Goal: Task Accomplishment & Management: Manage account settings

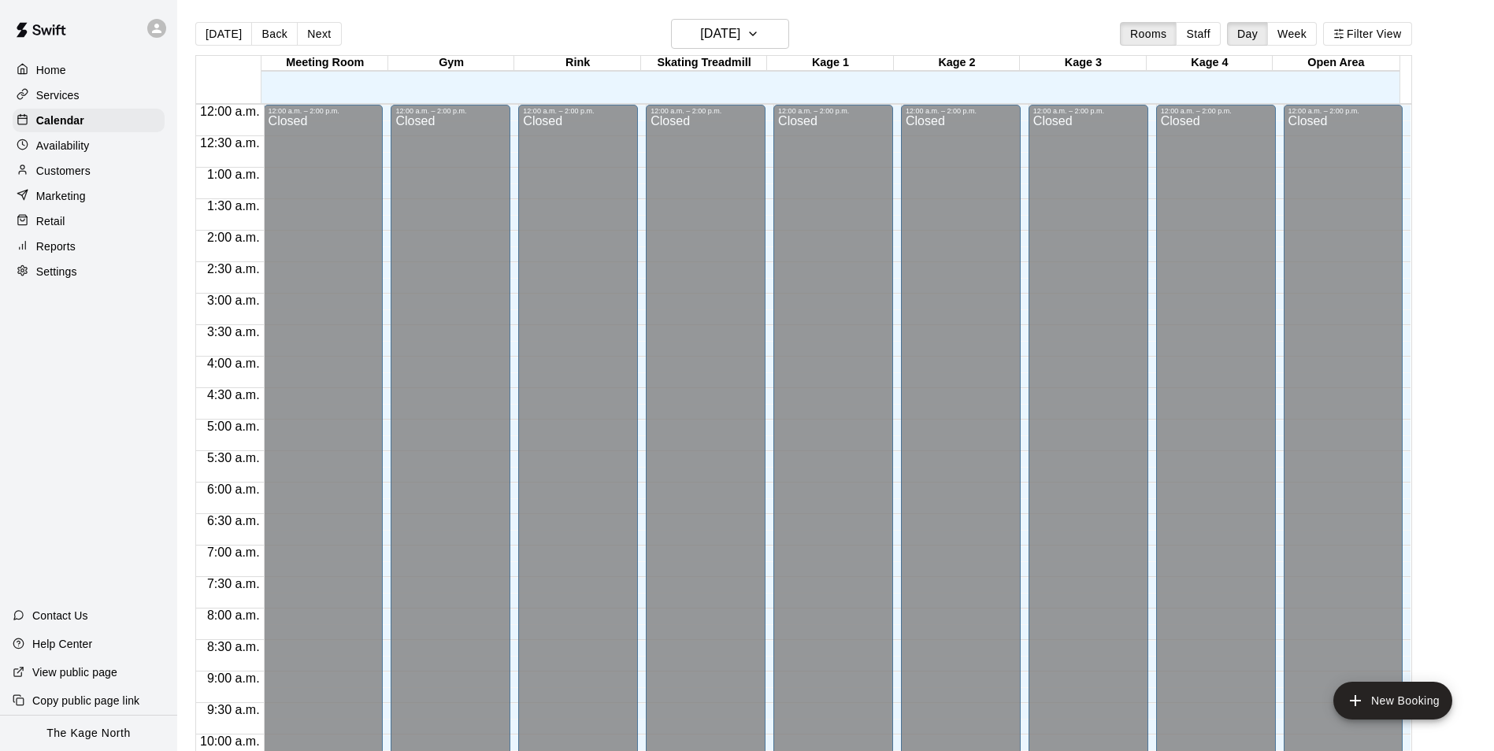
scroll to position [800, 0]
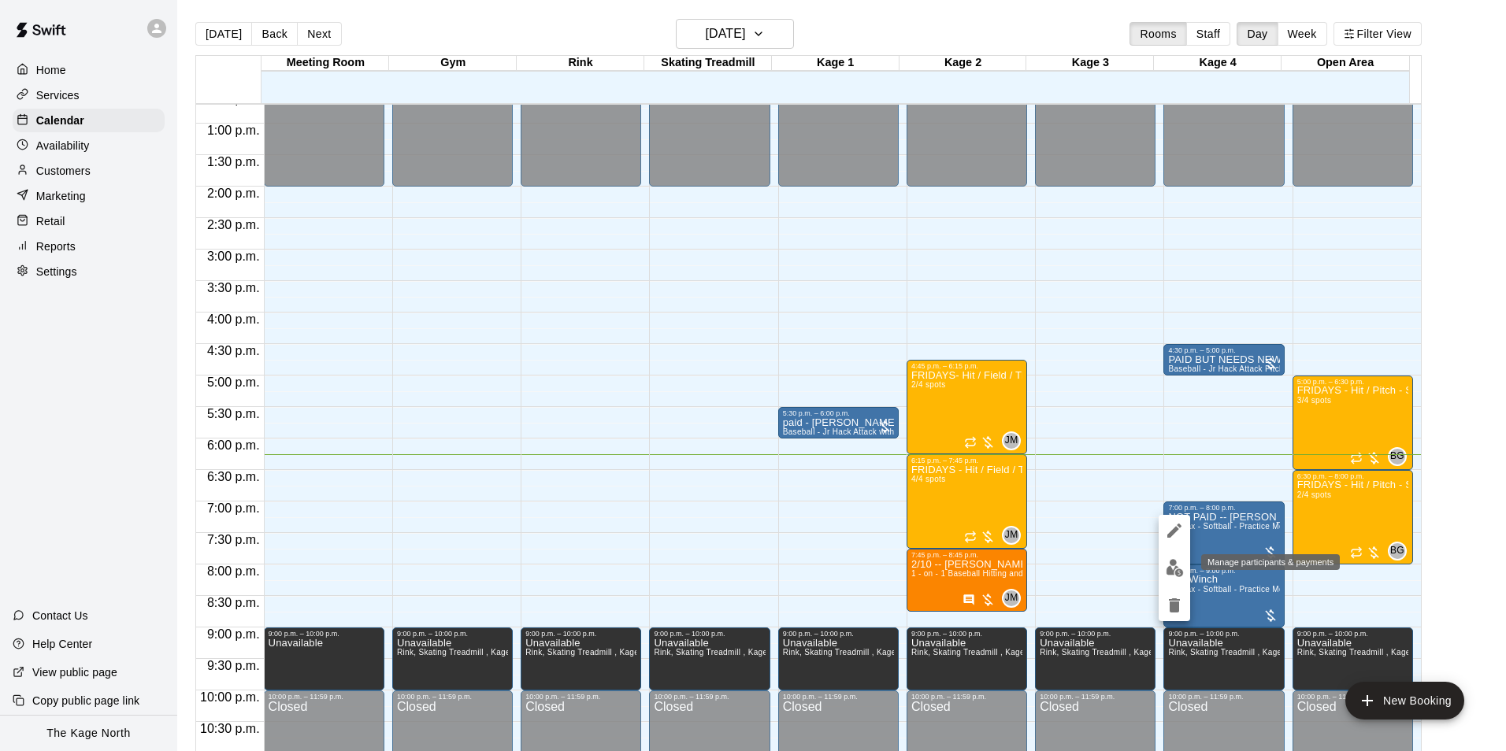
click at [1181, 560] on img "edit" at bounding box center [1175, 568] width 18 height 18
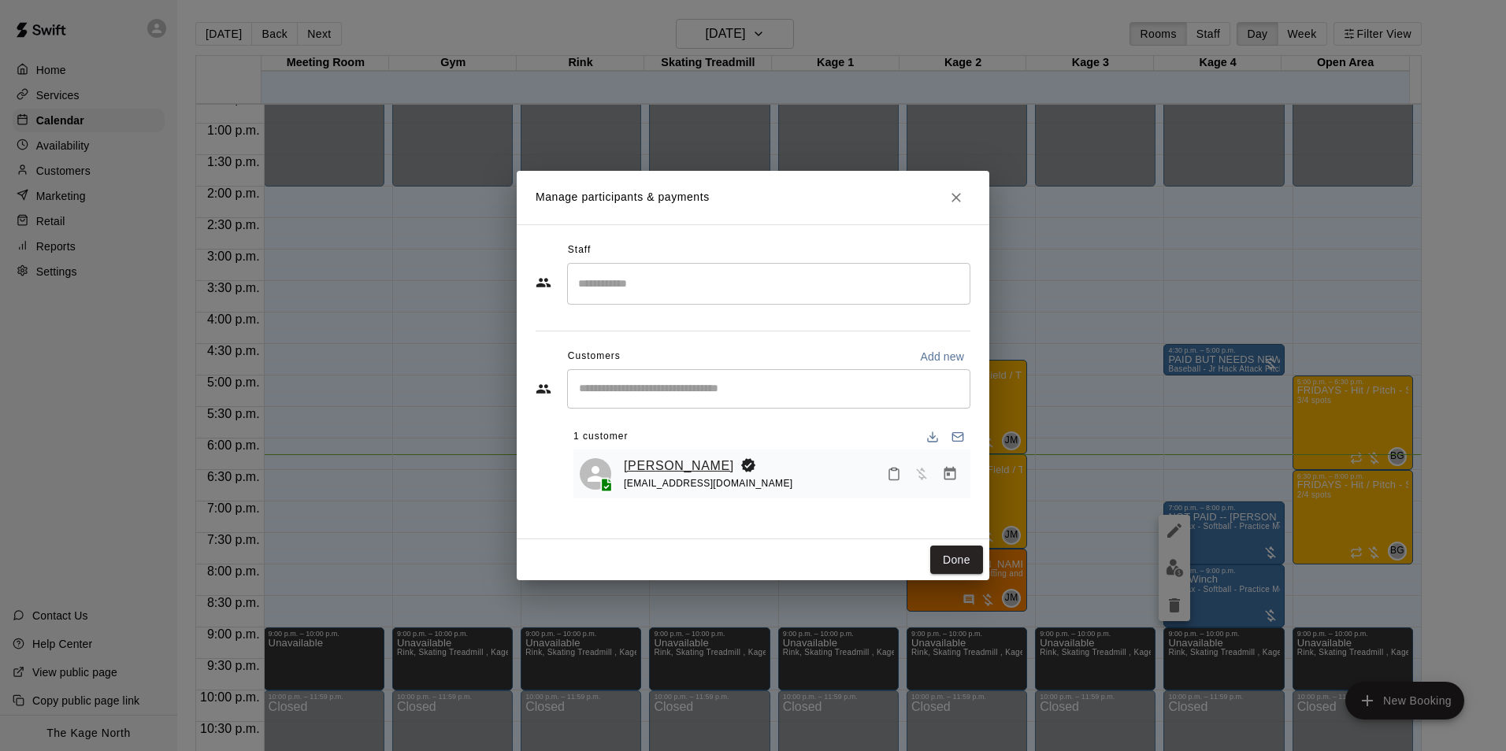
click at [656, 468] on link "[PERSON_NAME]" at bounding box center [679, 466] width 110 height 20
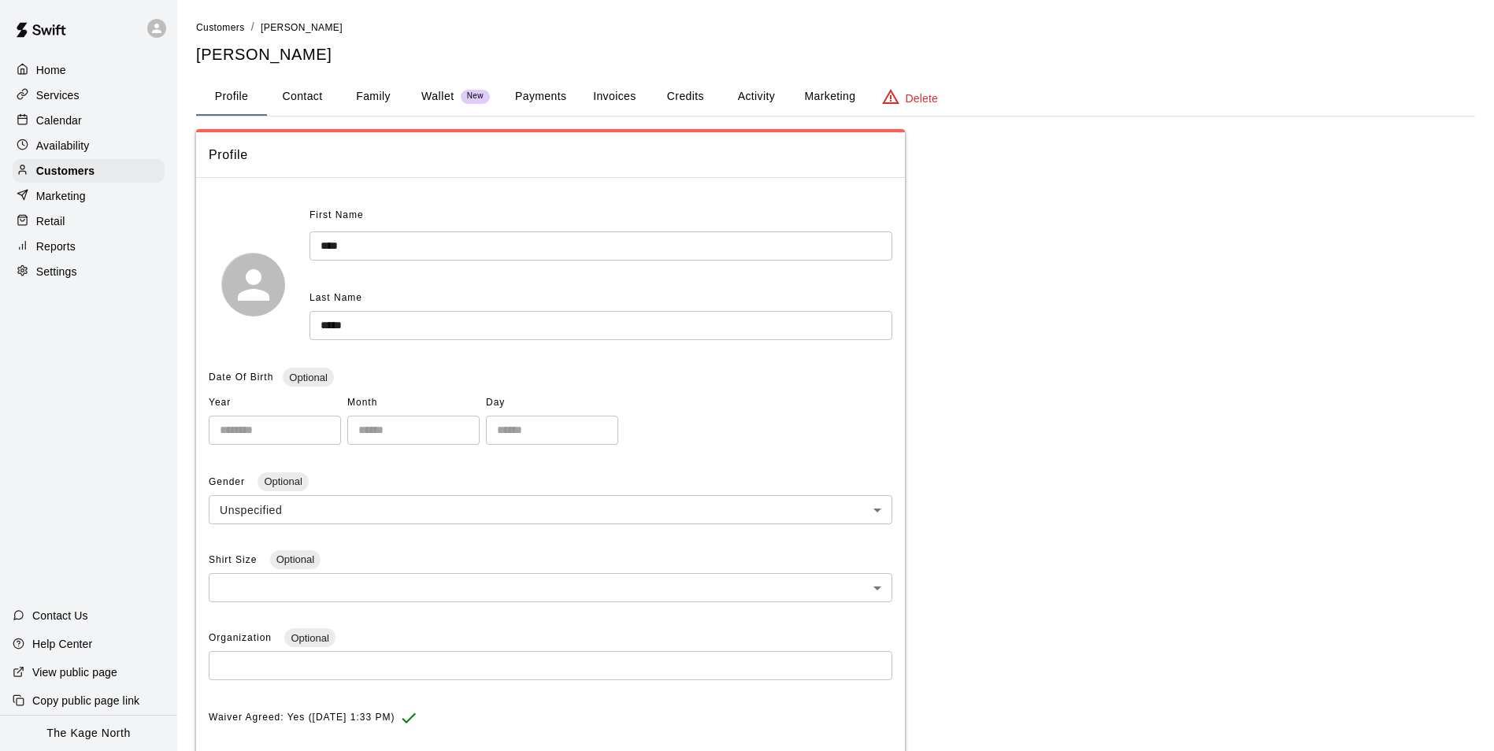
drag, startPoint x: 759, startPoint y: 73, endPoint x: 753, endPoint y: 86, distance: 14.1
click at [759, 76] on div "**********" at bounding box center [835, 518] width 1279 height 999
click at [752, 92] on button "Activity" at bounding box center [756, 97] width 71 height 38
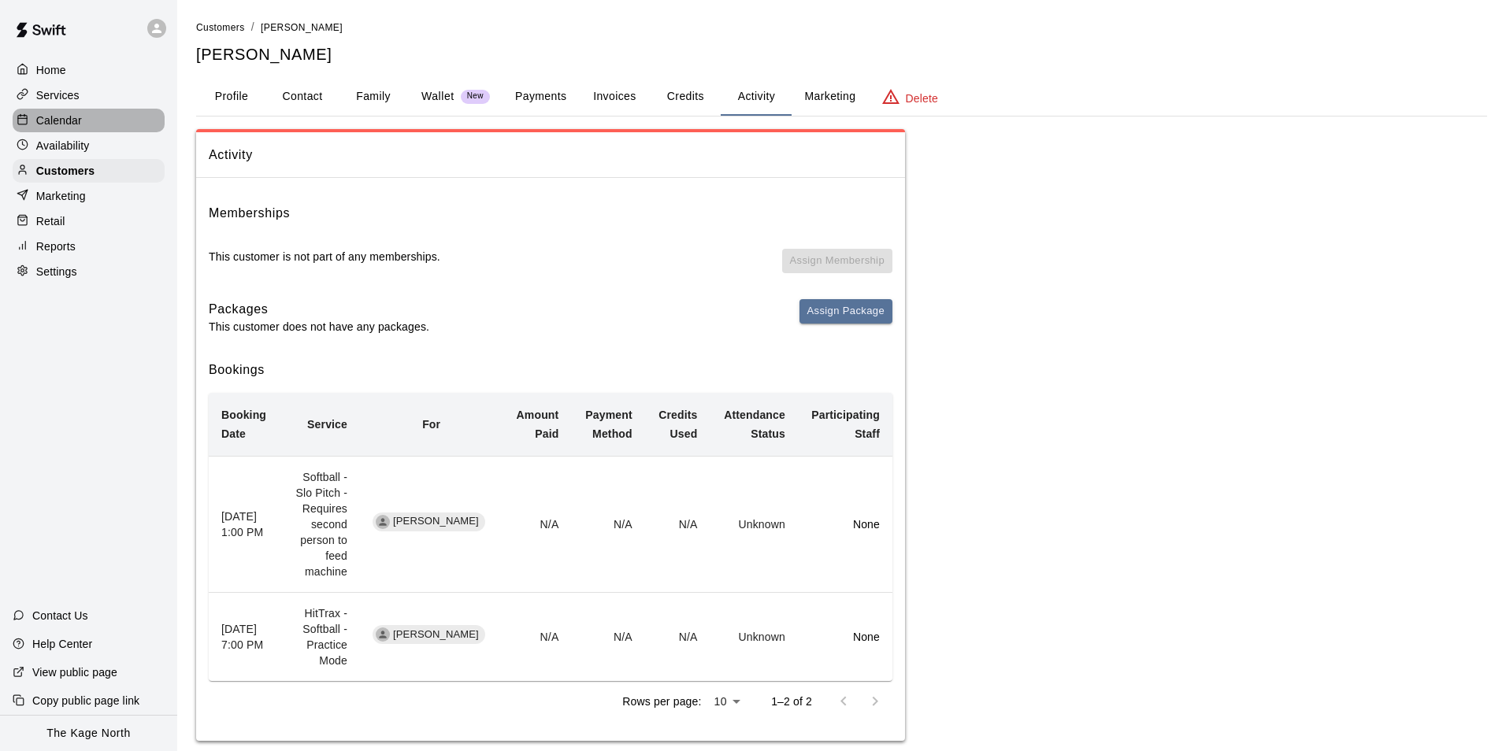
click at [89, 123] on div "Calendar" at bounding box center [89, 121] width 152 height 24
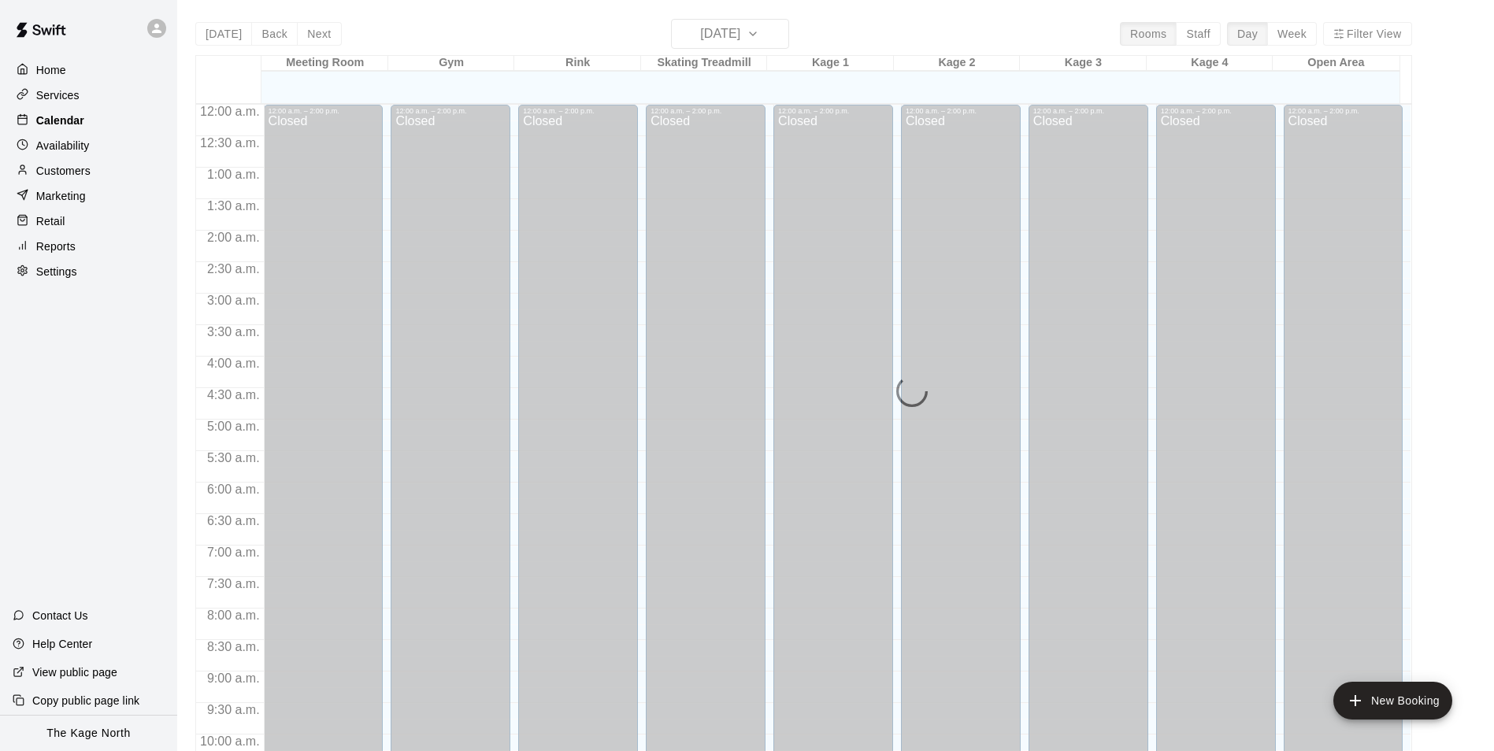
scroll to position [800, 0]
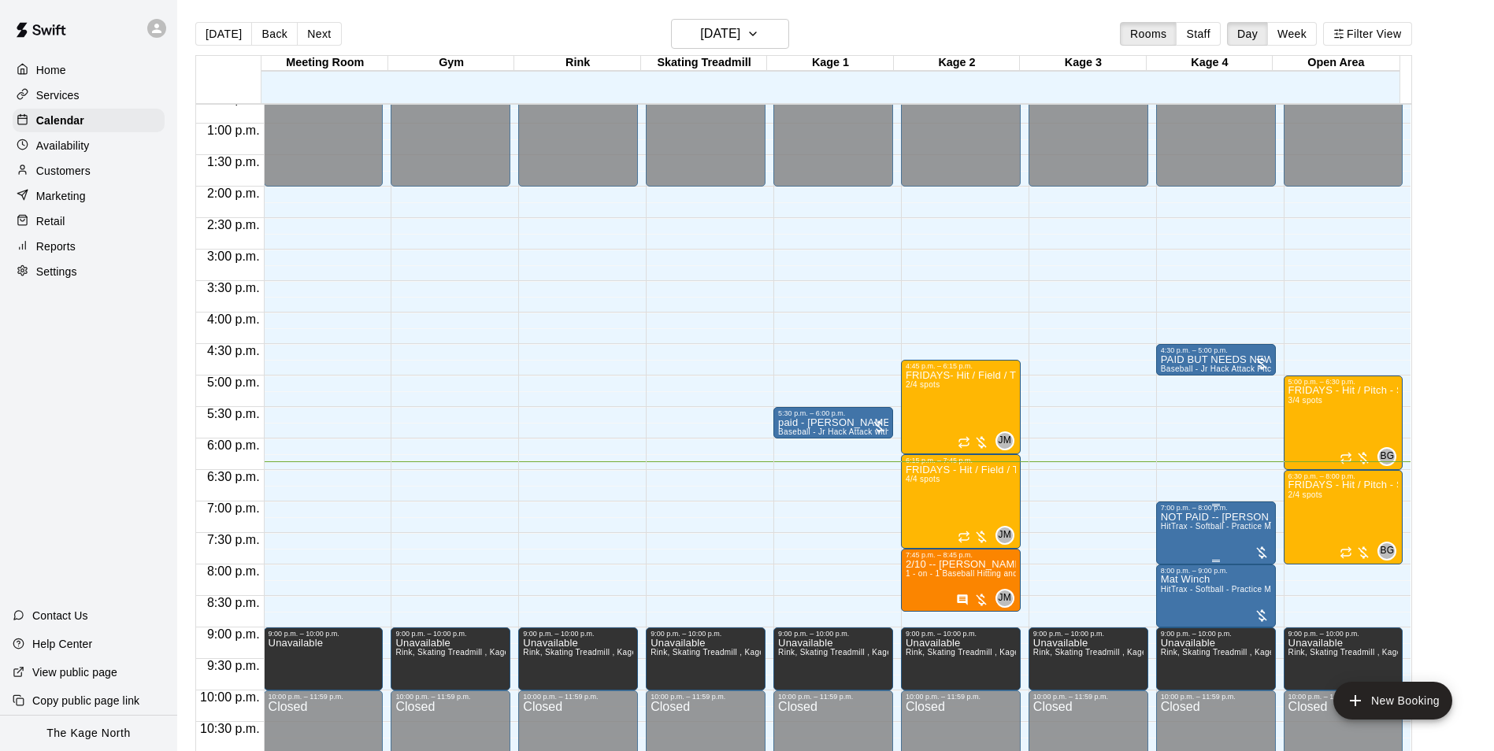
click at [1206, 531] on span "HitTrax - Softball - Practice Mode" at bounding box center [1223, 526] width 124 height 9
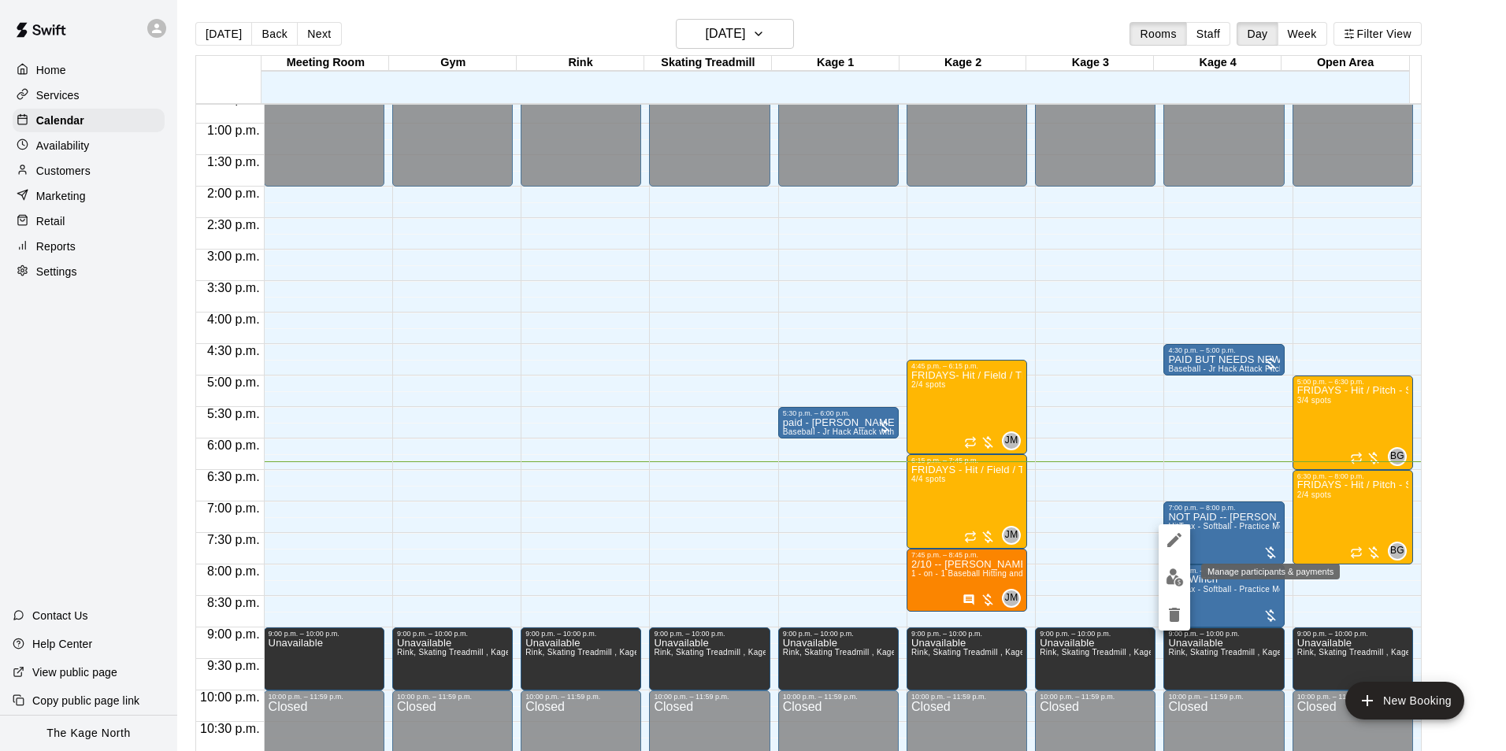
click at [1170, 582] on img "edit" at bounding box center [1175, 578] width 18 height 18
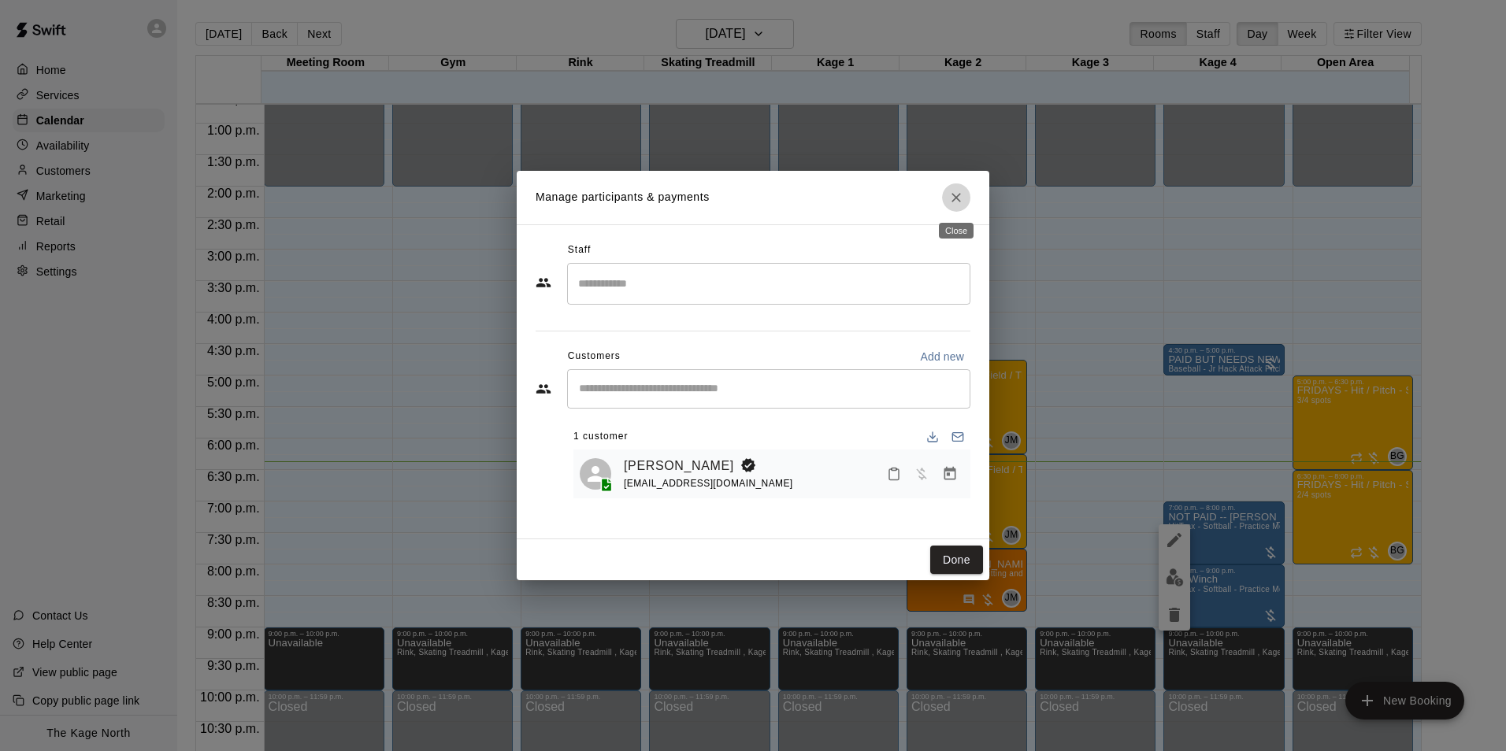
click at [959, 200] on icon "Close" at bounding box center [956, 197] width 9 height 9
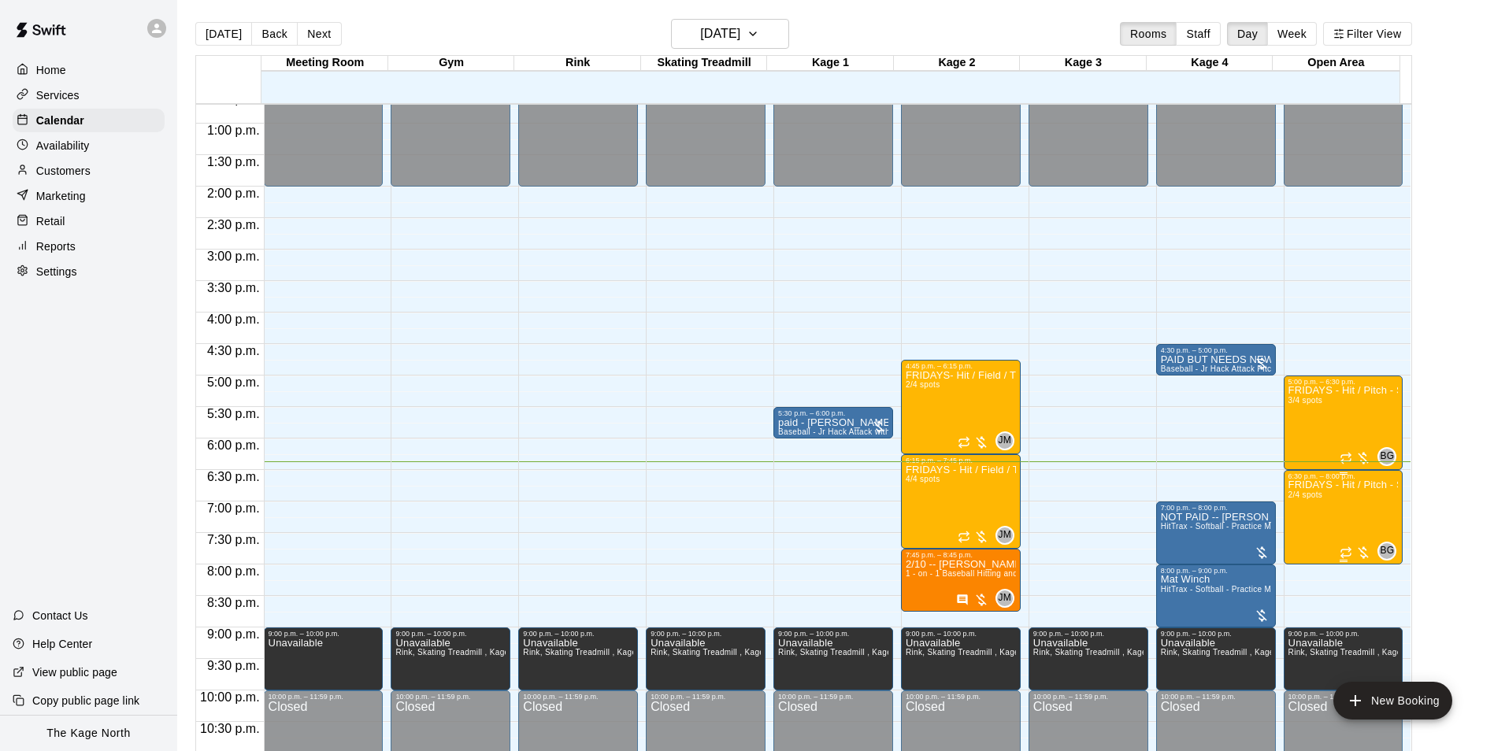
click at [1305, 485] on p "FRIDAYS - Hit / Pitch - Softball Program - 14U-16U" at bounding box center [1344, 485] width 110 height 0
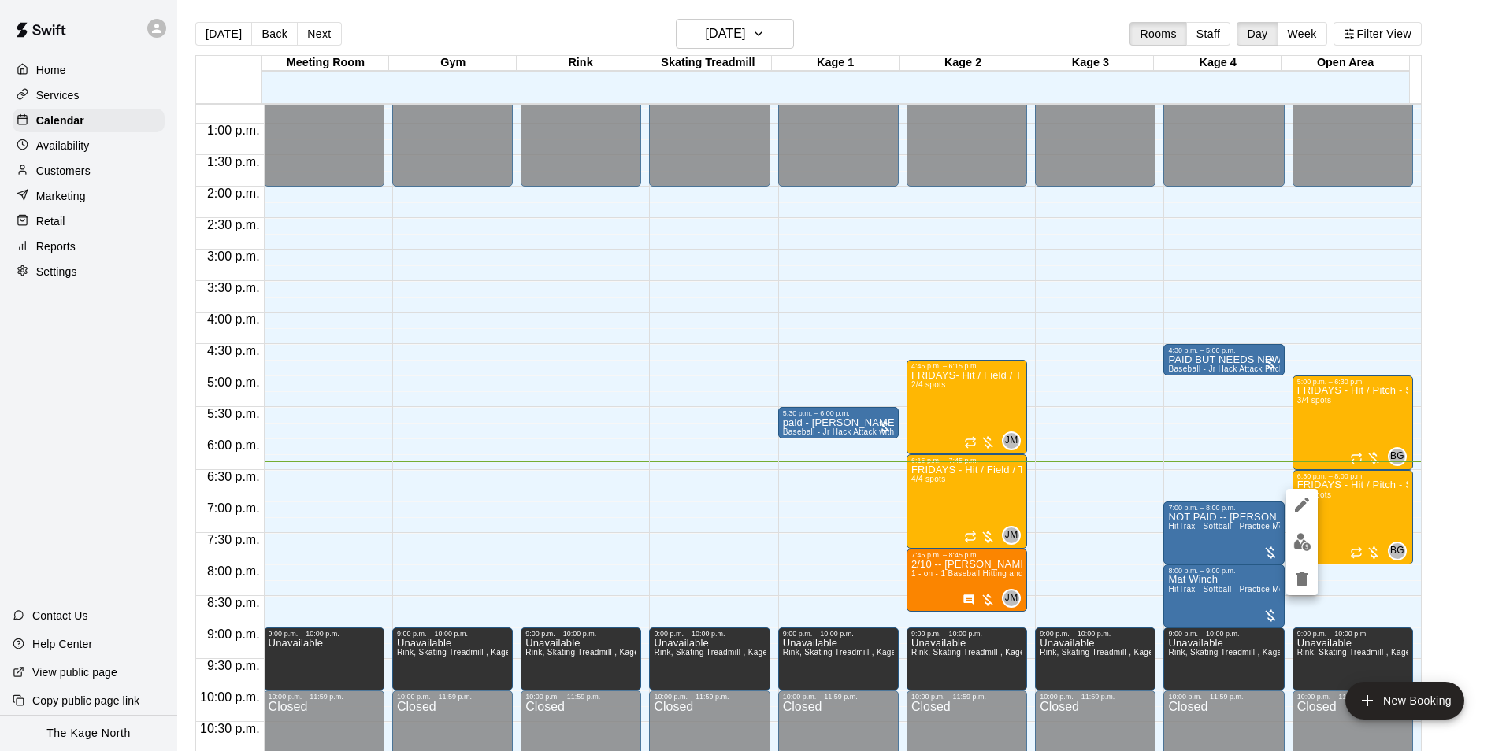
click at [1298, 545] on img "edit" at bounding box center [1302, 542] width 18 height 18
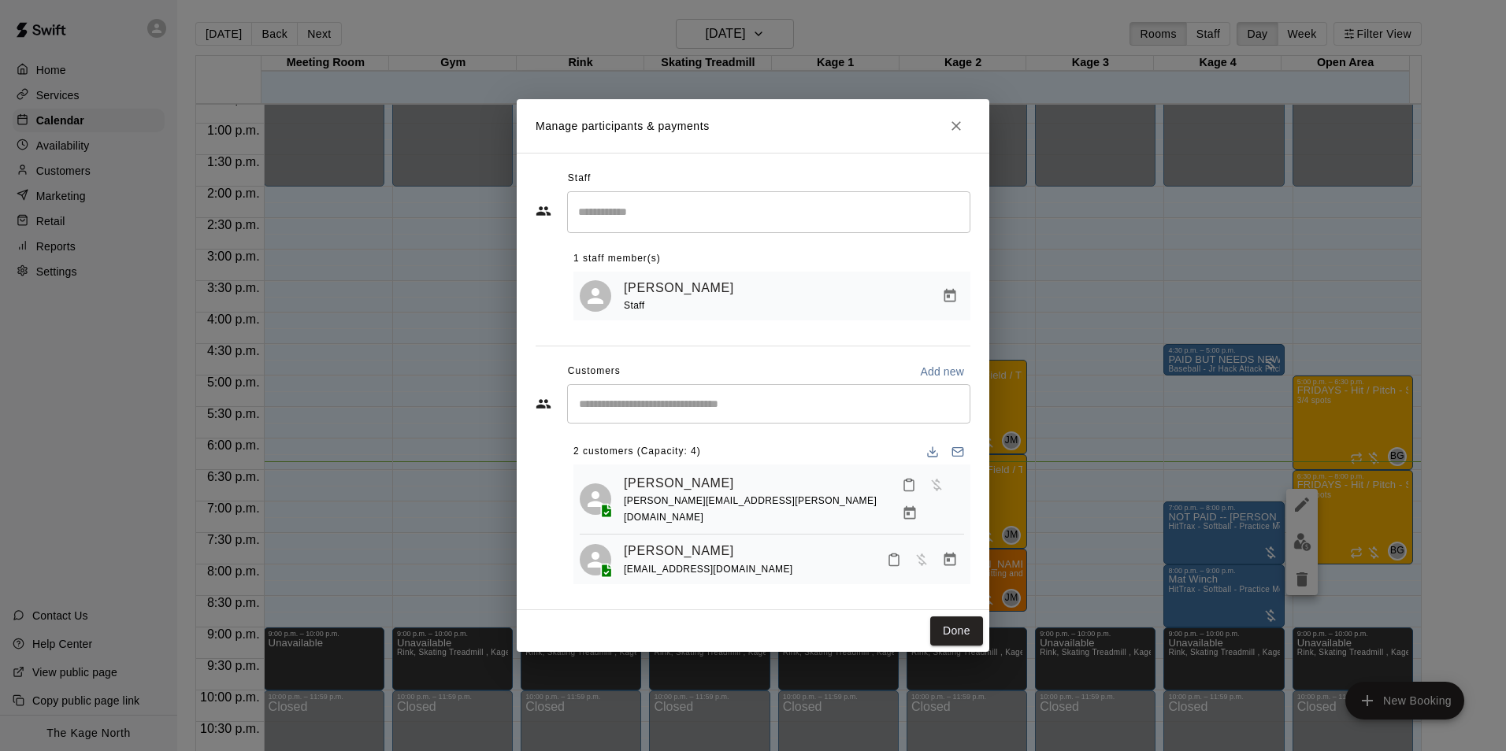
click at [959, 139] on button "Close" at bounding box center [956, 126] width 28 height 28
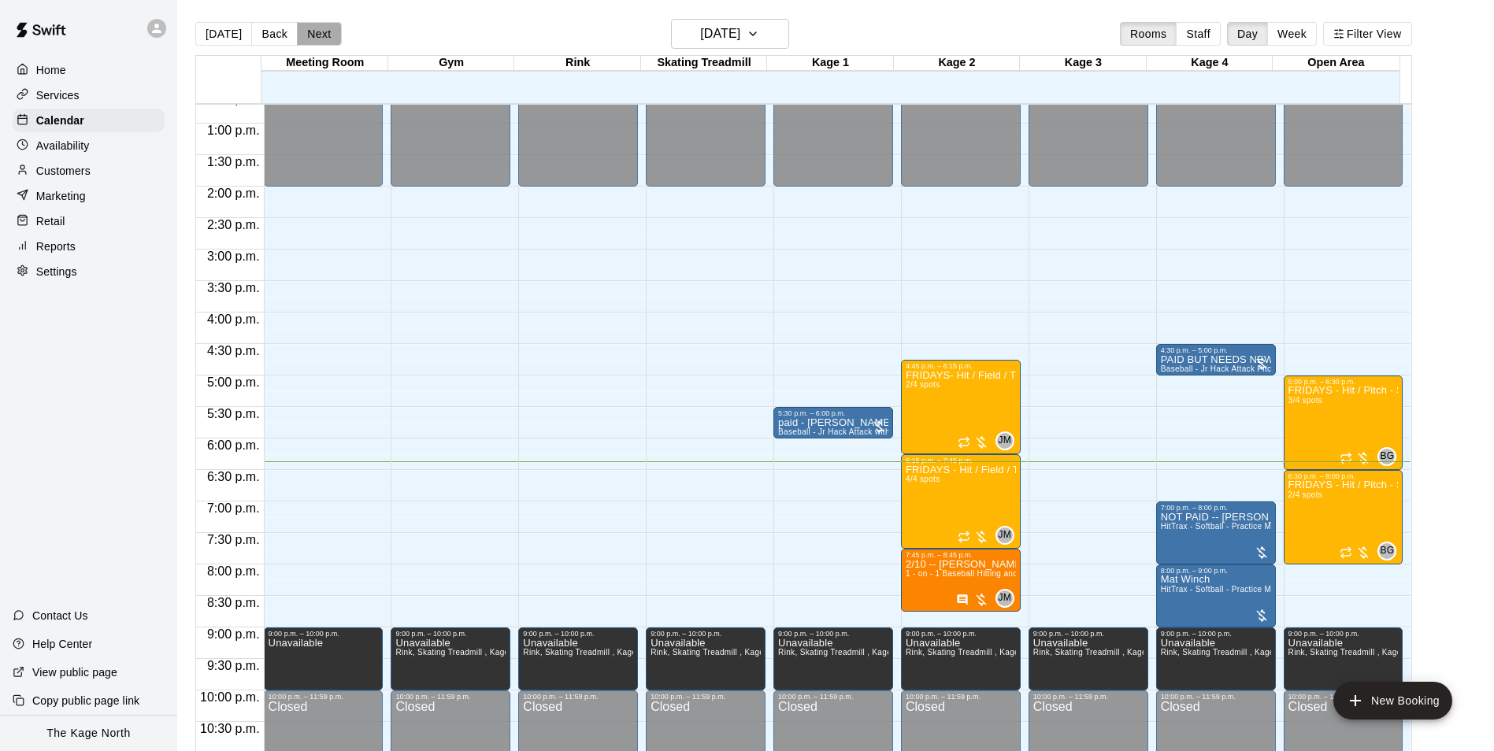
click at [327, 31] on button "Next" at bounding box center [319, 34] width 44 height 24
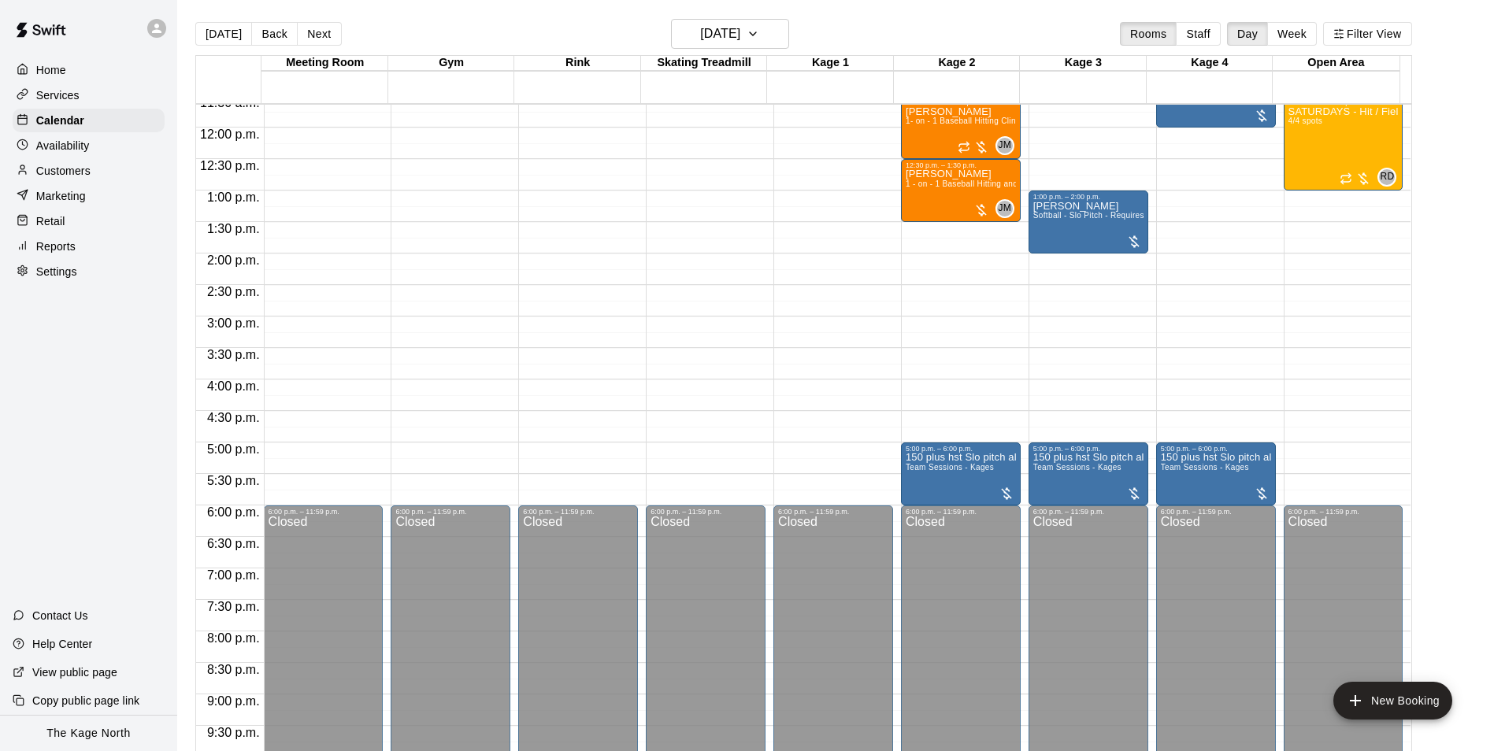
scroll to position [643, 0]
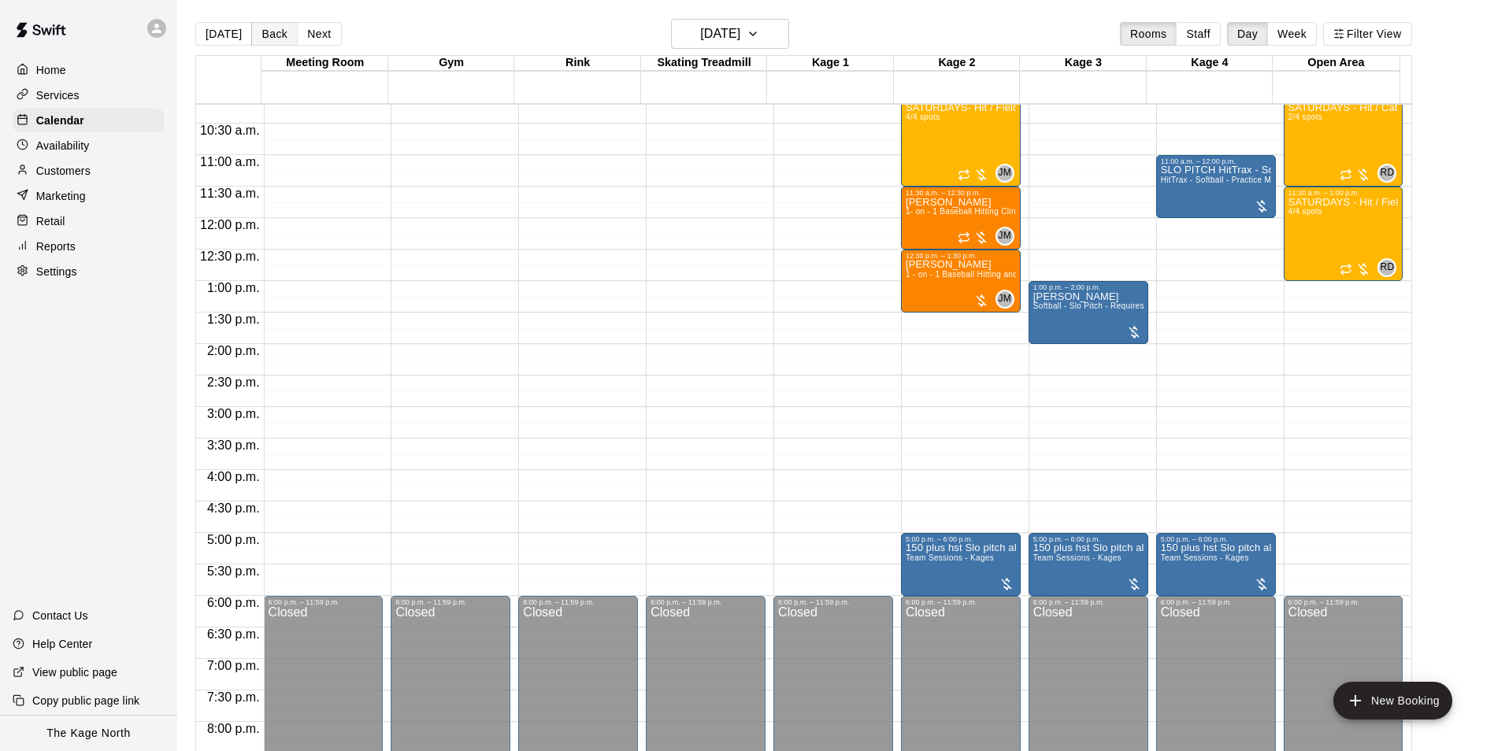
click at [273, 34] on button "Back" at bounding box center [274, 34] width 46 height 24
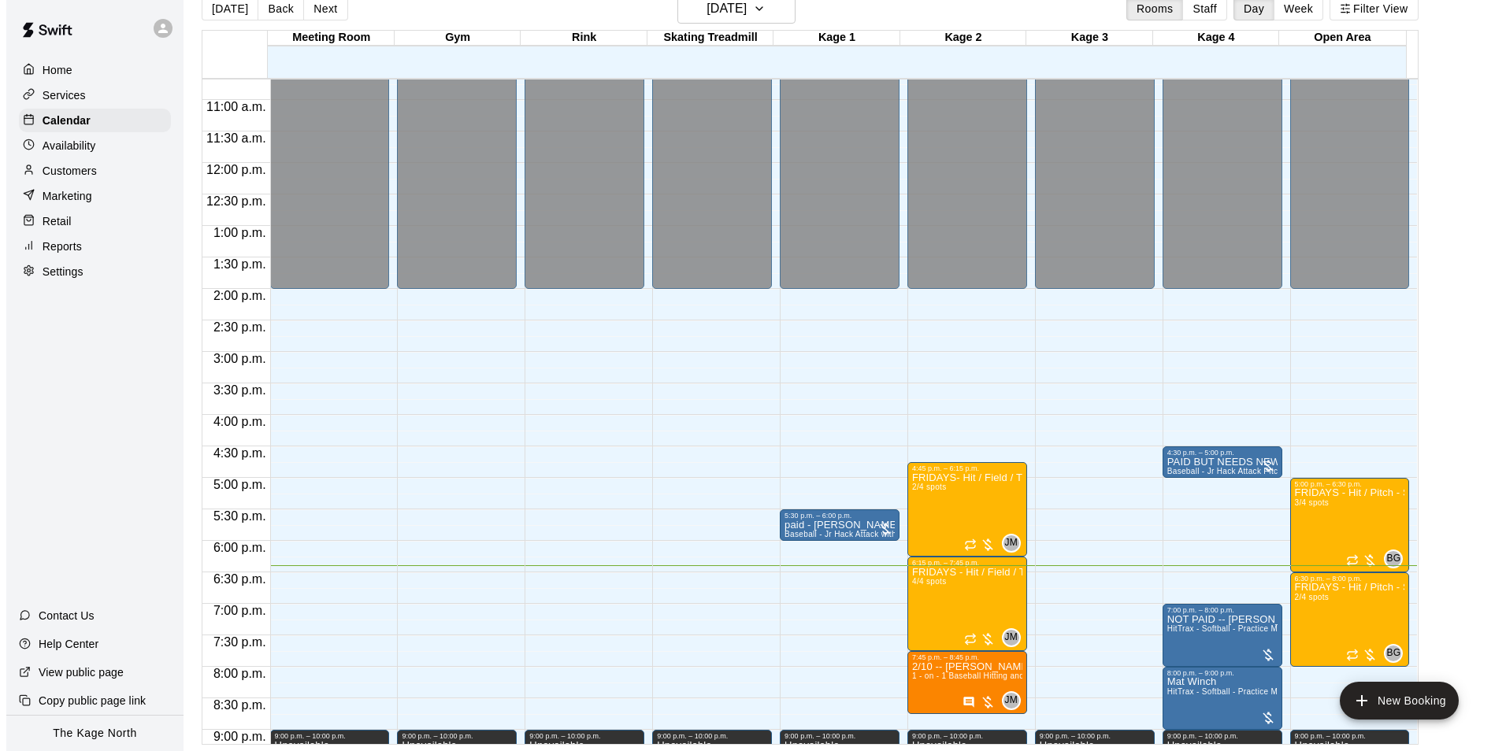
scroll to position [722, 0]
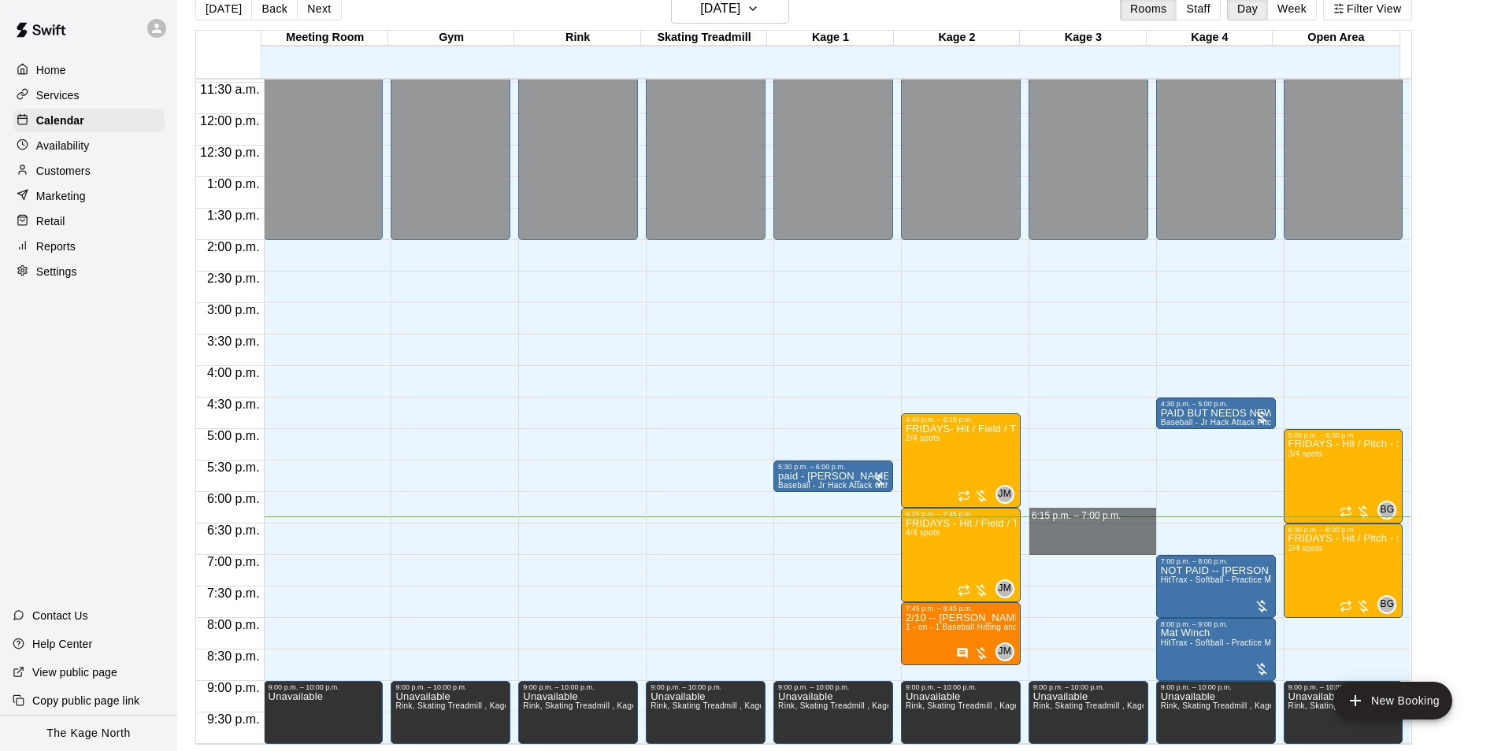
drag, startPoint x: 1039, startPoint y: 525, endPoint x: 1045, endPoint y: 549, distance: 25.0
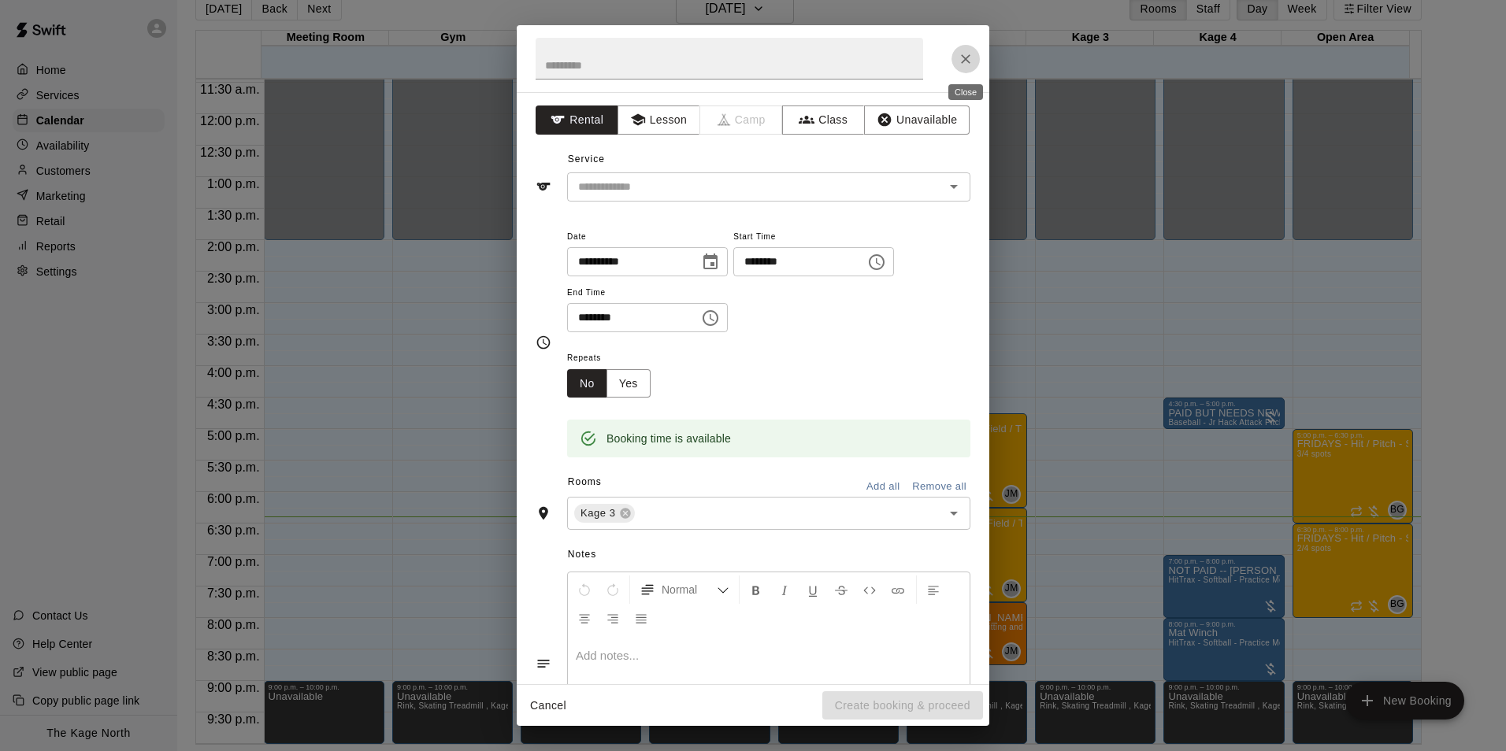
click at [976, 69] on button "Close" at bounding box center [966, 59] width 28 height 28
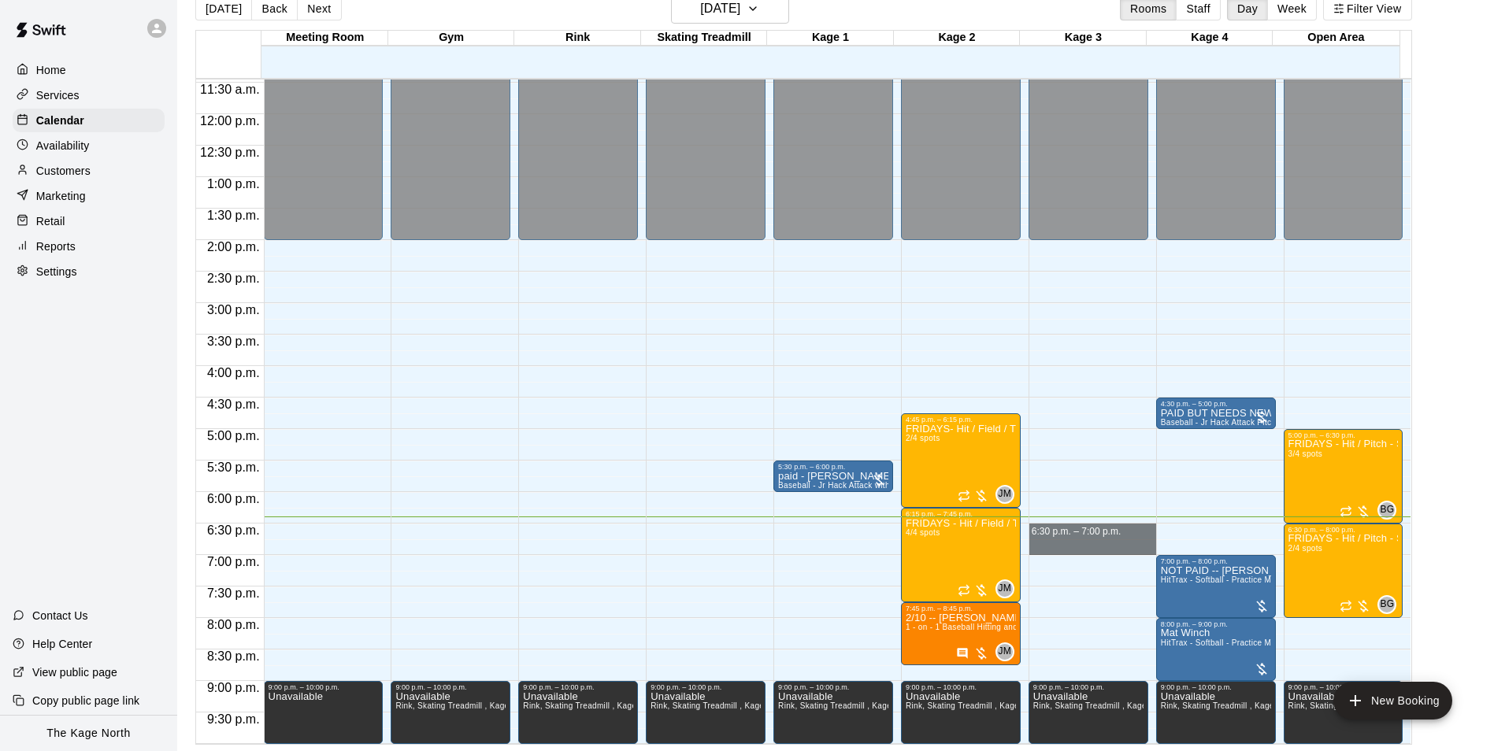
drag, startPoint x: 1072, startPoint y: 528, endPoint x: 1078, endPoint y: 548, distance: 21.2
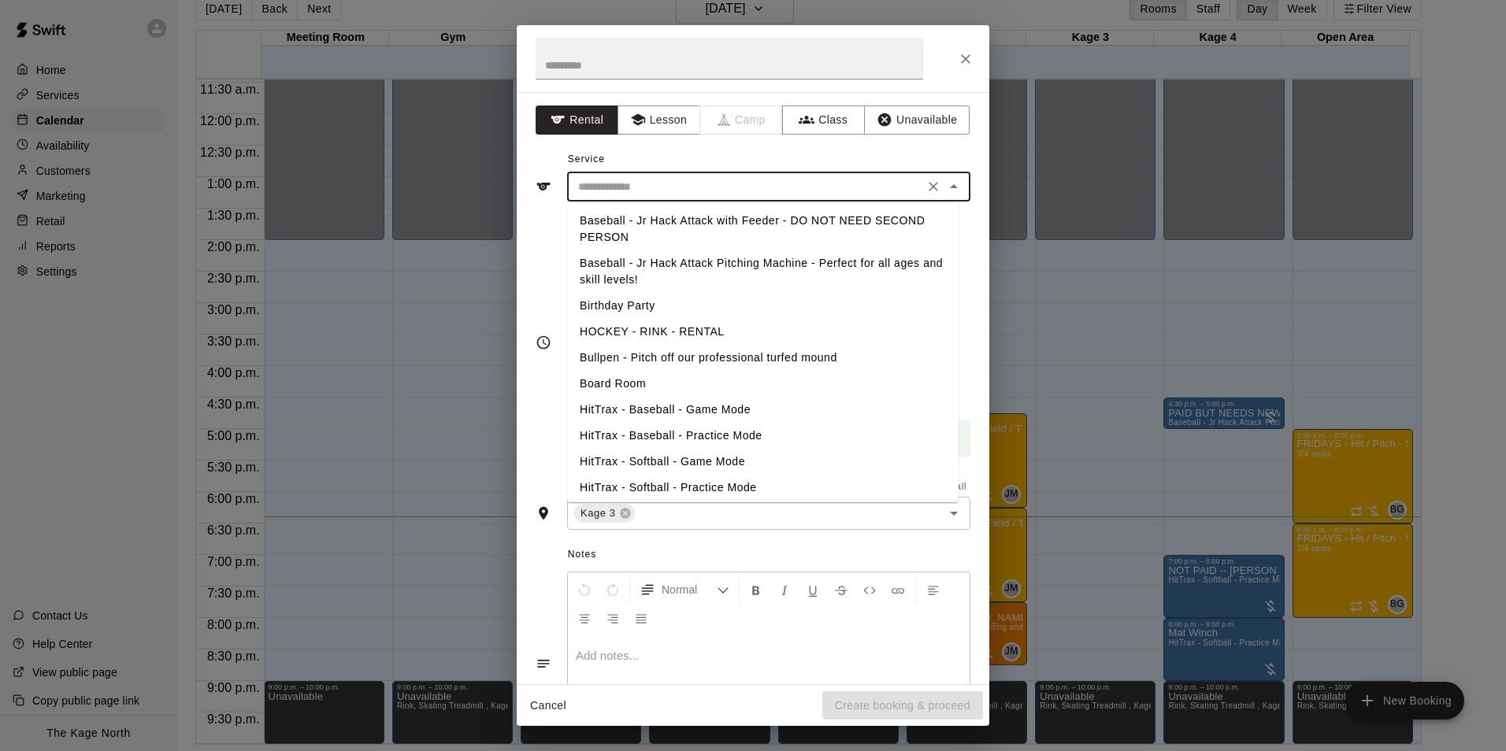
click at [655, 184] on input "text" at bounding box center [745, 187] width 347 height 20
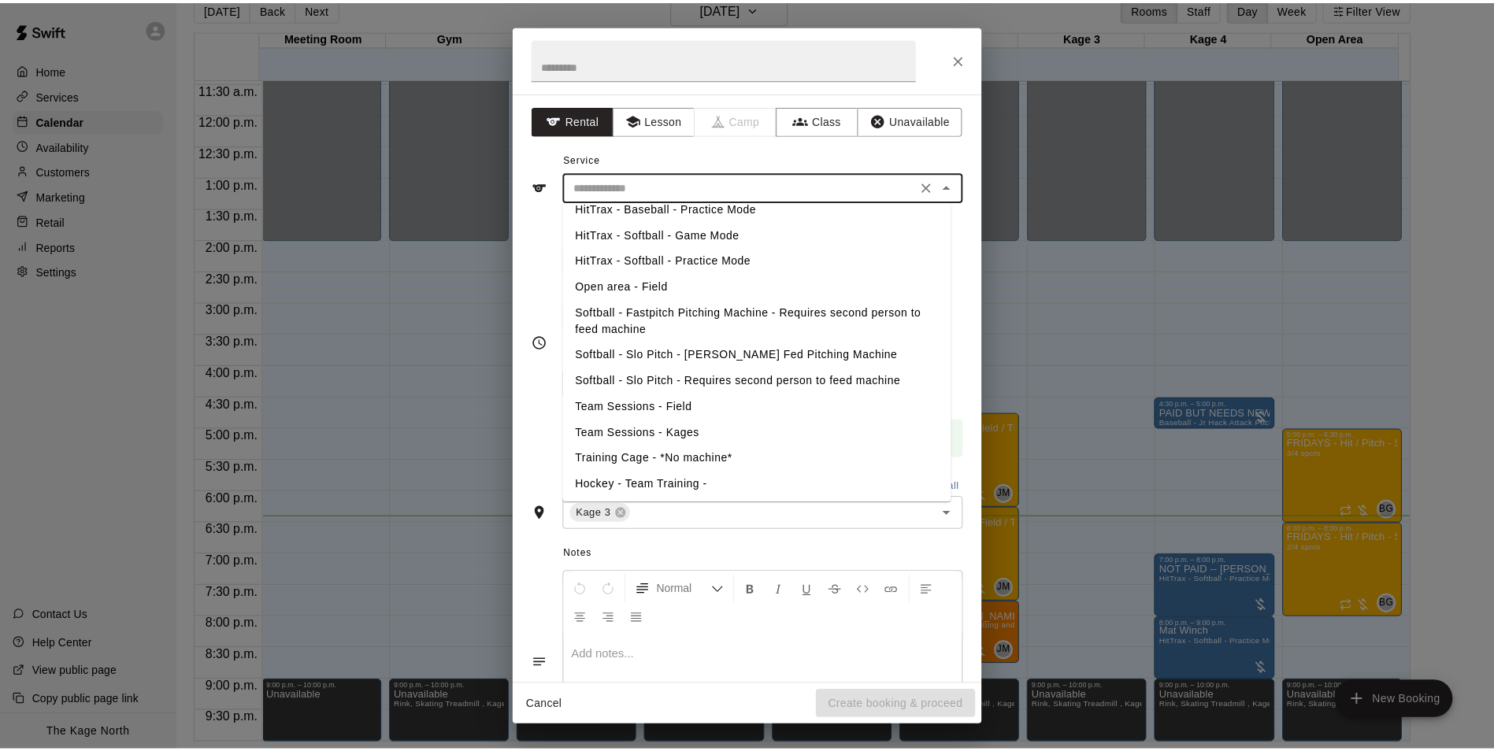
scroll to position [229, 0]
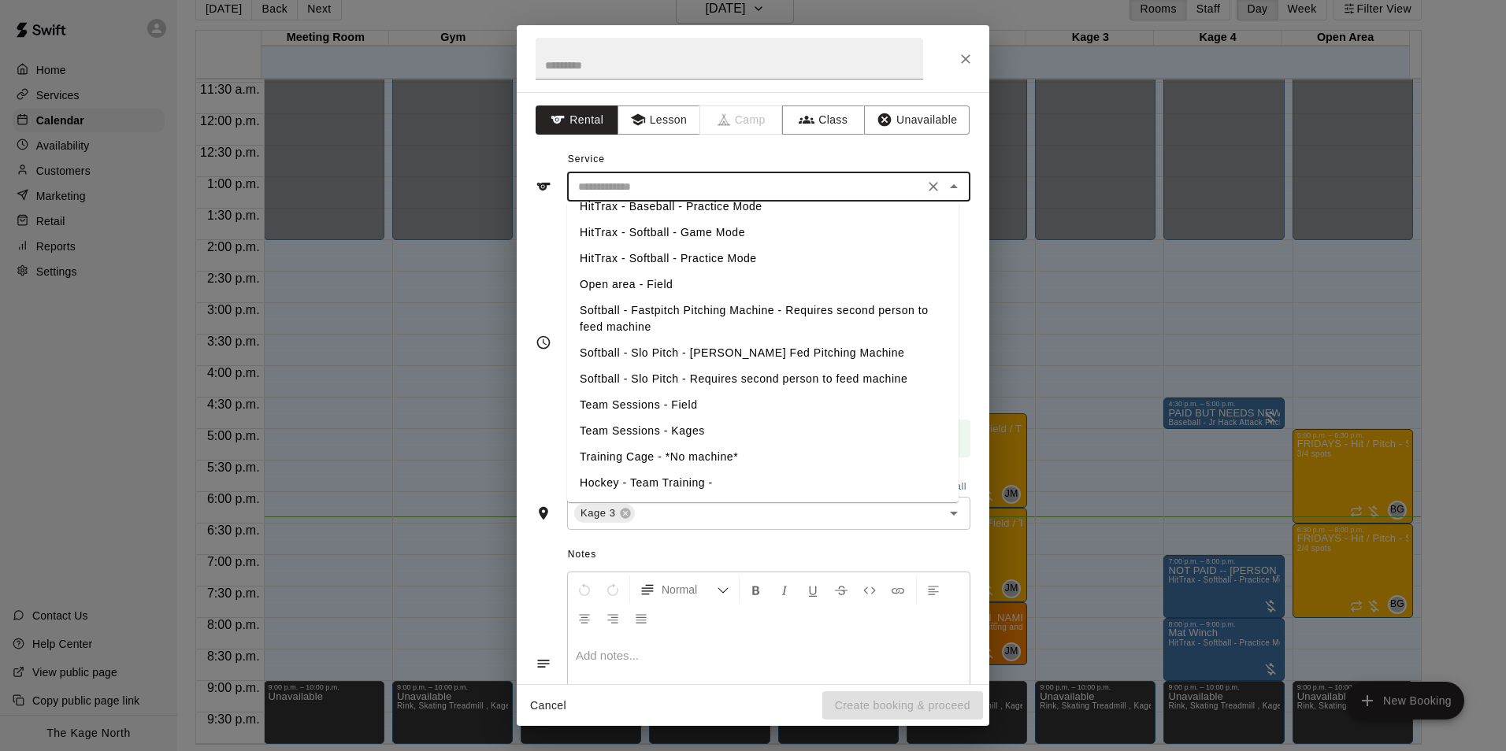
click at [777, 377] on li "Softball - Slo Pitch - Requires second person to feed machine" at bounding box center [763, 379] width 392 height 26
type input "**********"
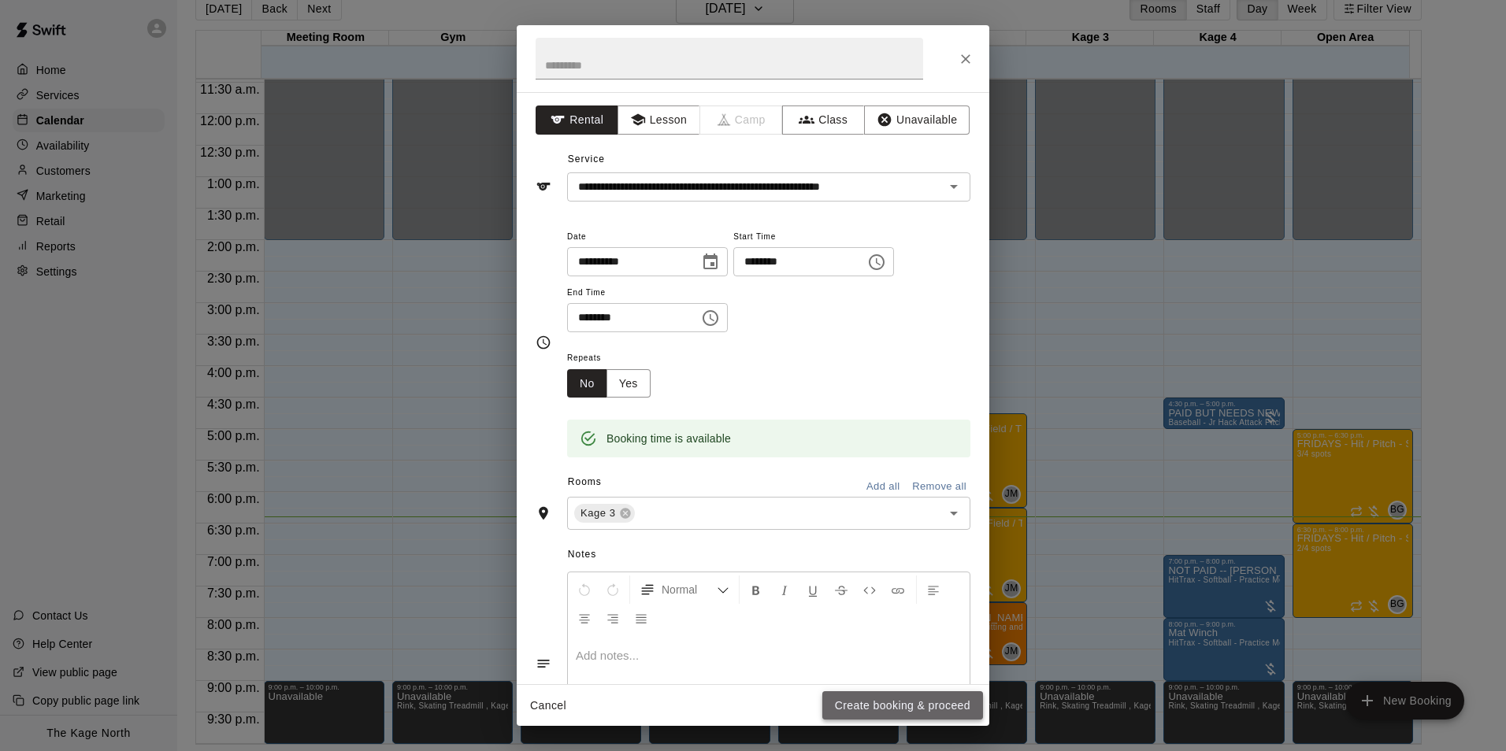
click at [948, 703] on button "Create booking & proceed" at bounding box center [902, 706] width 161 height 29
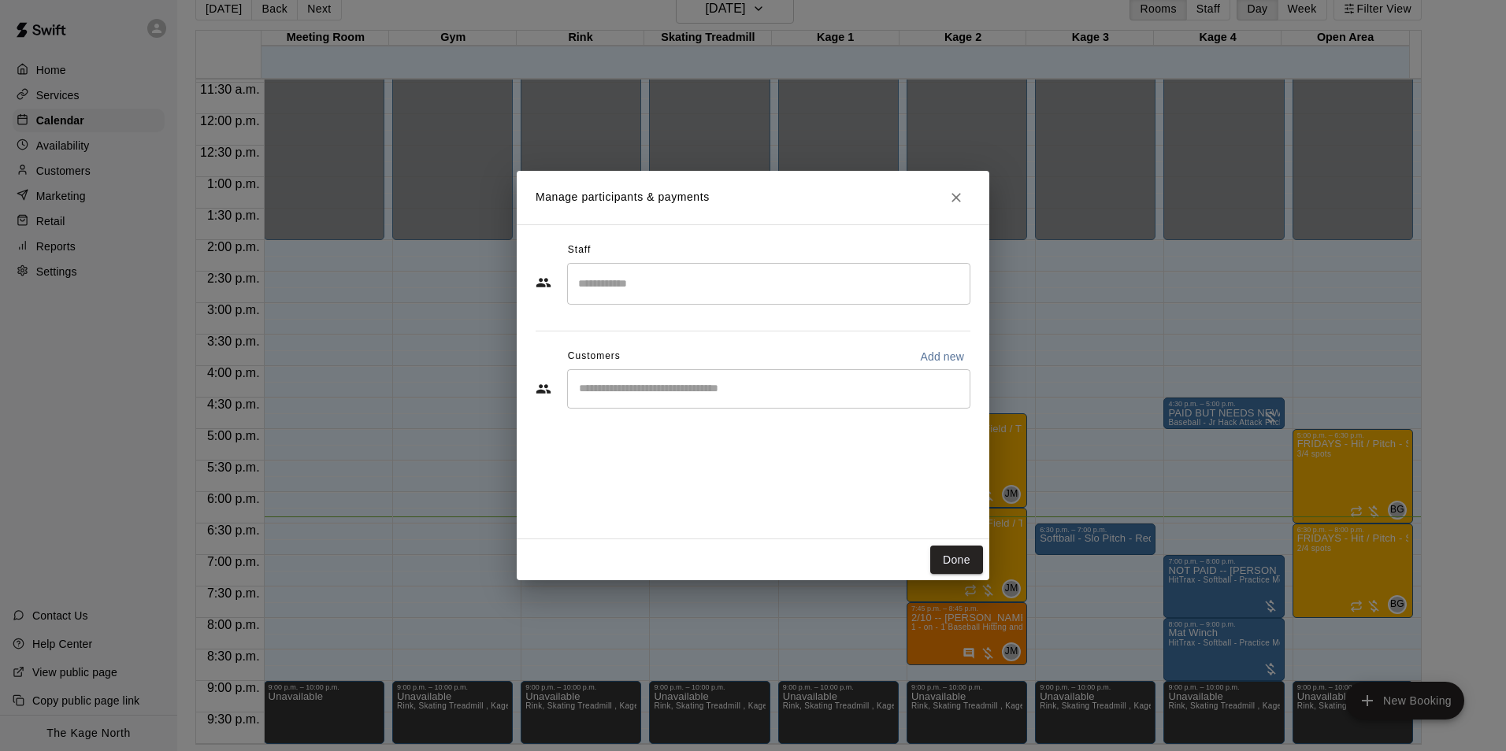
click at [696, 389] on input "Start typing to search customers..." at bounding box center [768, 389] width 389 height 16
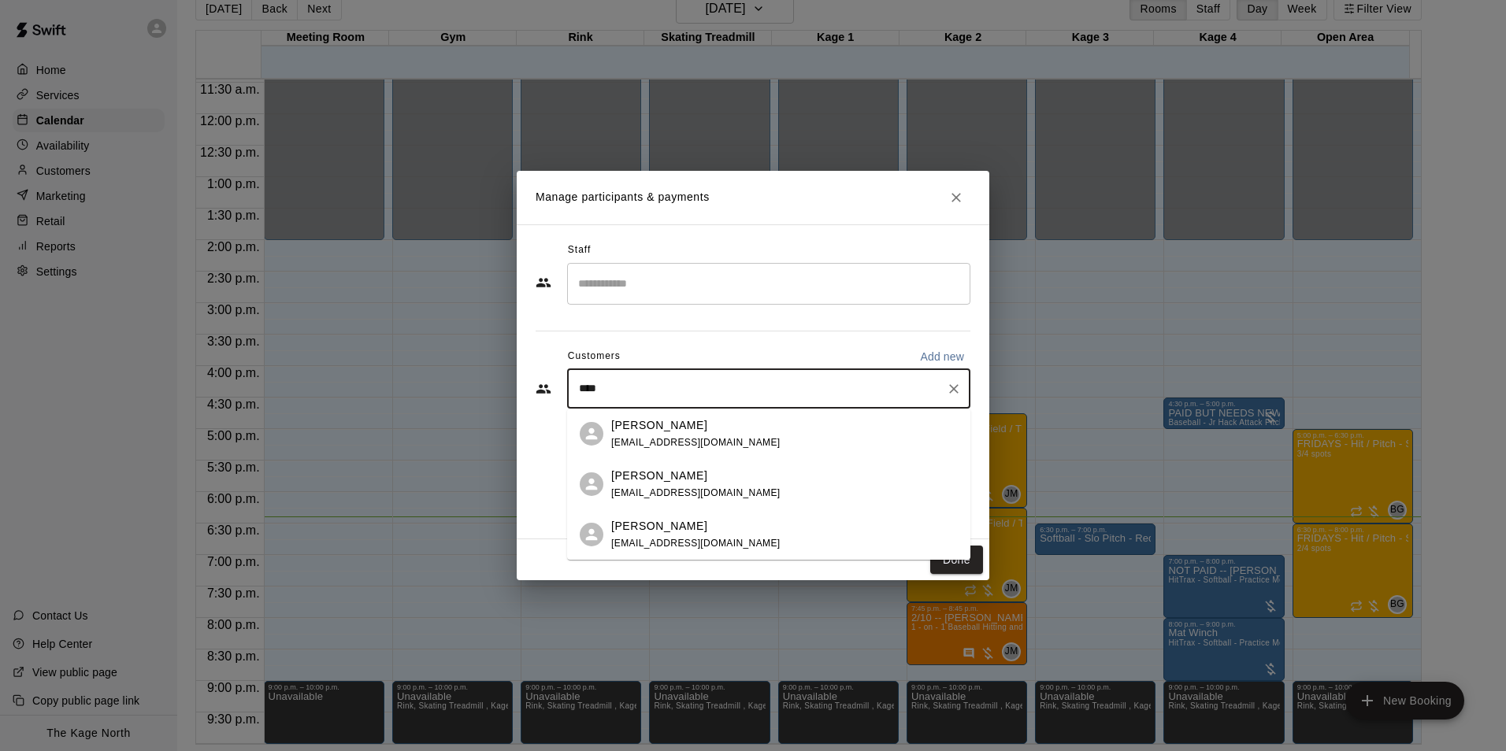
type input "*****"
click at [608, 431] on div "[PERSON_NAME] [EMAIL_ADDRESS][DOMAIN_NAME]" at bounding box center [768, 434] width 403 height 50
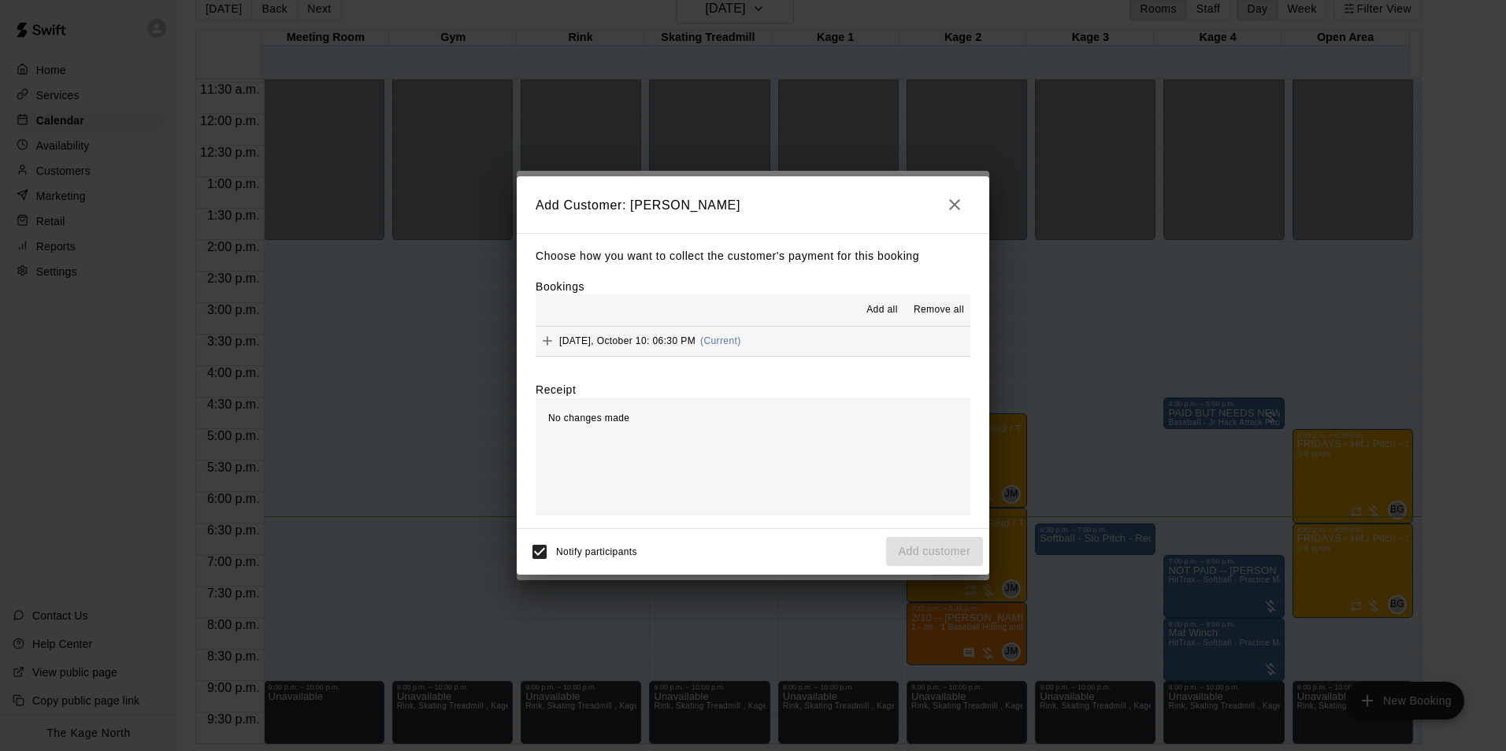
click at [867, 309] on span "Add all" at bounding box center [882, 310] width 32 height 16
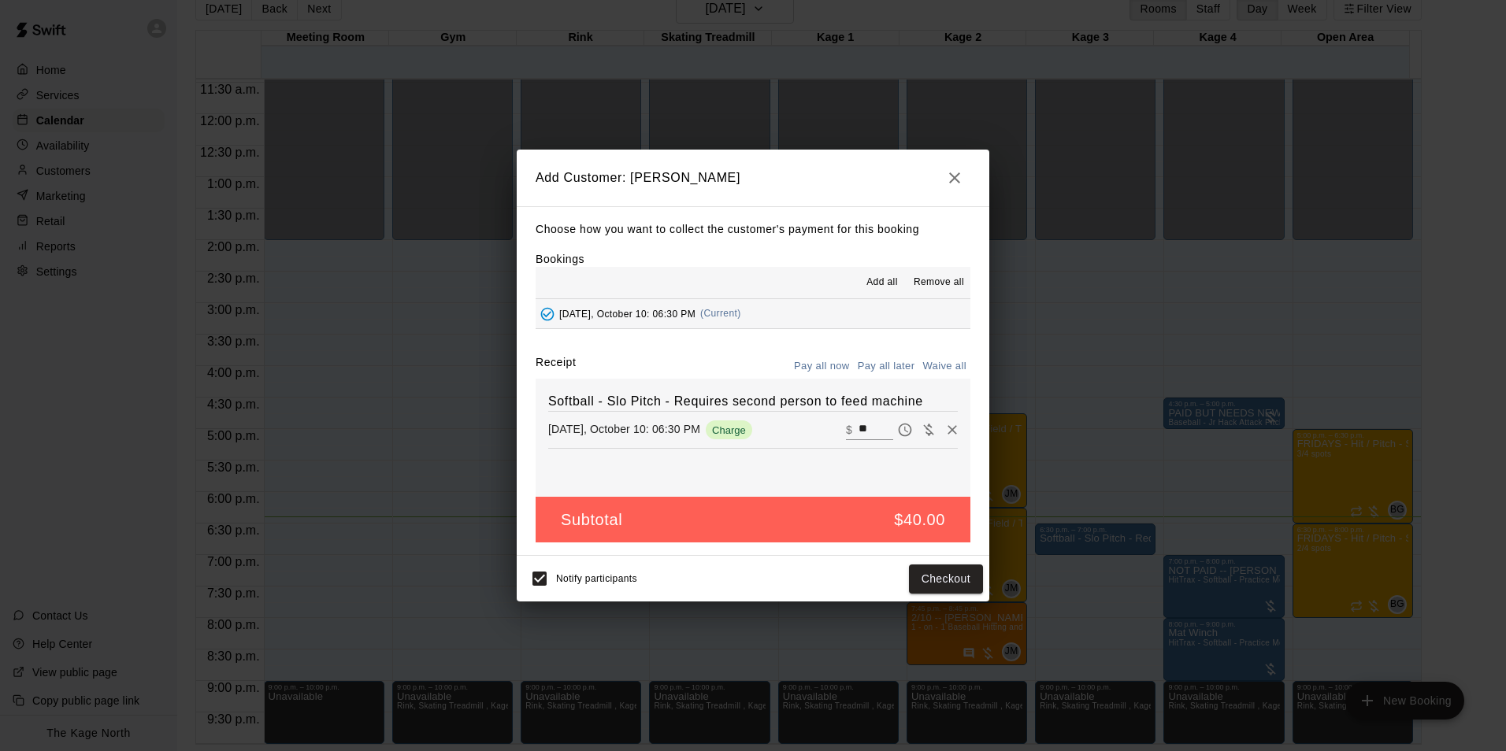
click at [881, 361] on button "Pay all later" at bounding box center [886, 366] width 65 height 24
click at [933, 568] on button "Add customer" at bounding box center [934, 579] width 97 height 29
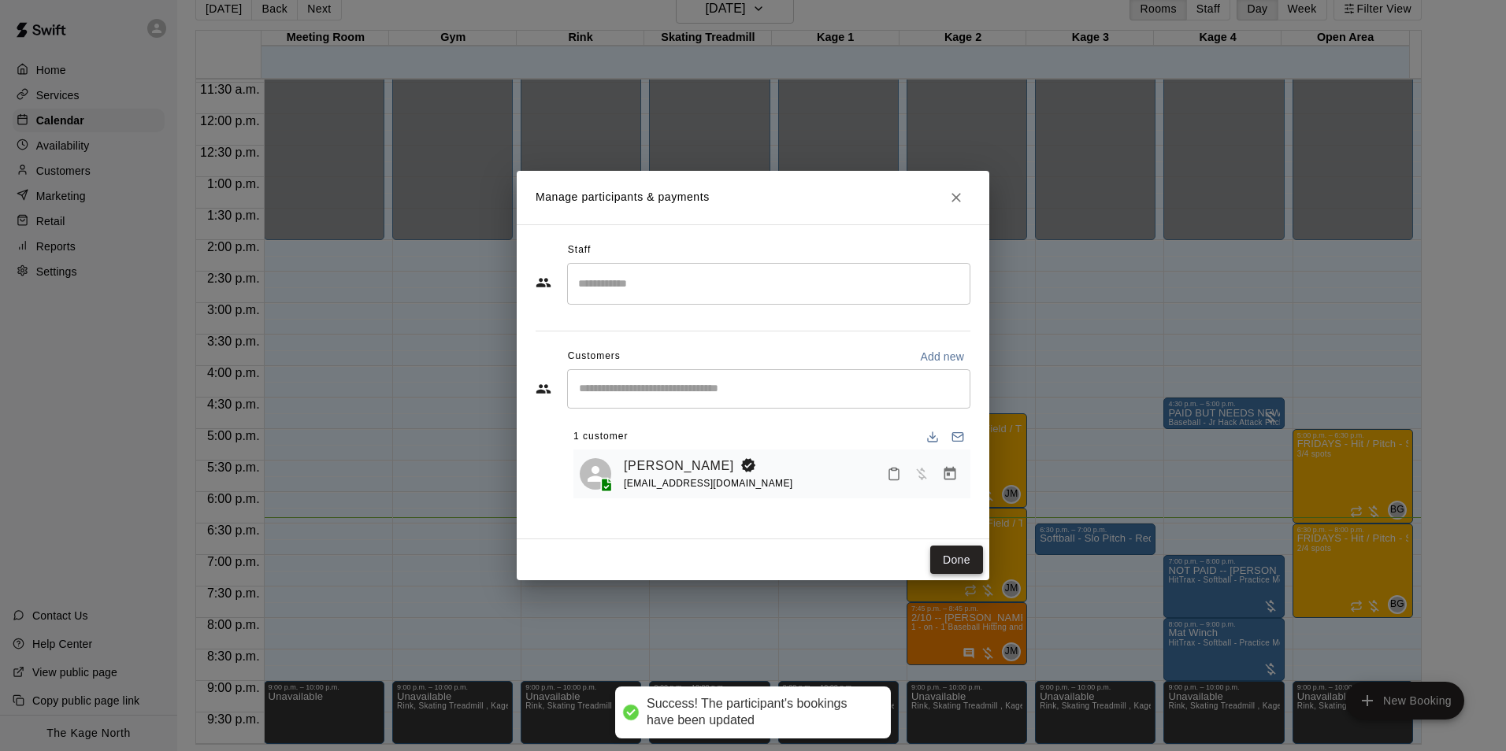
click at [963, 561] on button "Done" at bounding box center [956, 560] width 53 height 29
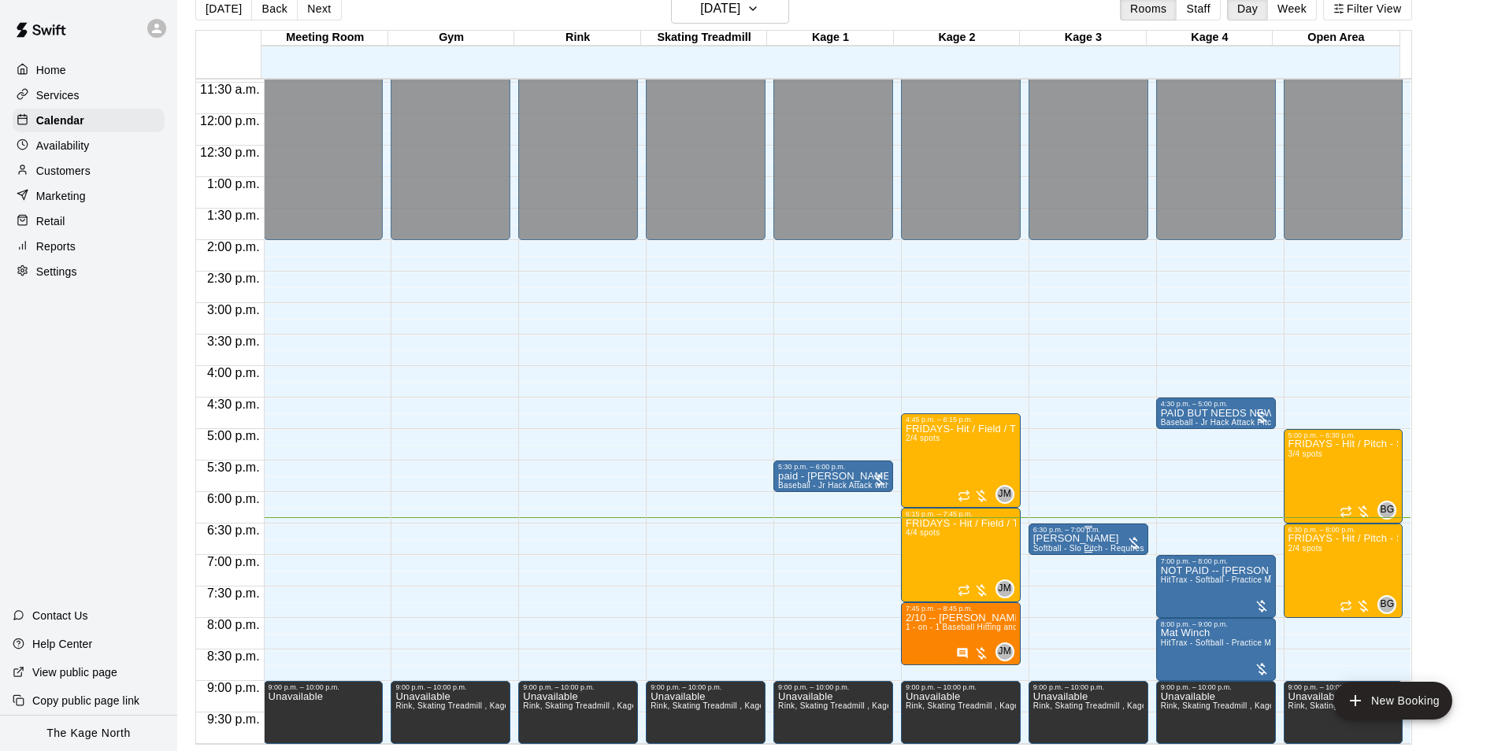
click at [1084, 547] on span "Softball - Slo Pitch - Requires second person to feed machine" at bounding box center [1148, 548] width 231 height 9
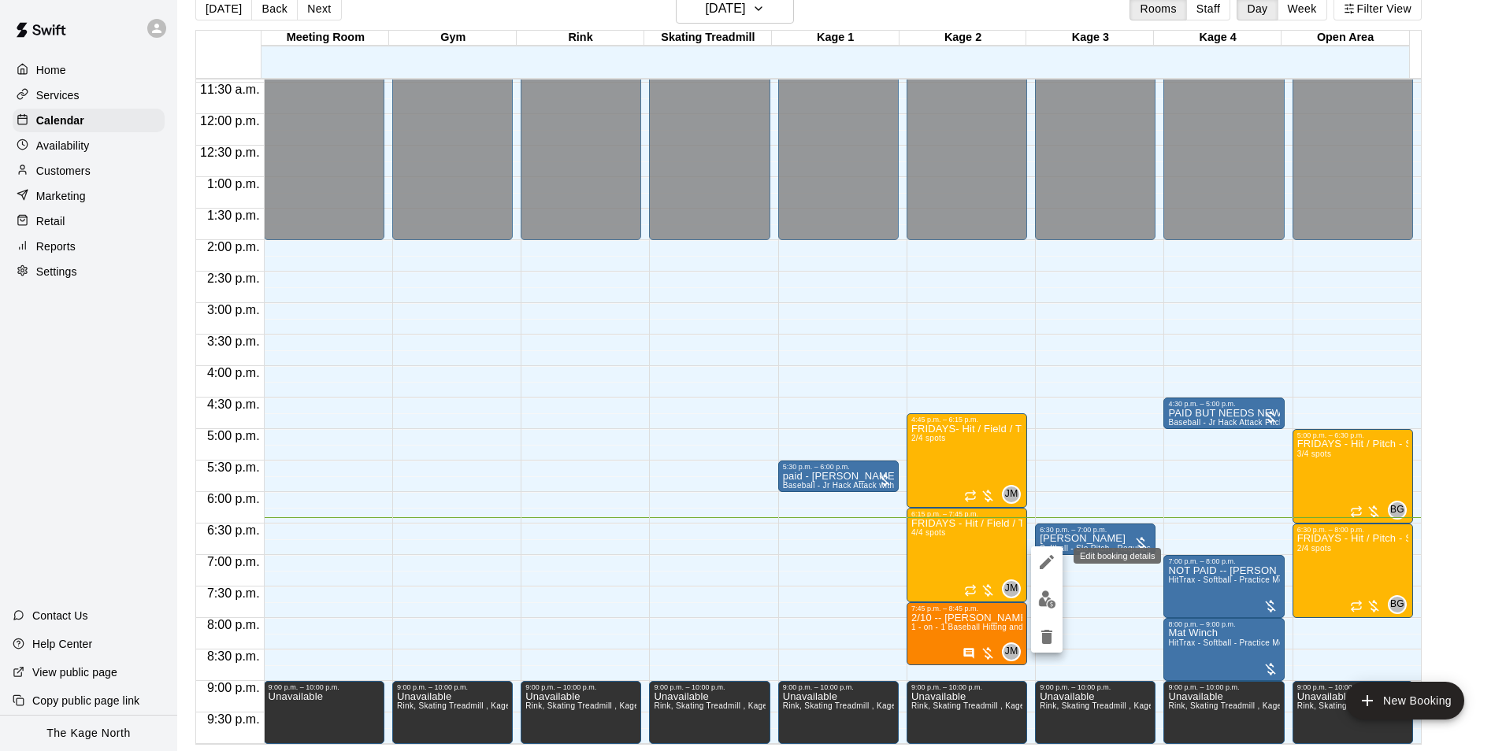
click at [1032, 559] on button "edit" at bounding box center [1047, 563] width 32 height 32
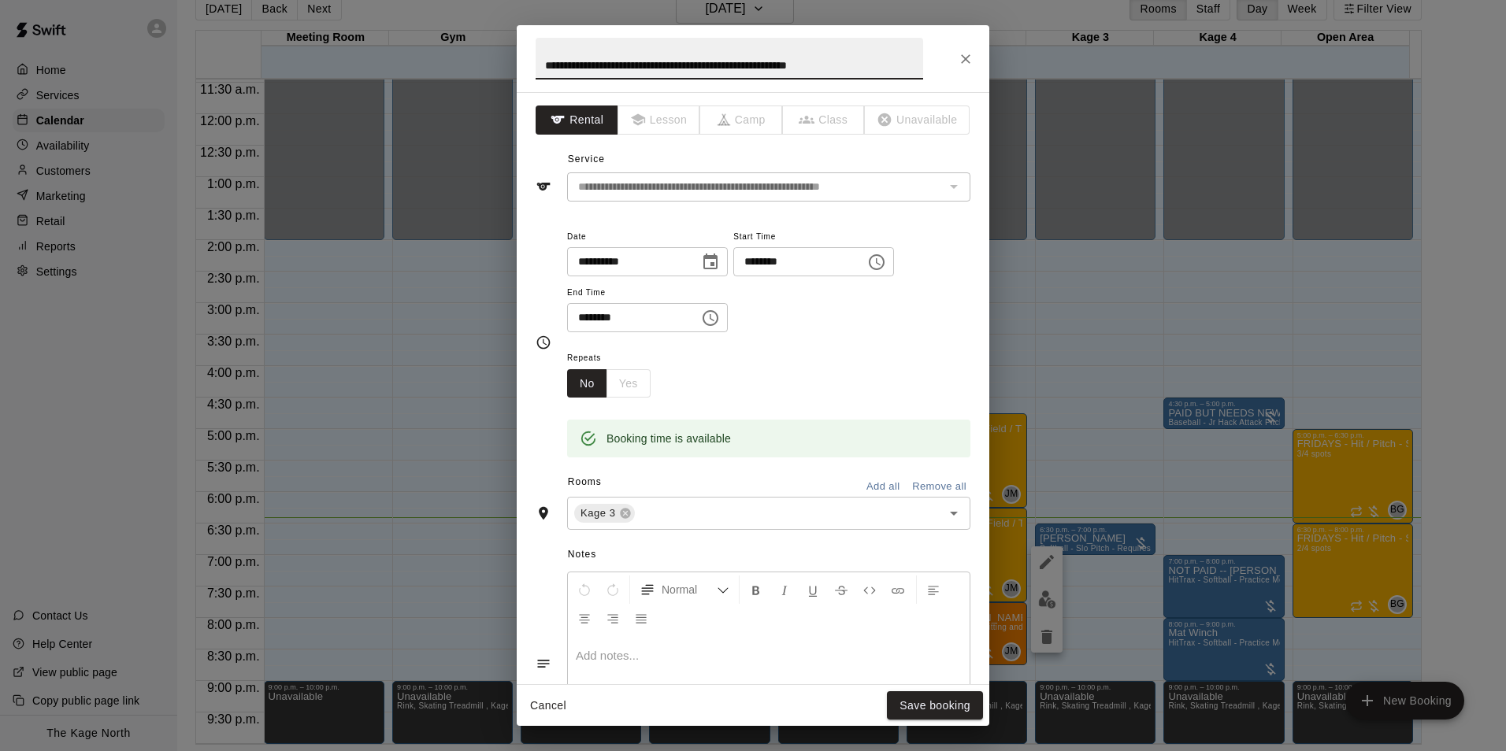
click at [544, 61] on input "**********" at bounding box center [730, 59] width 388 height 42
type input "**********"
click at [933, 713] on button "Save booking" at bounding box center [935, 706] width 96 height 29
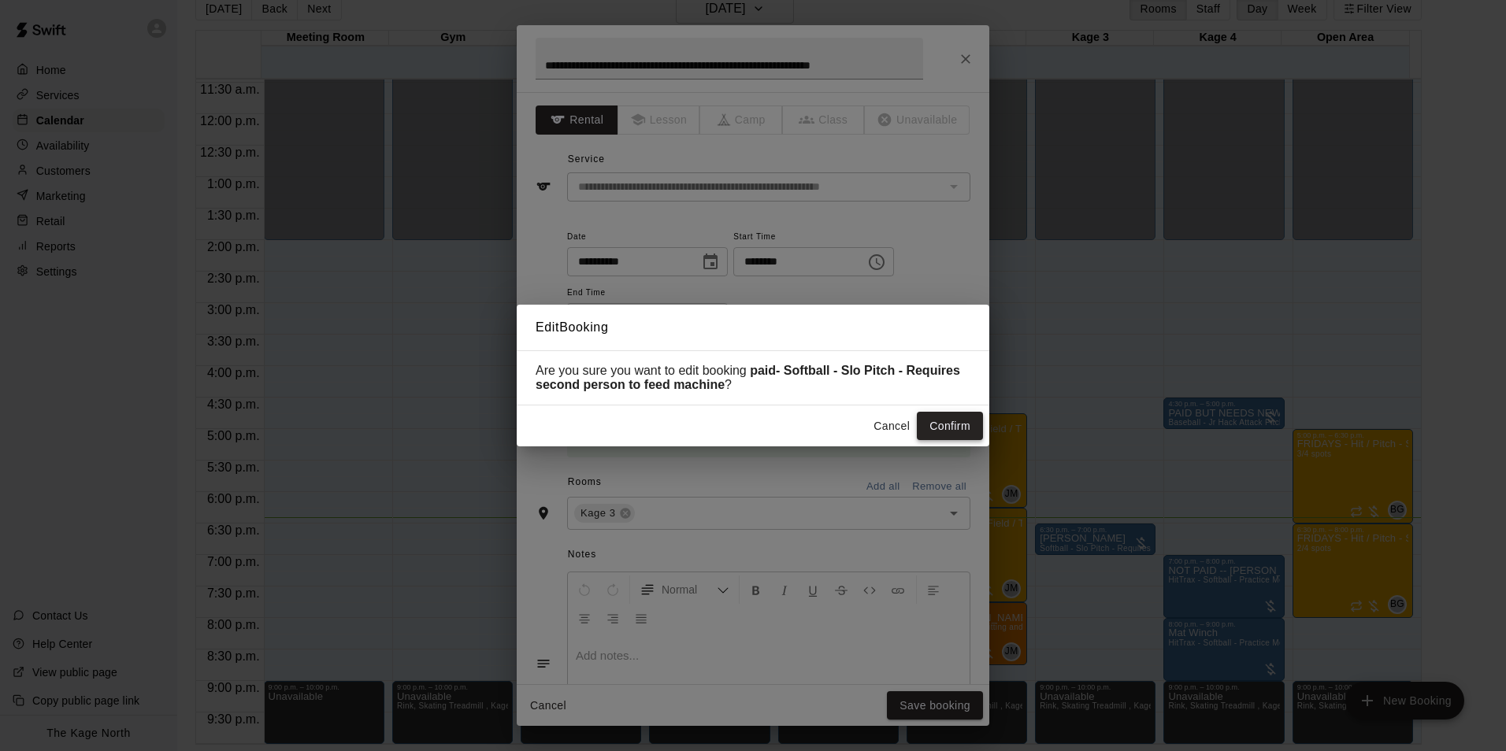
click at [938, 424] on button "Confirm" at bounding box center [950, 426] width 66 height 29
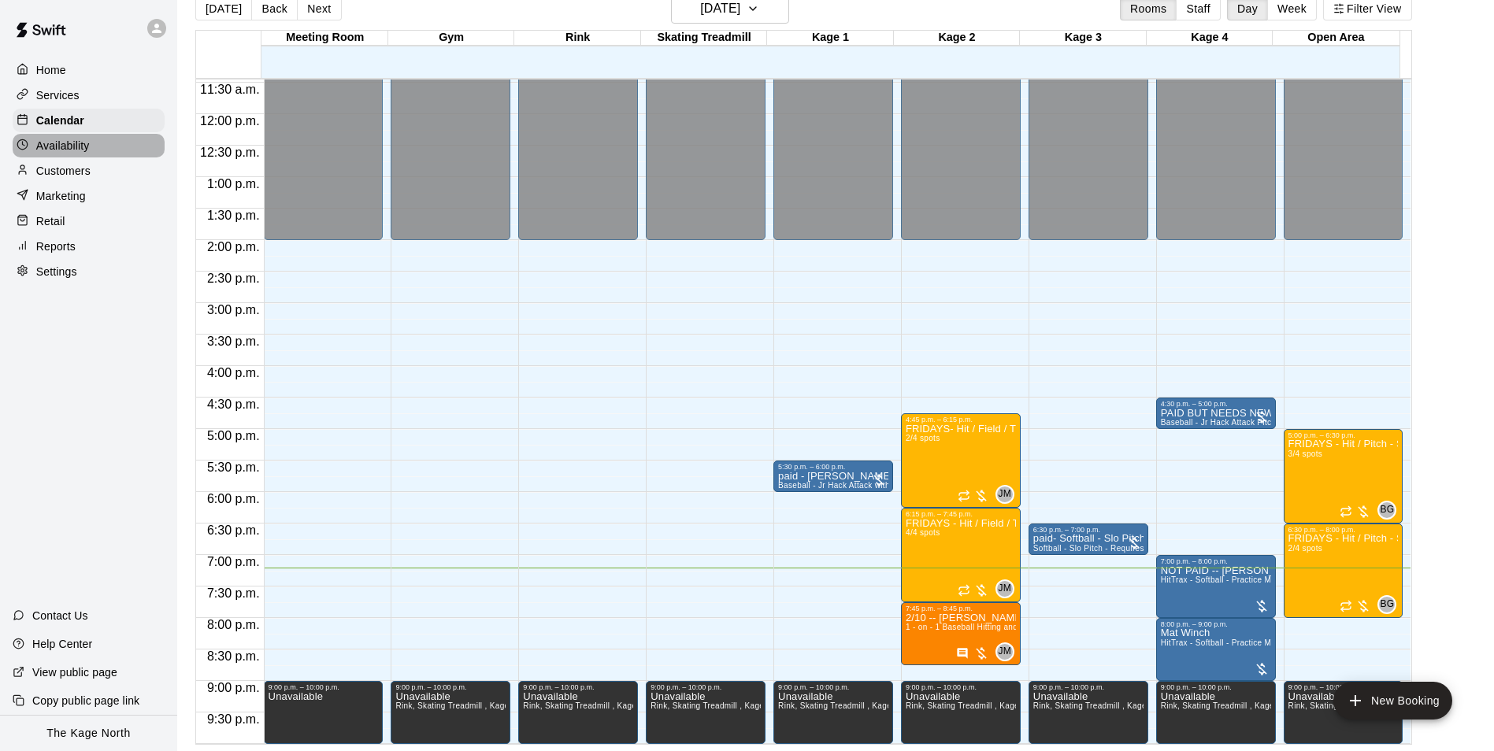
click at [62, 154] on p "Availability" at bounding box center [63, 146] width 54 height 16
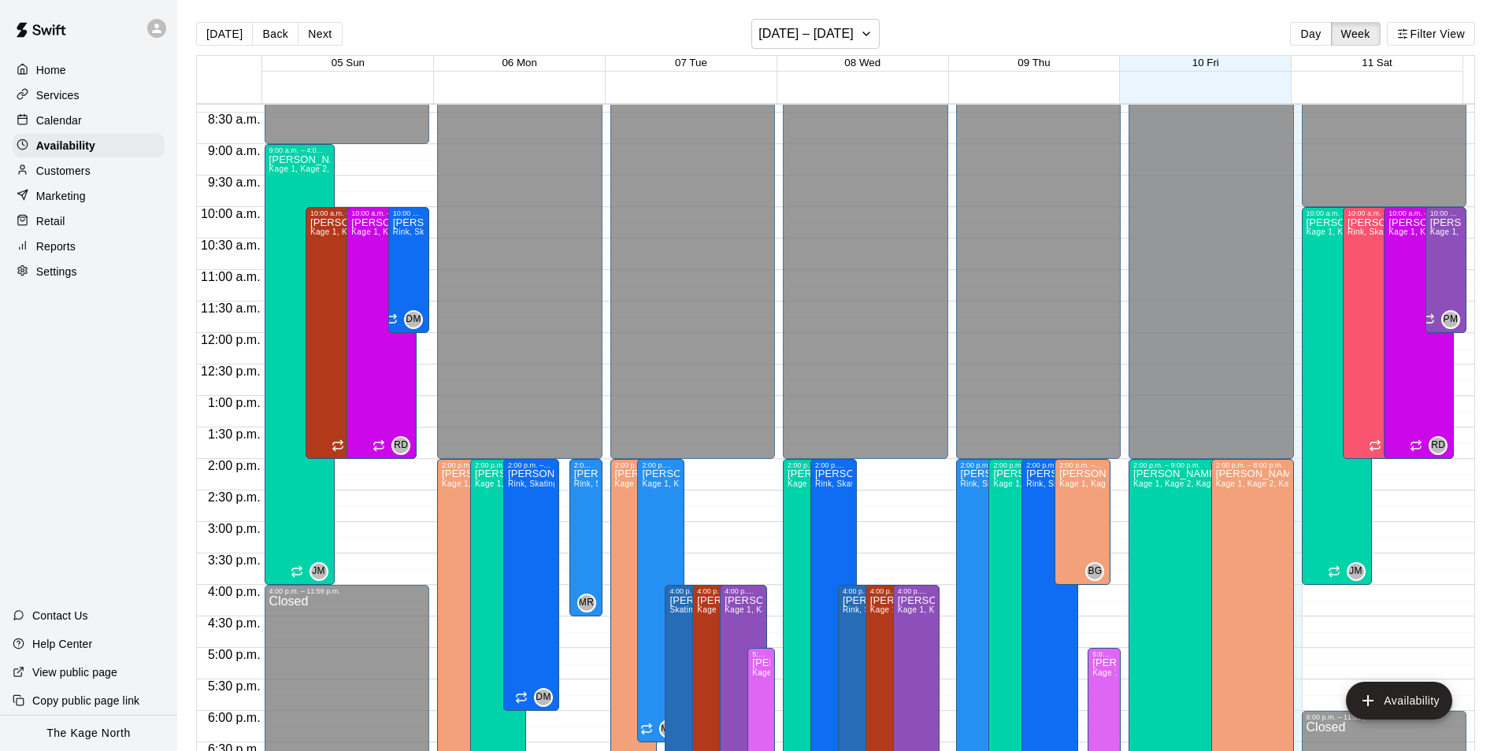
scroll to position [376, 0]
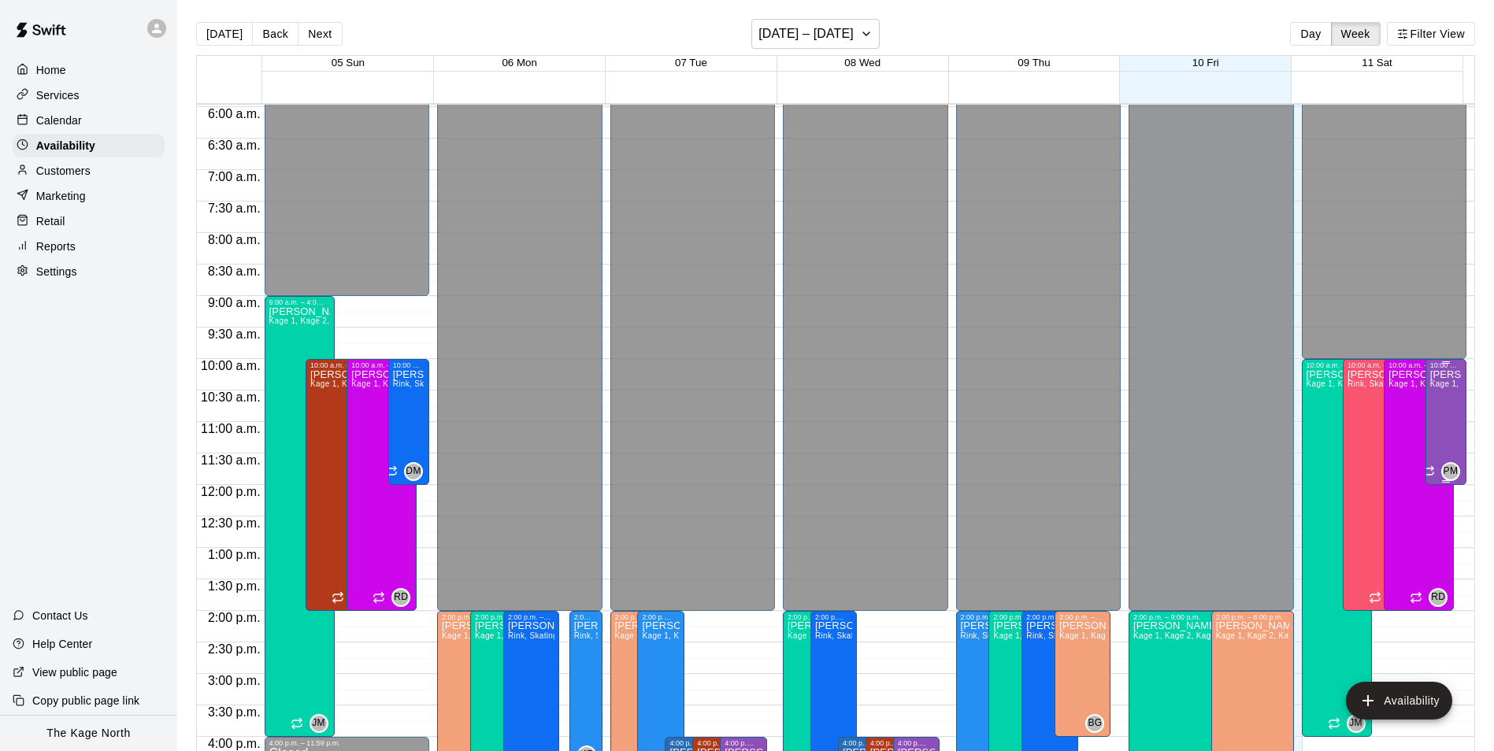
click at [1431, 375] on p "[PERSON_NAME]" at bounding box center [1447, 375] width 32 height 0
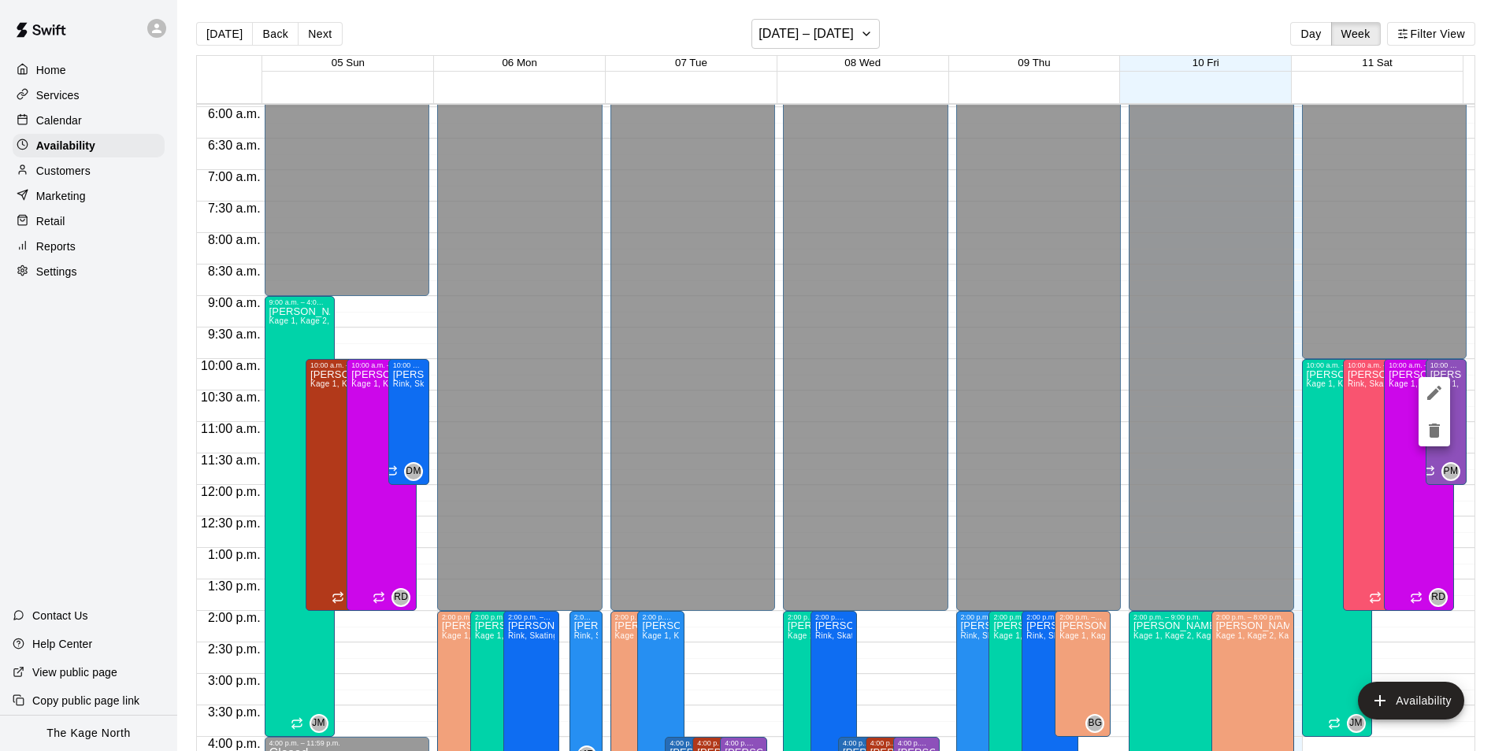
click at [1449, 512] on div at bounding box center [753, 375] width 1506 height 751
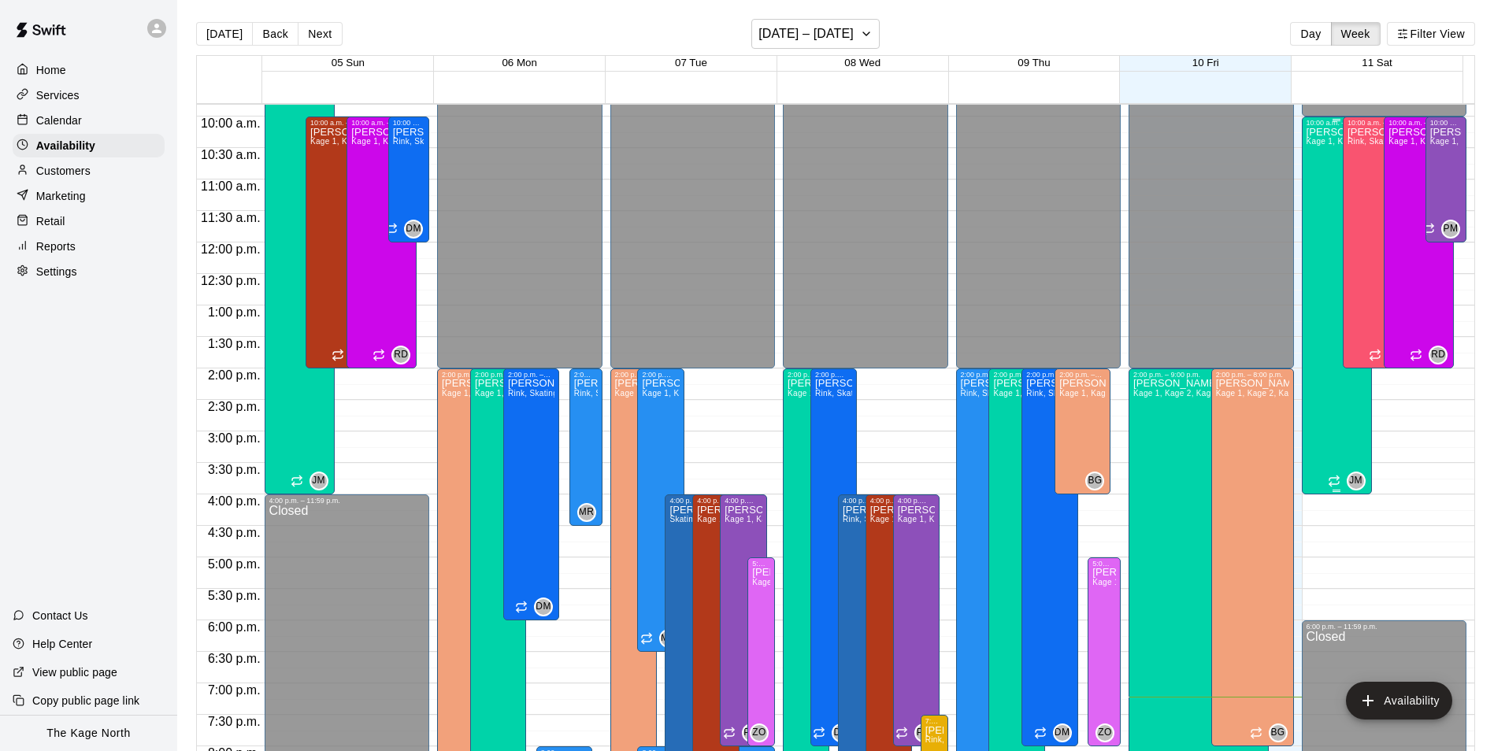
scroll to position [612, 0]
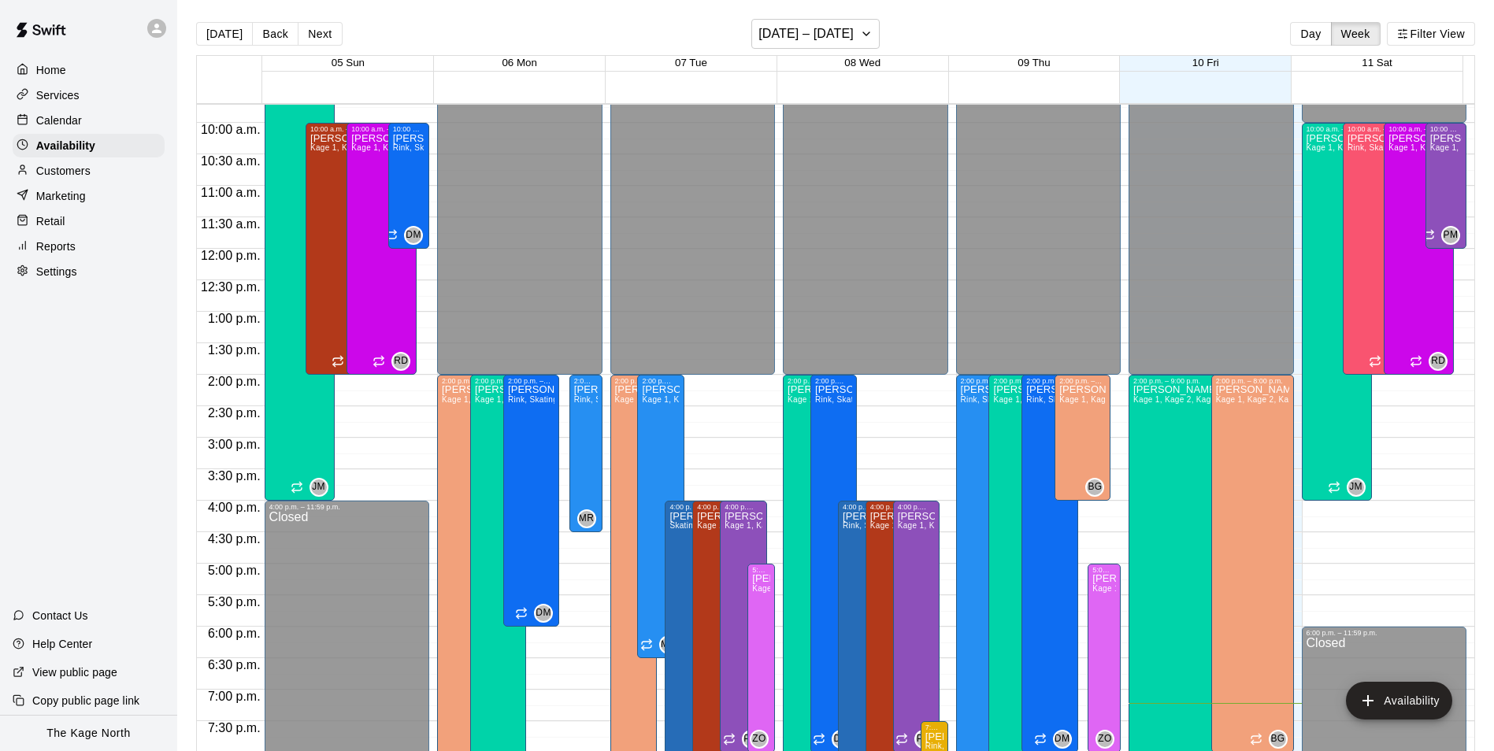
click at [78, 117] on p "Calendar" at bounding box center [59, 121] width 46 height 16
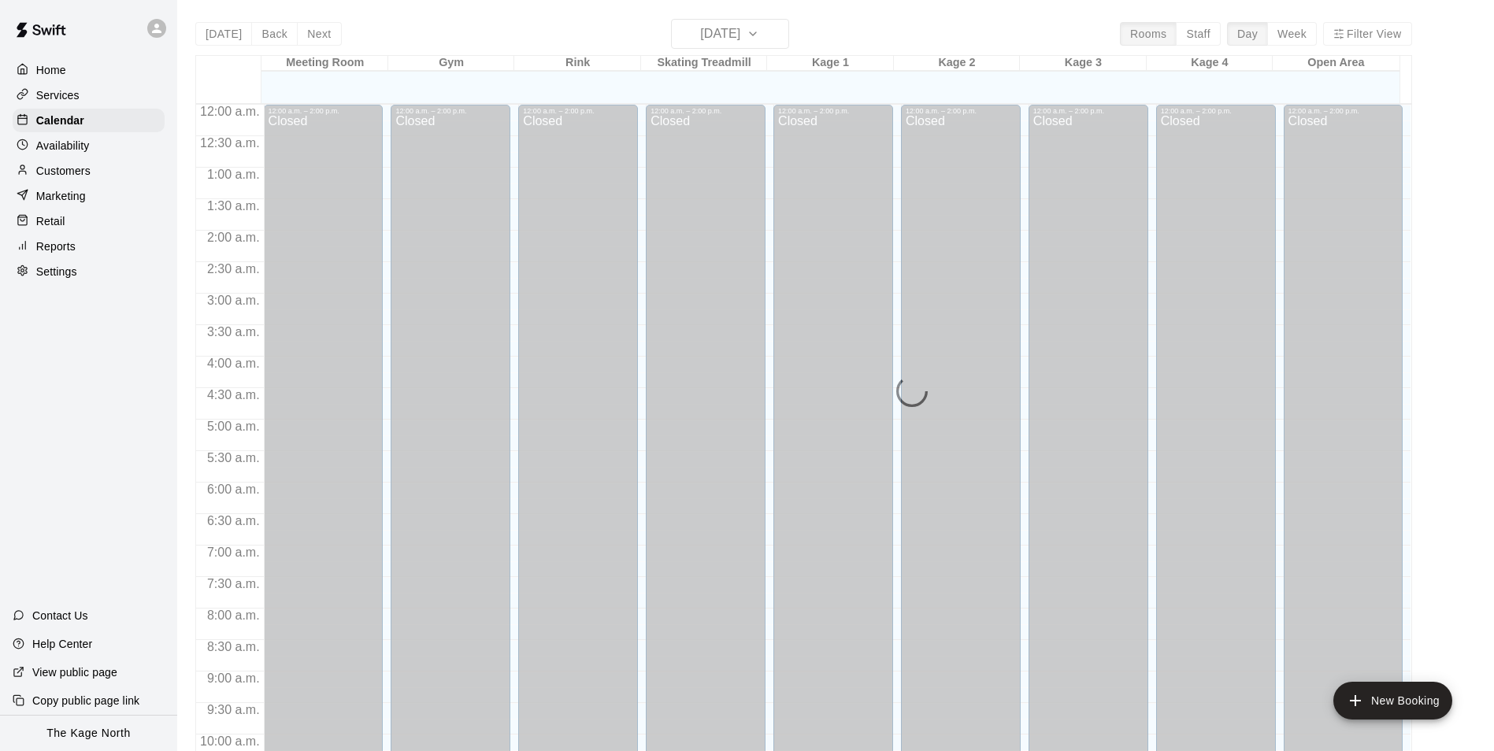
scroll to position [800, 0]
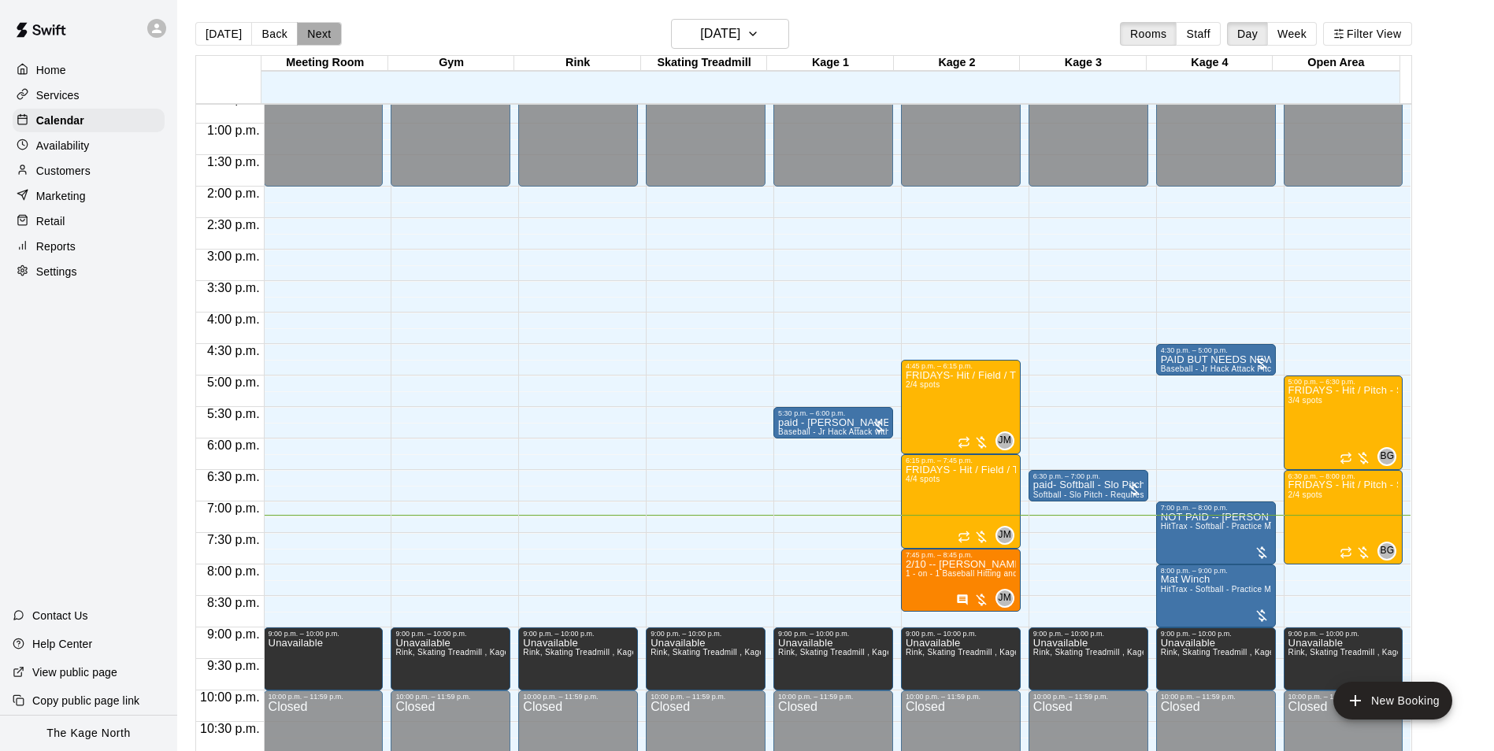
click at [311, 31] on button "Next" at bounding box center [319, 34] width 44 height 24
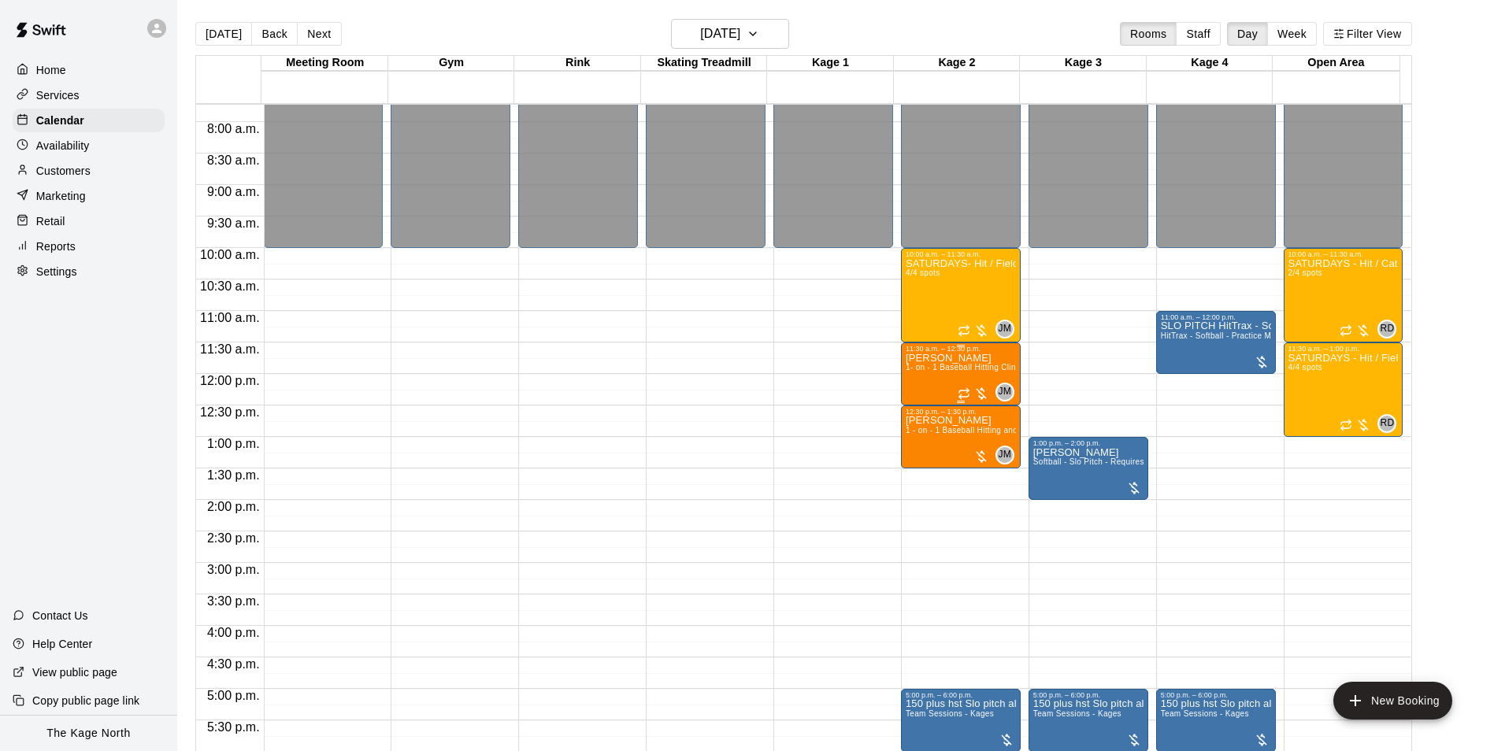
scroll to position [485, 0]
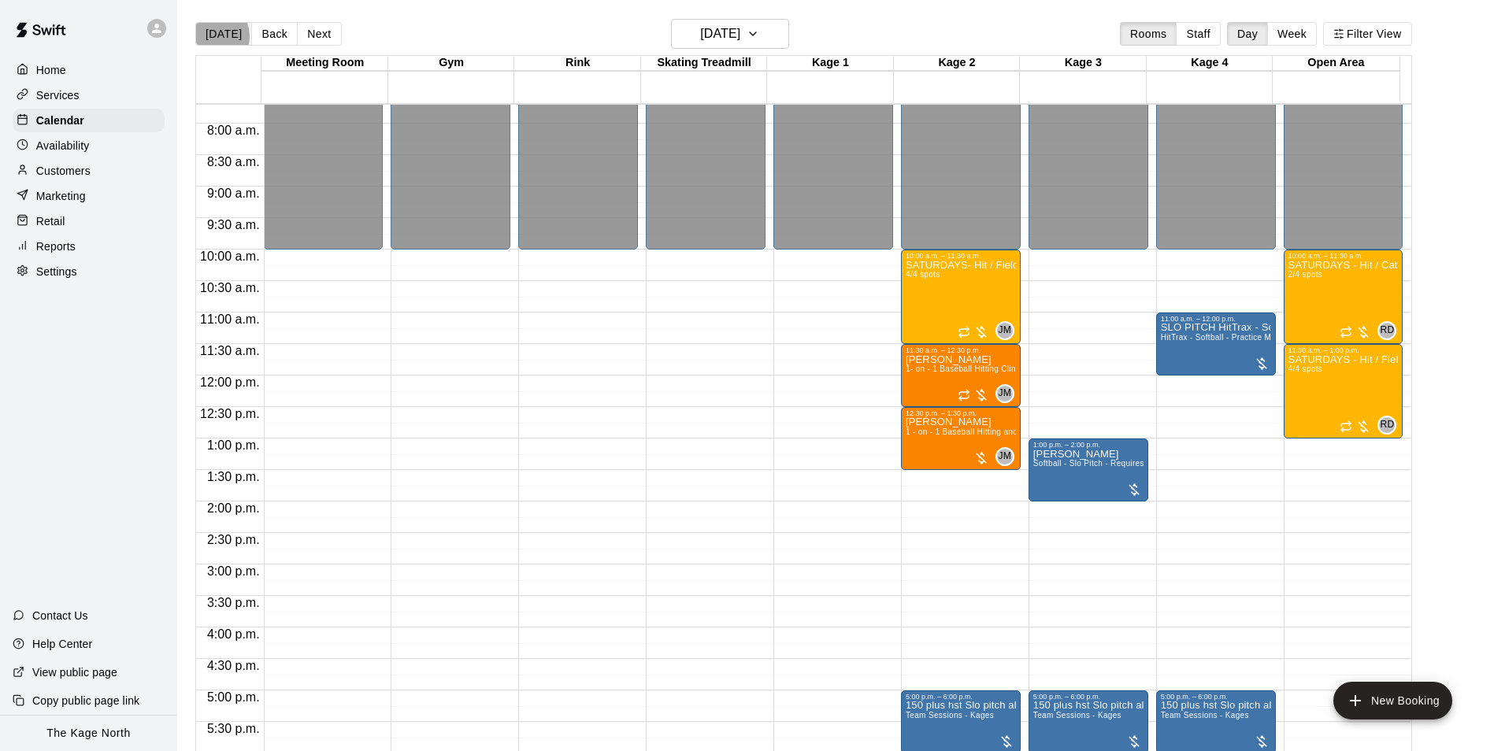
click at [210, 35] on button "[DATE]" at bounding box center [223, 34] width 57 height 24
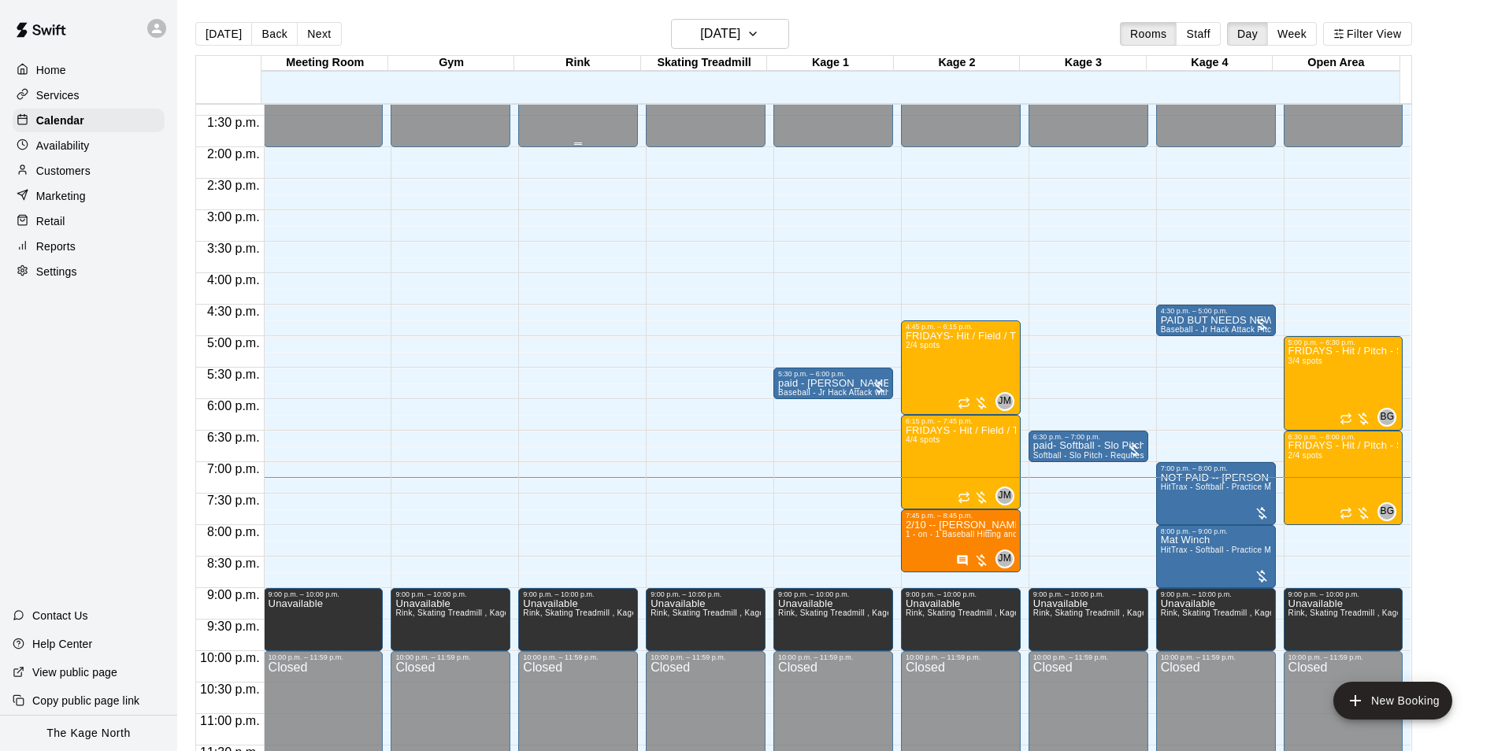
scroll to position [849, 0]
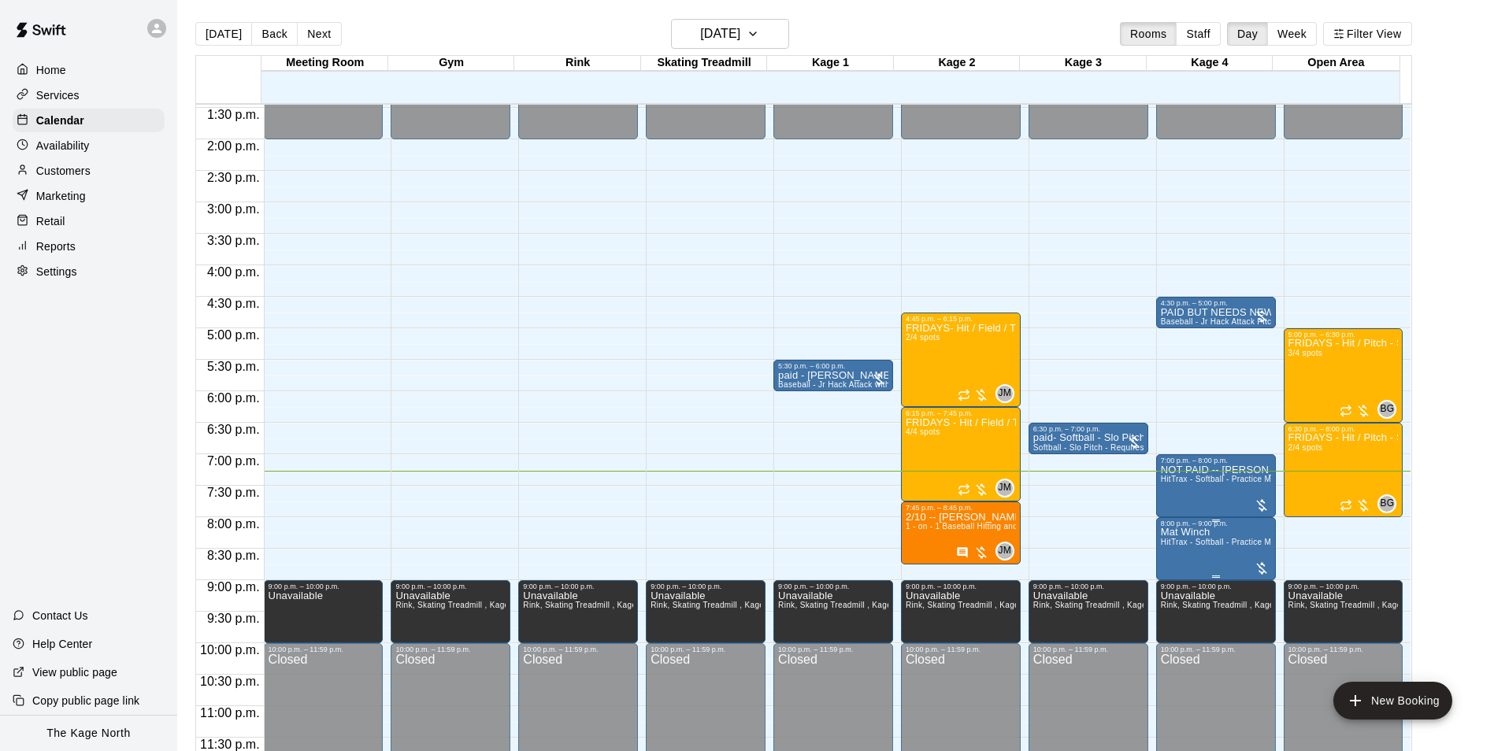
click at [1171, 533] on p "Mat Winch" at bounding box center [1216, 533] width 110 height 0
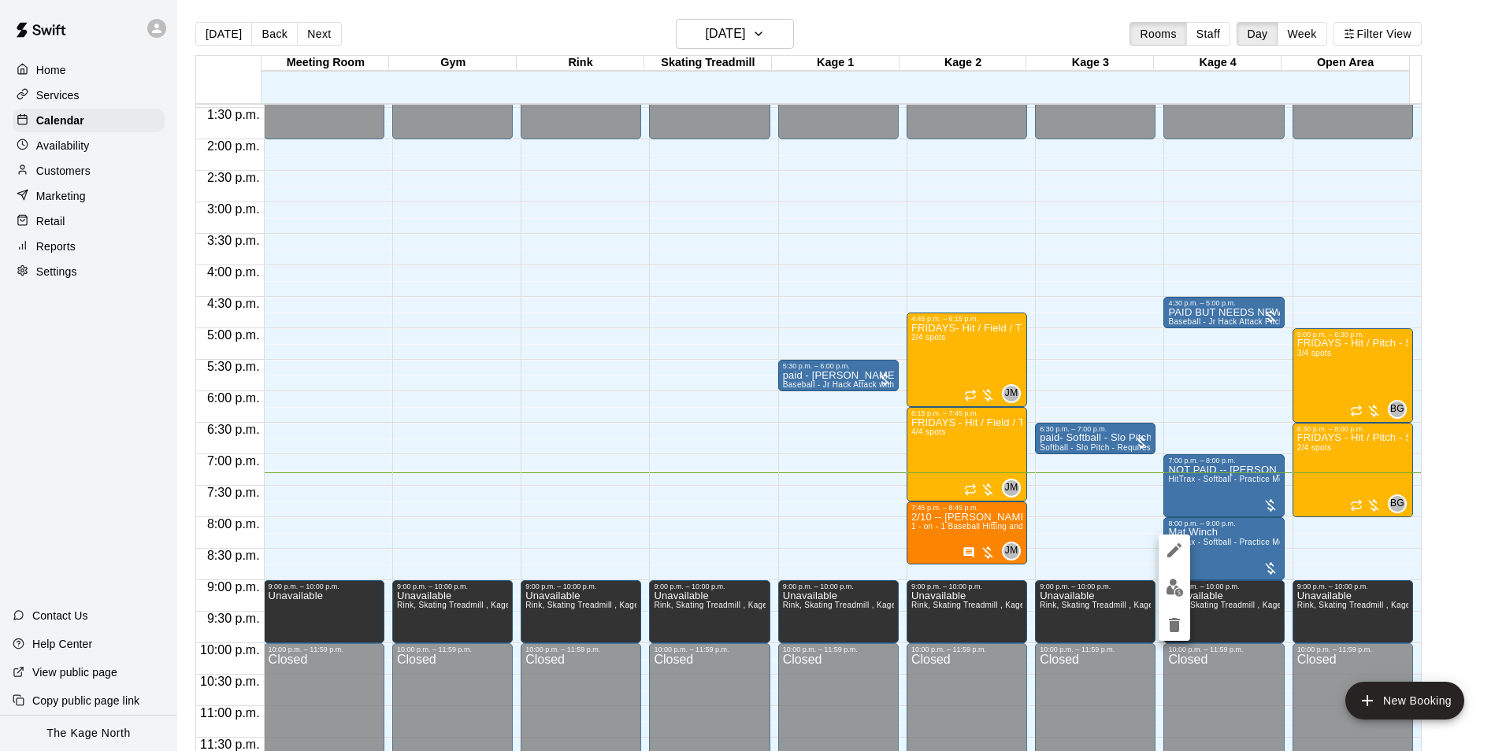
click at [1088, 510] on div at bounding box center [753, 375] width 1506 height 751
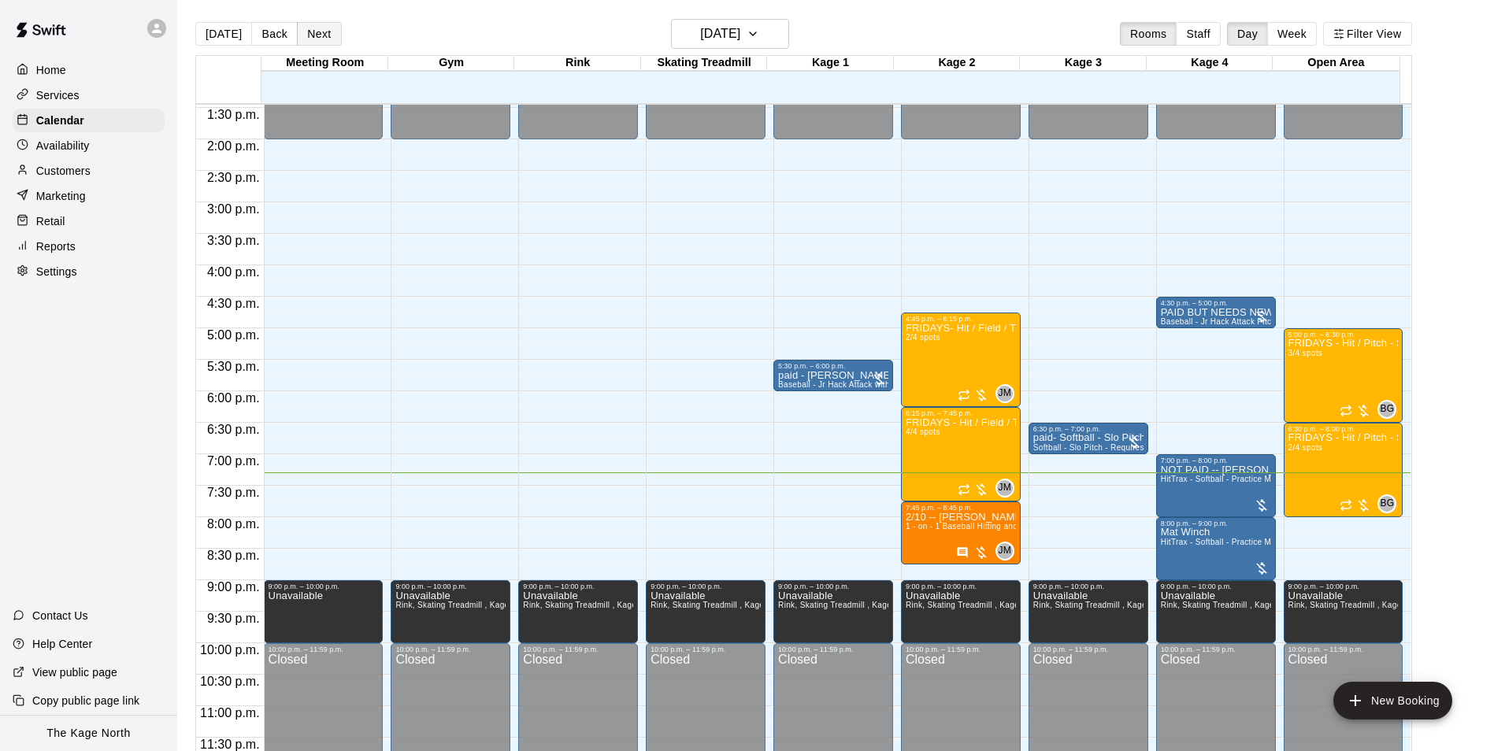
click at [306, 27] on button "Next" at bounding box center [319, 34] width 44 height 24
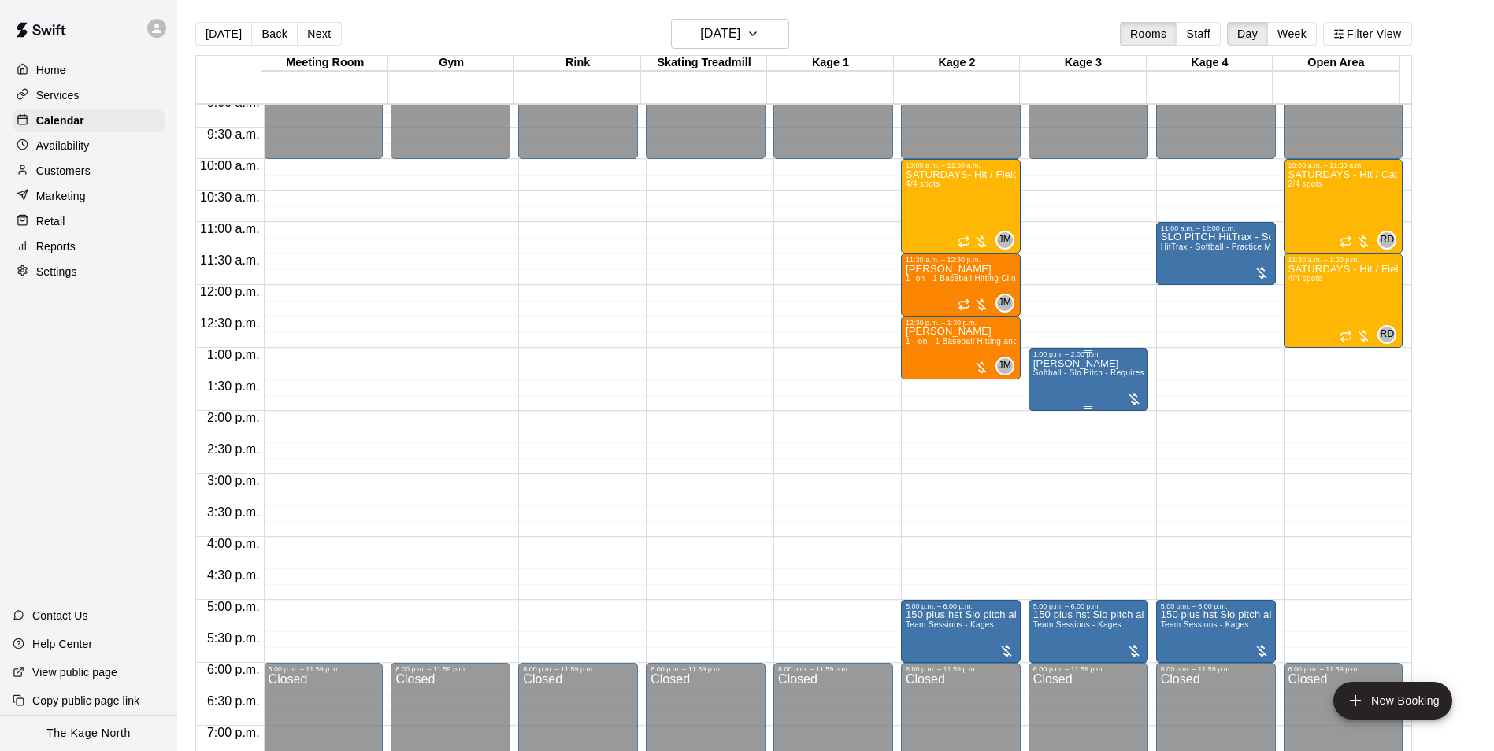
scroll to position [534, 0]
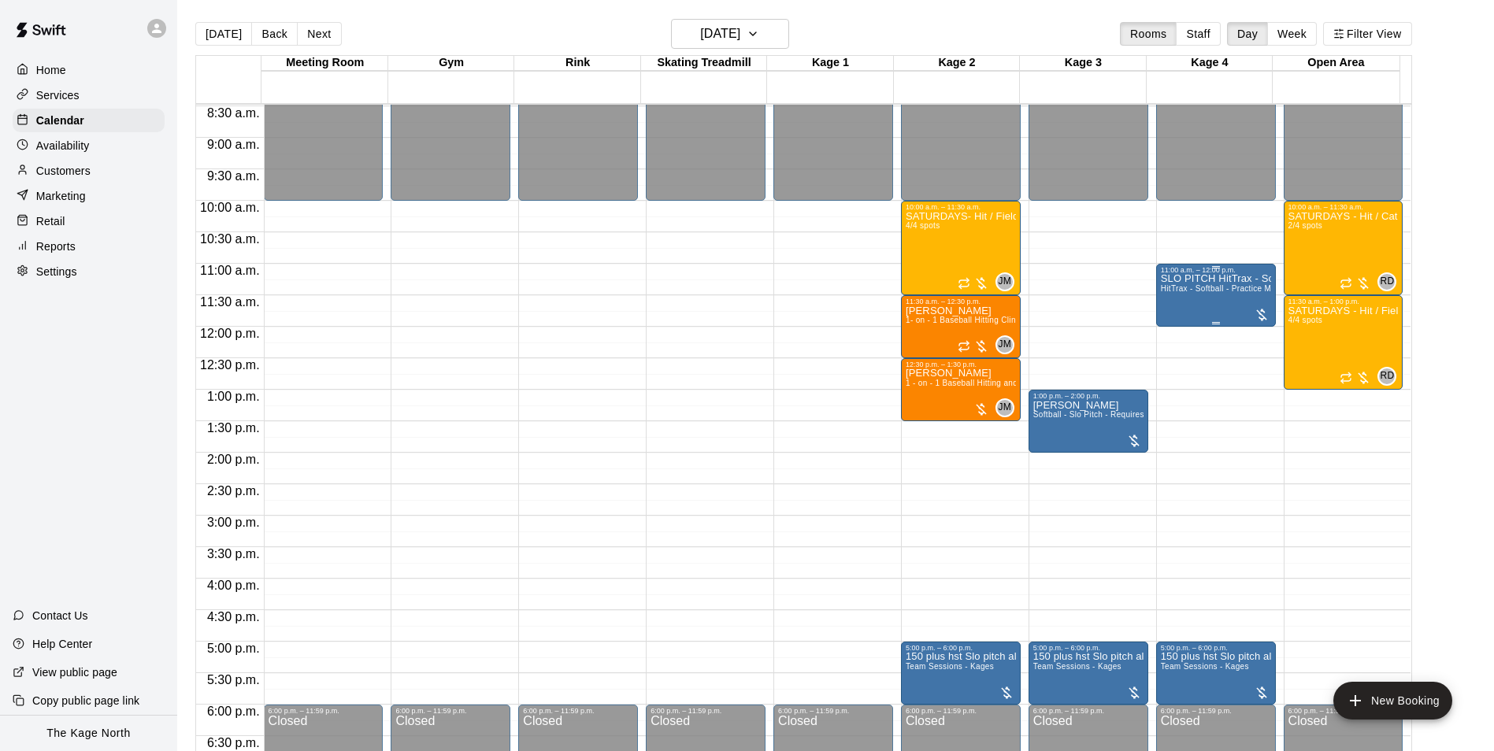
click at [1178, 291] on span "HitTrax - Softball - Practice Mode" at bounding box center [1223, 288] width 124 height 9
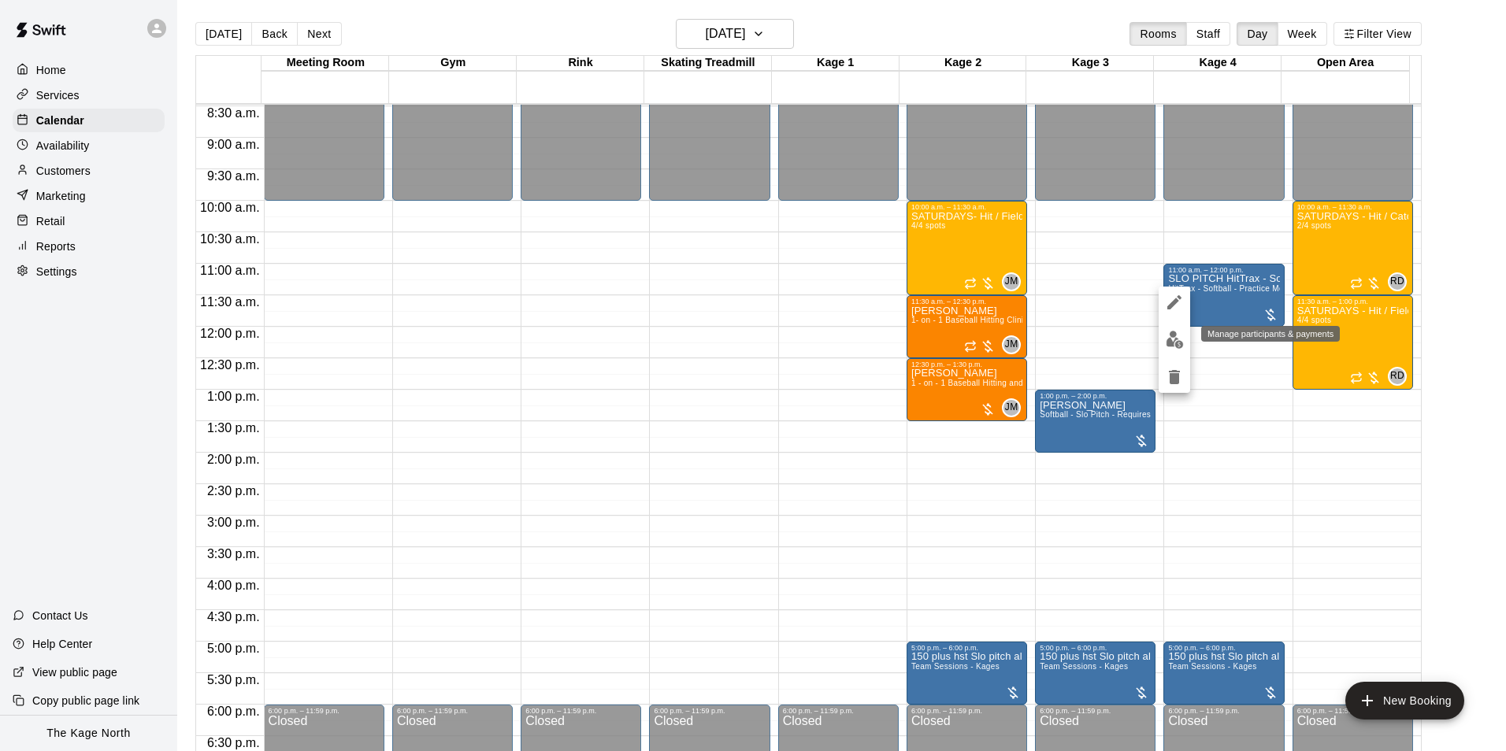
click at [1166, 340] on img "edit" at bounding box center [1175, 340] width 18 height 18
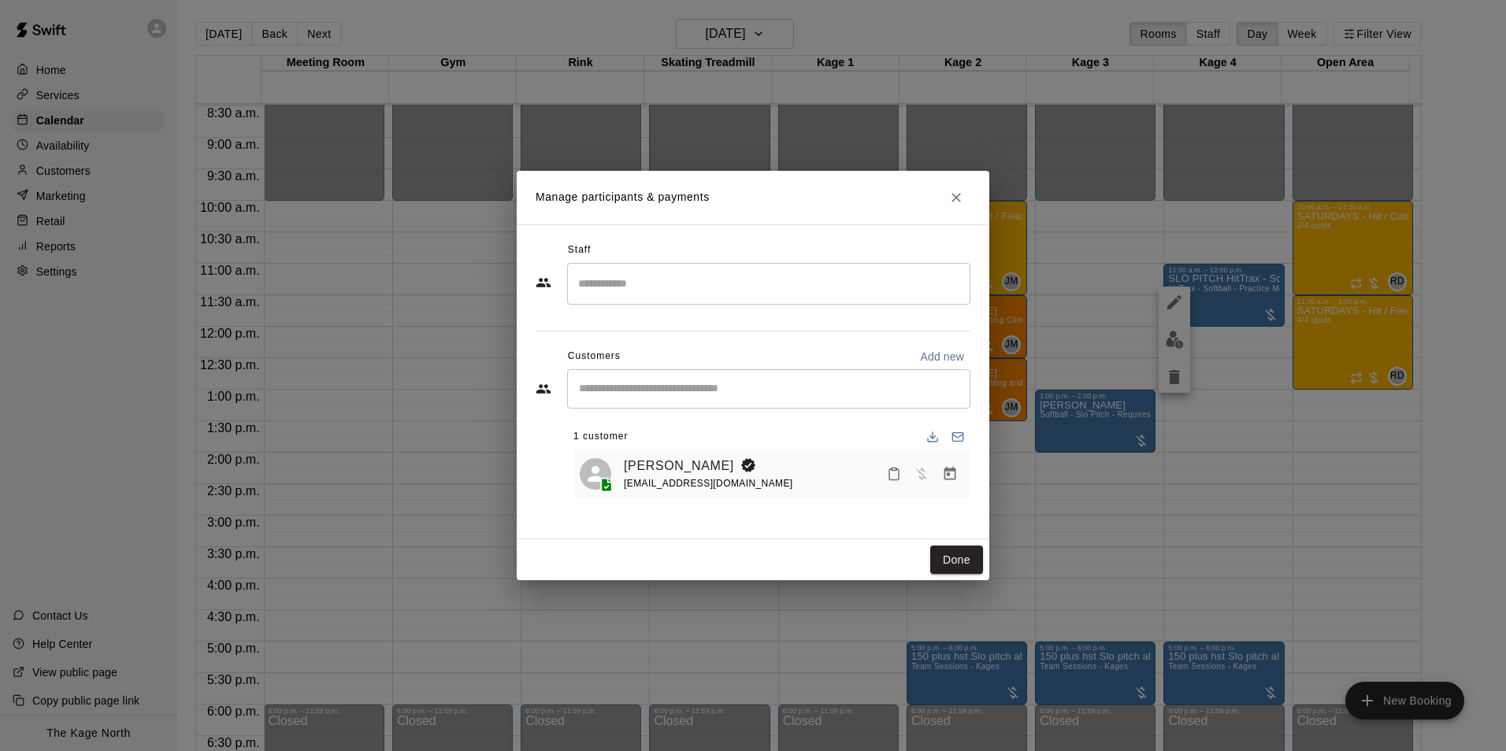
click at [948, 204] on icon "Close" at bounding box center [956, 198] width 16 height 16
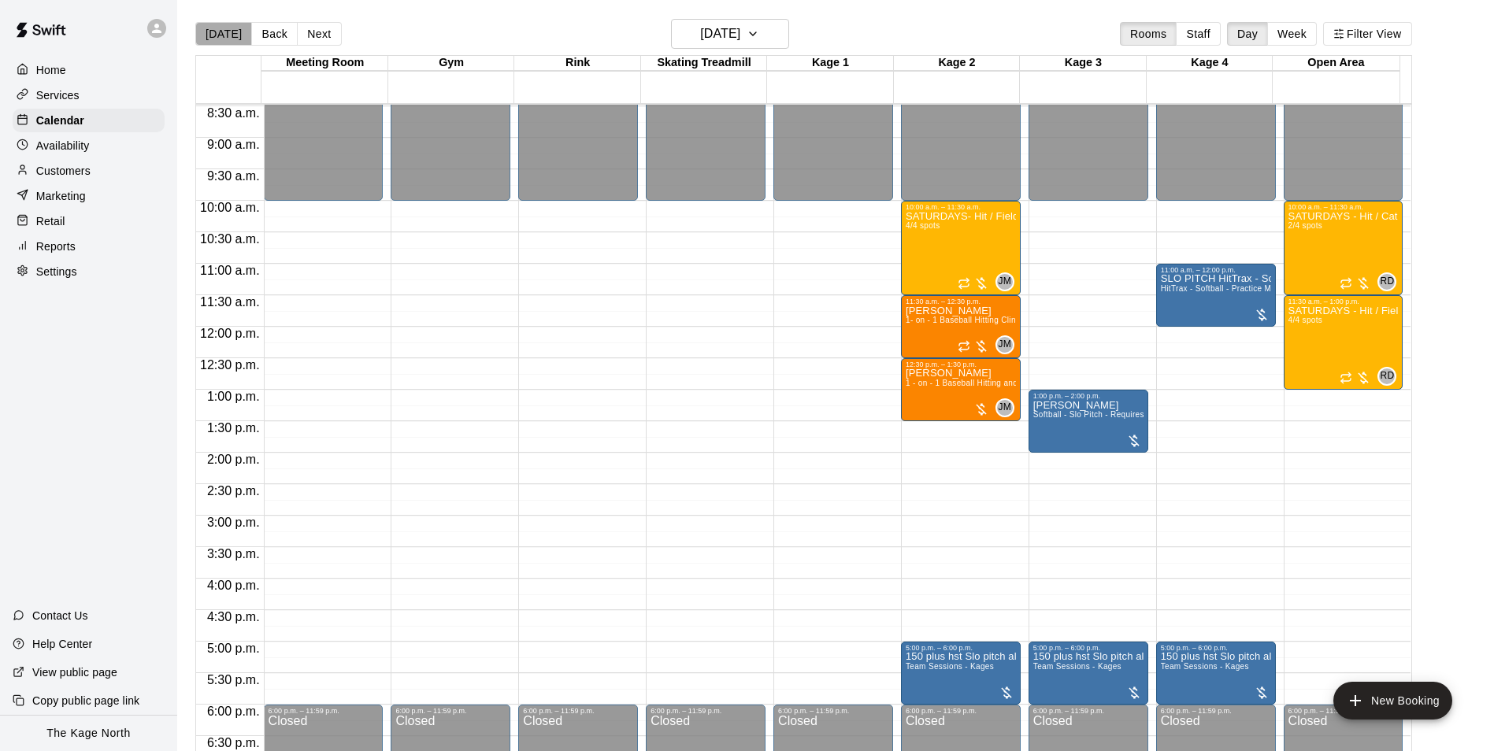
click at [230, 26] on button "[DATE]" at bounding box center [223, 34] width 57 height 24
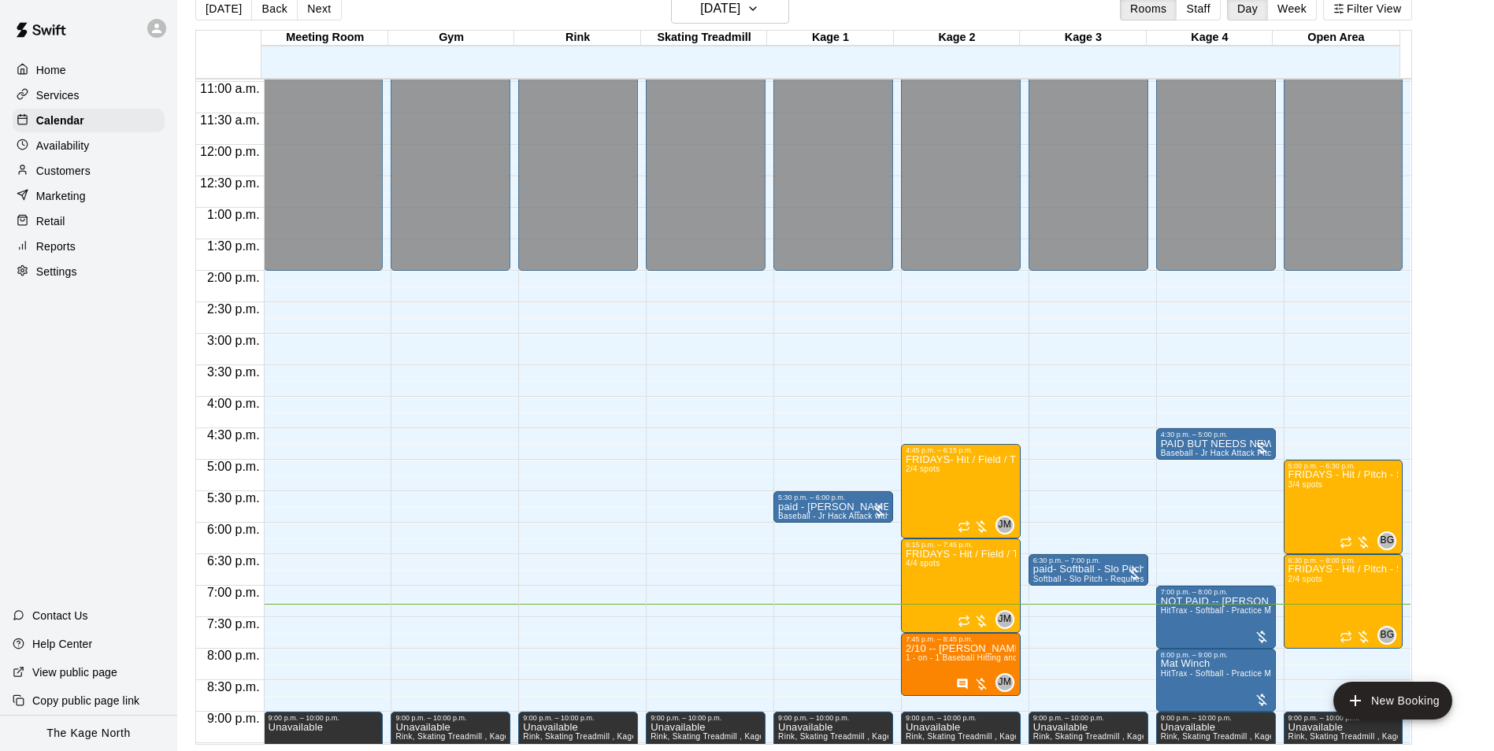
scroll to position [692, 0]
click at [1089, 581] on div at bounding box center [1089, 582] width 8 height 2
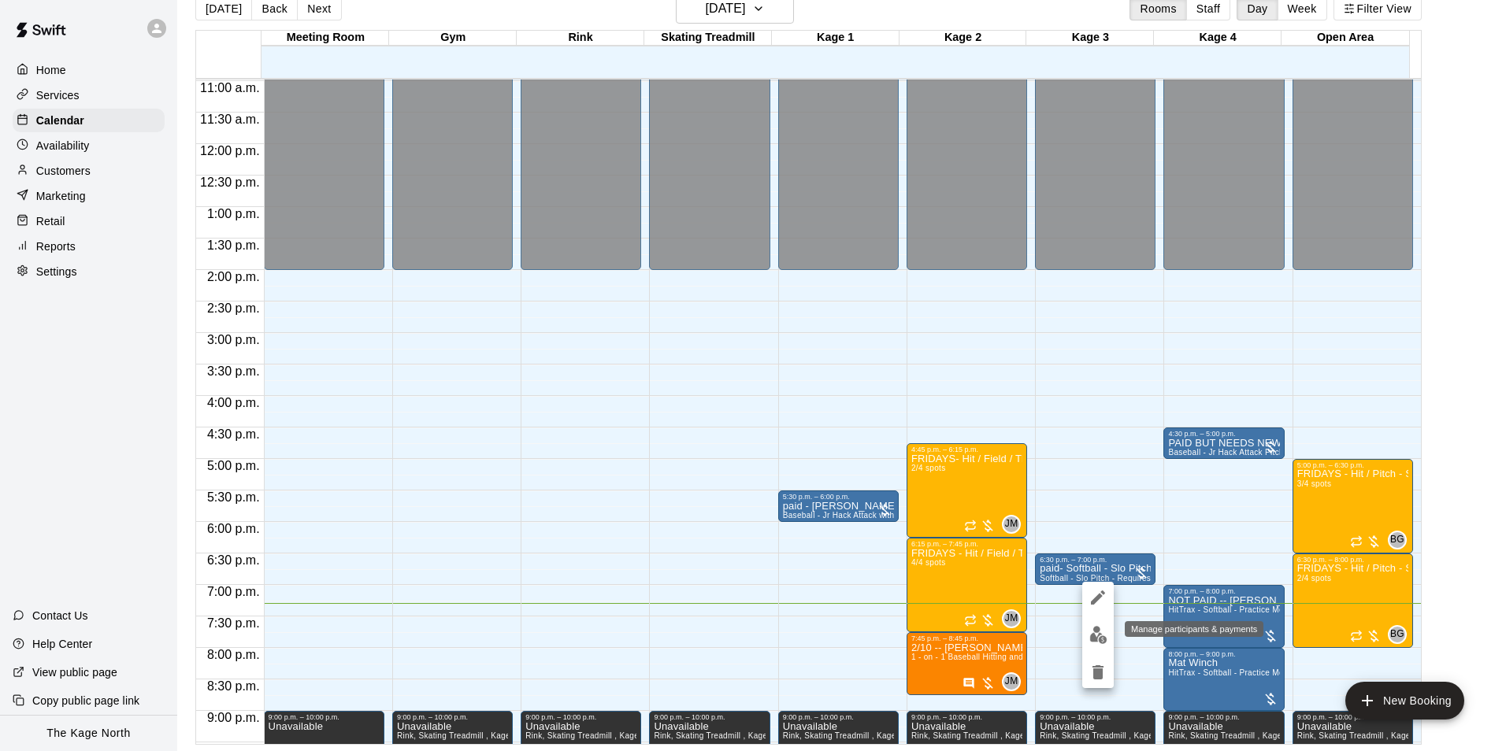
click at [1103, 630] on img "edit" at bounding box center [1098, 635] width 18 height 18
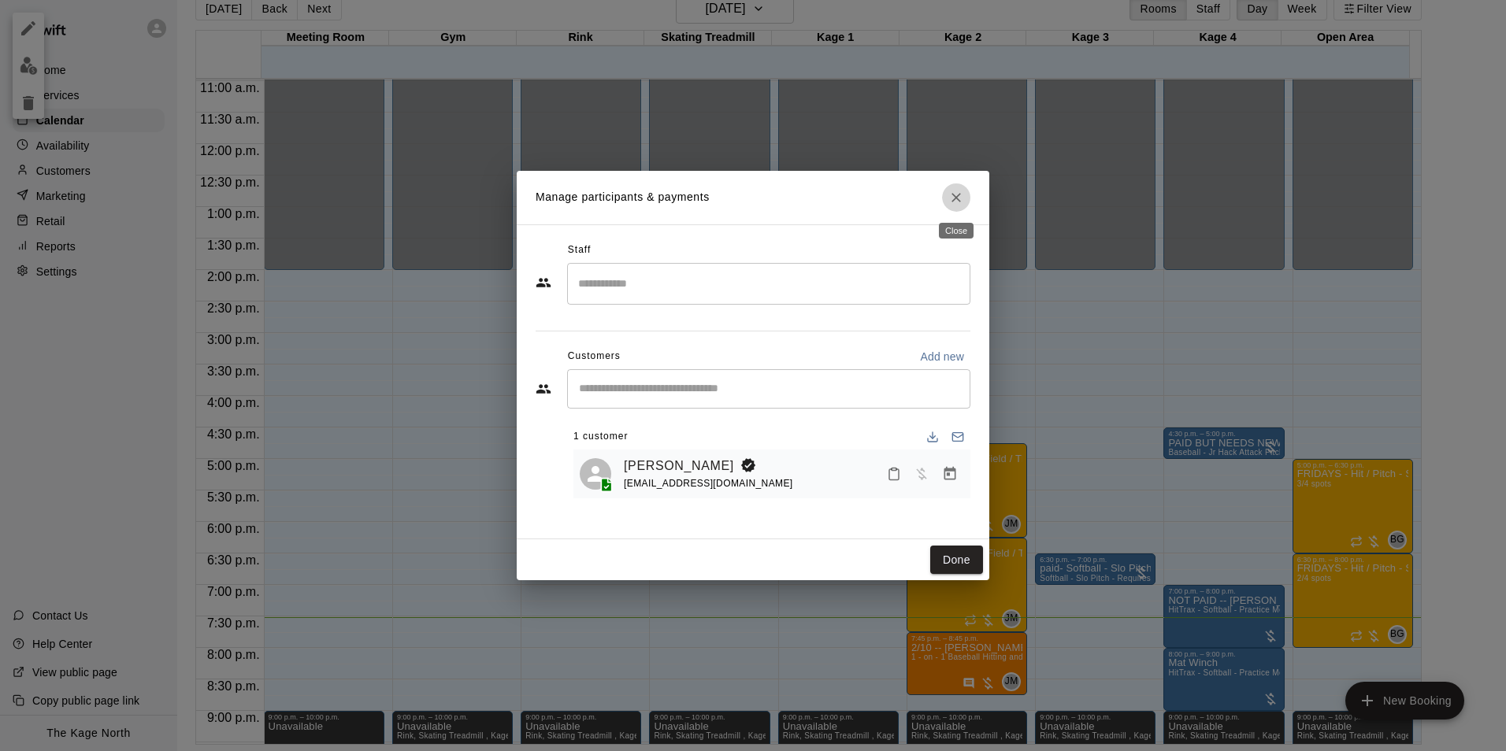
click at [945, 202] on button "Close" at bounding box center [956, 198] width 28 height 28
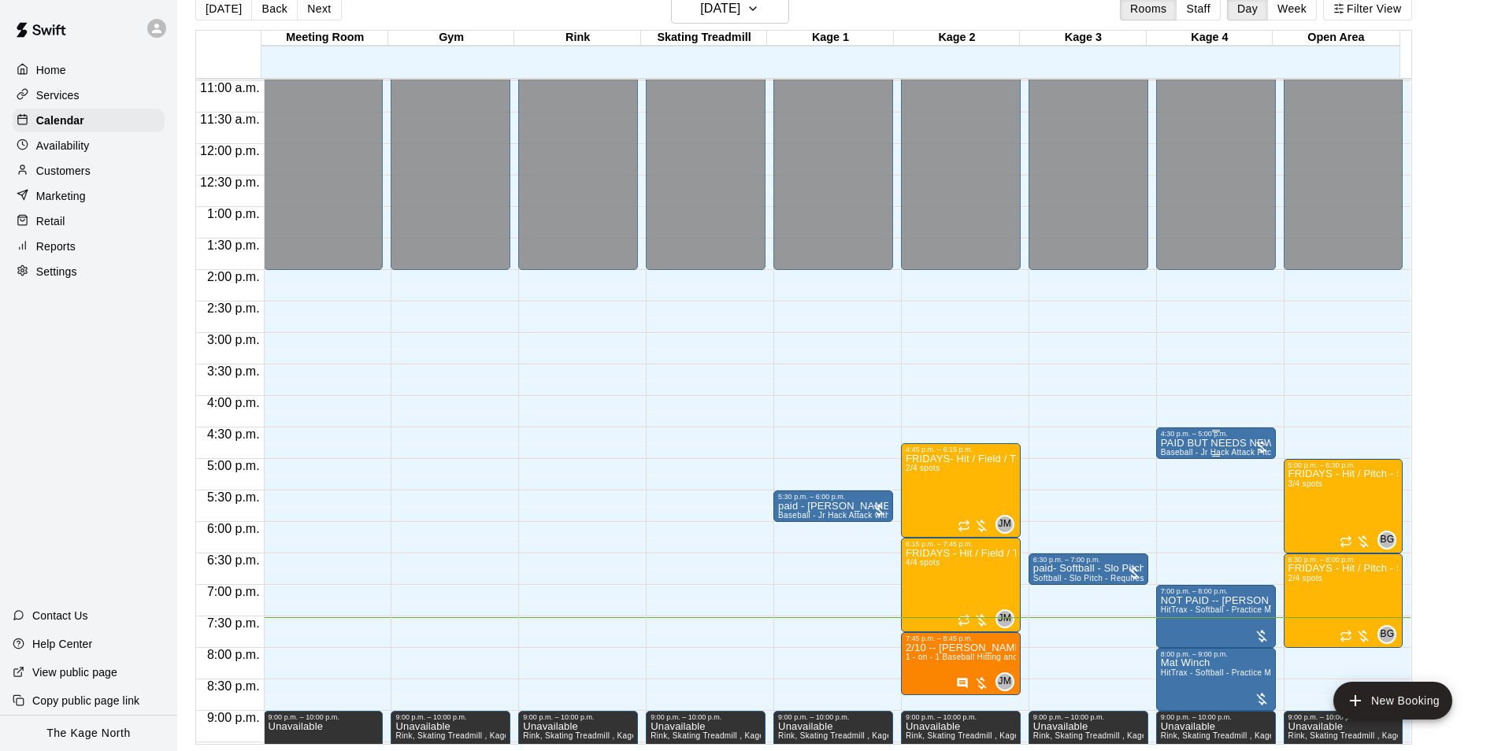
click at [1174, 438] on div "4:30 p.m. – 5:00 p.m." at bounding box center [1216, 434] width 110 height 8
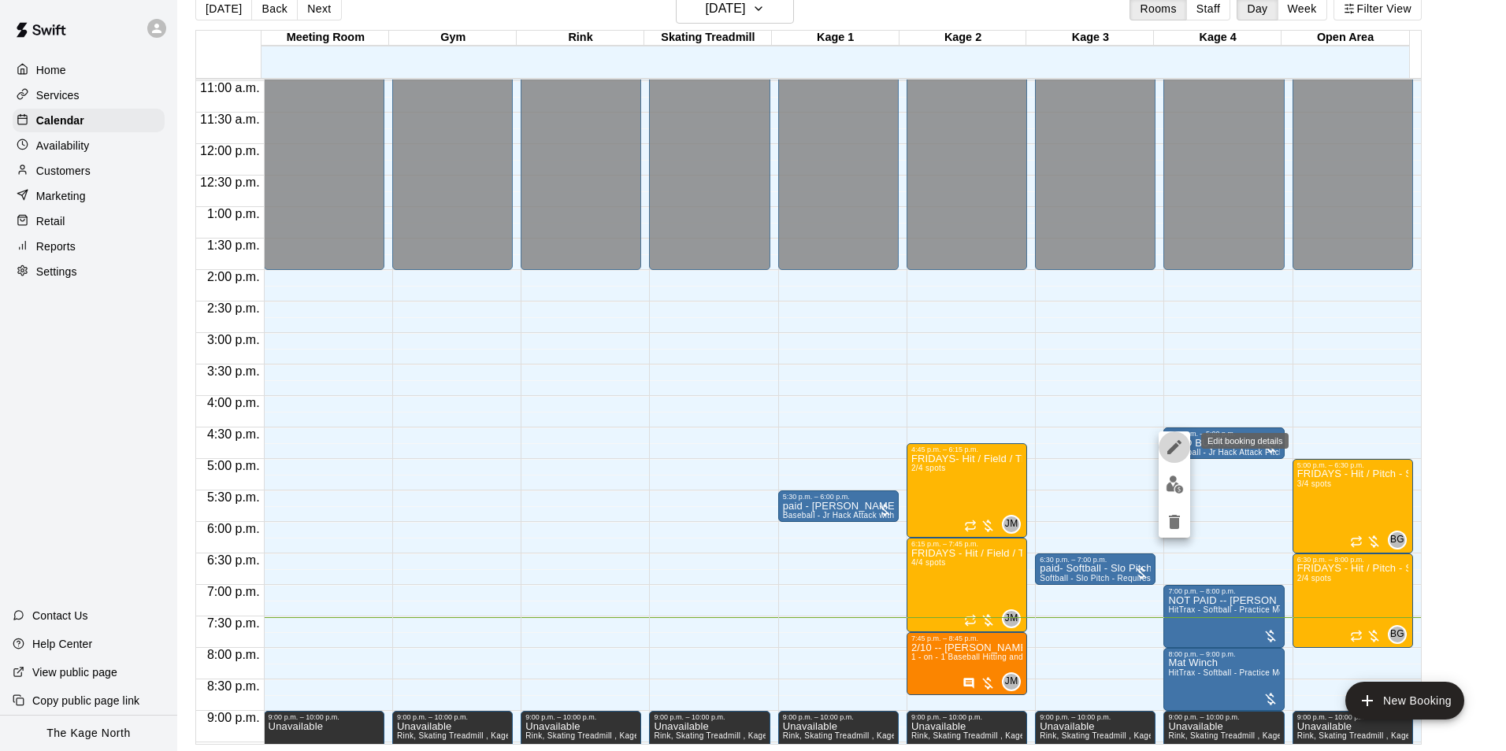
click at [1171, 457] on button "edit" at bounding box center [1175, 448] width 32 height 32
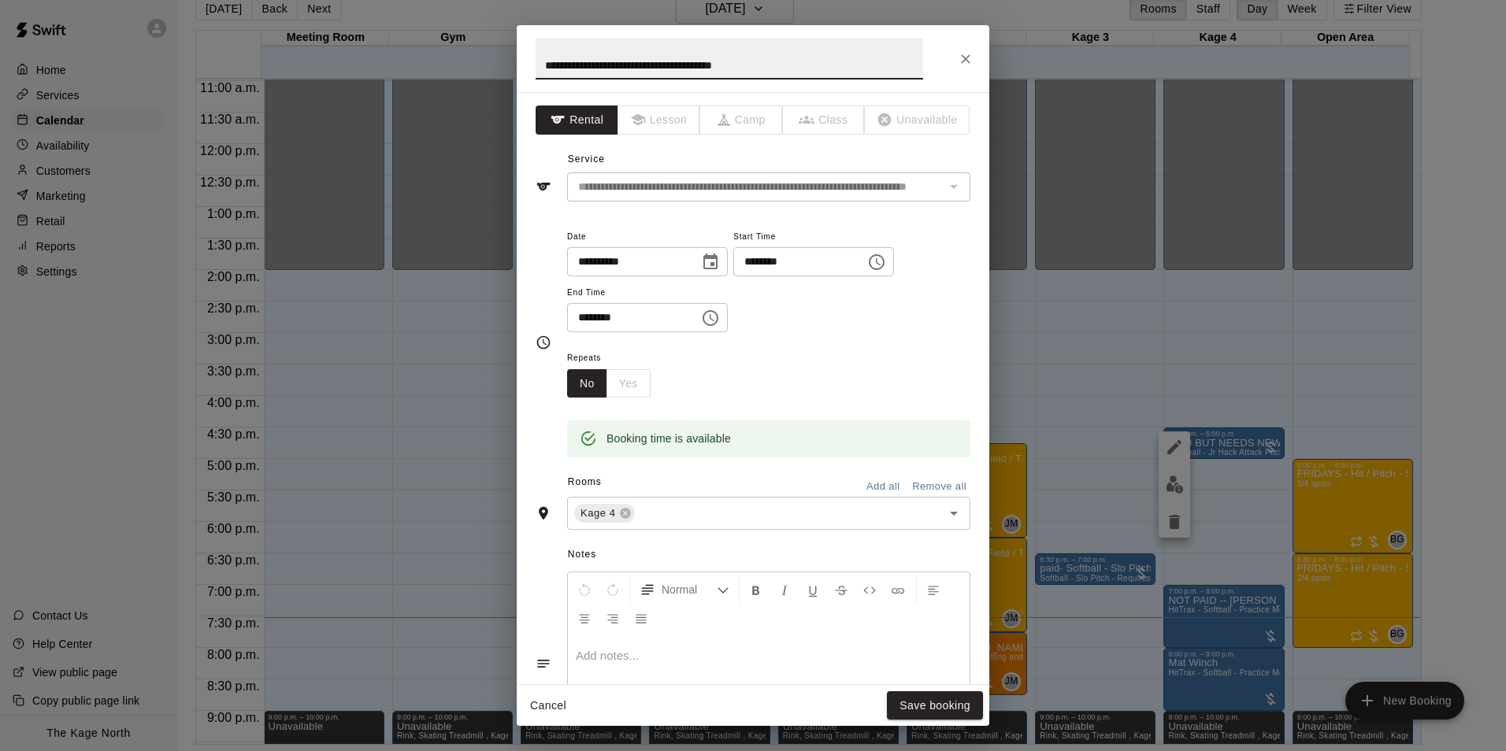
drag, startPoint x: 720, startPoint y: 67, endPoint x: 574, endPoint y: 80, distance: 146.3
click at [574, 80] on input "**********" at bounding box center [730, 59] width 388 height 42
type input "**********"
click at [945, 698] on button "Save booking" at bounding box center [935, 706] width 96 height 29
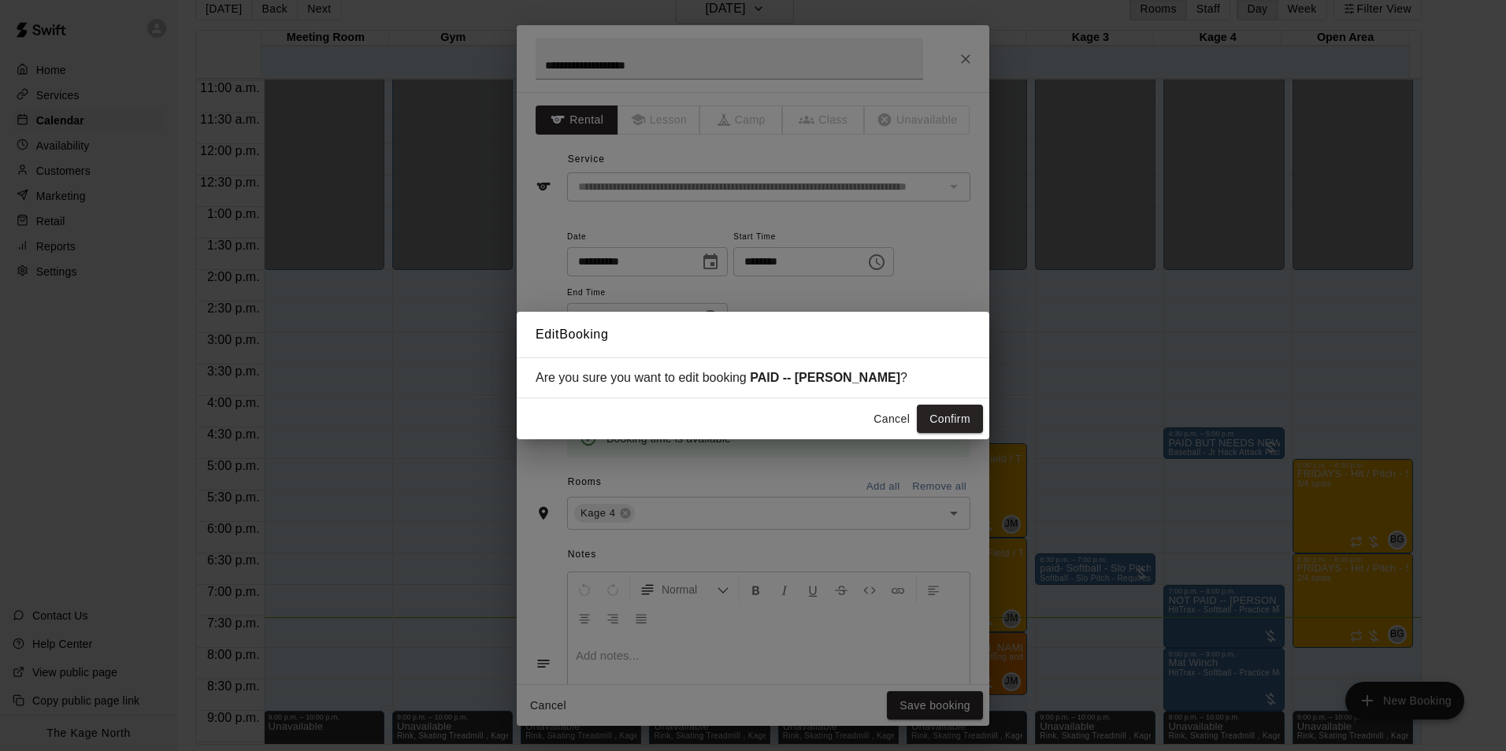
click at [983, 416] on div "Cancel Confirm" at bounding box center [753, 420] width 473 height 42
click at [978, 420] on button "Confirm" at bounding box center [950, 419] width 66 height 29
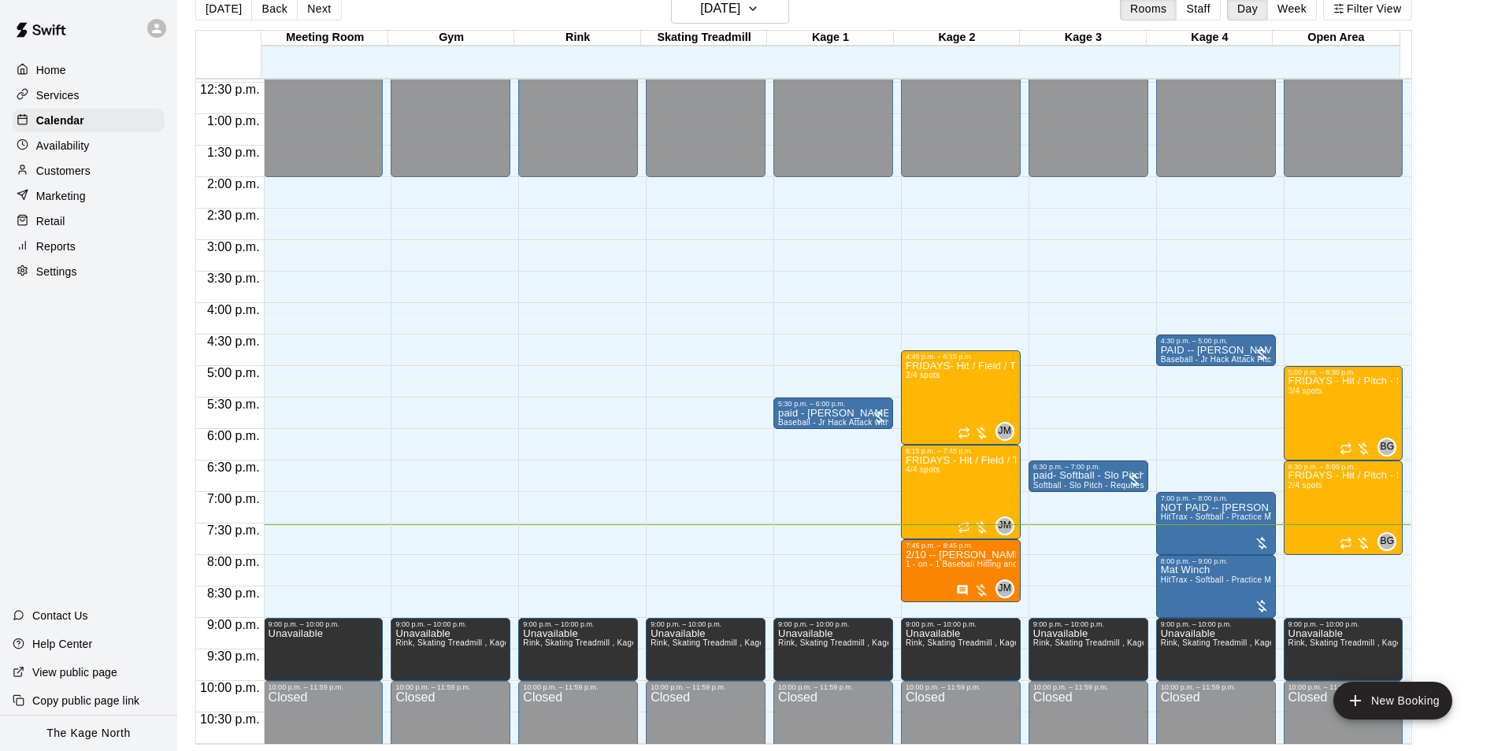
scroll to position [849, 0]
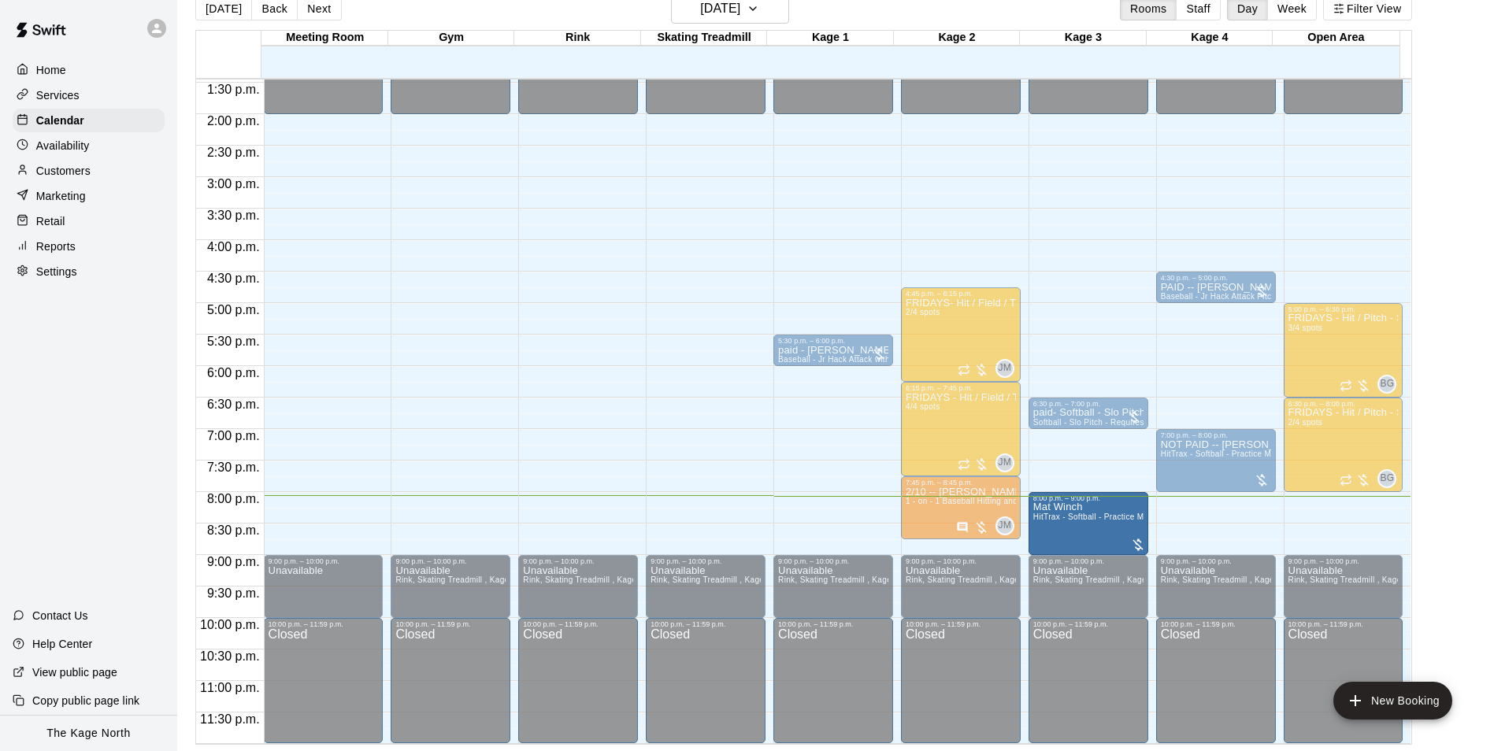
drag, startPoint x: 1192, startPoint y: 510, endPoint x: 1146, endPoint y: 510, distance: 45.7
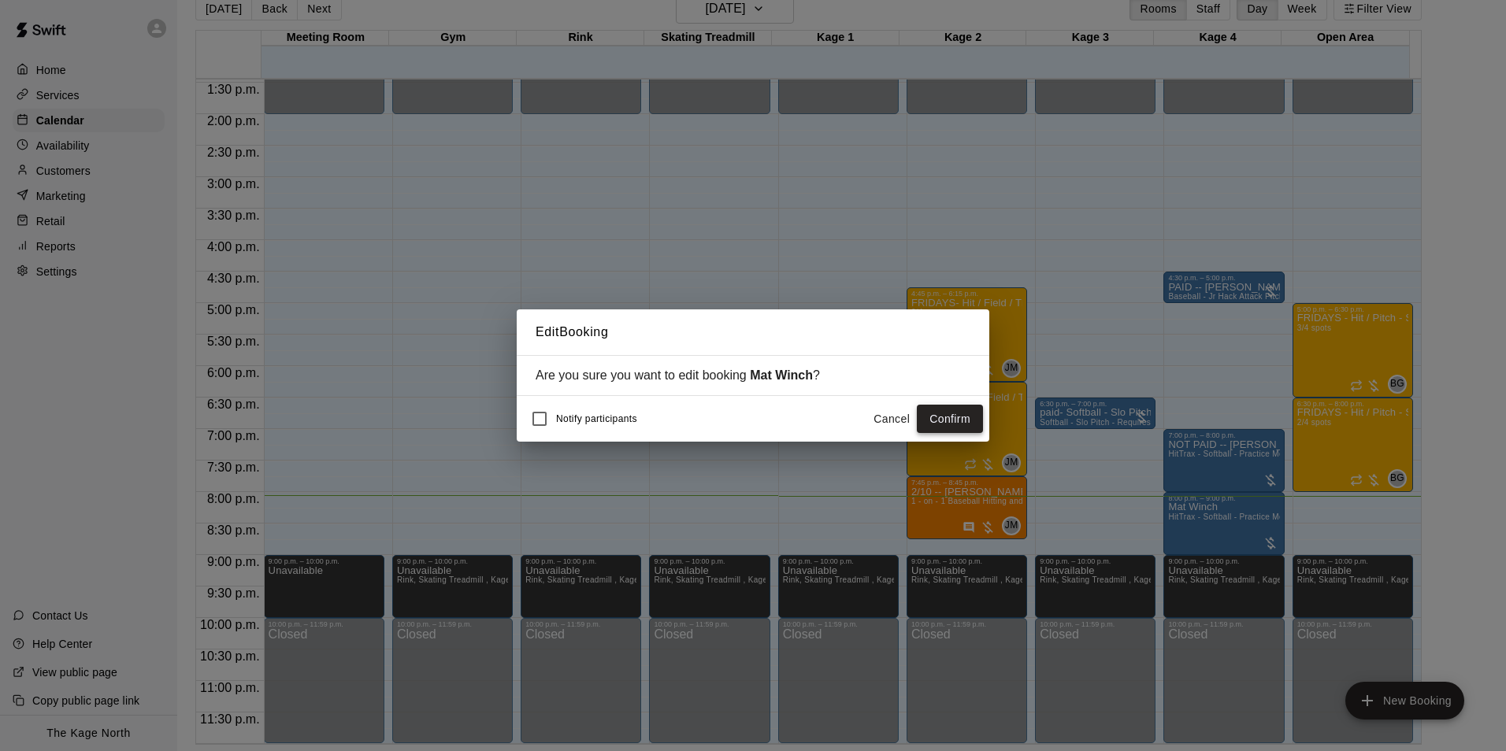
click at [952, 414] on button "Confirm" at bounding box center [950, 419] width 66 height 29
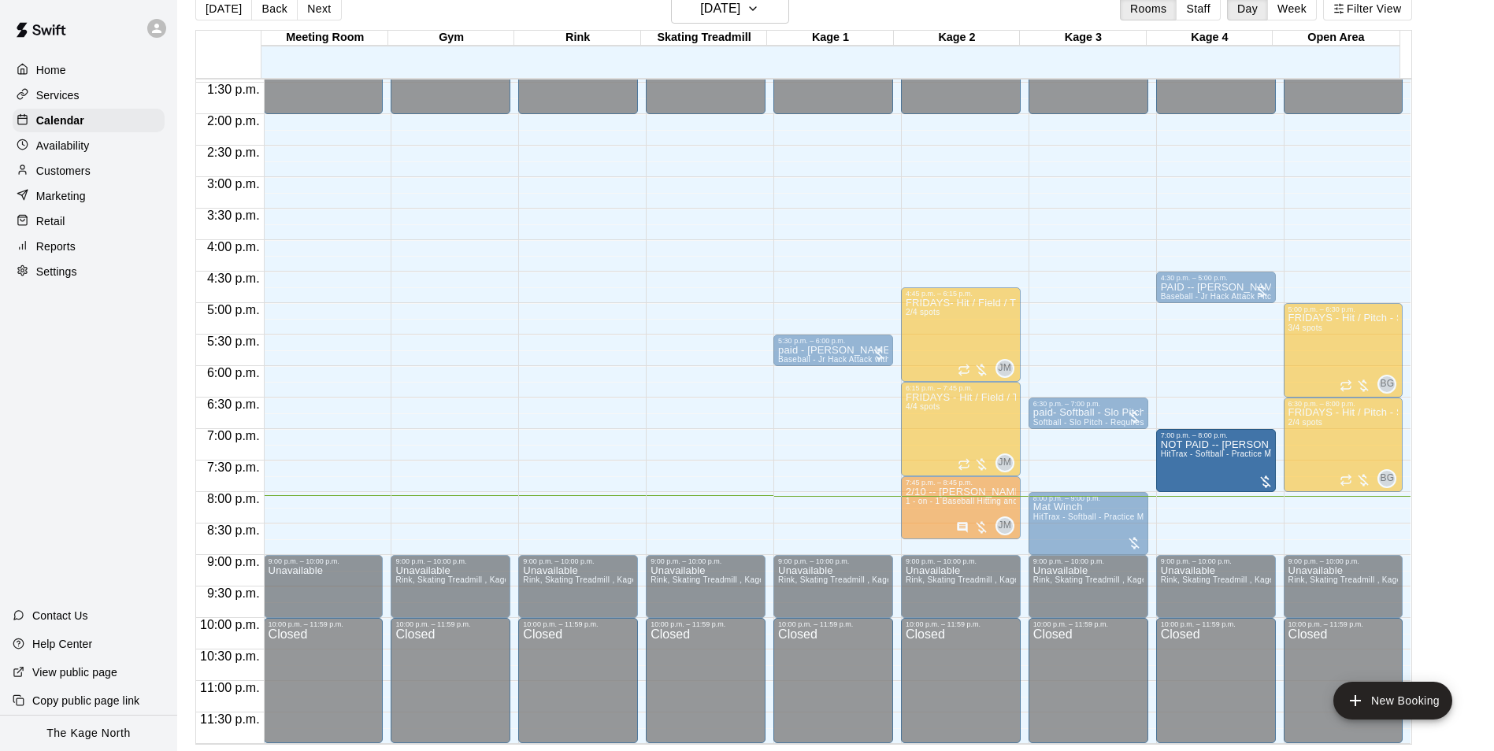
drag, startPoint x: 1212, startPoint y: 488, endPoint x: 1214, endPoint y: 507, distance: 19.8
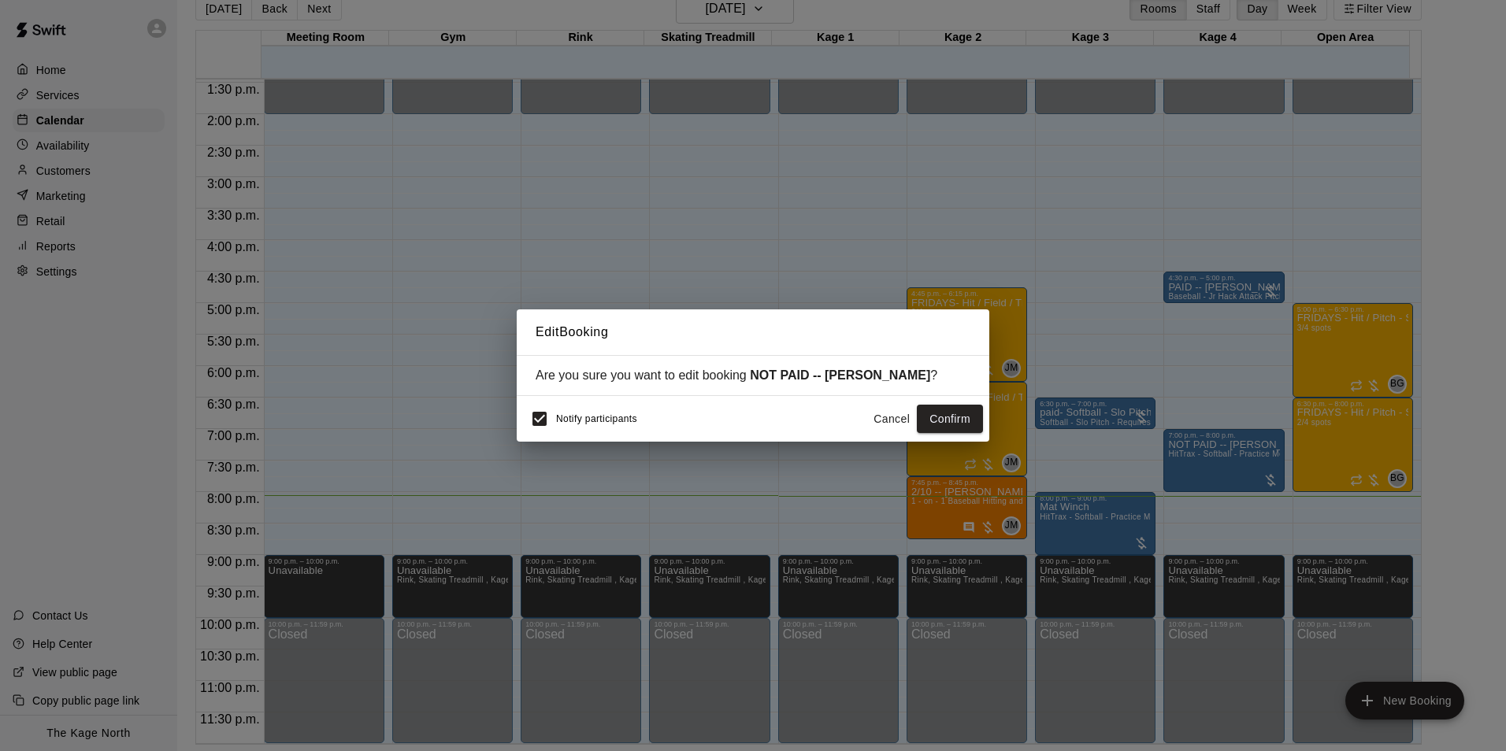
click at [863, 420] on div "Notify participants Cancel Confirm" at bounding box center [753, 419] width 460 height 33
click at [882, 417] on button "Cancel" at bounding box center [891, 419] width 50 height 29
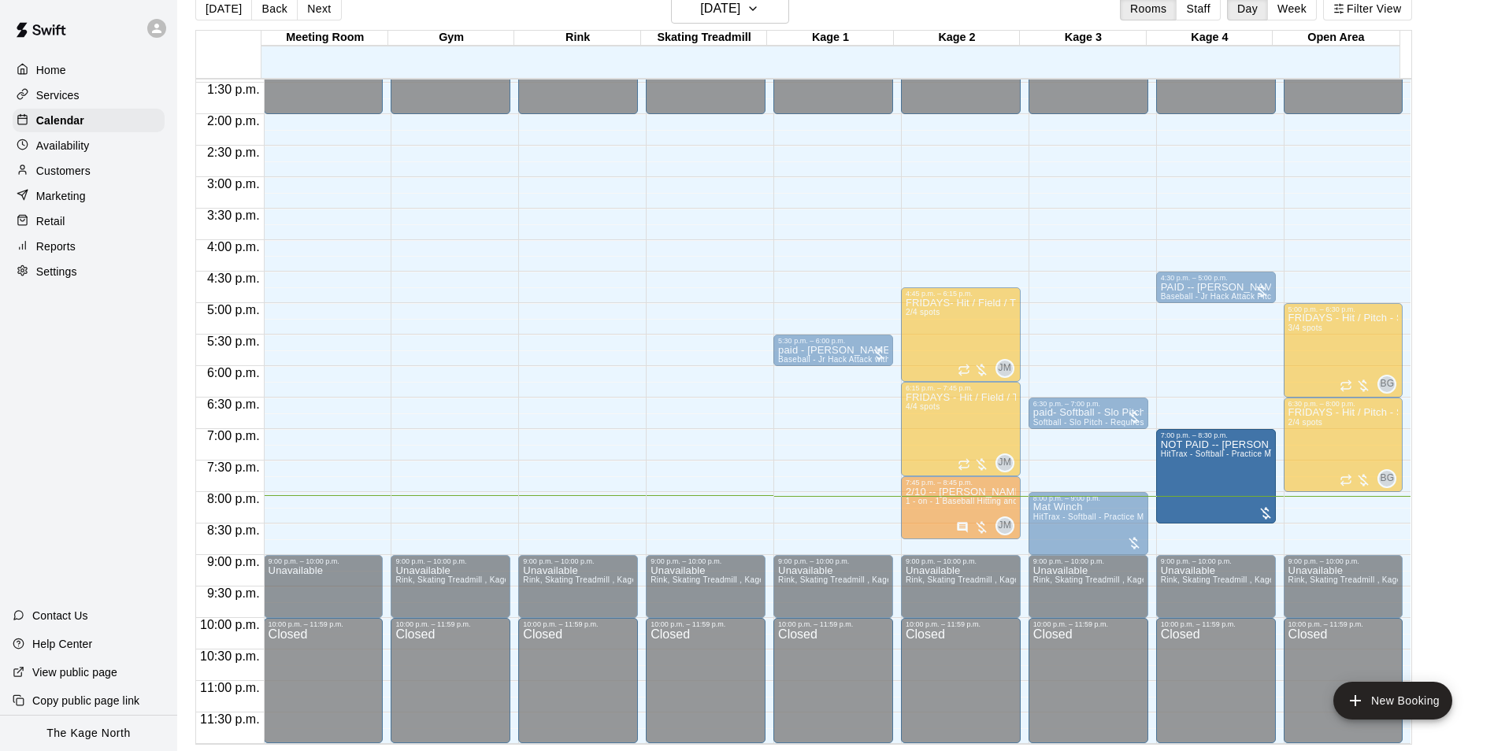
drag, startPoint x: 1212, startPoint y: 488, endPoint x: 1216, endPoint y: 526, distance: 38.9
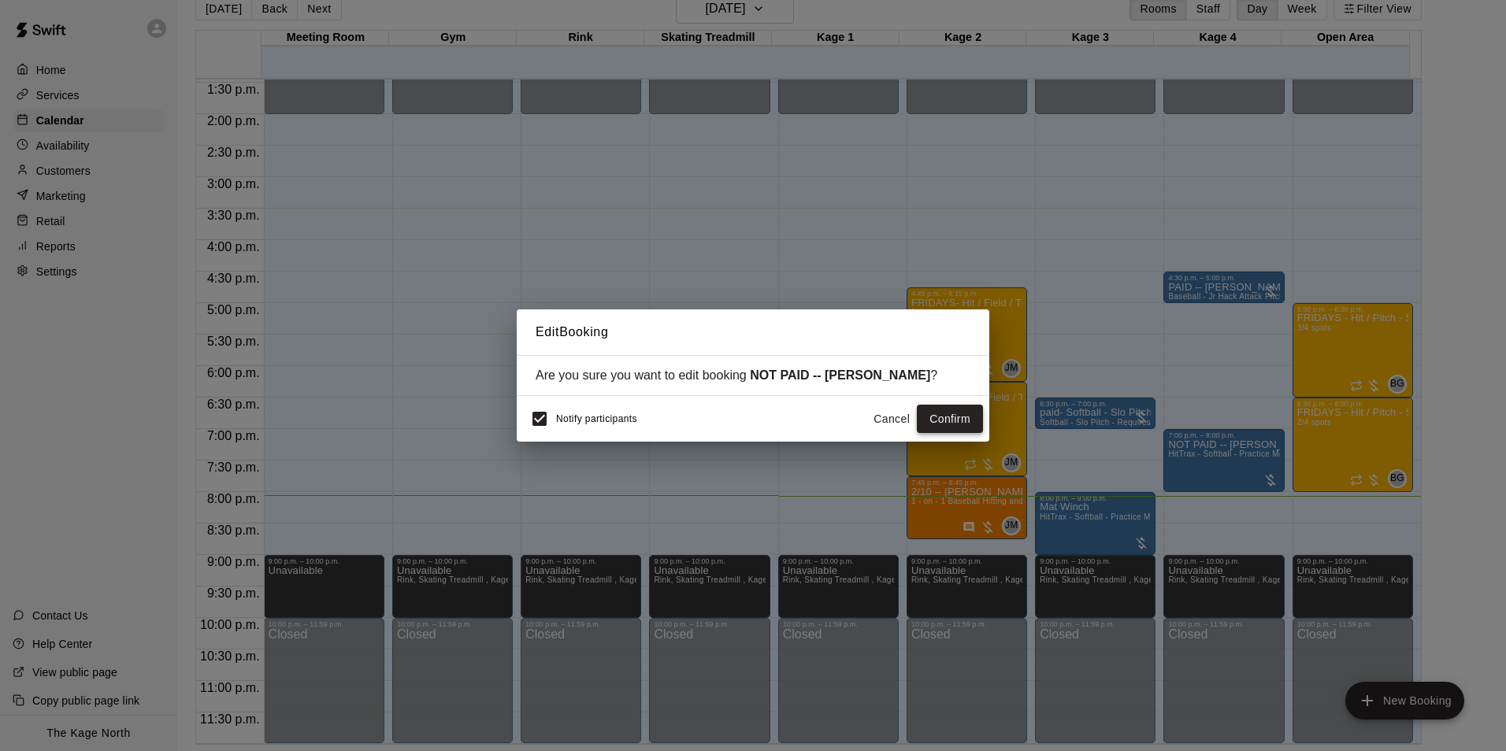
click at [937, 421] on button "Confirm" at bounding box center [950, 419] width 66 height 29
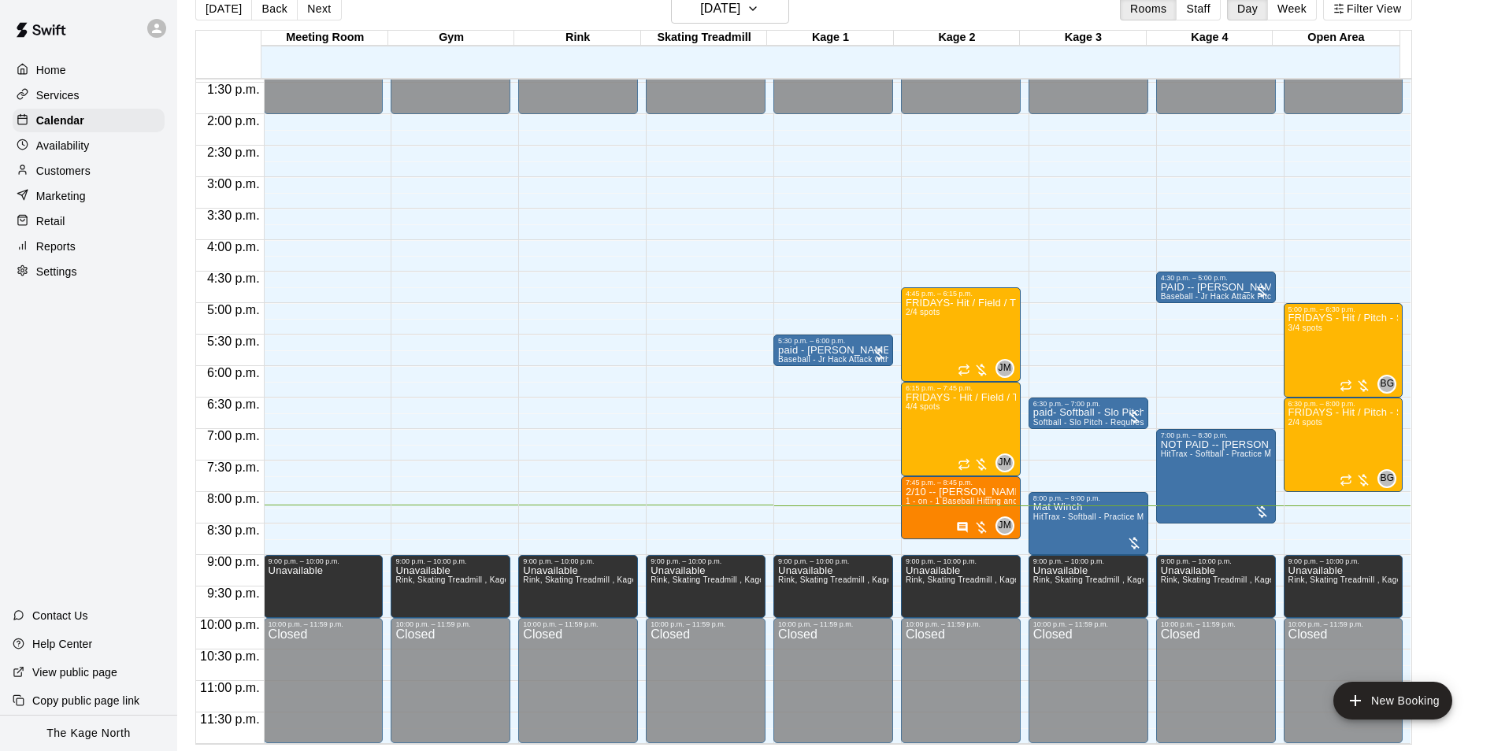
drag, startPoint x: 320, startPoint y: 15, endPoint x: 422, endPoint y: 89, distance: 126.4
click at [320, 15] on button "Next" at bounding box center [319, 9] width 44 height 24
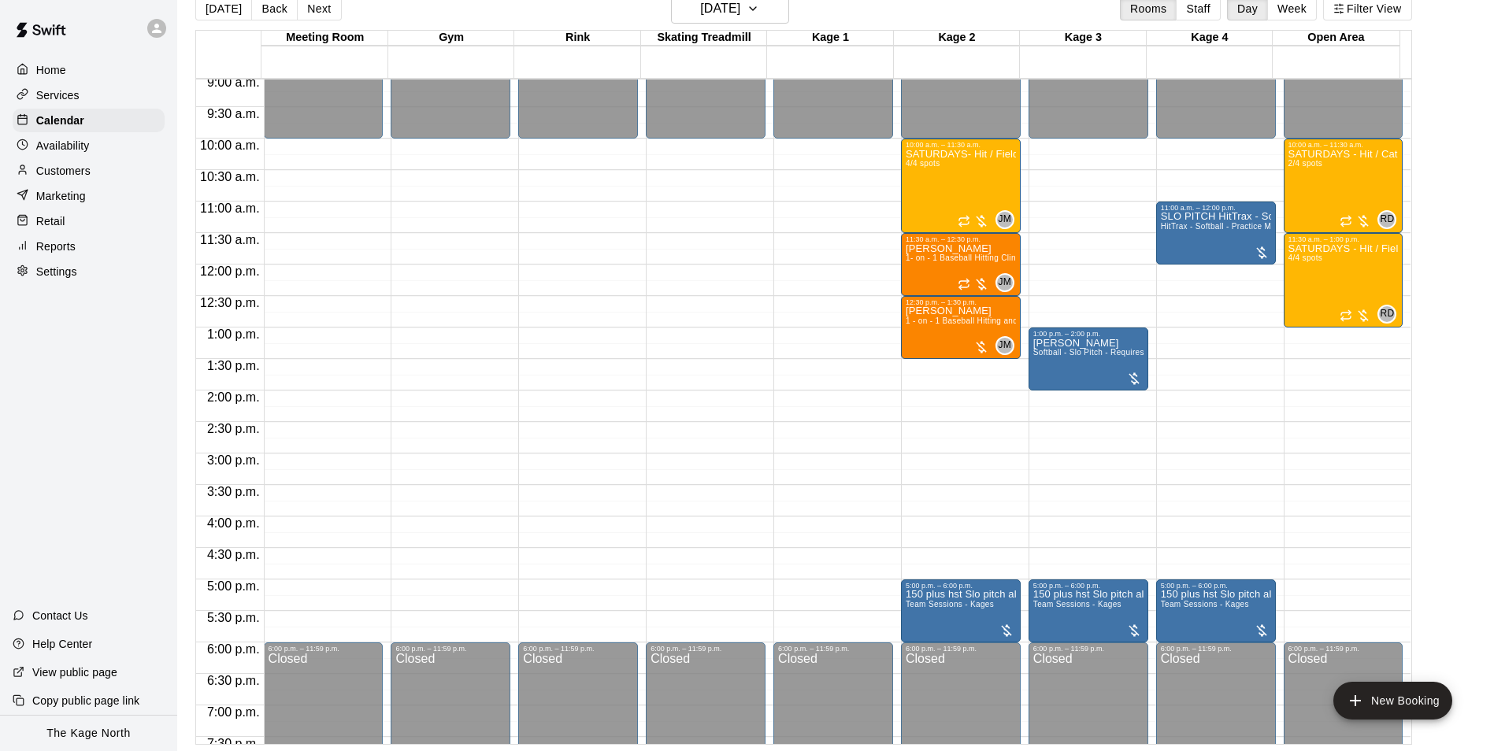
scroll to position [534, 0]
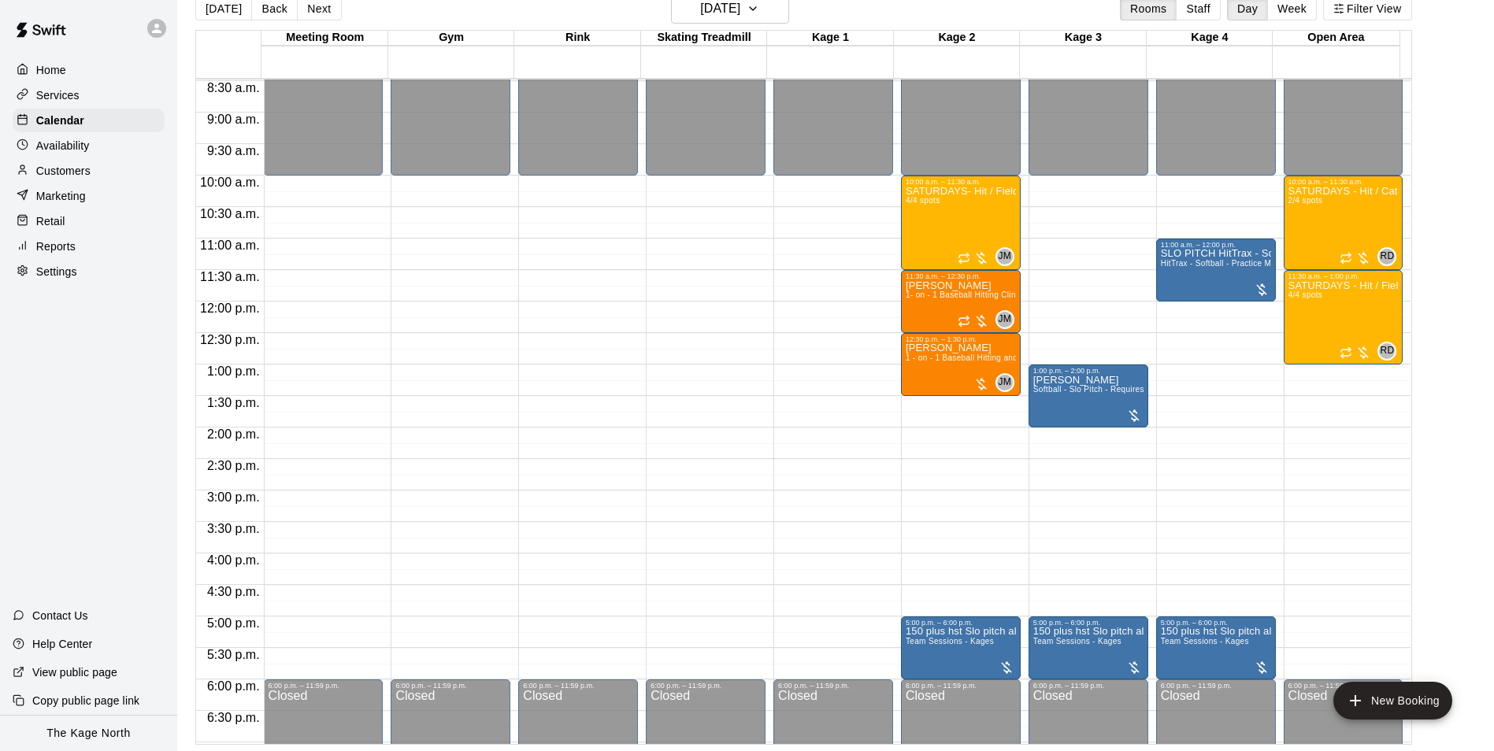
drag, startPoint x: 226, startPoint y: 10, endPoint x: 771, endPoint y: 321, distance: 627.7
click at [226, 10] on button "[DATE]" at bounding box center [223, 9] width 57 height 24
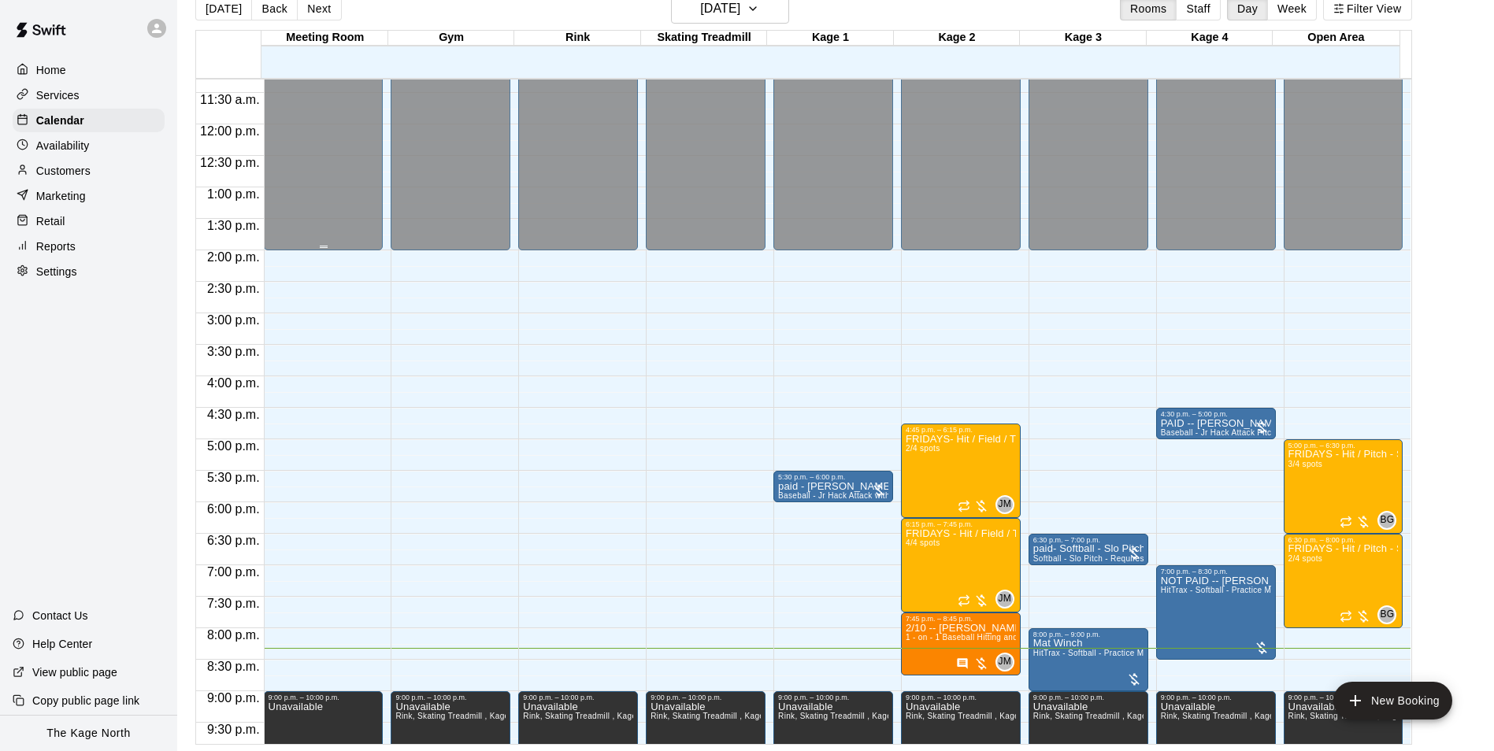
scroll to position [770, 0]
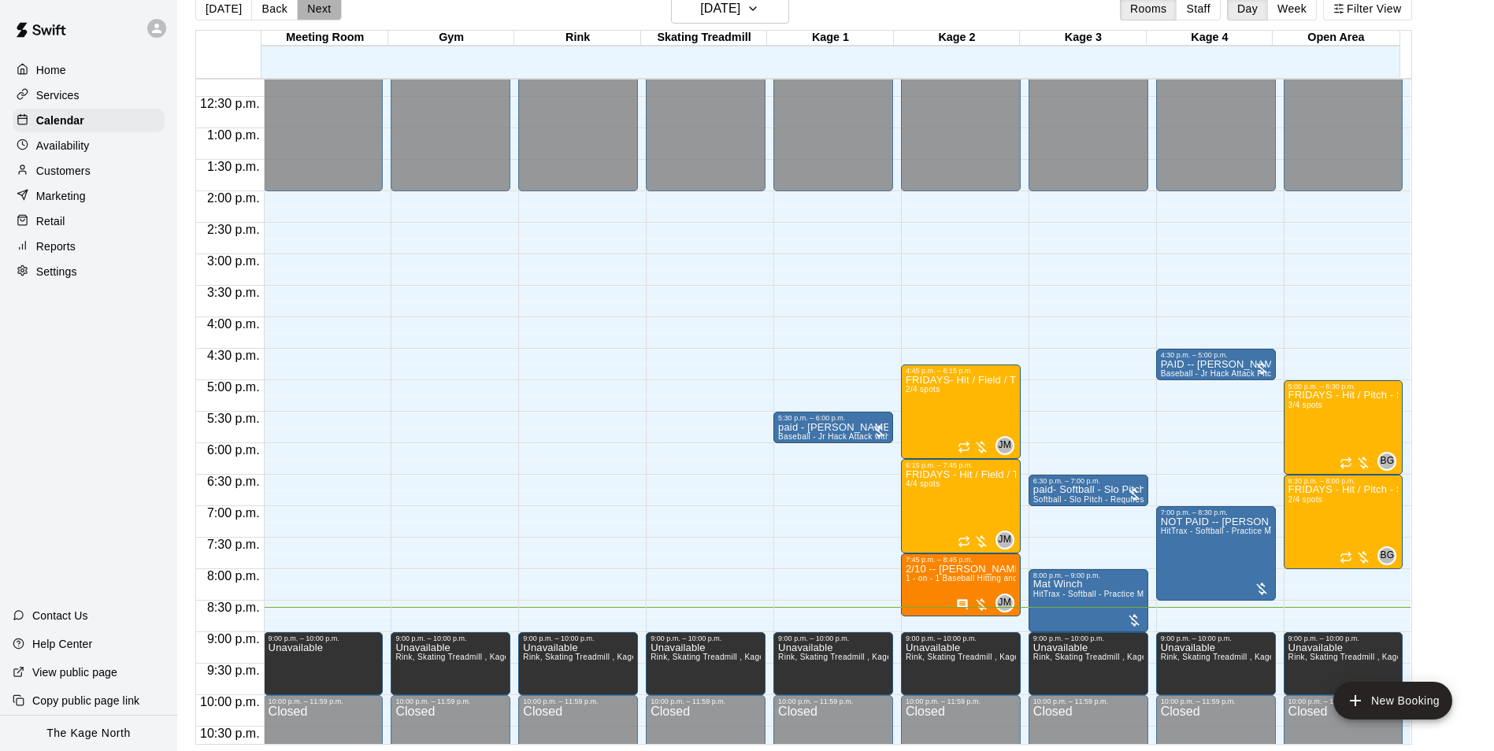
click at [315, 7] on button "Next" at bounding box center [319, 9] width 44 height 24
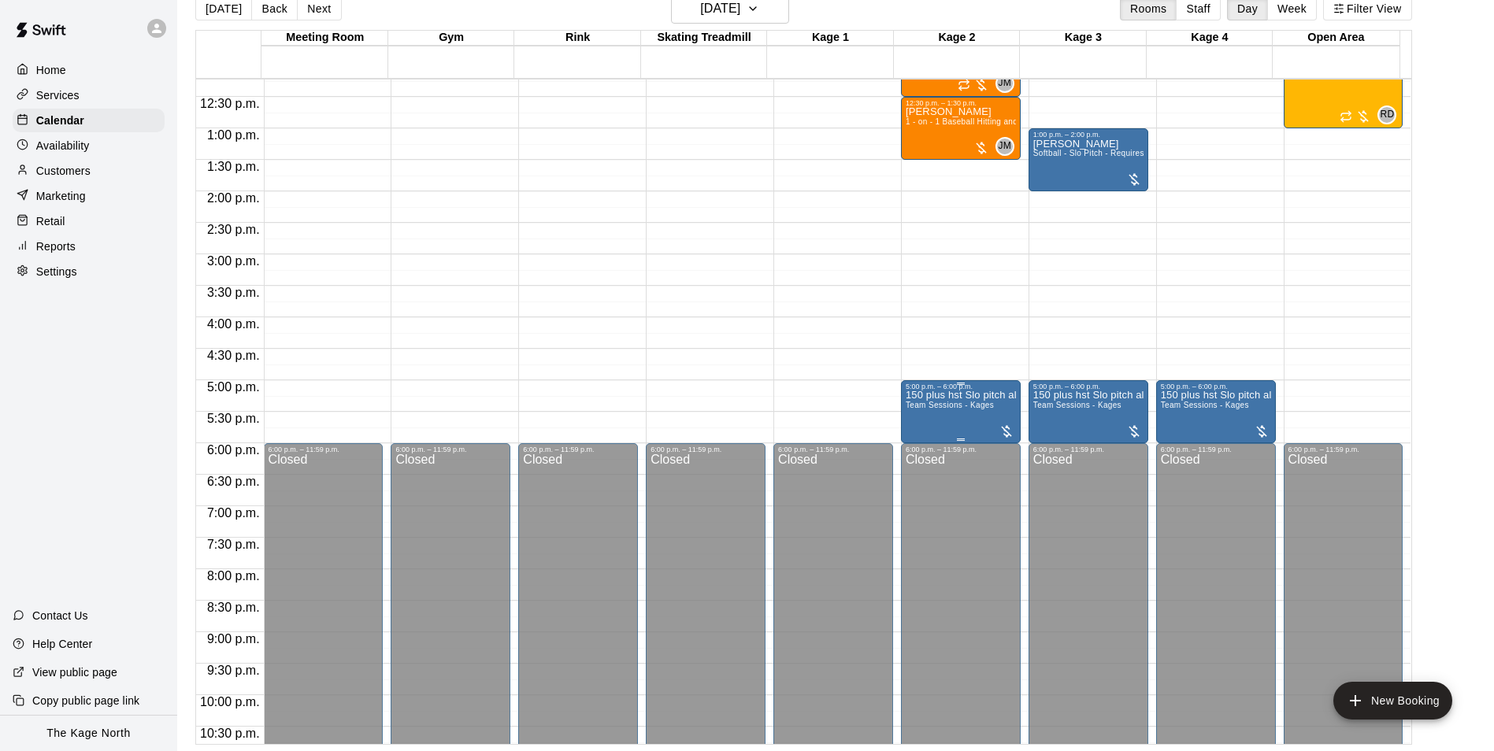
click at [921, 421] on div "150 plus hst Slo pitch all 3 cages Team Sessions - Kages" at bounding box center [961, 766] width 110 height 751
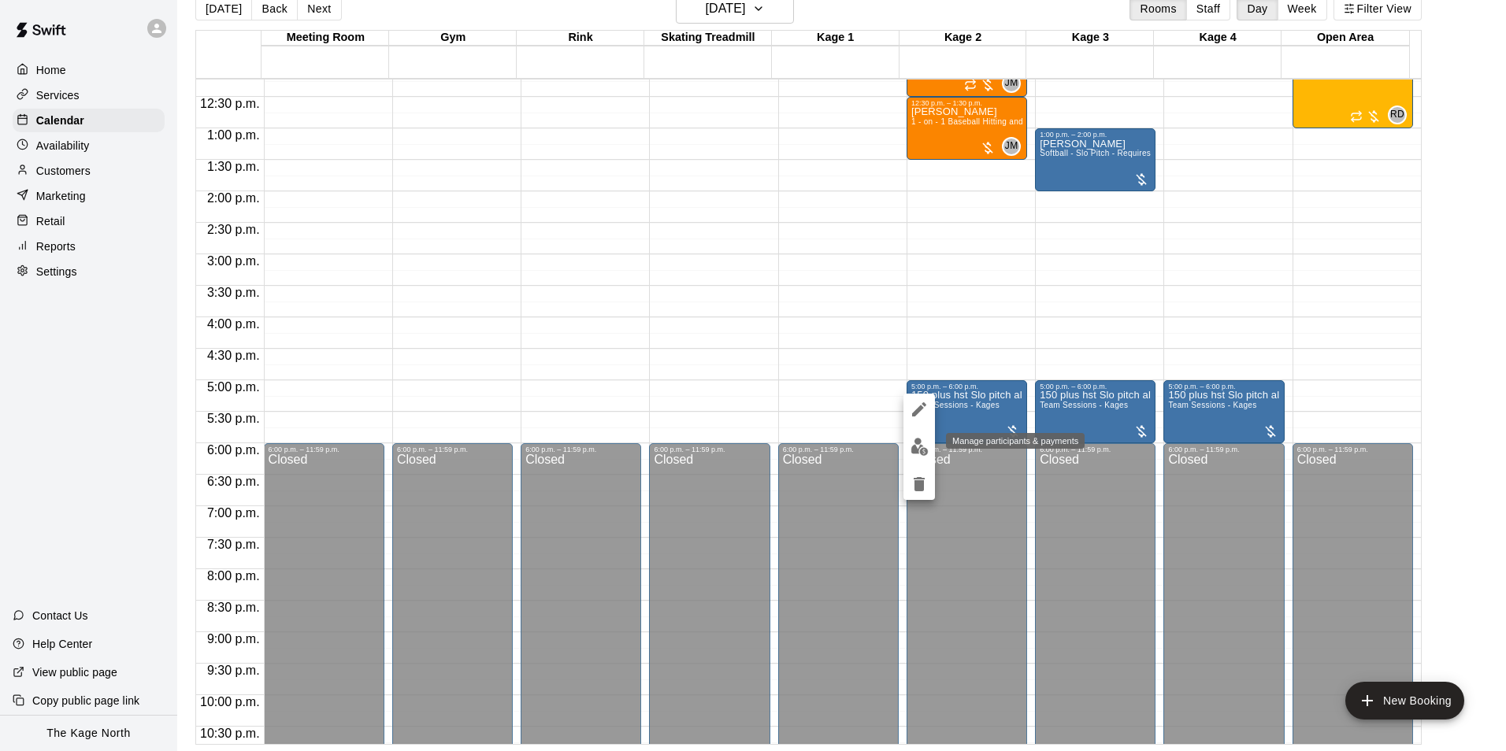
click at [924, 436] on button "edit" at bounding box center [920, 447] width 32 height 31
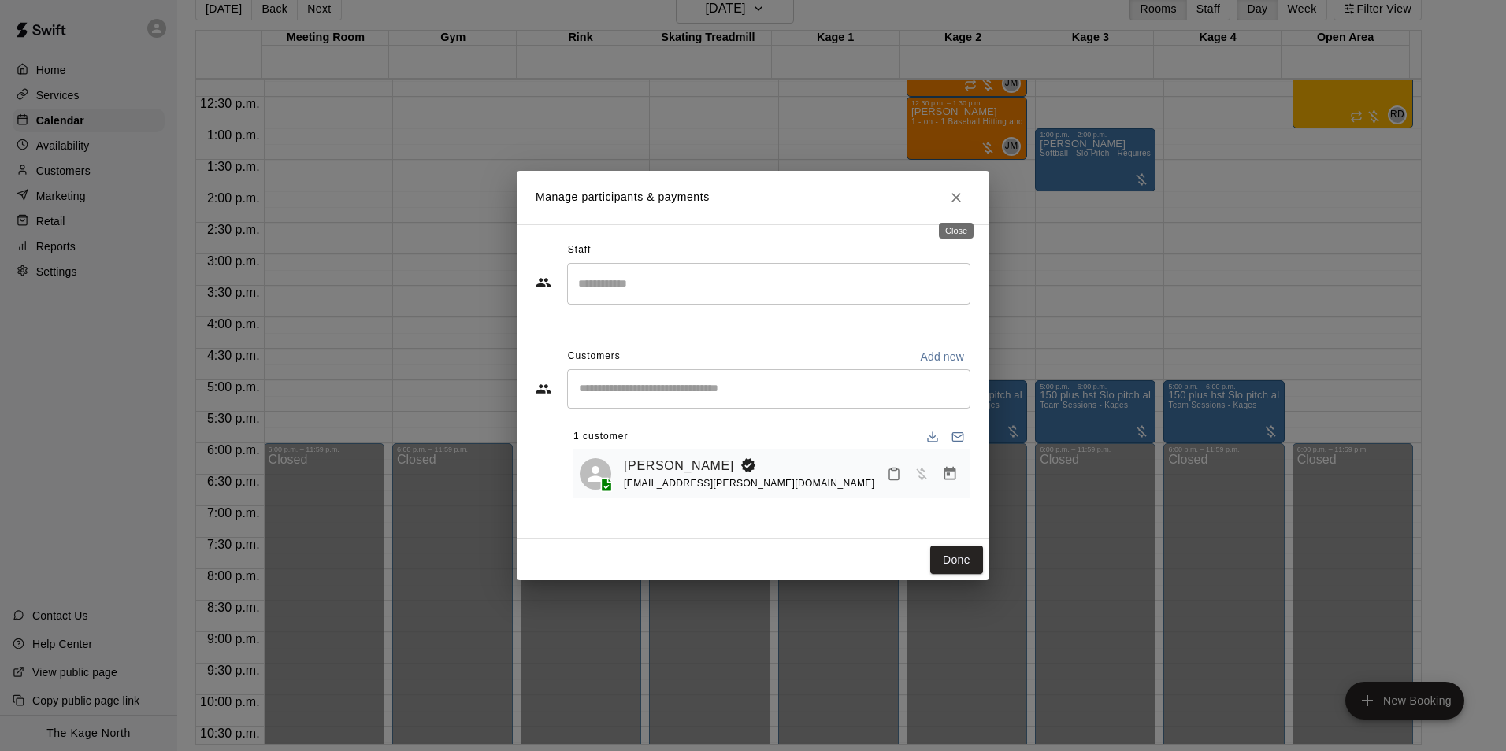
click at [952, 201] on icon "Close" at bounding box center [956, 198] width 16 height 16
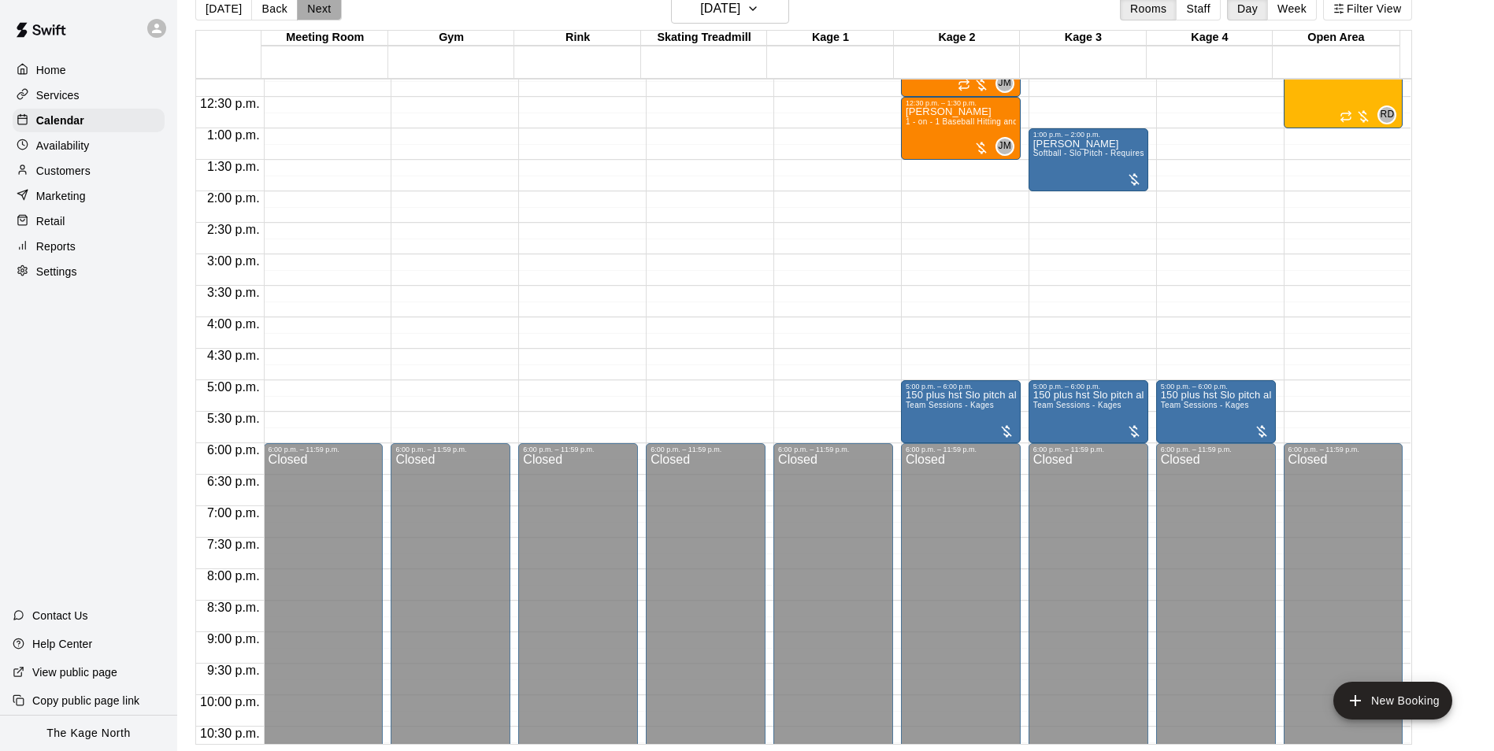
click at [312, 2] on button "Next" at bounding box center [319, 9] width 44 height 24
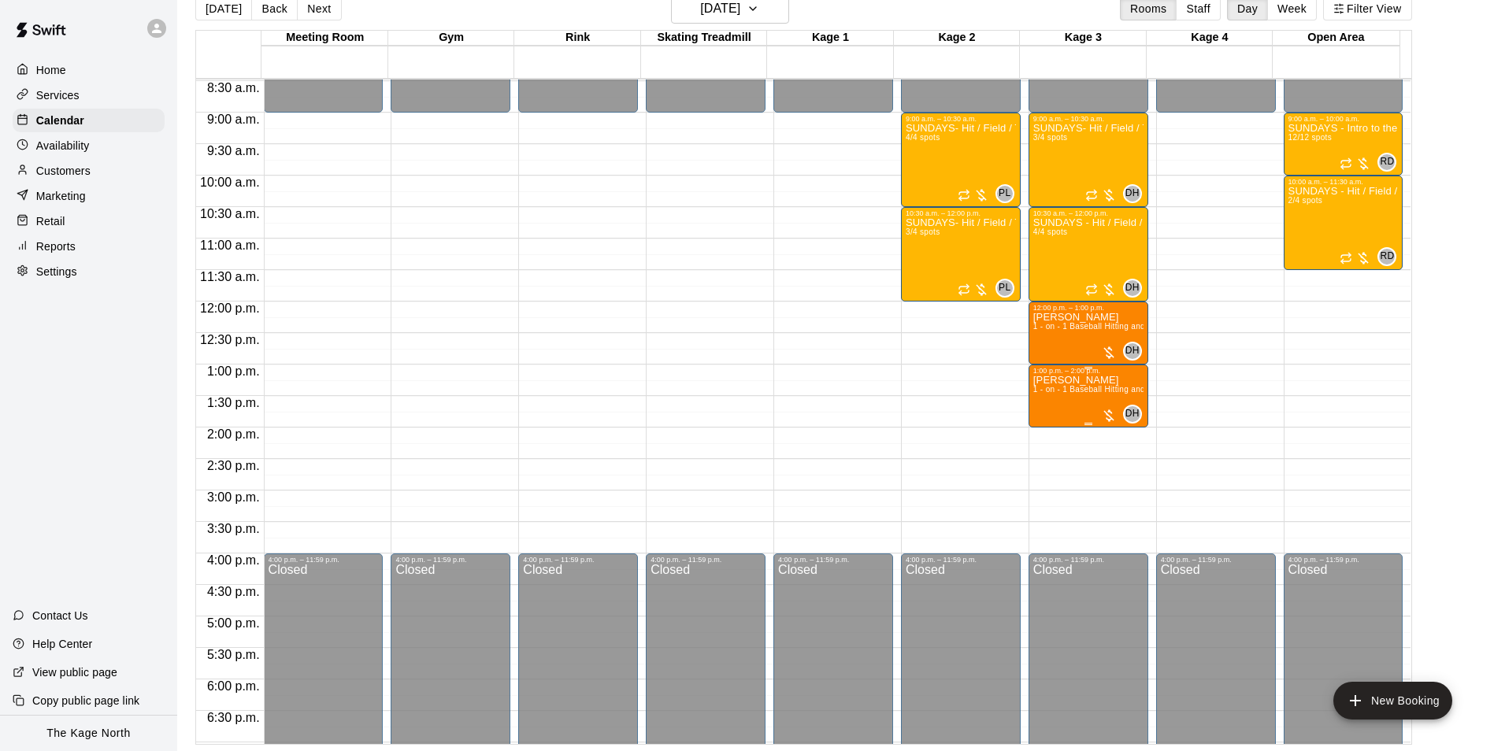
scroll to position [298, 0]
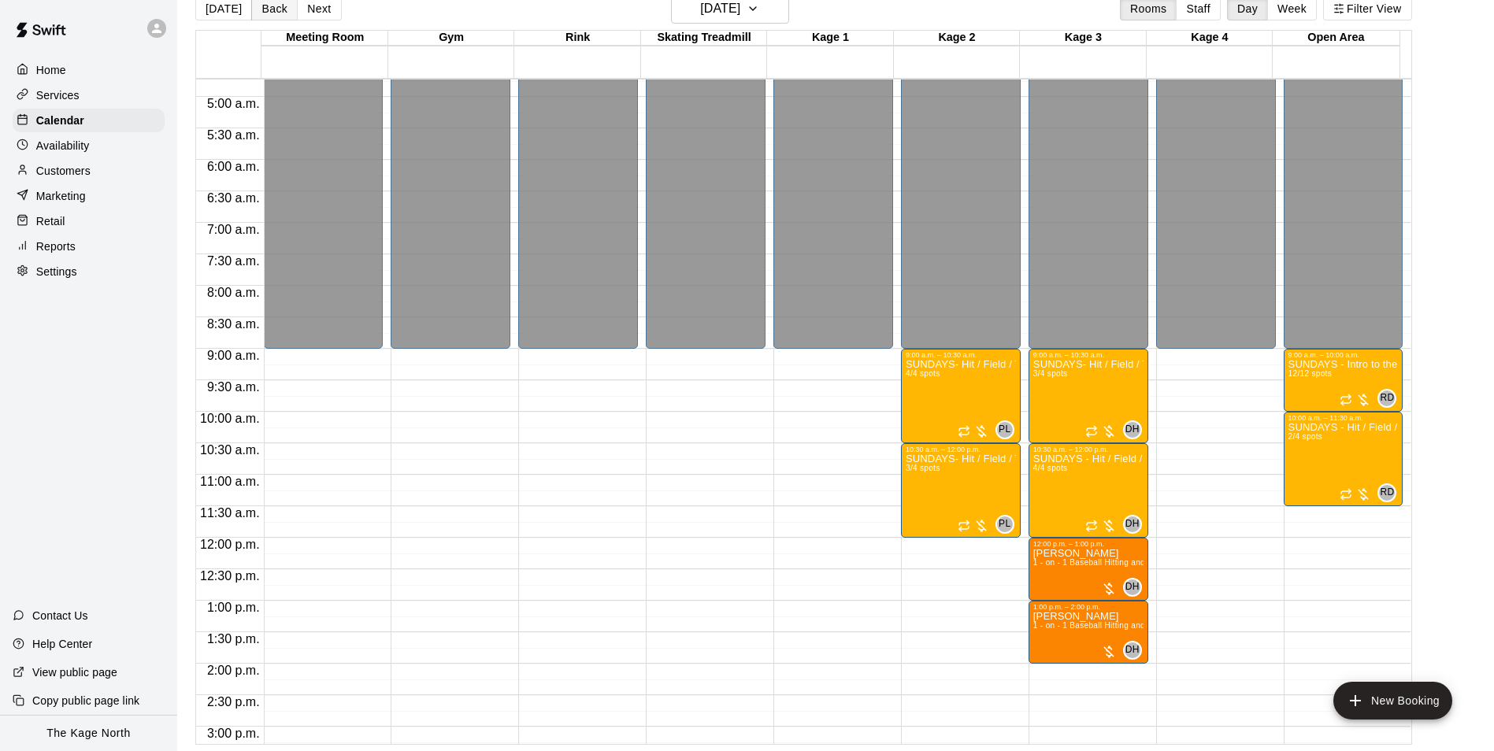
click at [273, 11] on button "Back" at bounding box center [274, 9] width 46 height 24
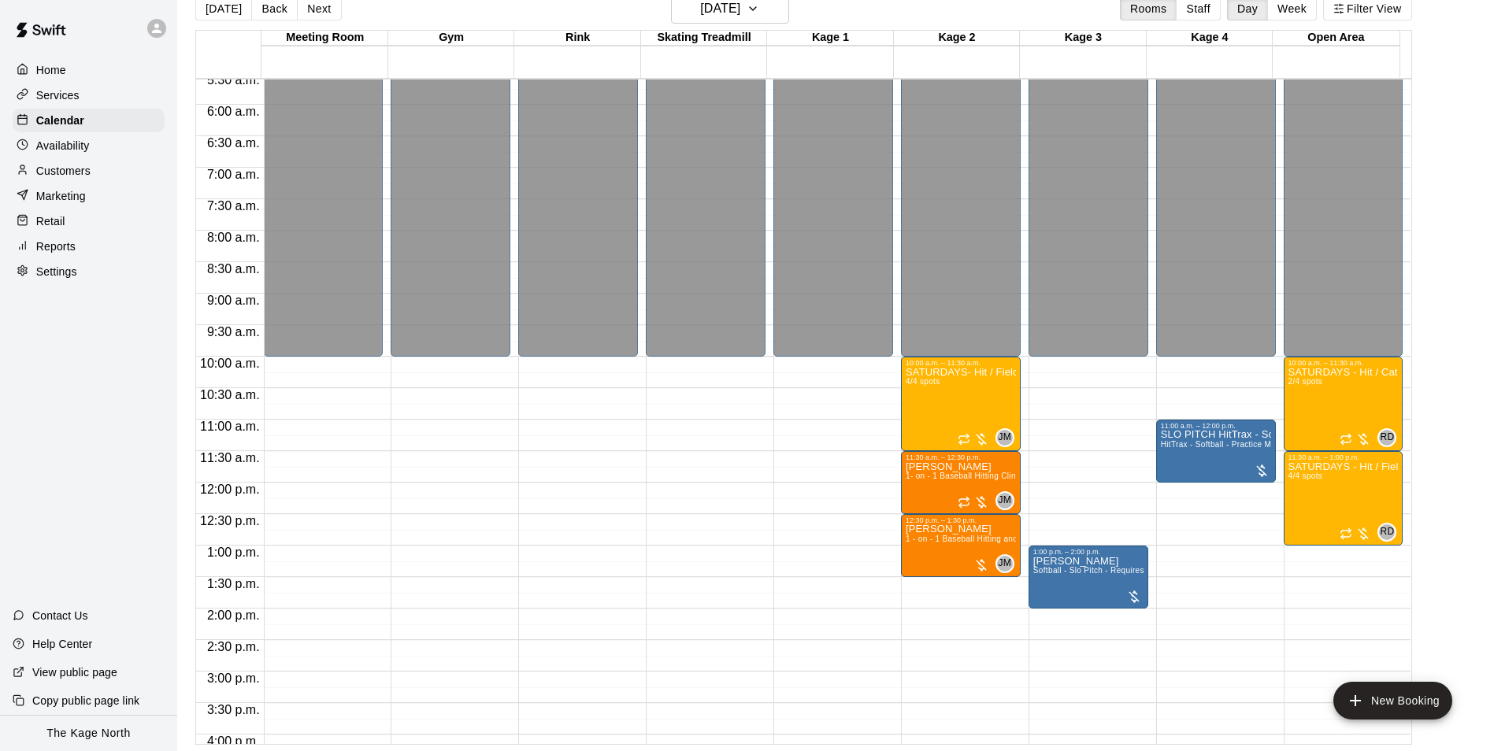
scroll to position [377, 0]
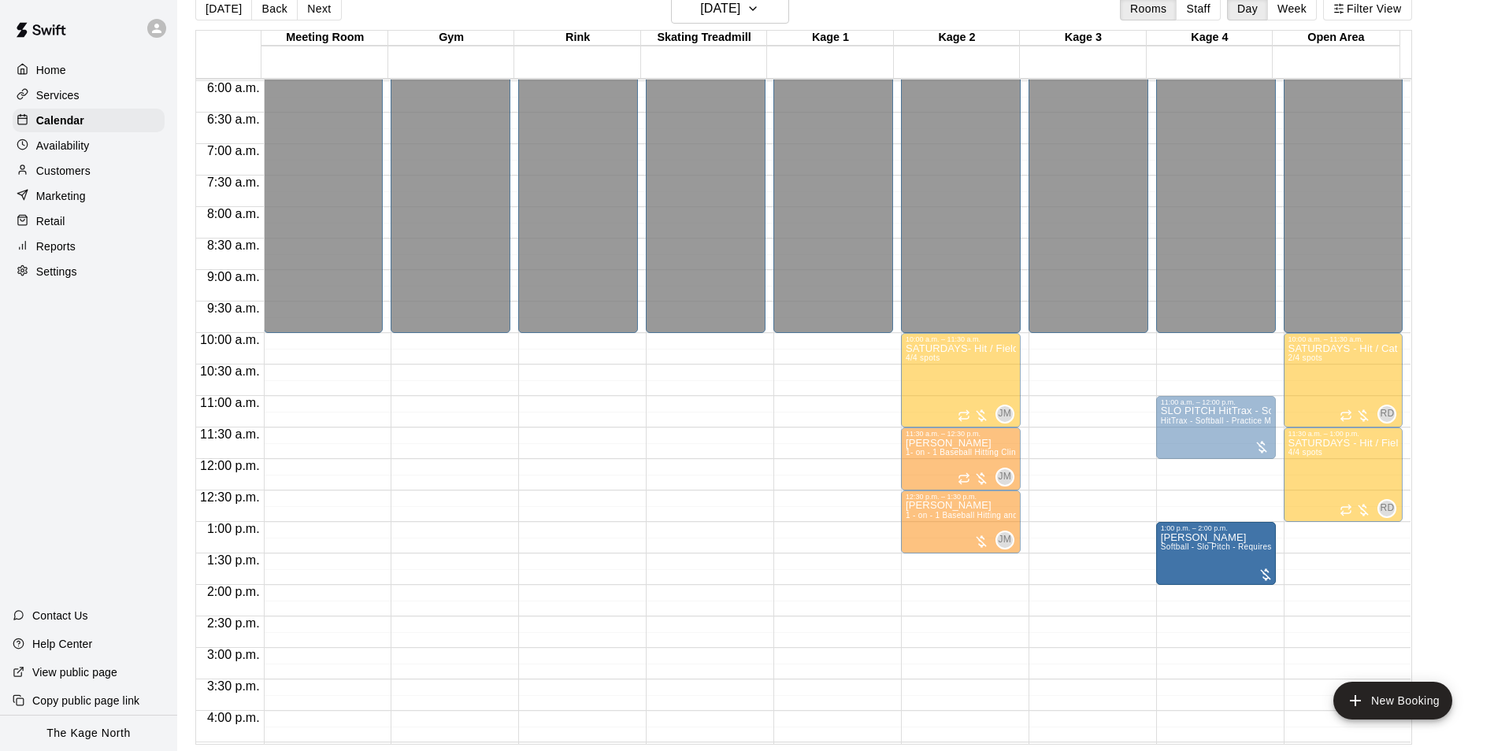
drag, startPoint x: 1117, startPoint y: 554, endPoint x: 1197, endPoint y: 566, distance: 81.3
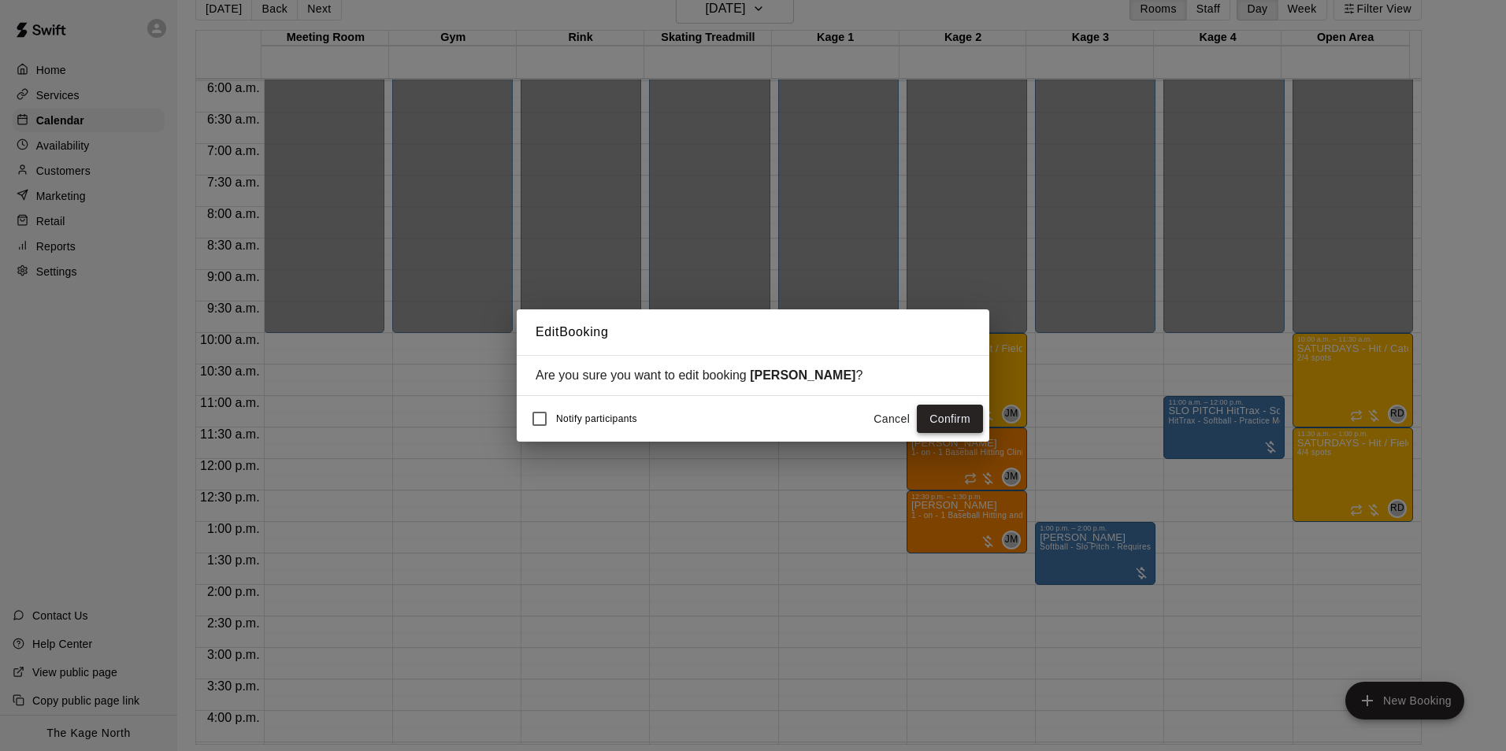
click at [941, 425] on button "Confirm" at bounding box center [950, 419] width 66 height 29
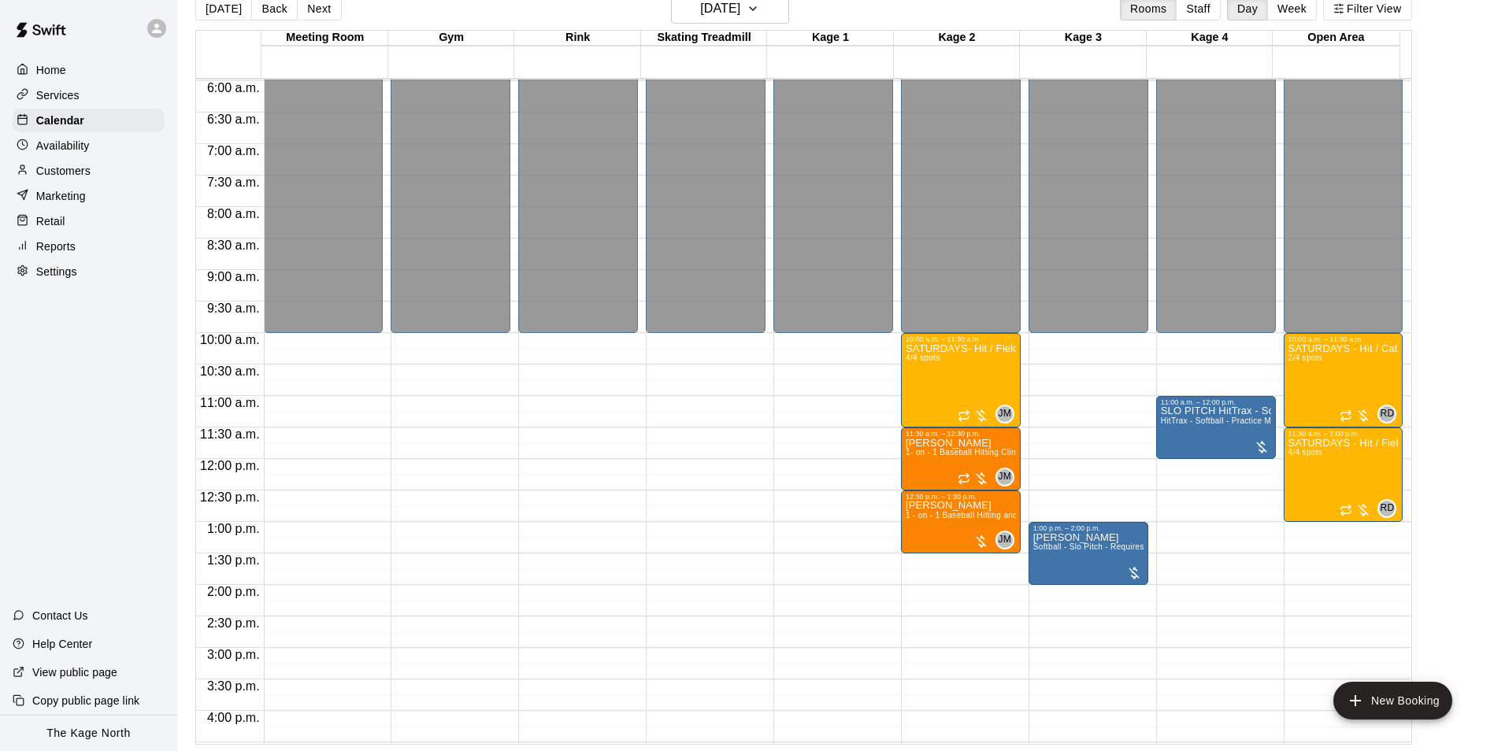
scroll to position [298, 0]
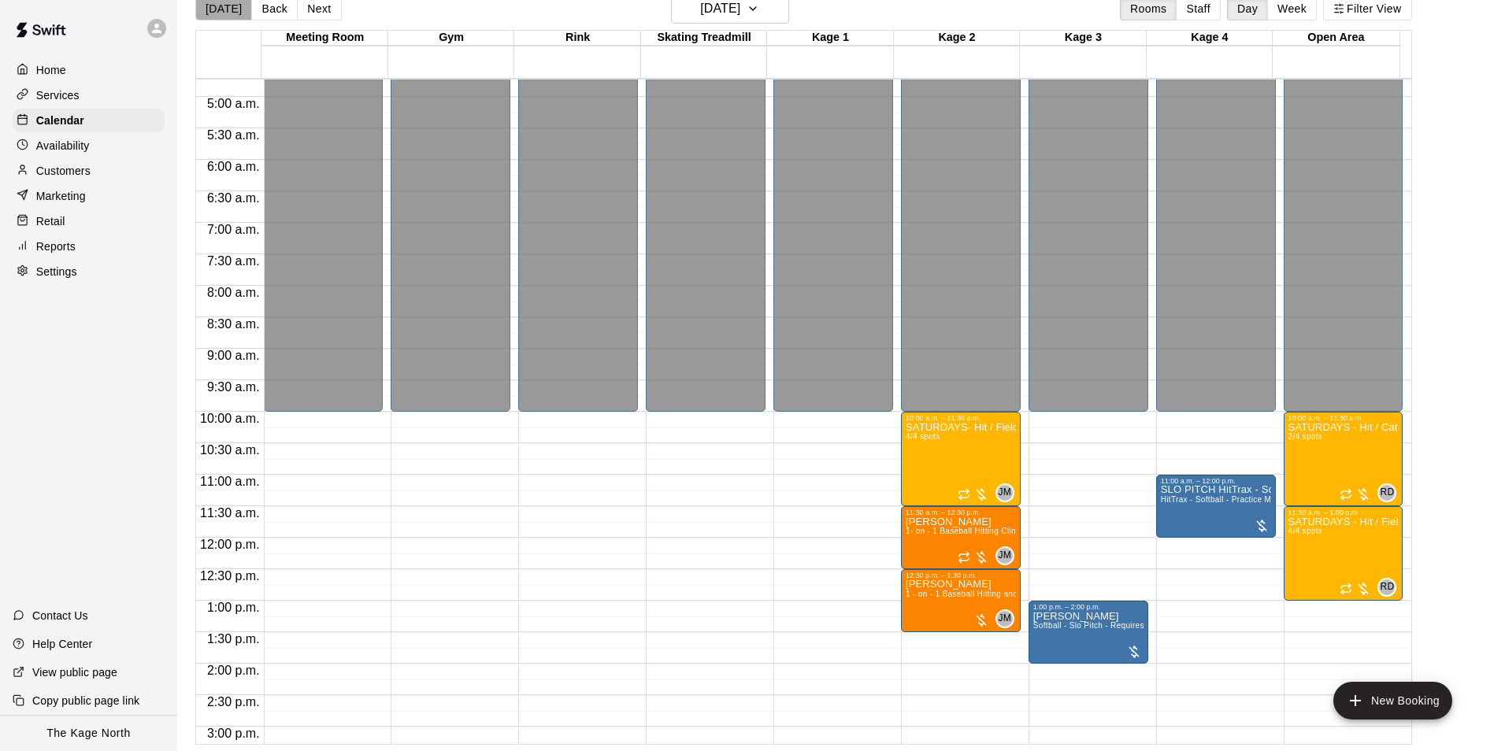
click at [223, 9] on button "[DATE]" at bounding box center [223, 9] width 57 height 24
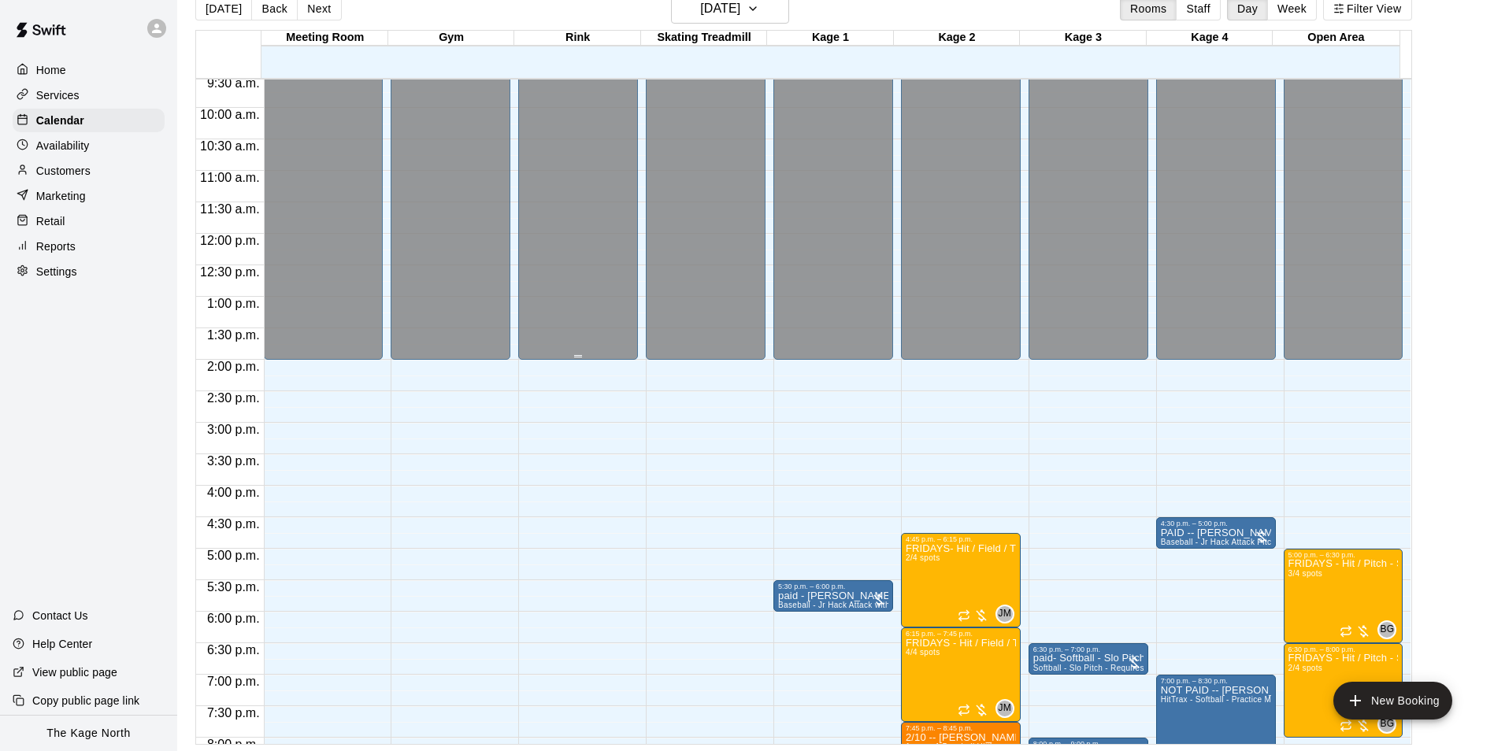
scroll to position [849, 0]
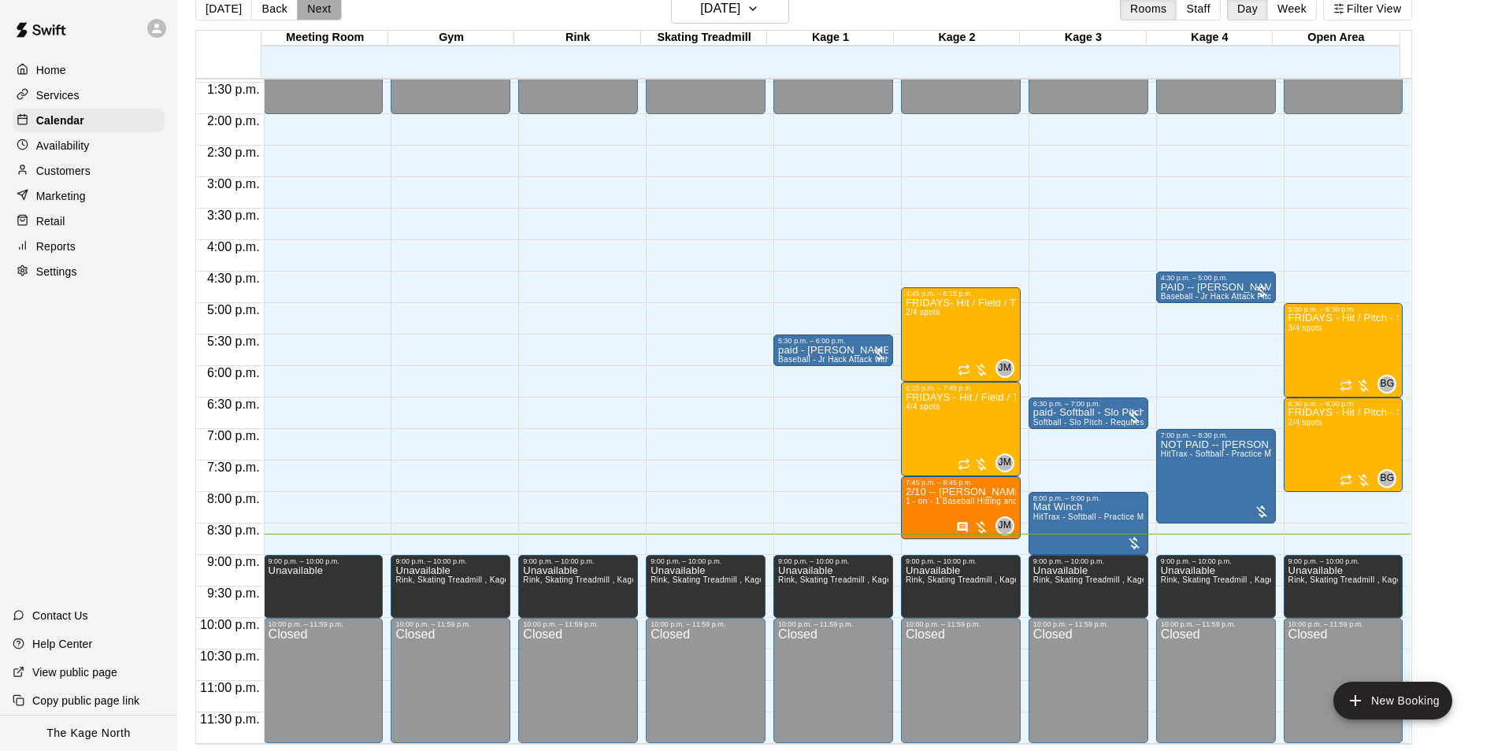
click at [306, 6] on button "Next" at bounding box center [319, 9] width 44 height 24
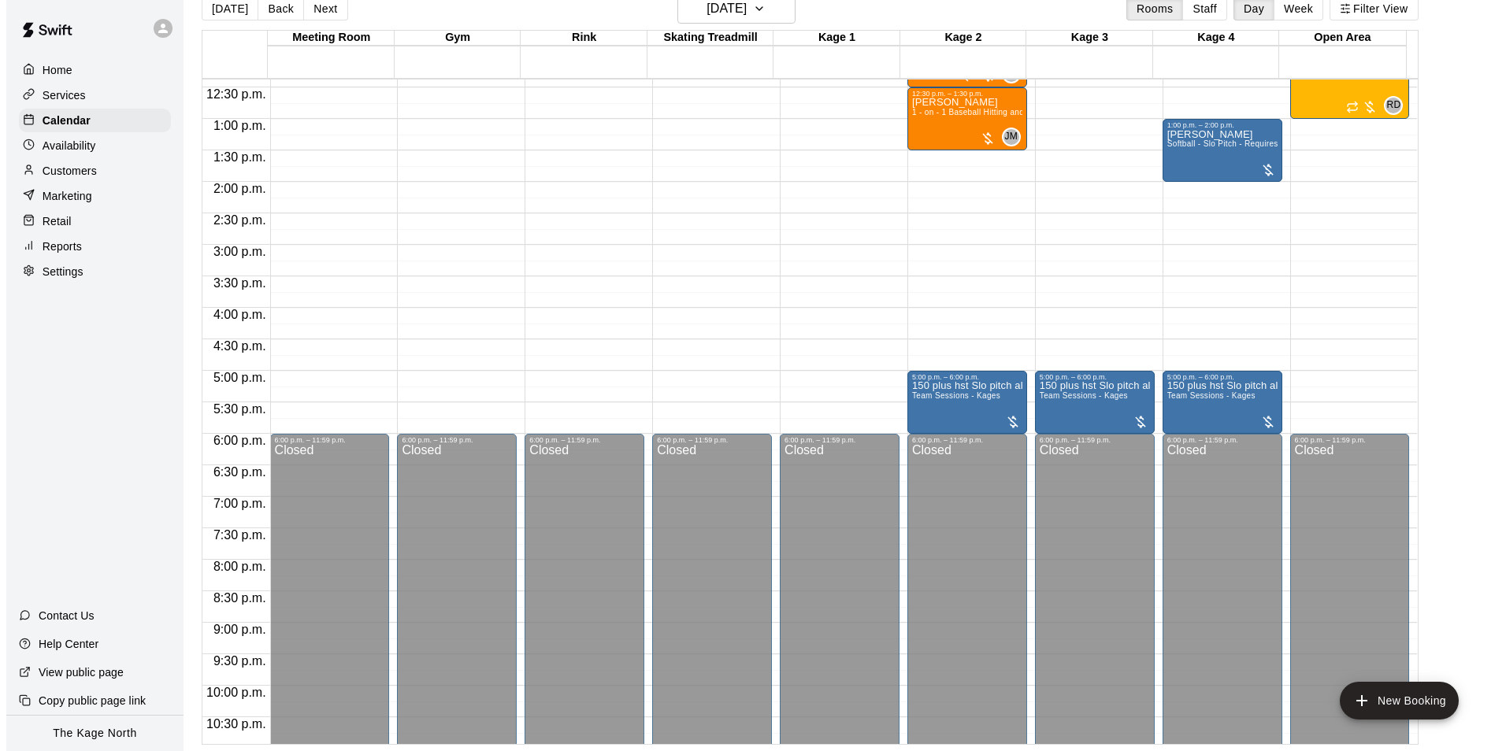
scroll to position [613, 0]
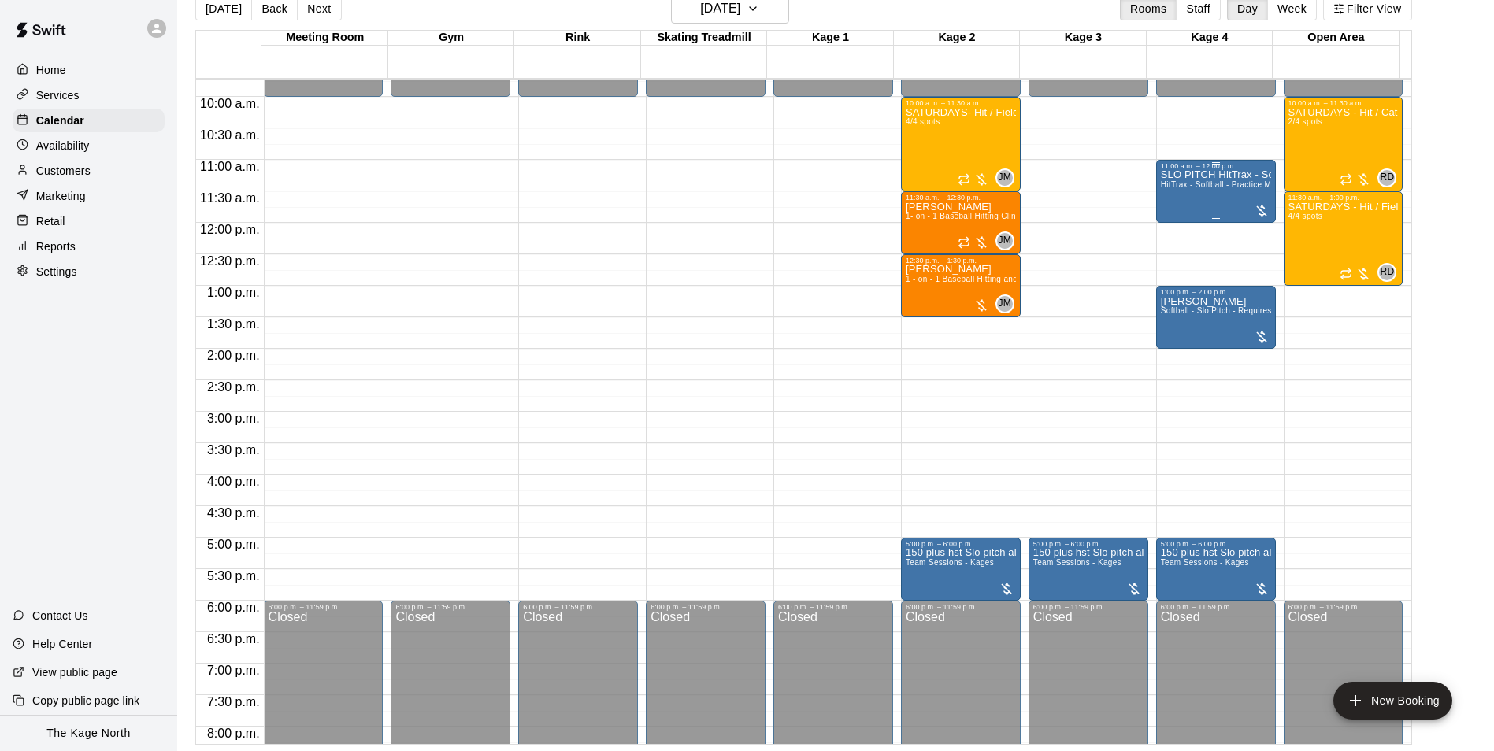
click at [1163, 175] on p "SLO PITCH HitTrax - Softball - Practice Mode" at bounding box center [1216, 175] width 110 height 0
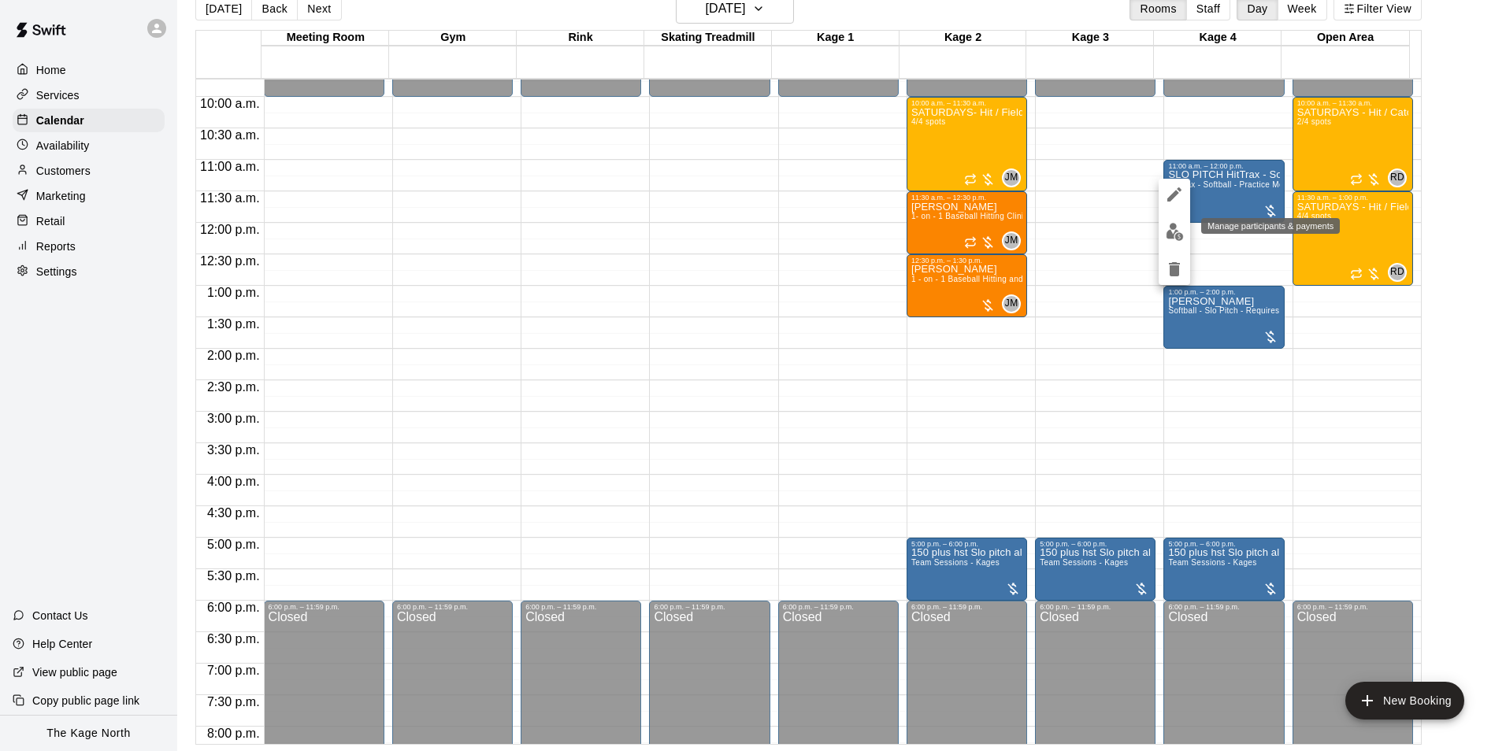
click at [1179, 230] on img "edit" at bounding box center [1175, 232] width 18 height 18
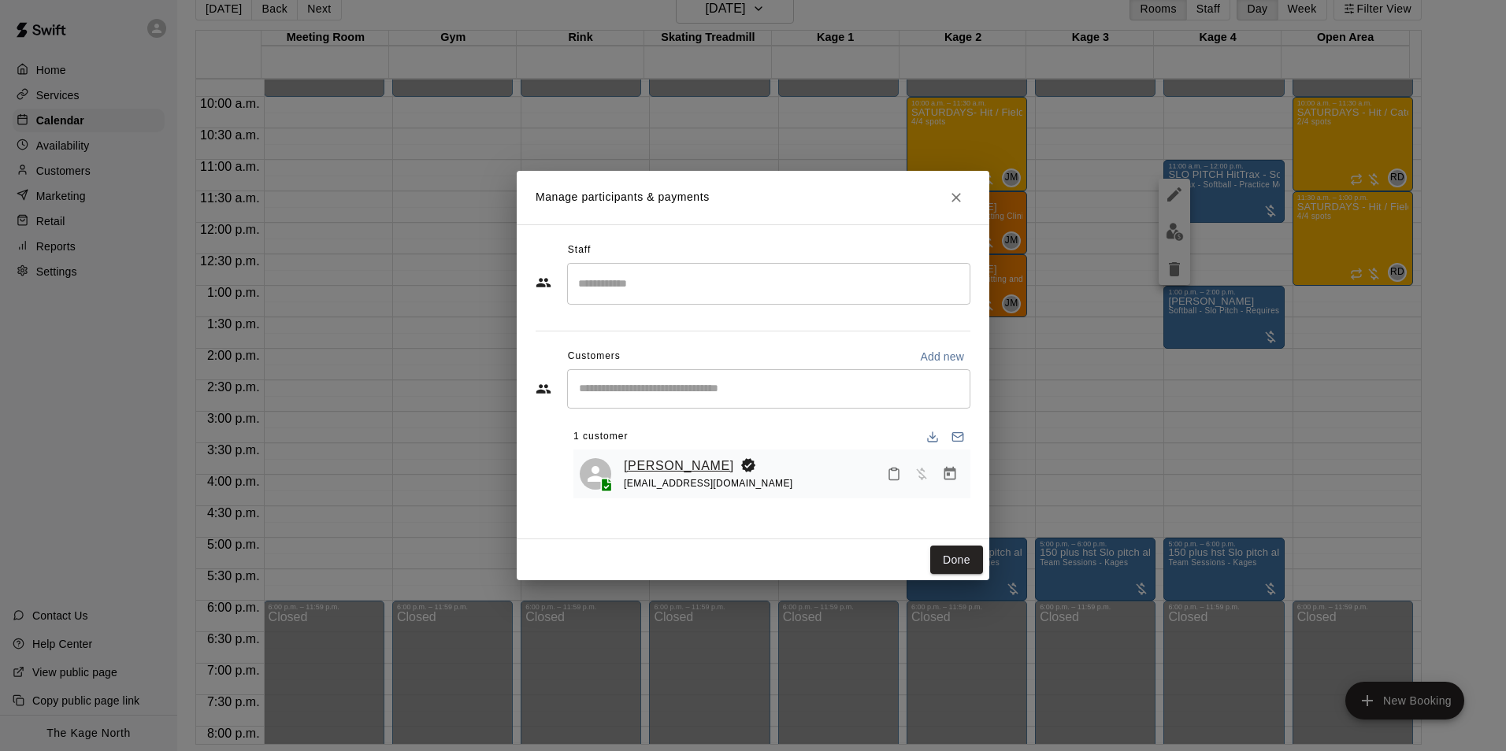
click at [658, 467] on link "[PERSON_NAME]" at bounding box center [679, 466] width 110 height 20
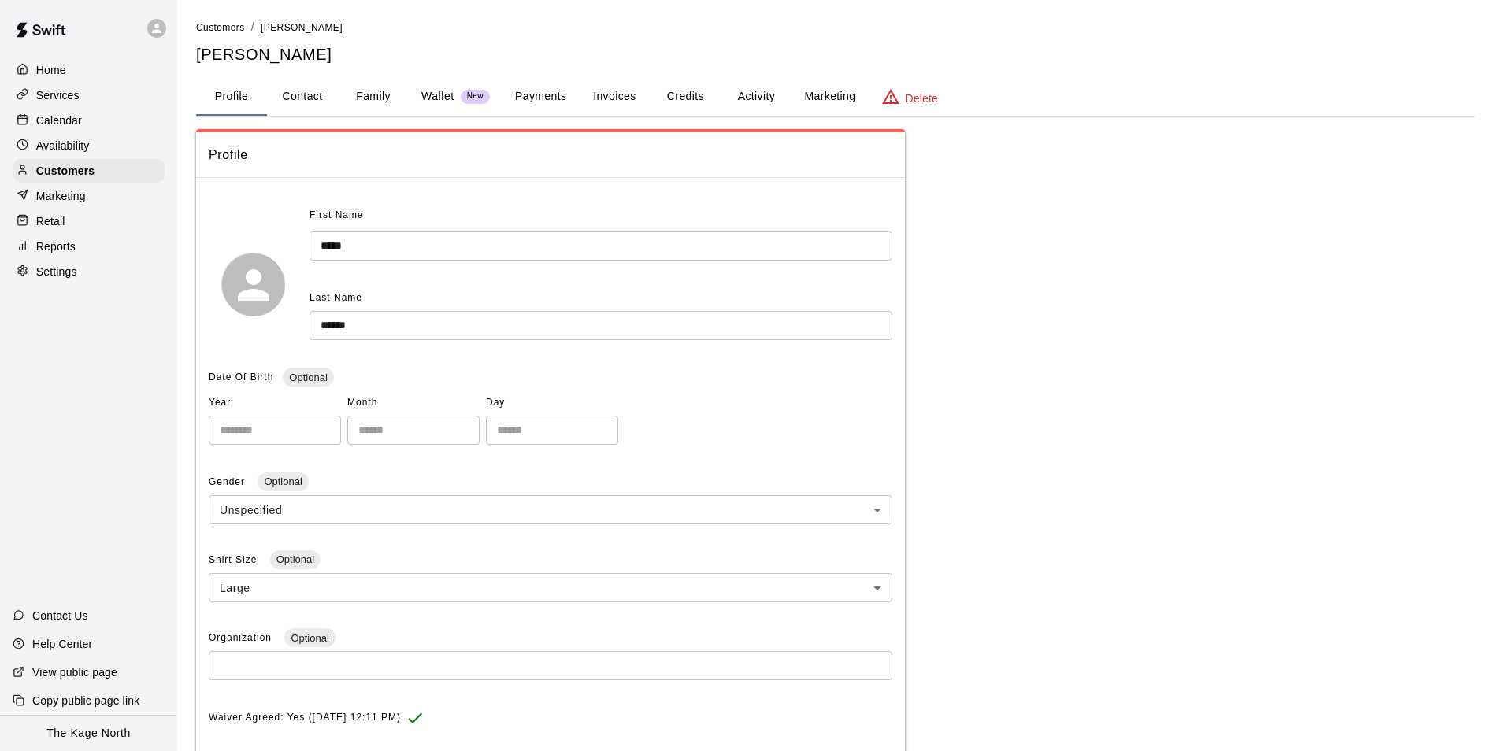
click at [752, 95] on button "Activity" at bounding box center [756, 97] width 71 height 38
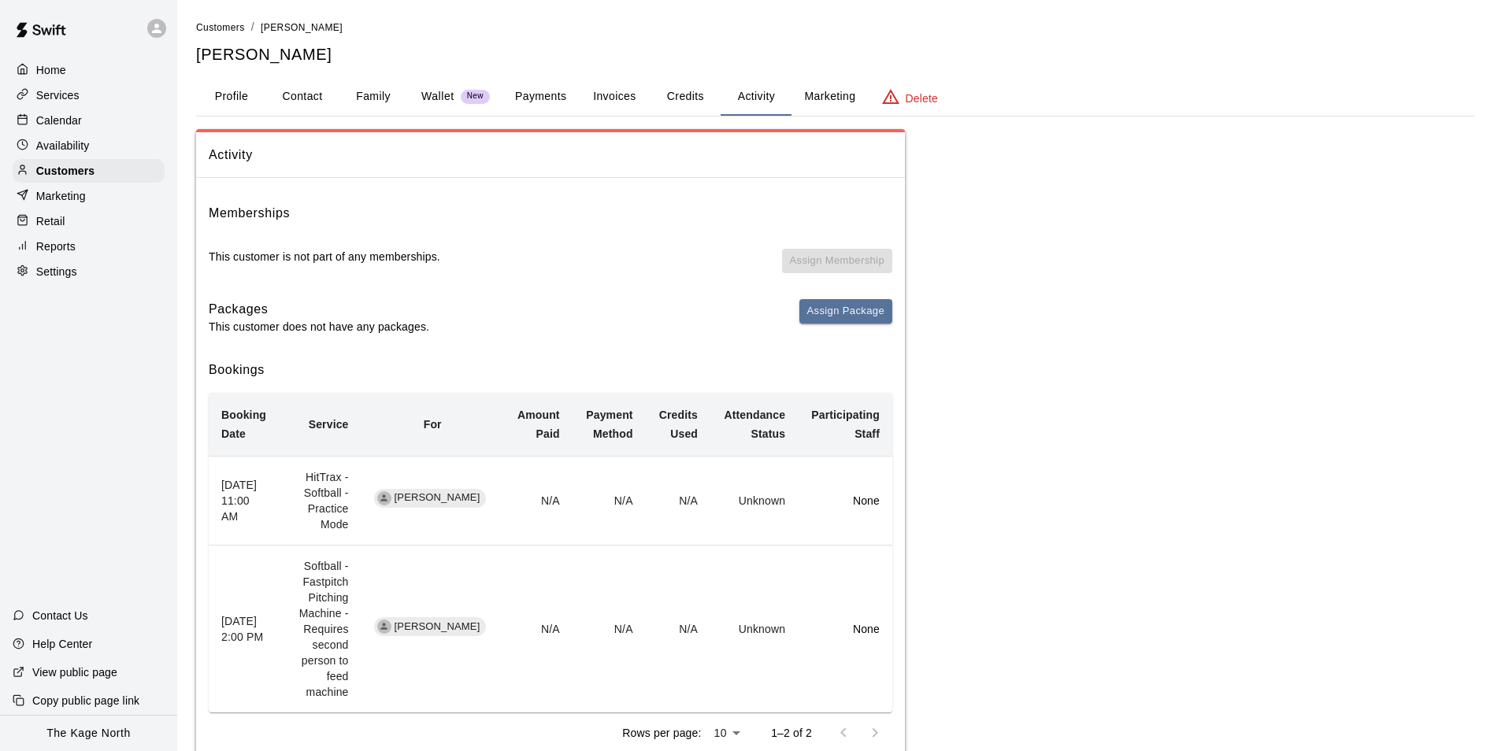
click at [39, 126] on p "Calendar" at bounding box center [59, 121] width 46 height 16
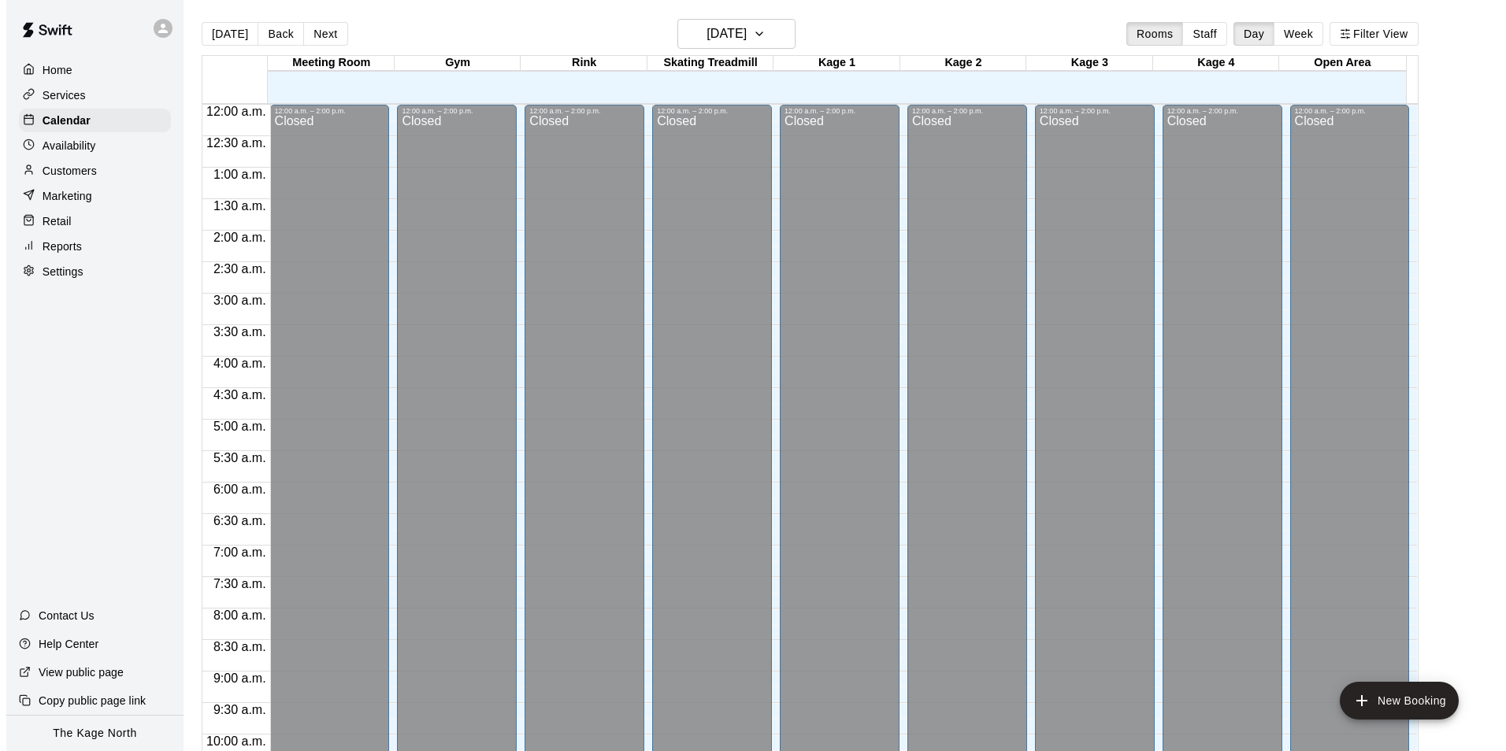
scroll to position [800, 0]
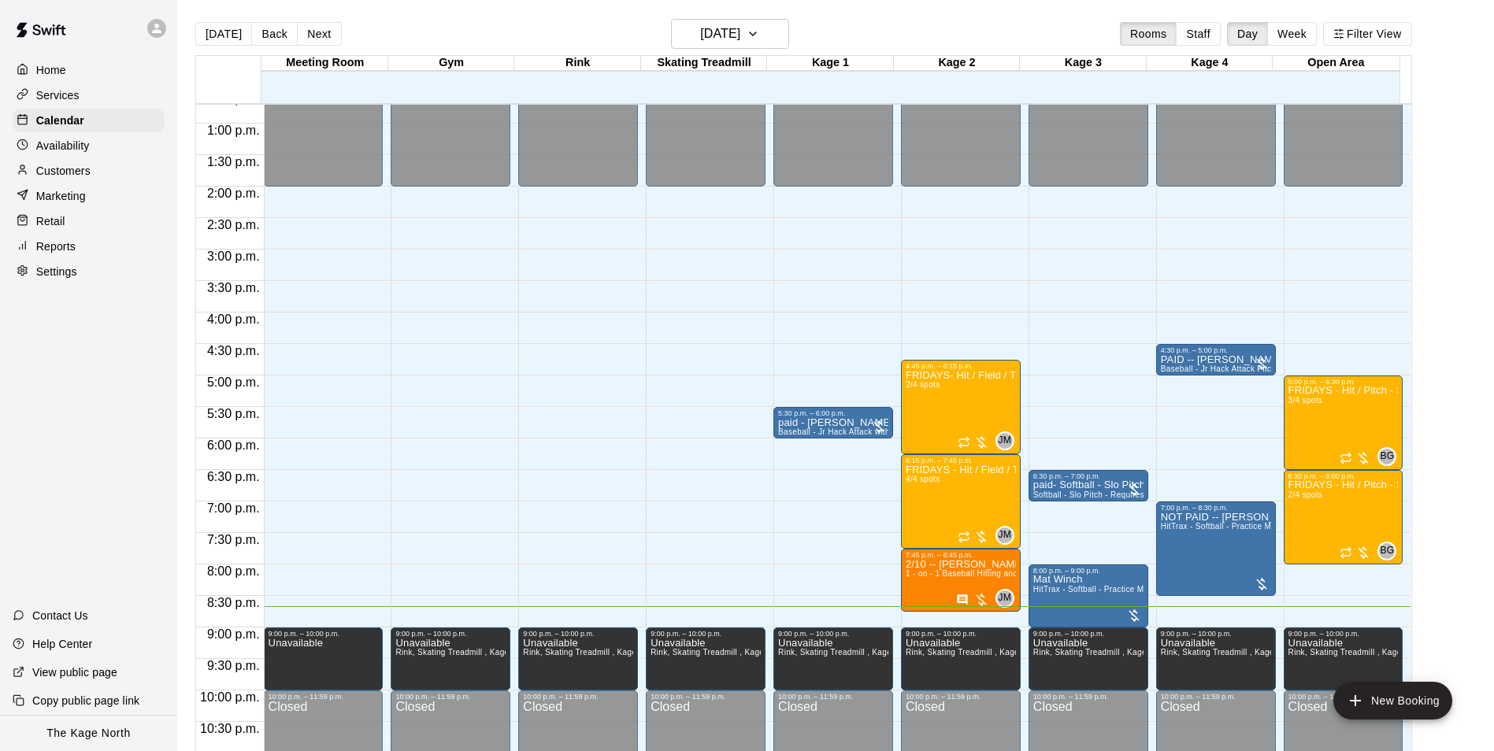
click at [222, 53] on div "[DATE] Back [DATE][DATE] Rooms Staff Day Week Filter View" at bounding box center [803, 37] width 1217 height 36
click at [222, 42] on button "[DATE]" at bounding box center [223, 34] width 57 height 24
click at [216, 35] on button "[DATE]" at bounding box center [223, 34] width 57 height 24
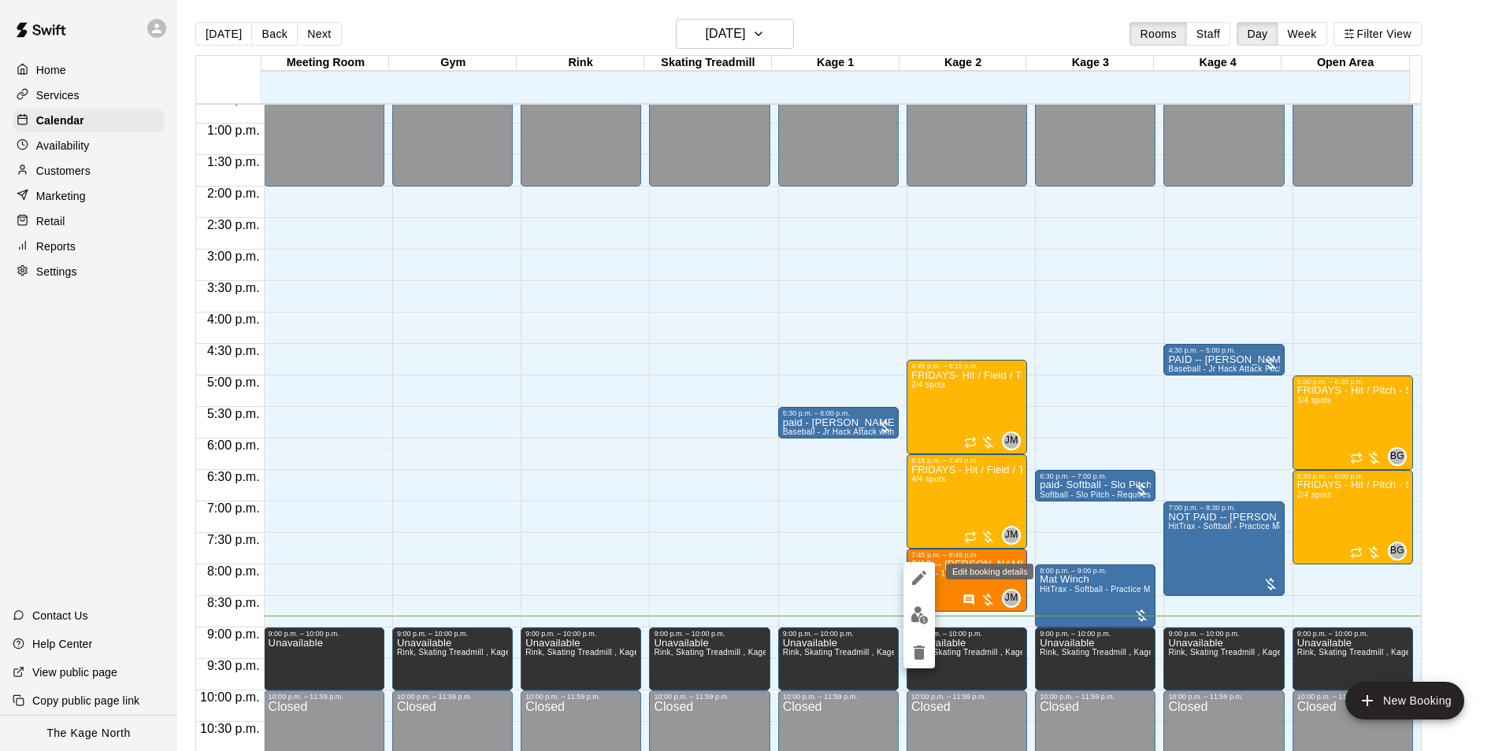
click at [917, 570] on icon "edit" at bounding box center [919, 578] width 19 height 19
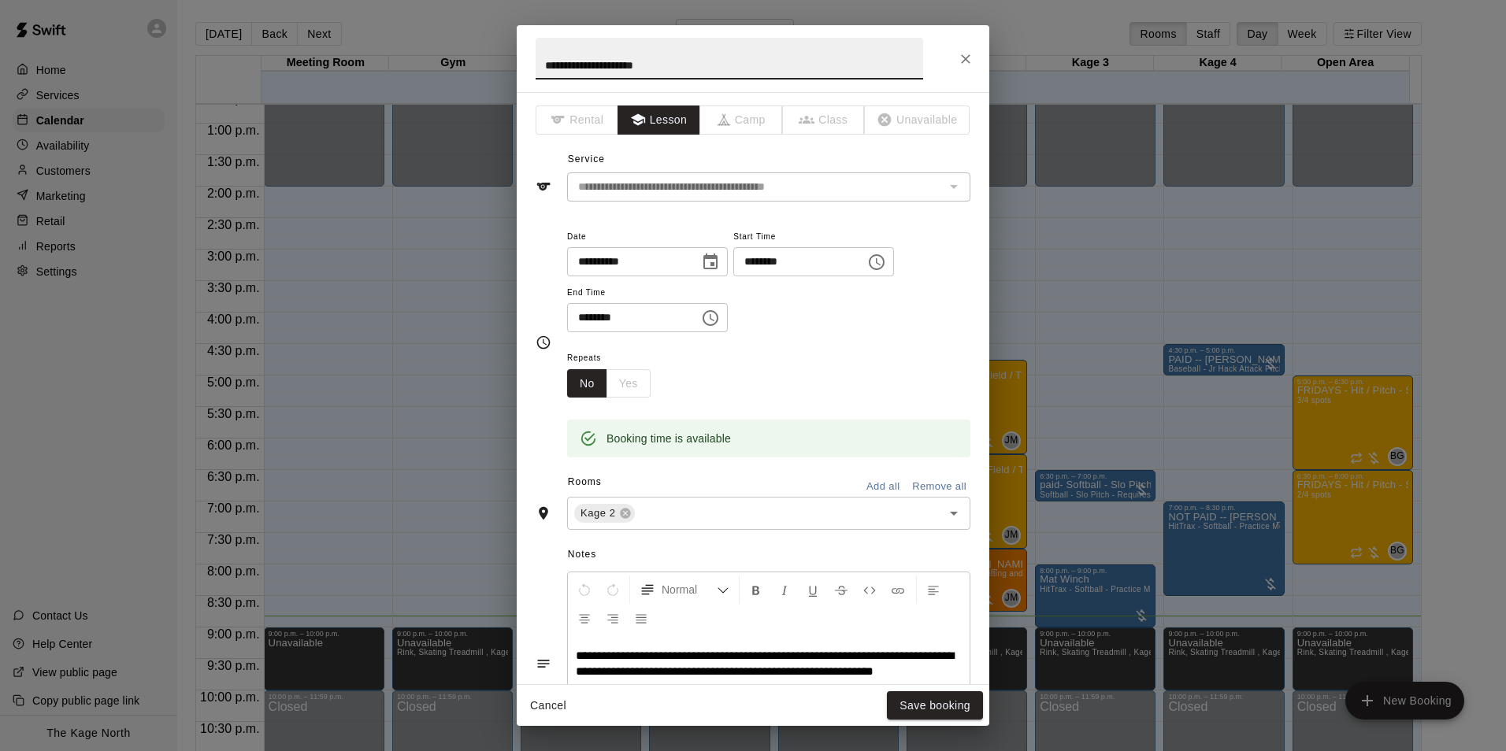
click at [551, 65] on input "**********" at bounding box center [730, 59] width 388 height 42
type input "**********"
click at [928, 707] on button "Save booking" at bounding box center [935, 706] width 96 height 29
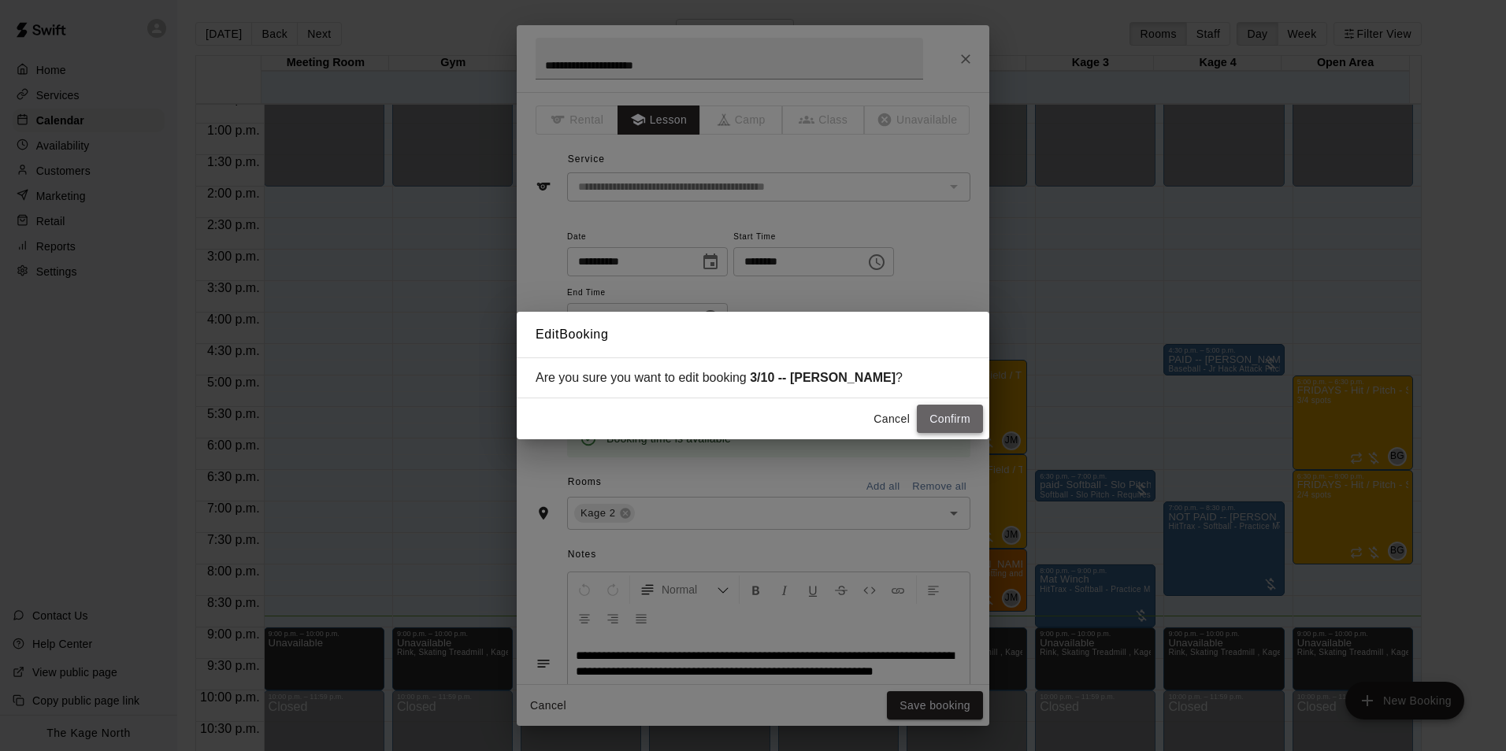
click at [953, 424] on button "Confirm" at bounding box center [950, 419] width 66 height 29
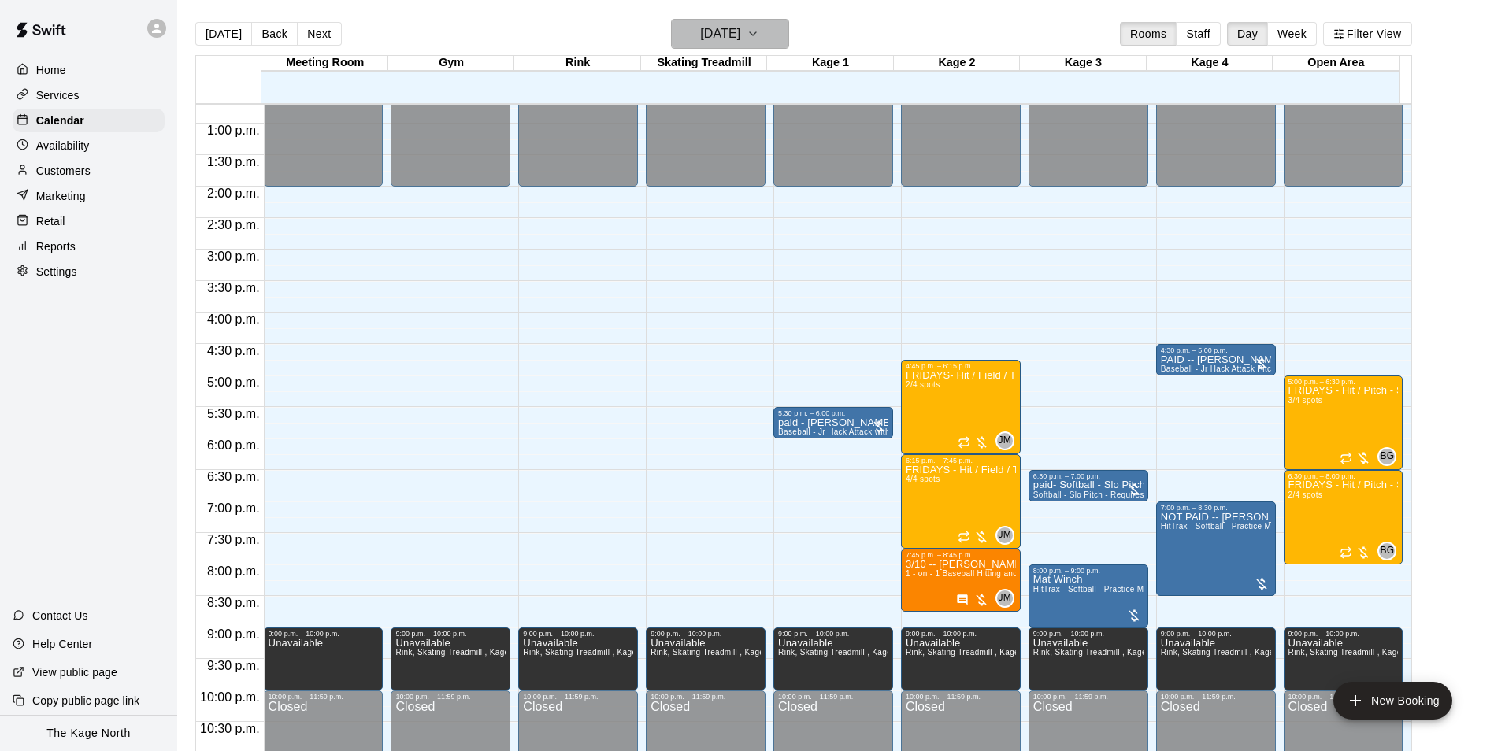
click at [759, 40] on icon "button" at bounding box center [753, 33] width 13 height 19
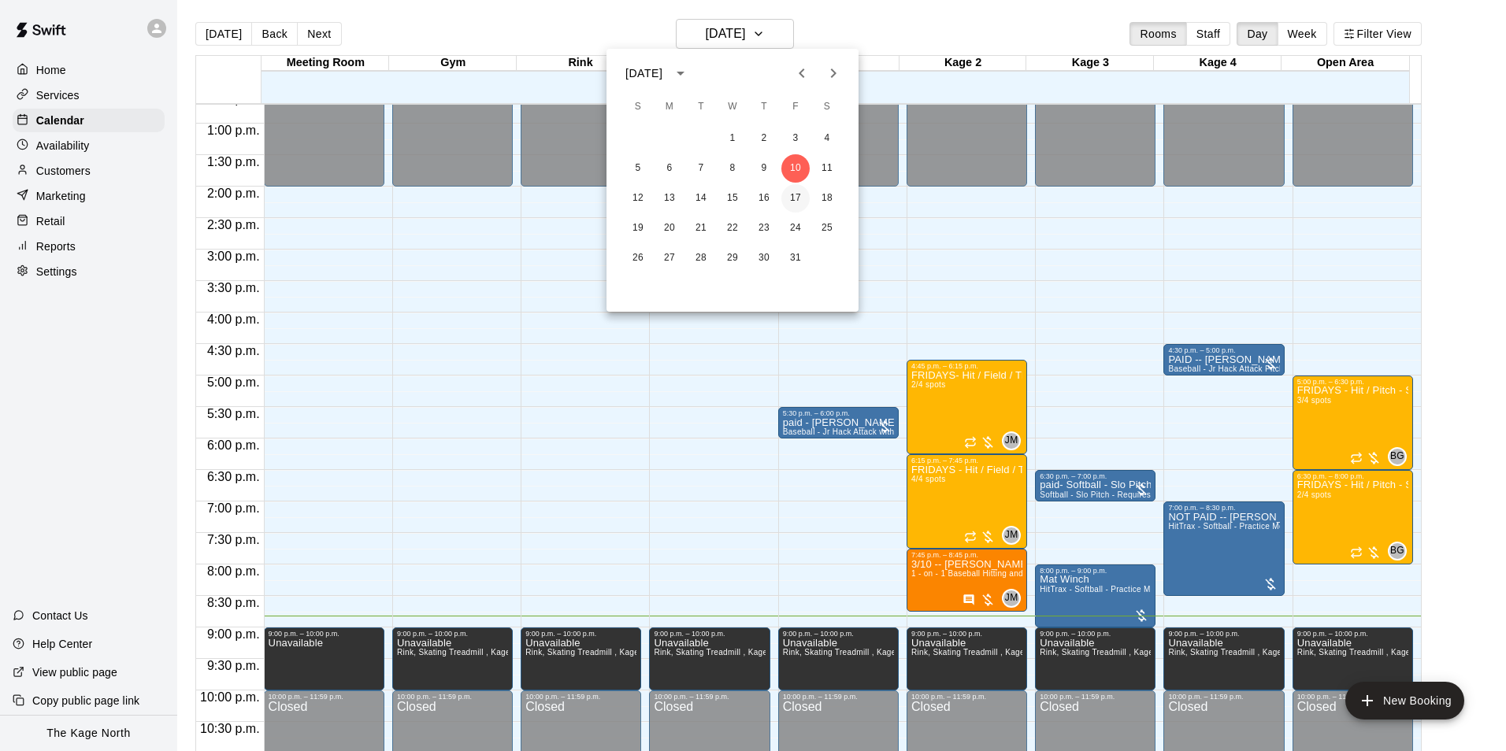
click at [802, 200] on button "17" at bounding box center [795, 198] width 28 height 28
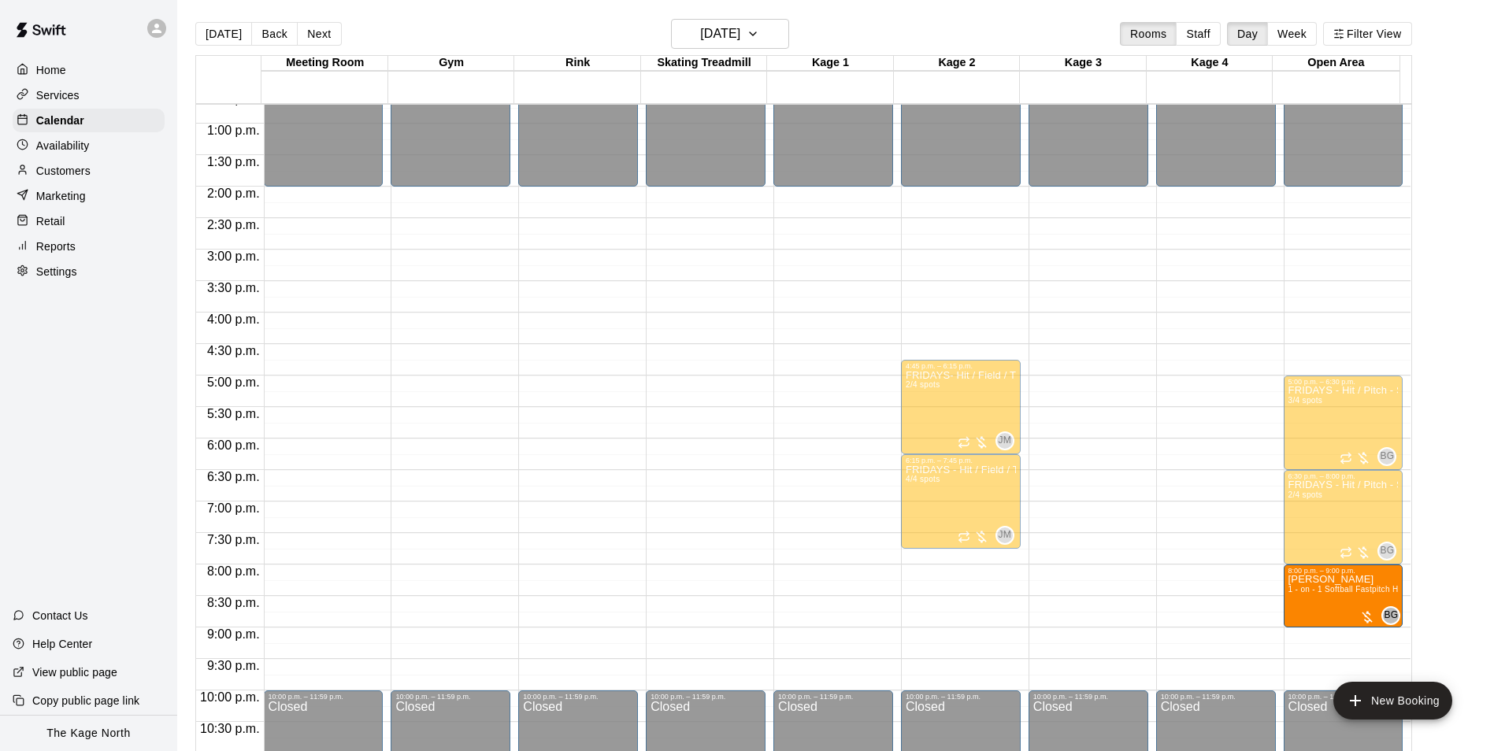
drag, startPoint x: 794, startPoint y: 609, endPoint x: 1338, endPoint y: 624, distance: 544.5
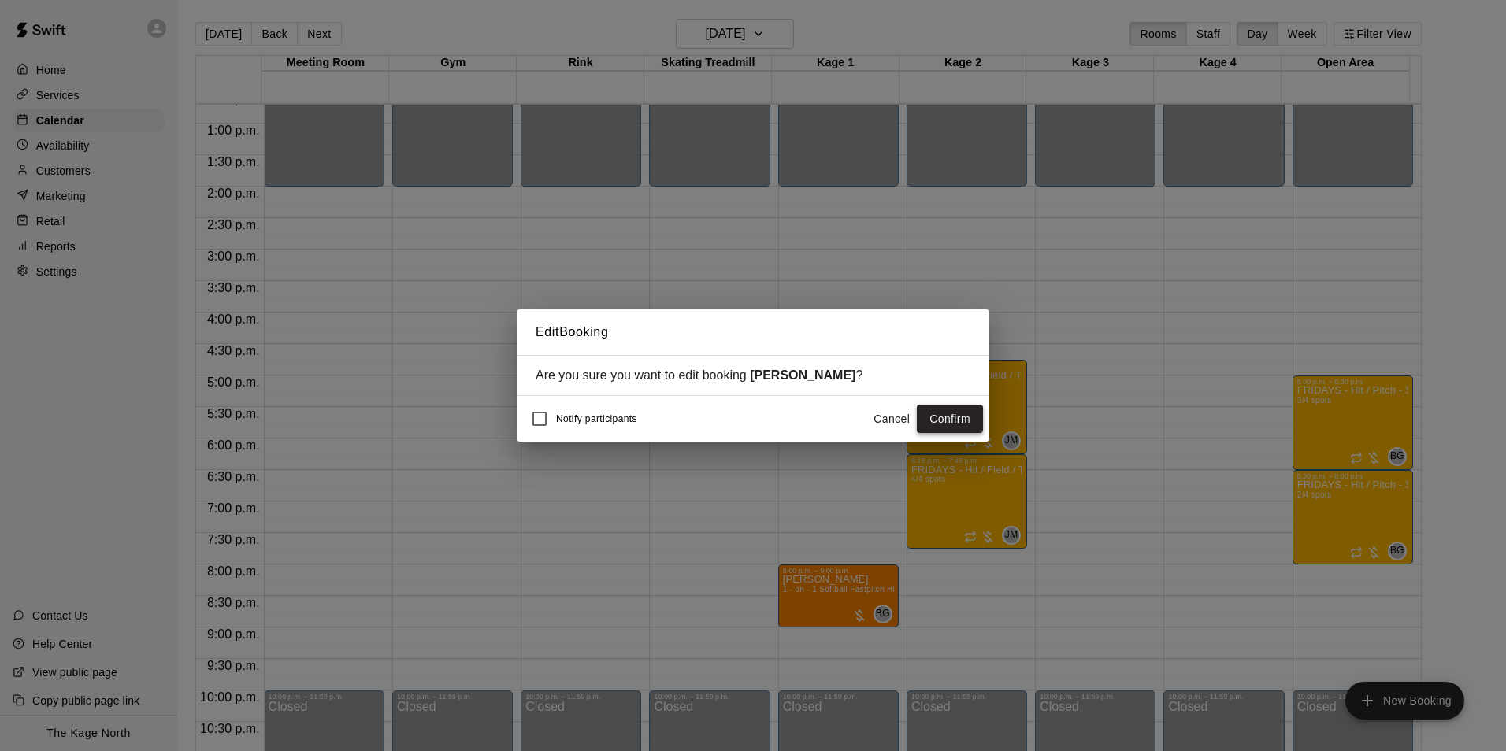
click at [957, 422] on button "Confirm" at bounding box center [950, 419] width 66 height 29
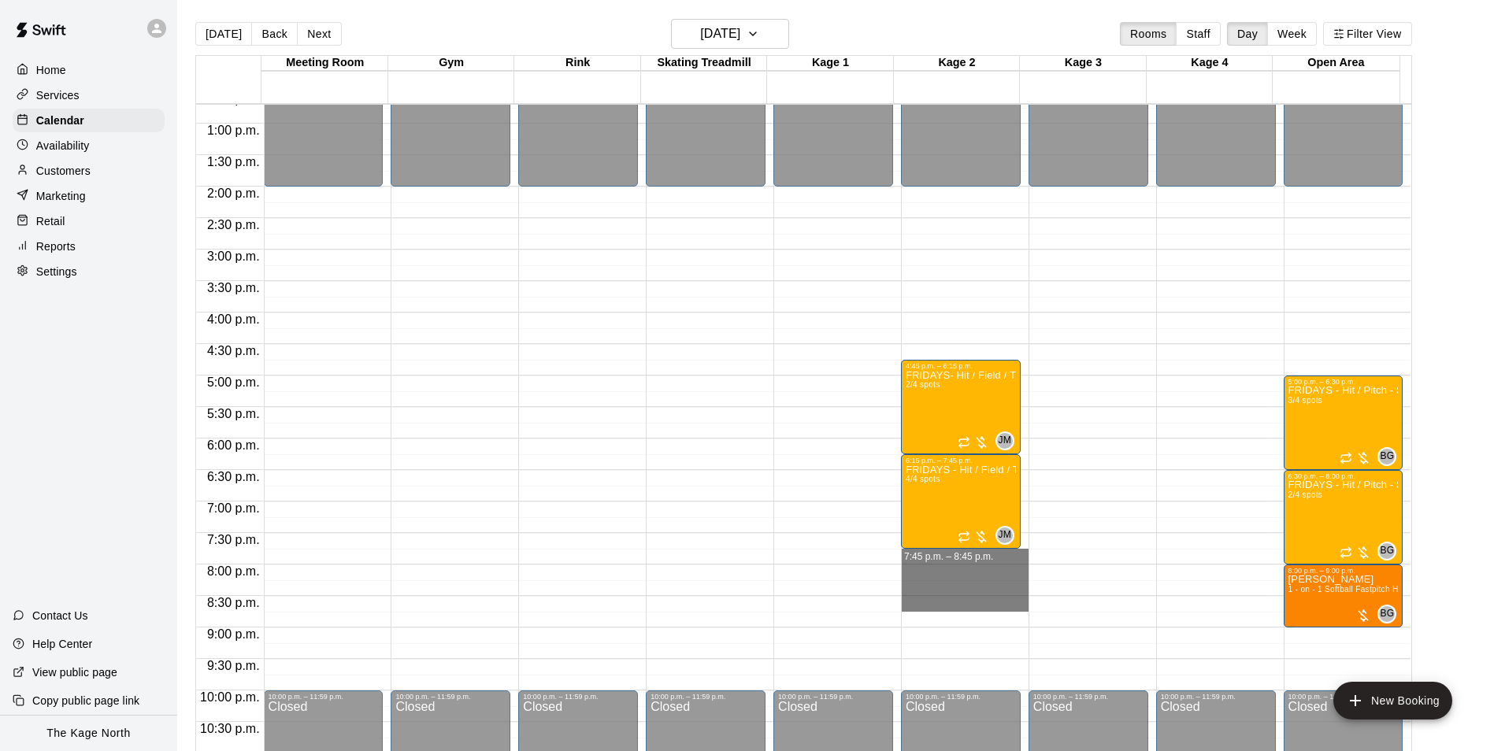
drag, startPoint x: 904, startPoint y: 554, endPoint x: 919, endPoint y: 603, distance: 51.8
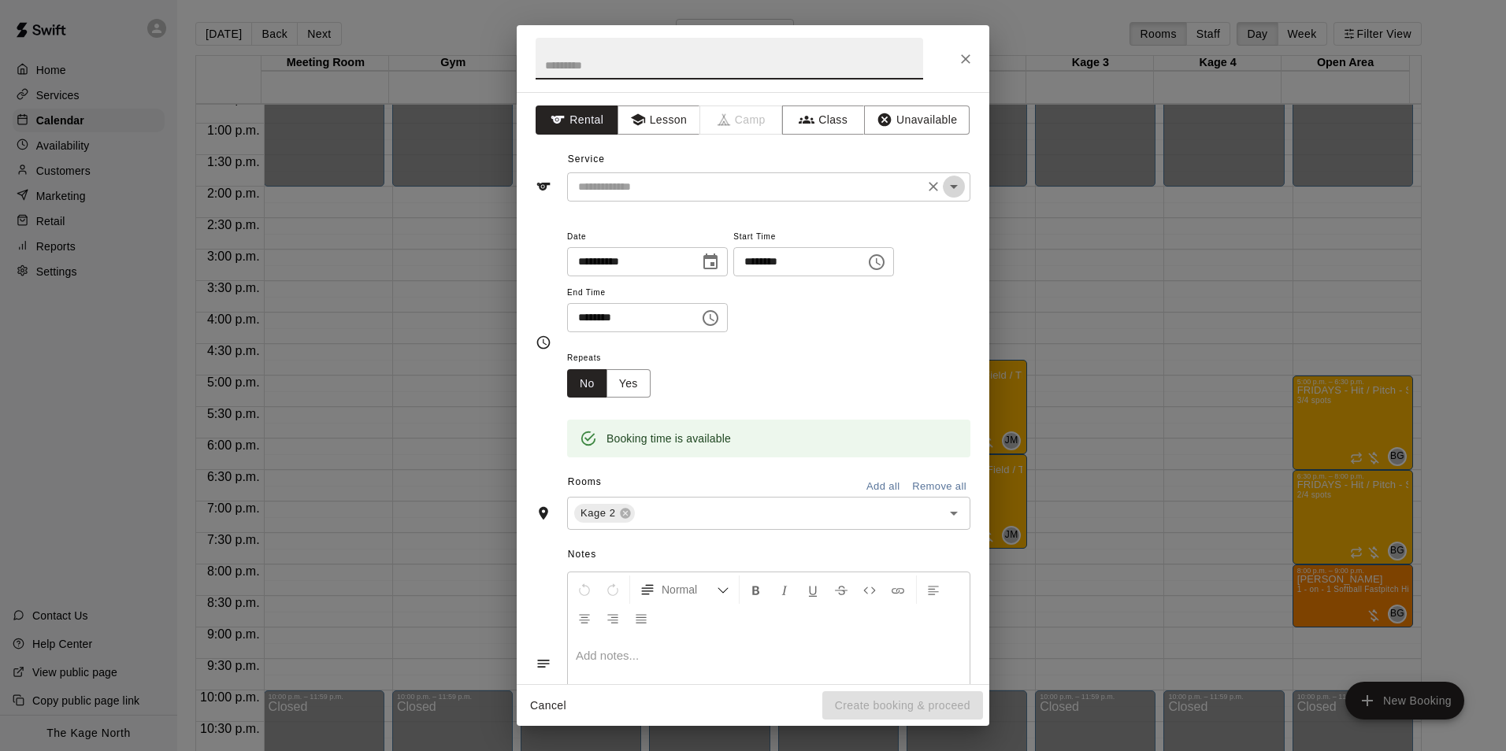
click at [947, 190] on icon "Open" at bounding box center [953, 186] width 19 height 19
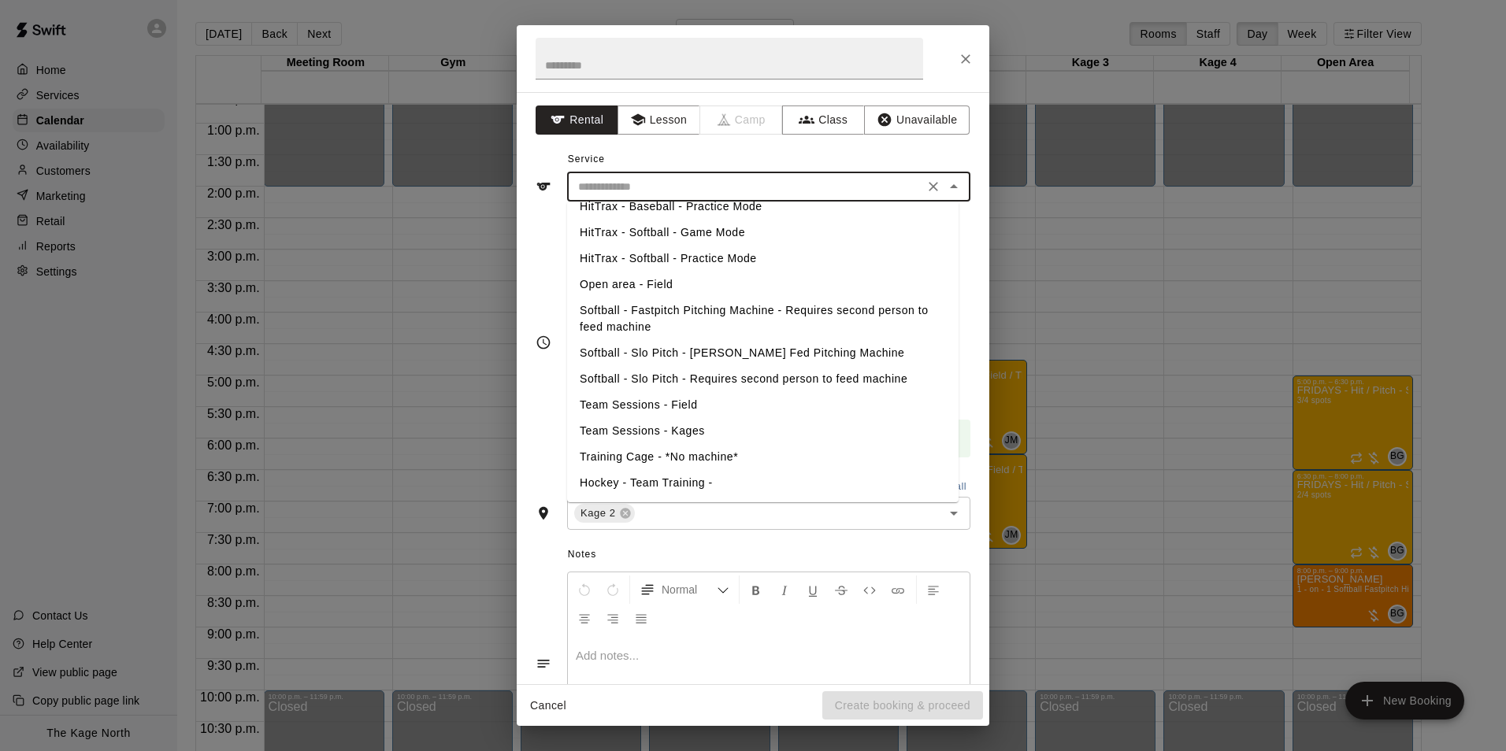
scroll to position [0, 0]
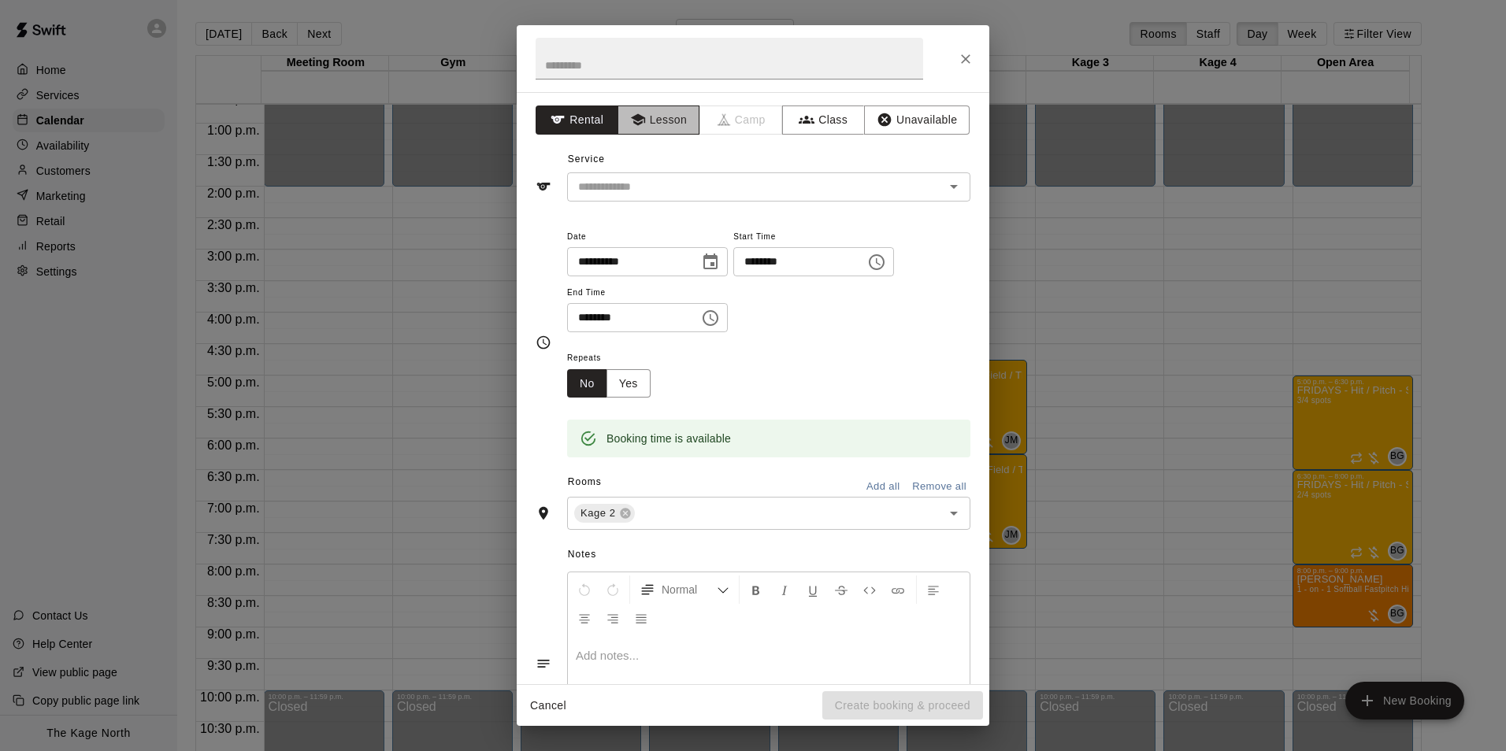
click at [666, 124] on button "Lesson" at bounding box center [659, 120] width 83 height 29
click at [947, 191] on icon "Open" at bounding box center [953, 186] width 19 height 19
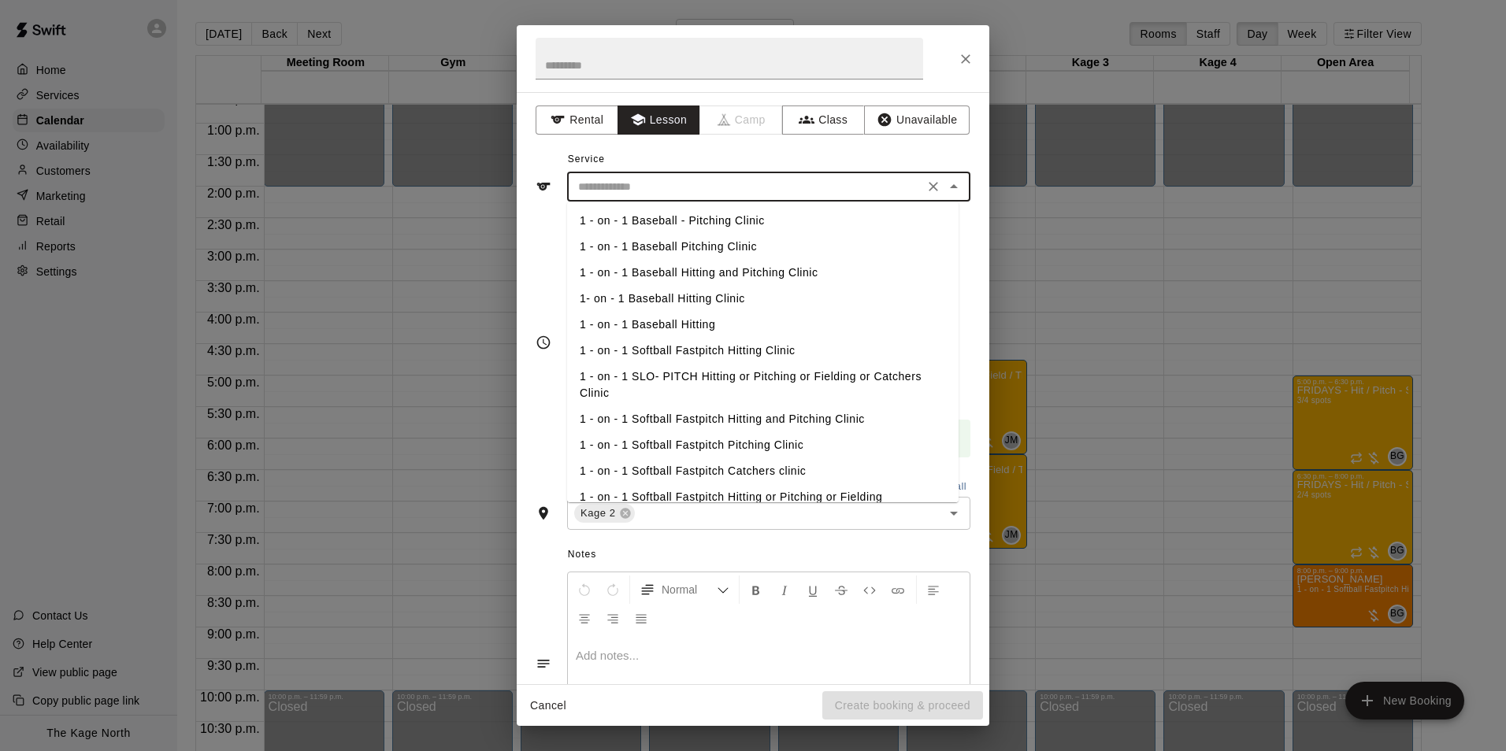
click at [706, 297] on li "1- on - 1 Baseball Hitting Clinic" at bounding box center [763, 299] width 392 height 26
type input "**********"
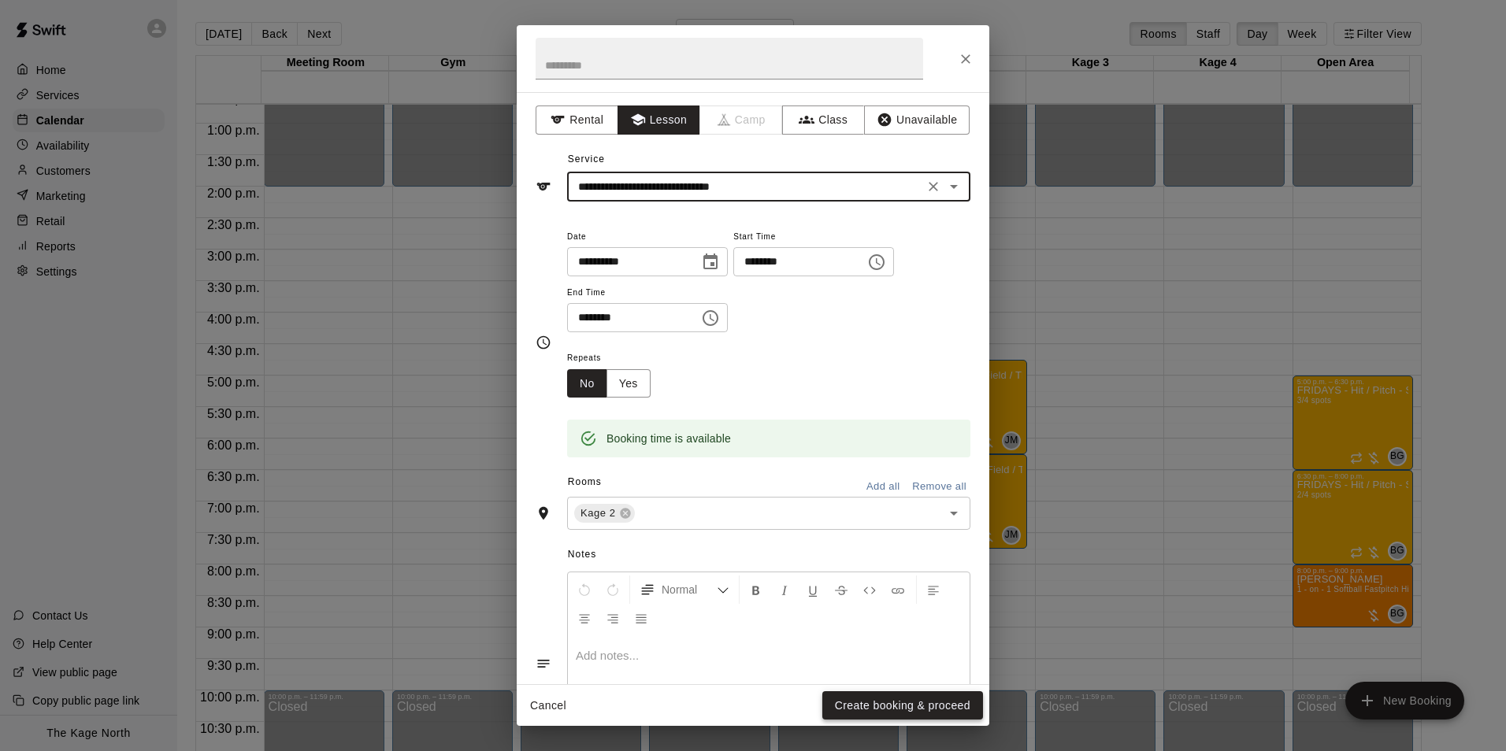
click at [873, 698] on button "Create booking & proceed" at bounding box center [902, 706] width 161 height 29
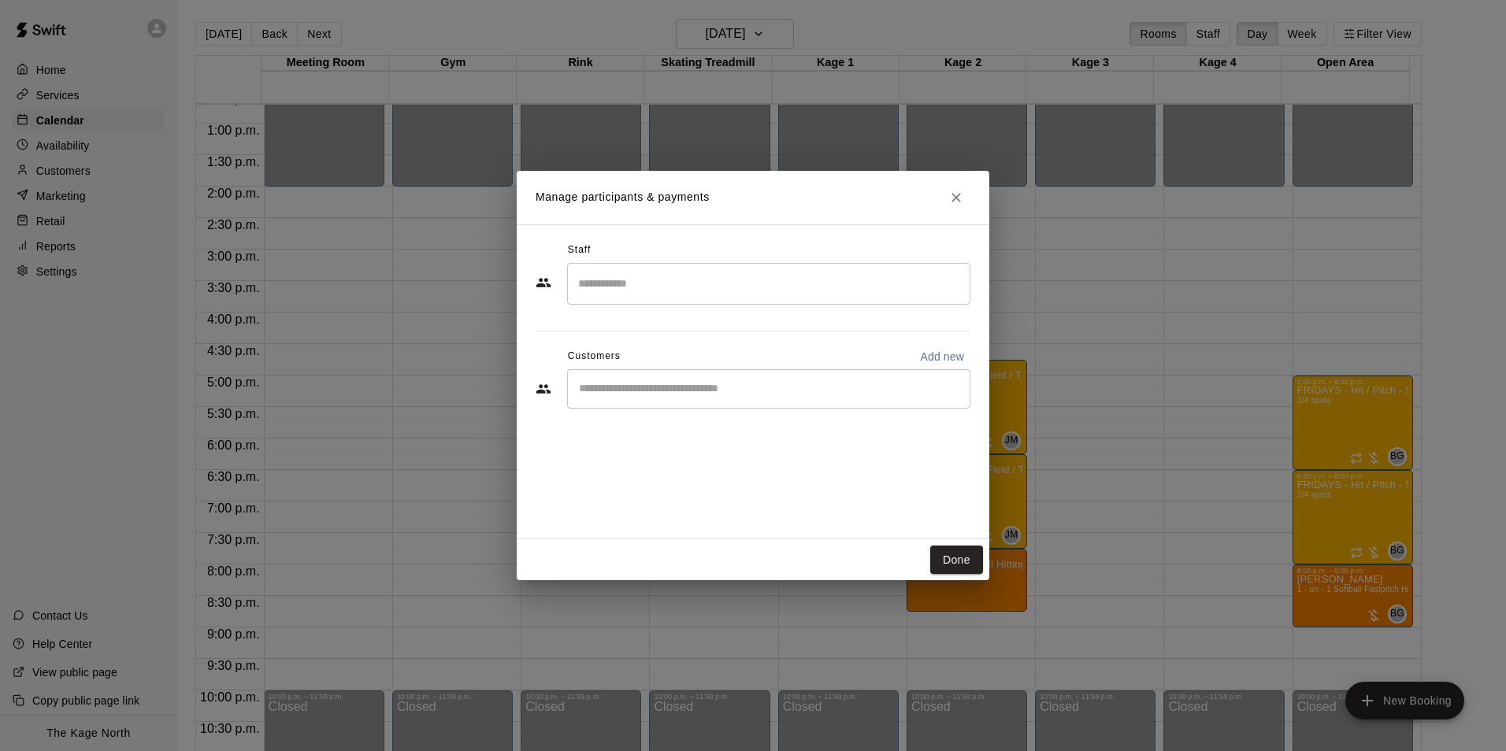
click at [615, 287] on input "Search staff" at bounding box center [768, 284] width 389 height 28
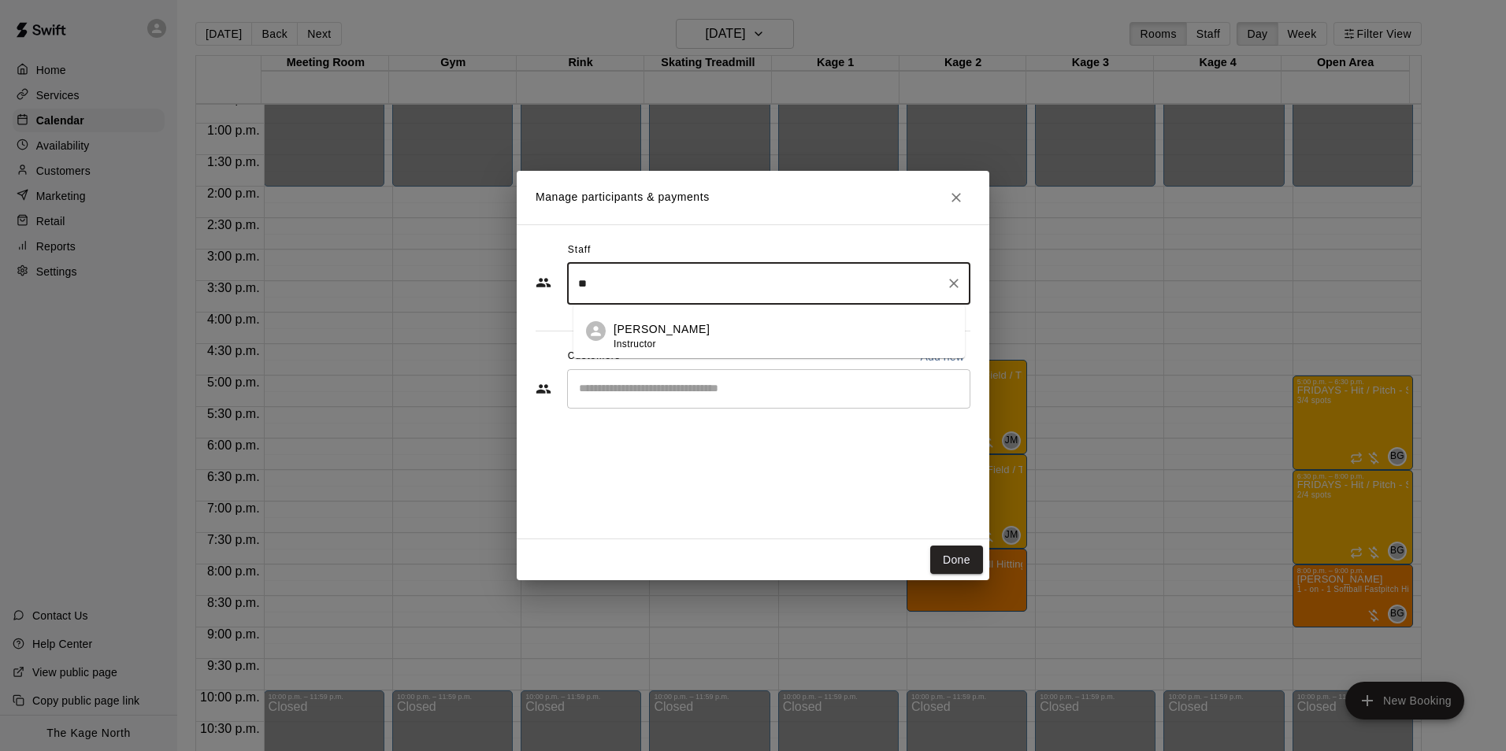
click at [637, 328] on p "[PERSON_NAME]" at bounding box center [662, 329] width 96 height 17
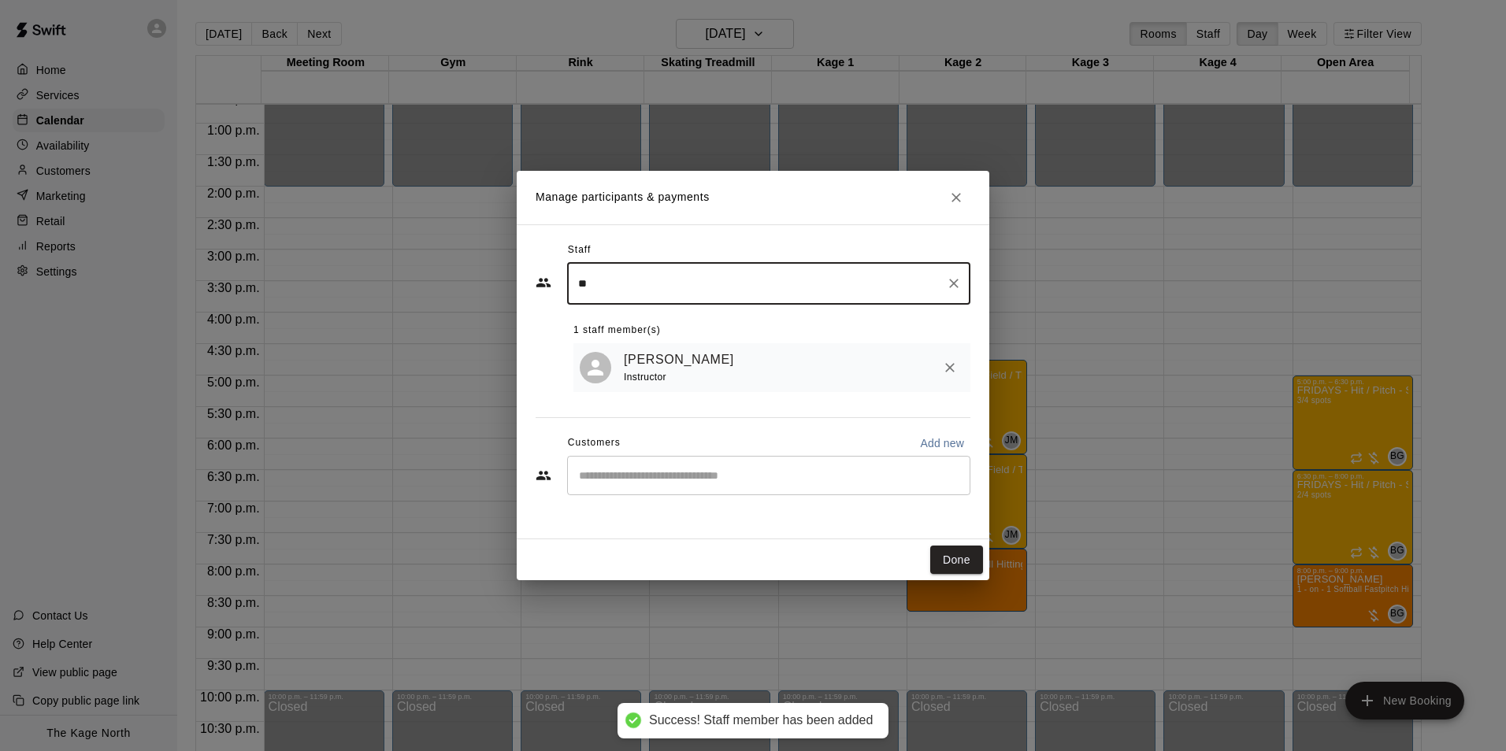
type input "**"
click at [645, 484] on input "Start typing to search customers..." at bounding box center [768, 476] width 389 height 16
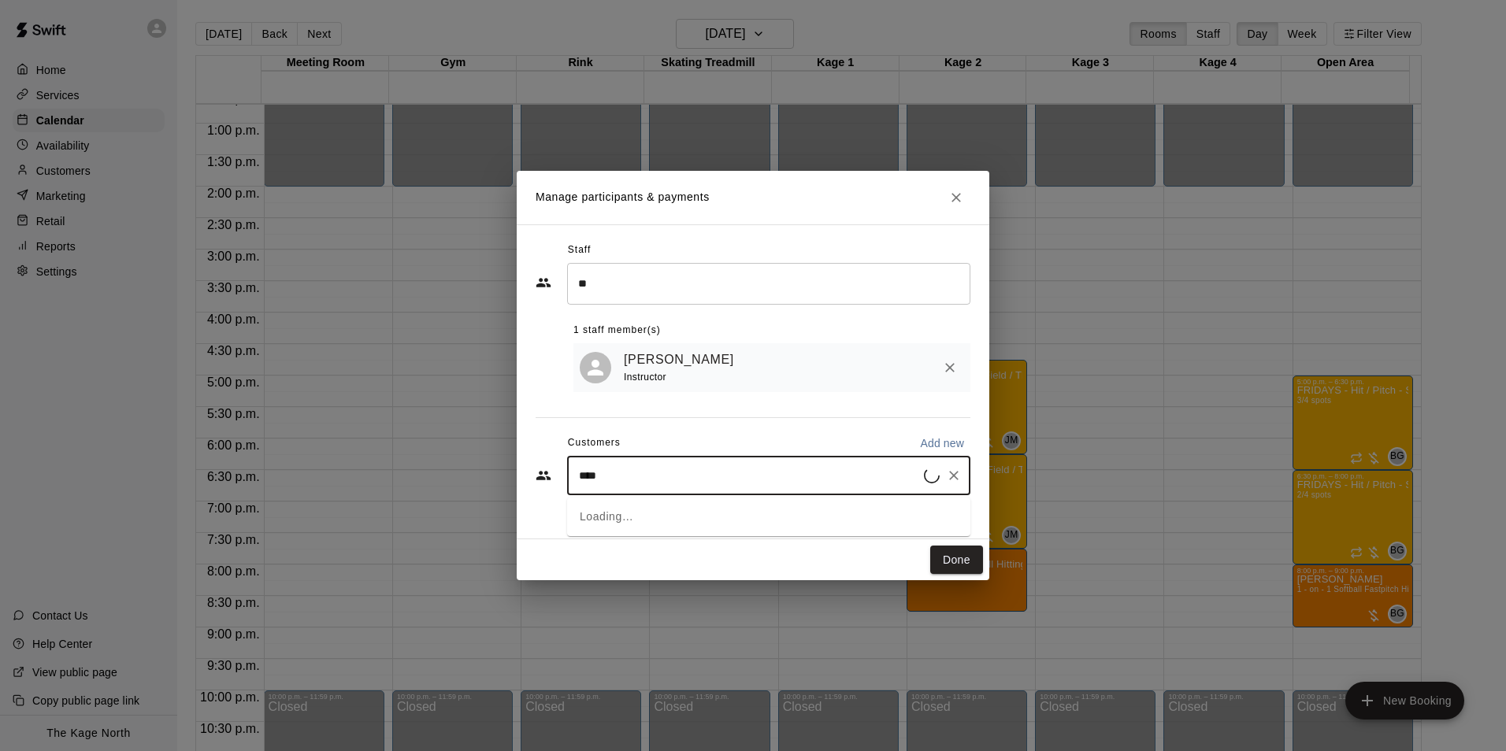
type input "*****"
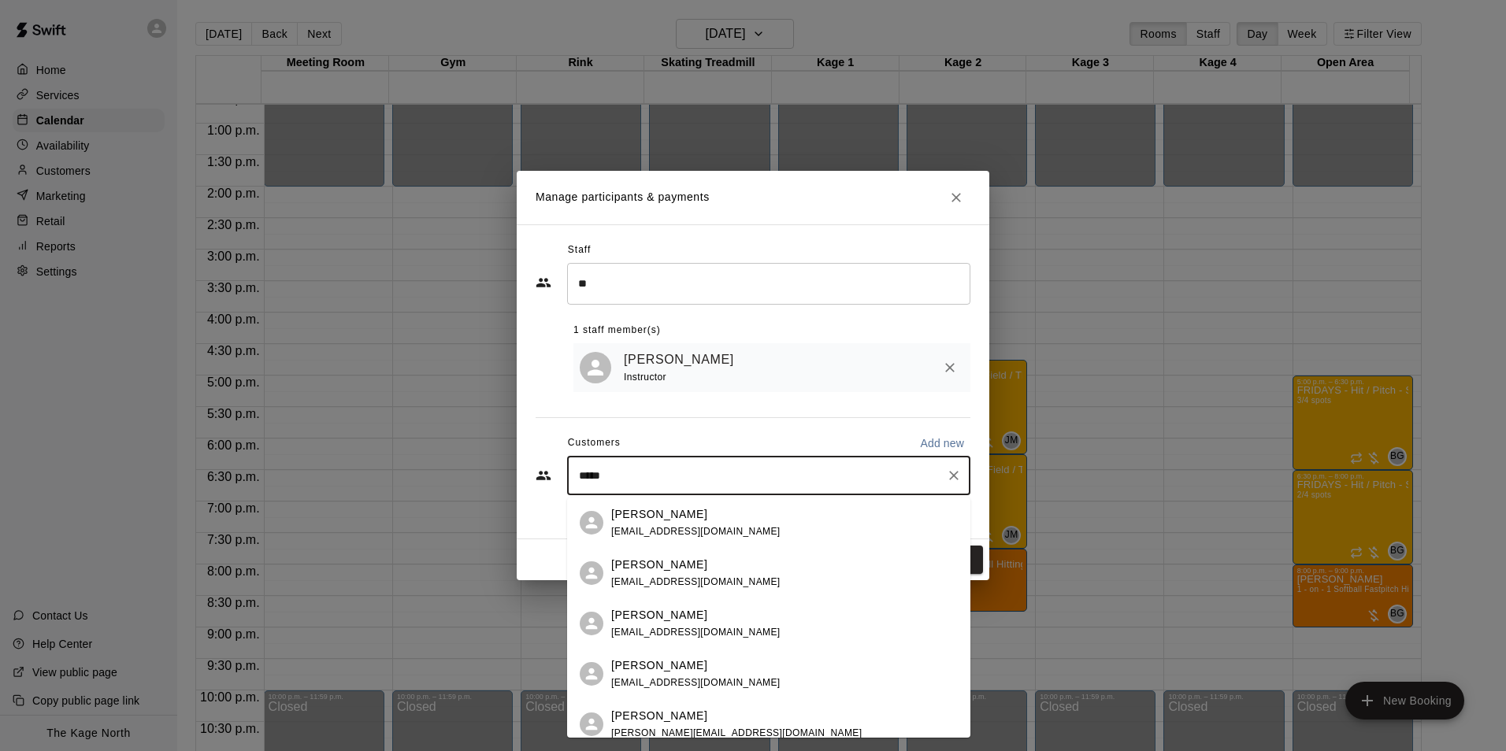
click at [662, 568] on p "[PERSON_NAME]" at bounding box center [659, 565] width 96 height 17
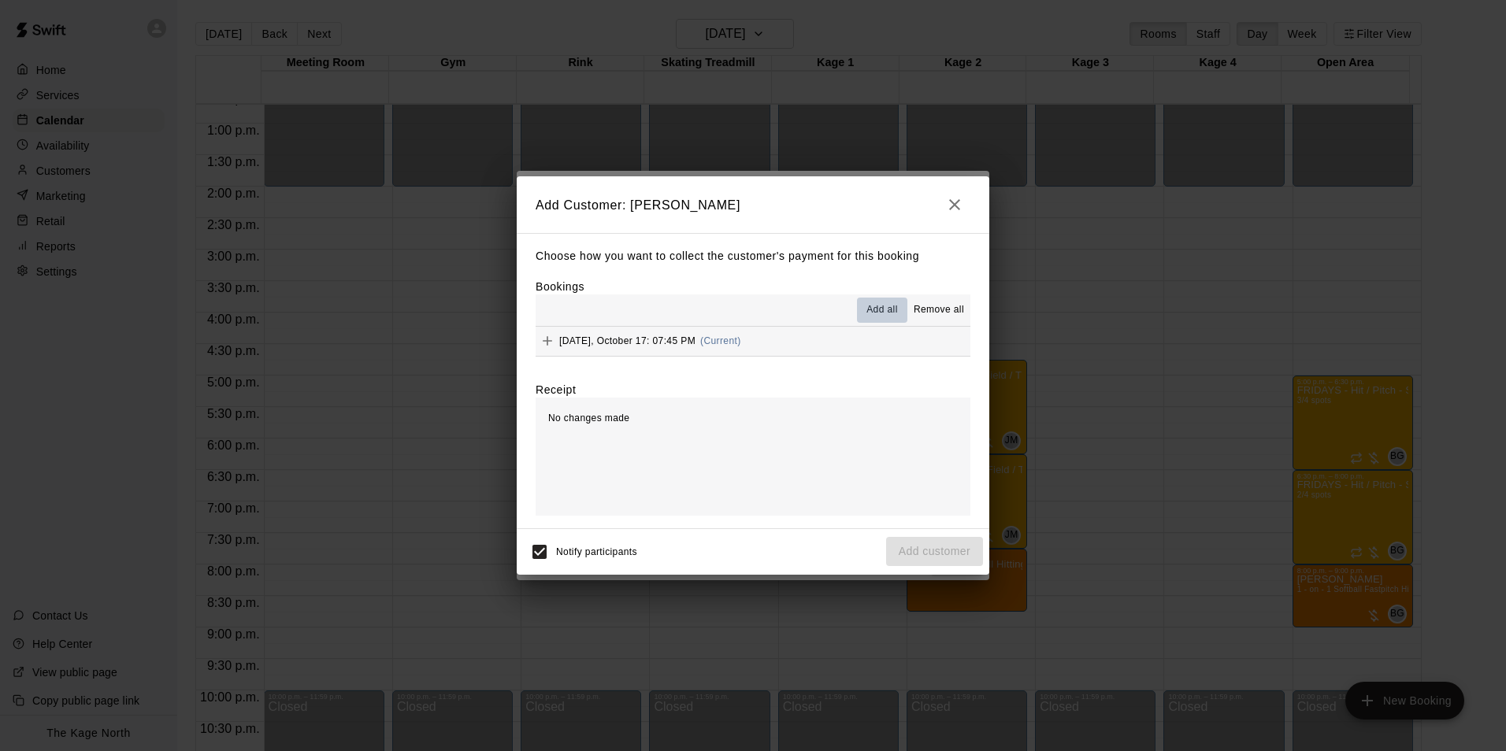
click at [882, 311] on span "Add all" at bounding box center [882, 310] width 32 height 16
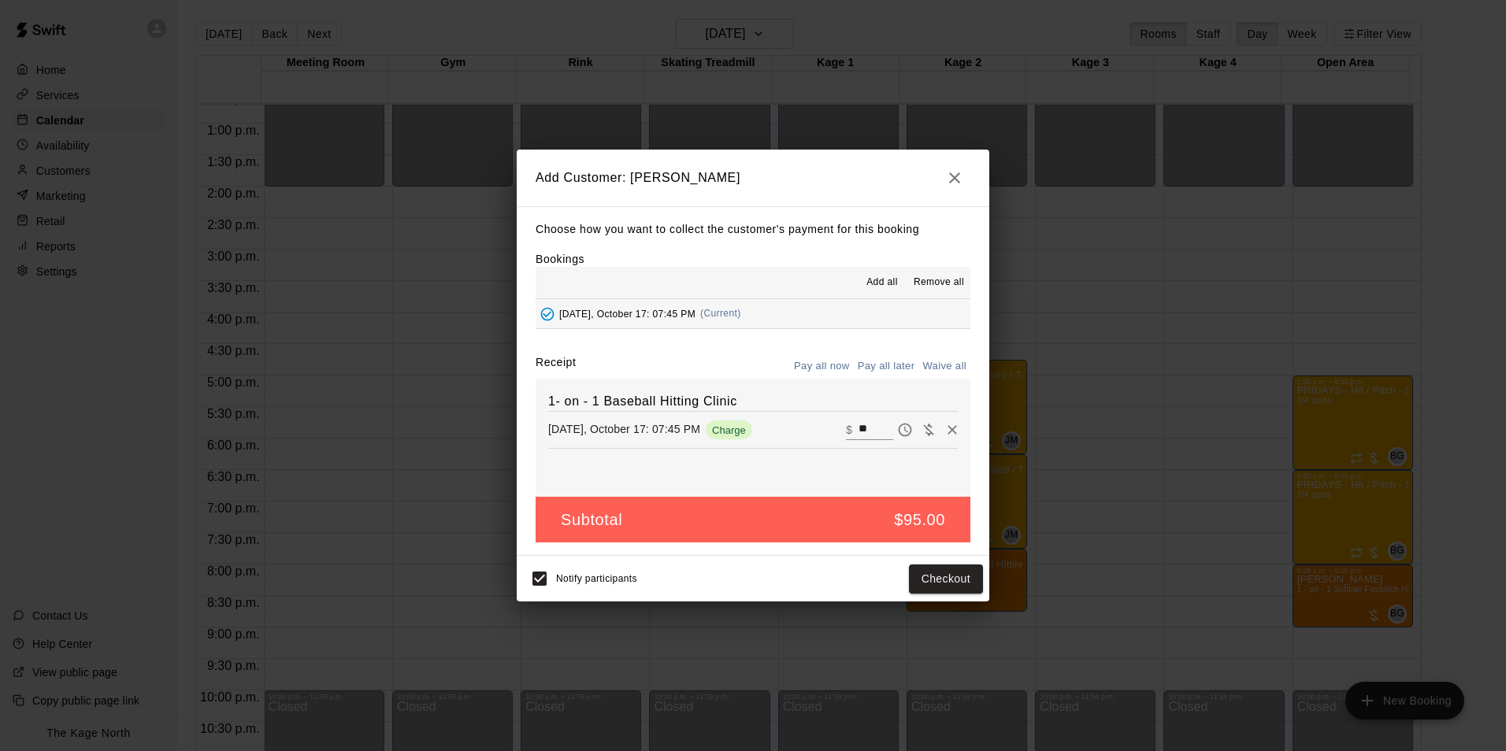
click at [879, 364] on button "Pay all later" at bounding box center [886, 366] width 65 height 24
click at [941, 582] on button "Add customer" at bounding box center [934, 579] width 97 height 29
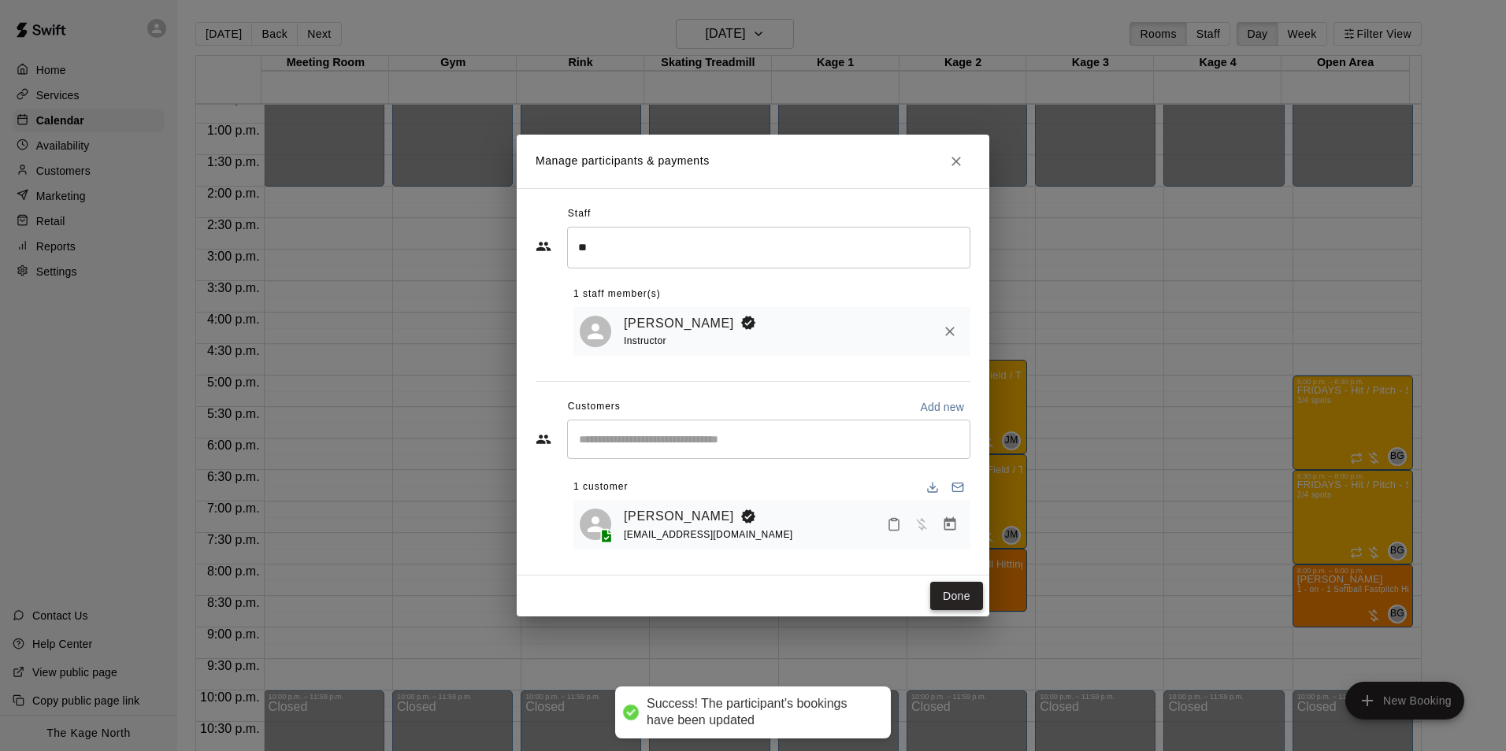
click at [948, 592] on button "Done" at bounding box center [956, 596] width 53 height 29
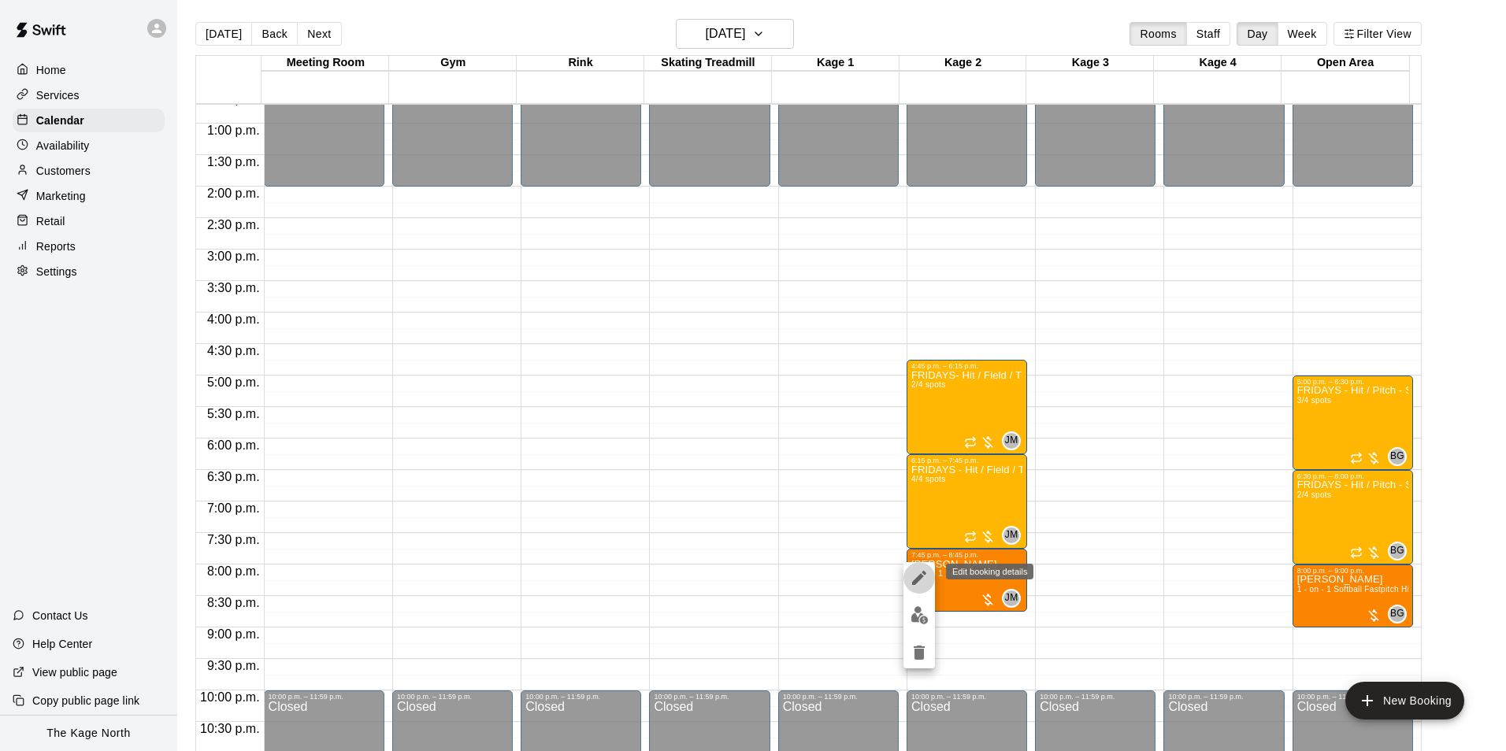
click at [909, 577] on button "edit" at bounding box center [920, 578] width 32 height 32
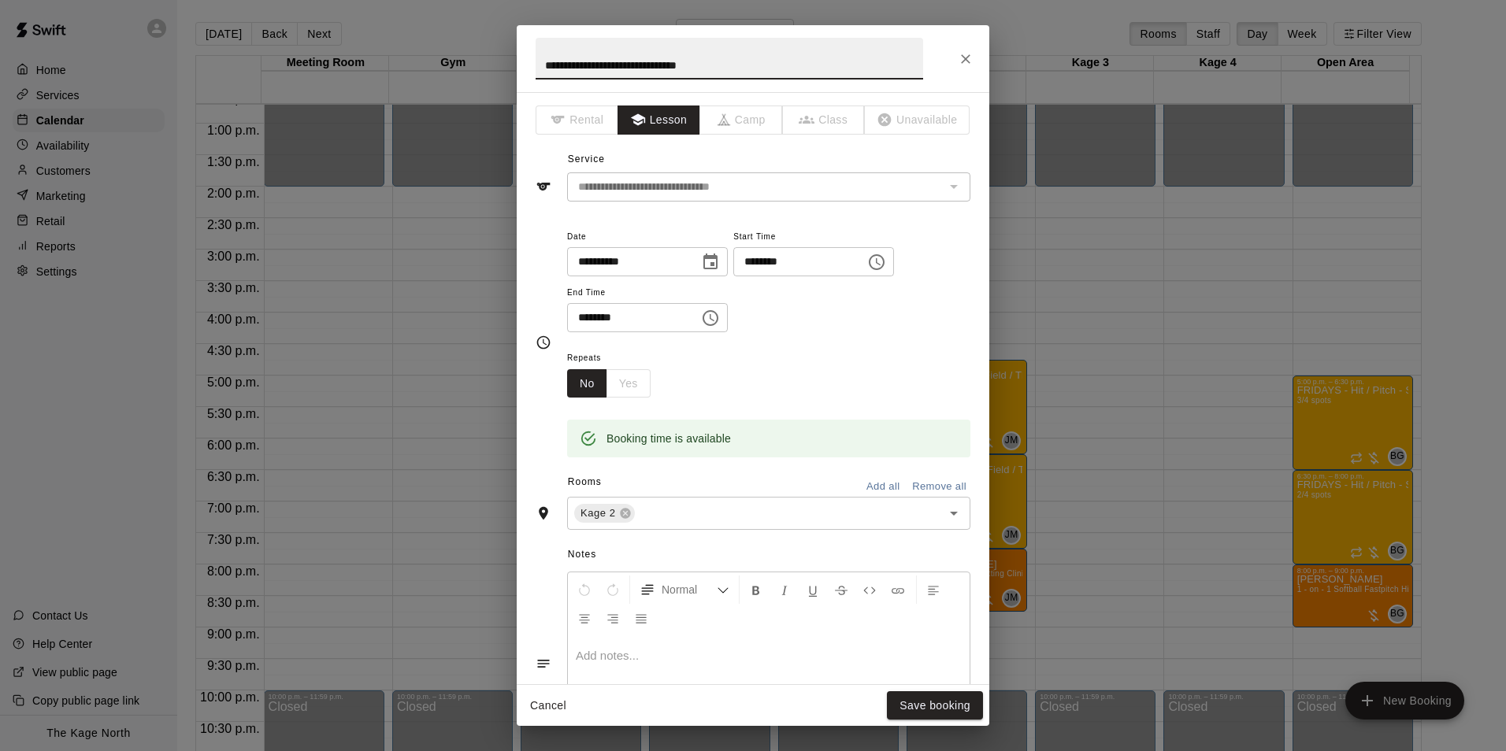
click at [544, 65] on input "**********" at bounding box center [730, 59] width 388 height 42
type input "**********"
click at [917, 707] on button "Save booking" at bounding box center [935, 706] width 96 height 29
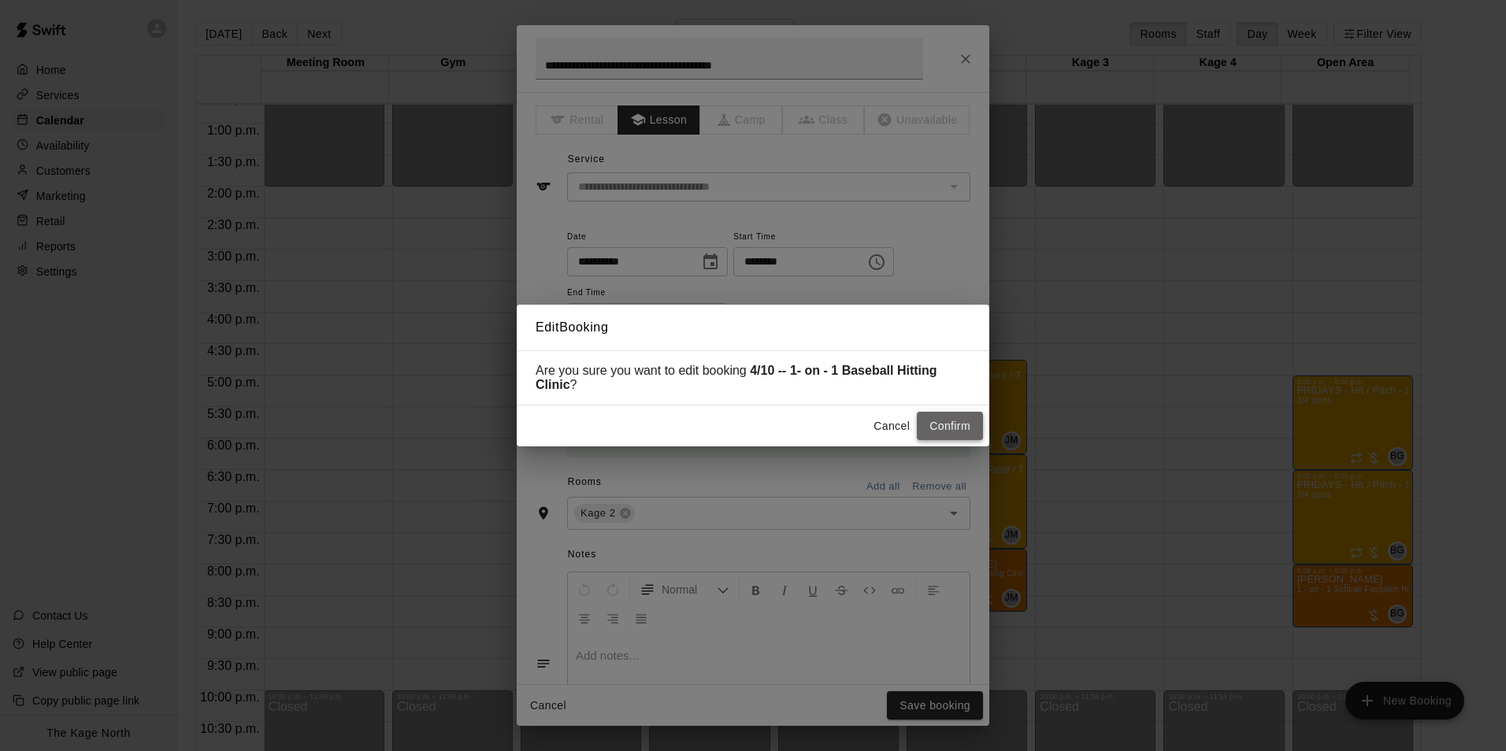
click at [937, 429] on button "Confirm" at bounding box center [950, 426] width 66 height 29
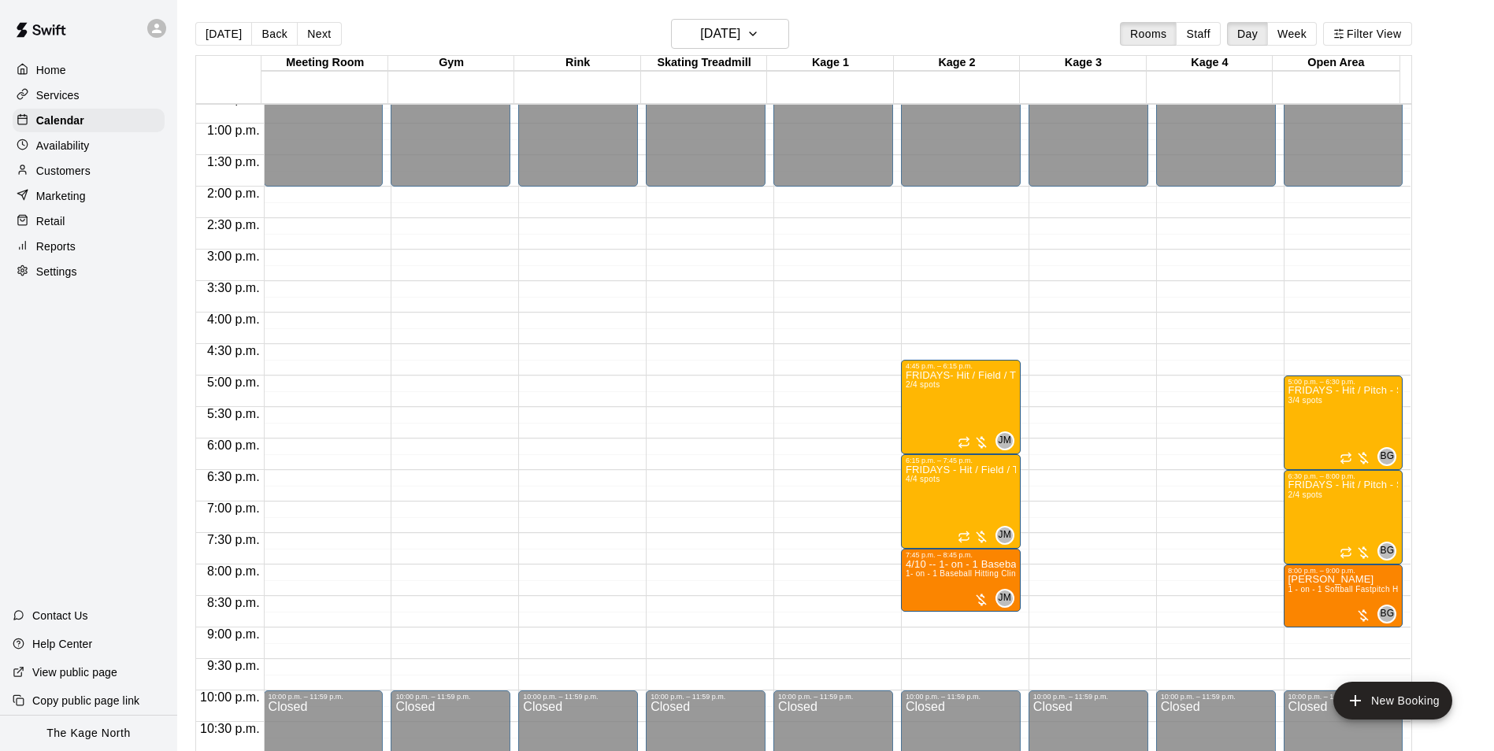
click at [59, 153] on p "Availability" at bounding box center [63, 146] width 54 height 16
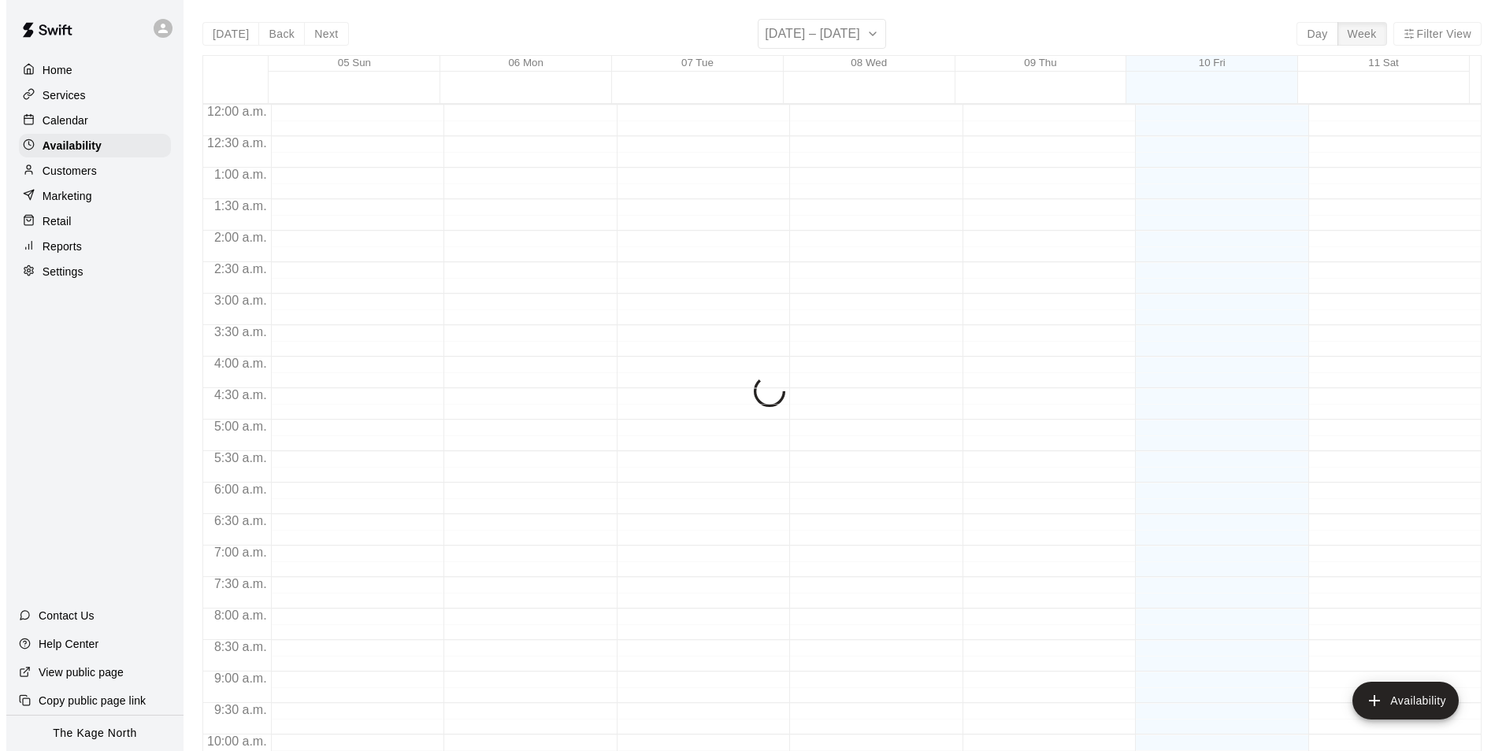
scroll to position [848, 0]
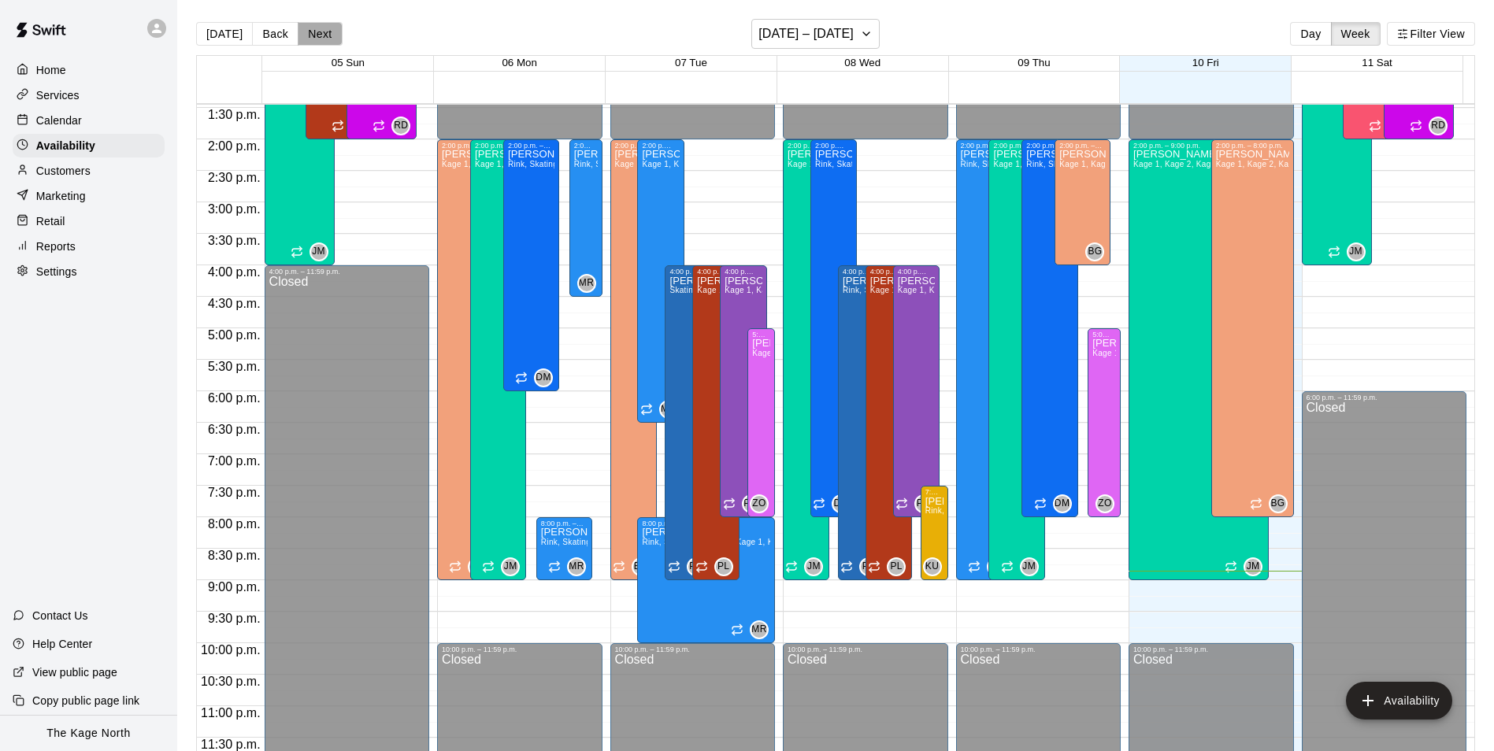
click at [329, 41] on button "Next" at bounding box center [320, 34] width 44 height 24
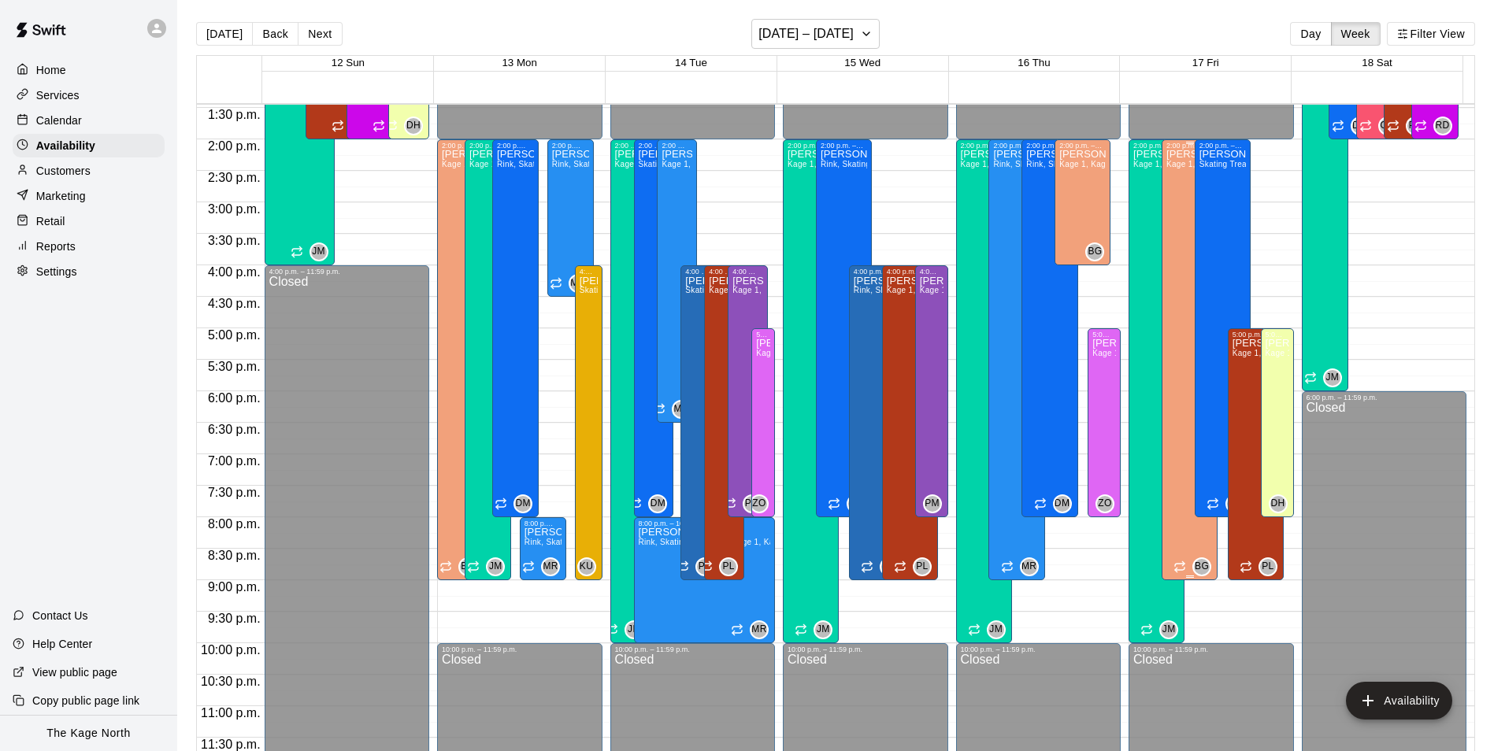
click at [1171, 254] on div "[PERSON_NAME] Kage 1, Kage 2, Kage 3, Kage 4, Open Area" at bounding box center [1190, 525] width 46 height 751
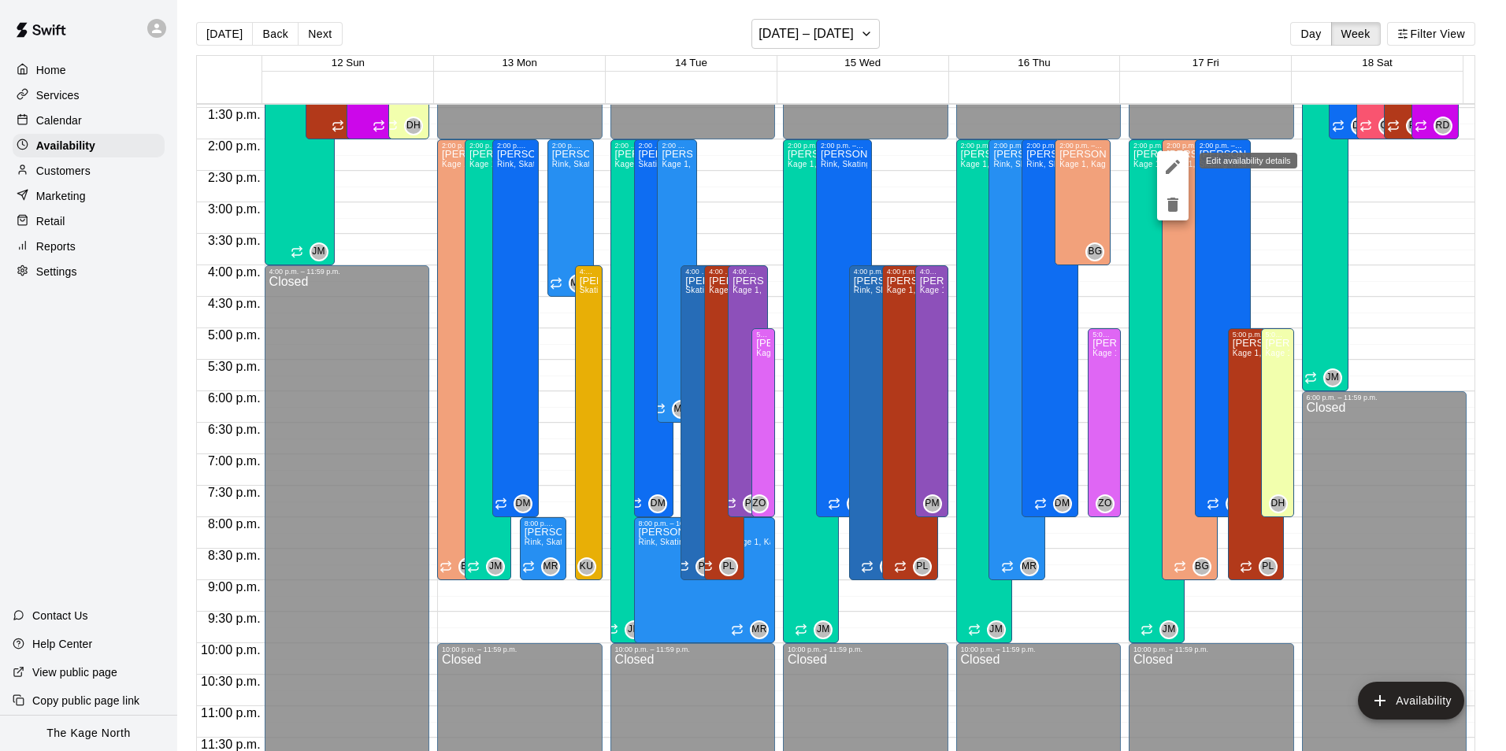
click at [1173, 164] on icon "edit" at bounding box center [1172, 167] width 19 height 19
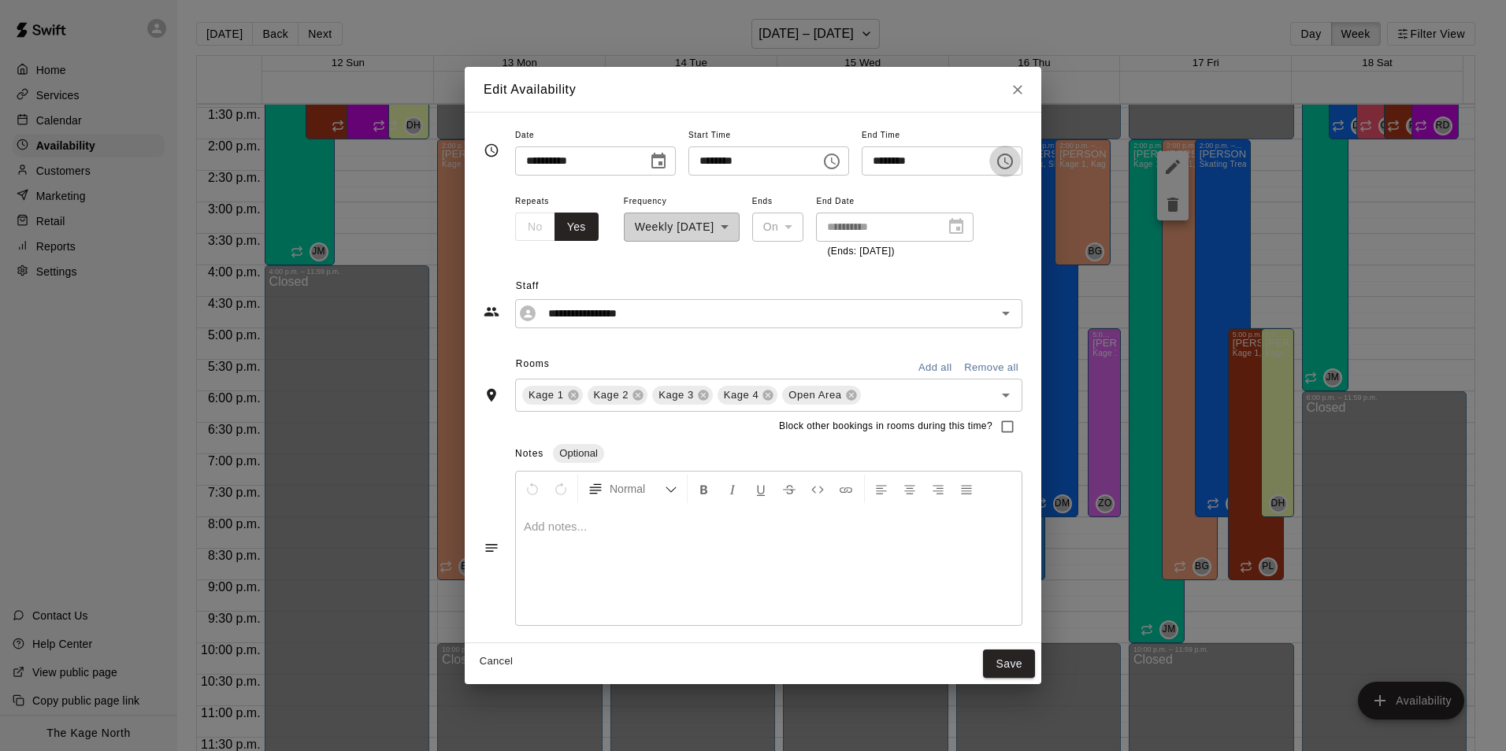
click at [1015, 159] on icon "Choose time, selected time is 9:00 PM" at bounding box center [1005, 161] width 19 height 19
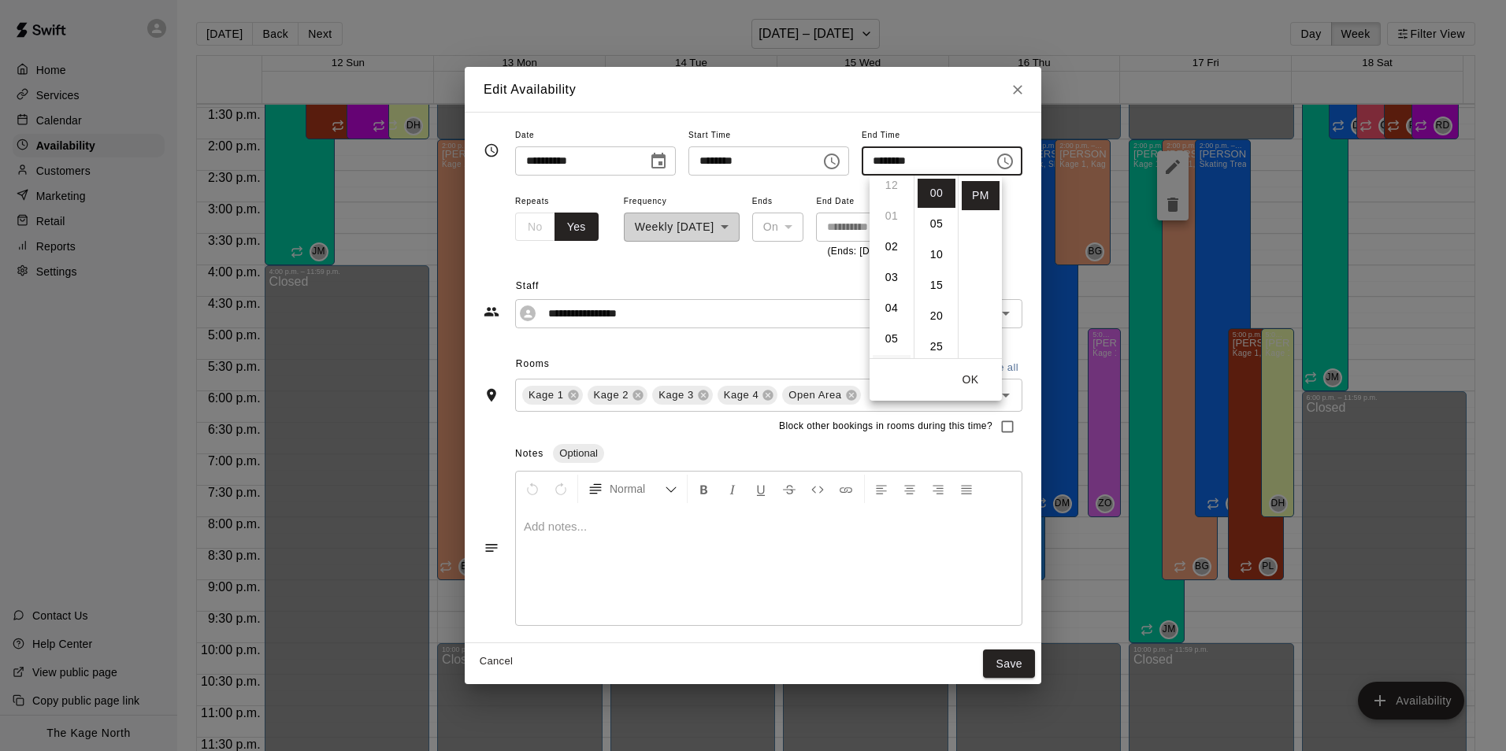
scroll to position [0, 0]
click at [892, 313] on li "04" at bounding box center [892, 316] width 38 height 29
type input "********"
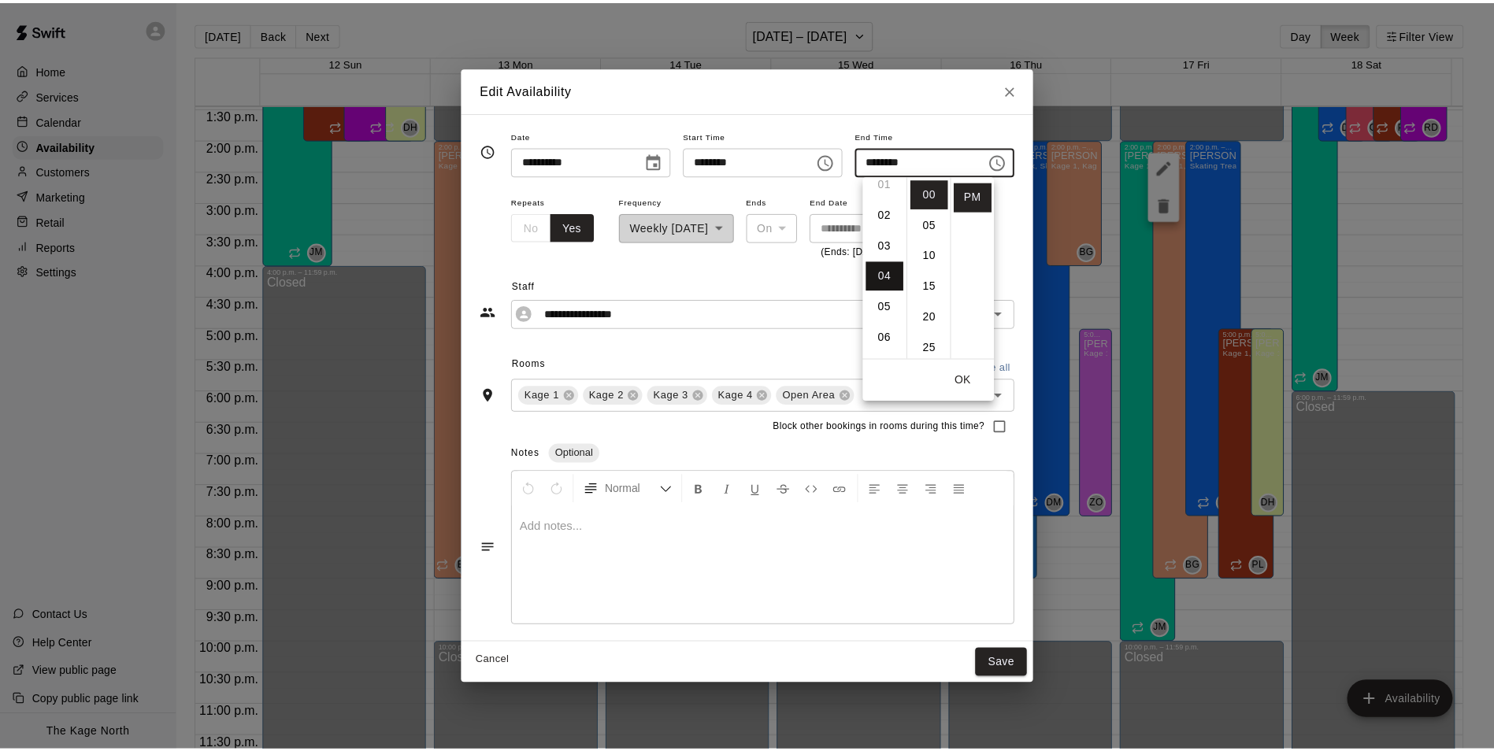
scroll to position [123, 0]
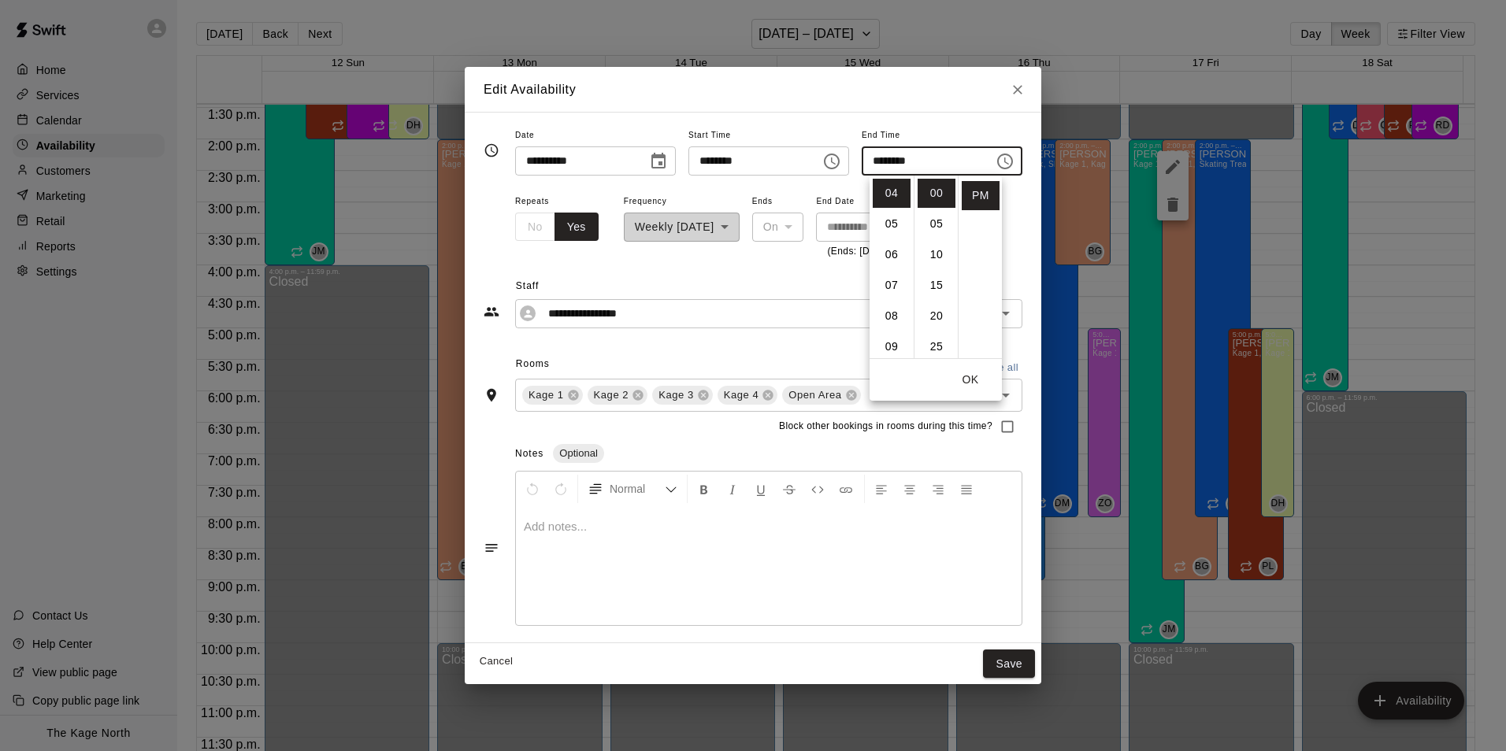
click at [970, 380] on button "OK" at bounding box center [970, 380] width 50 height 29
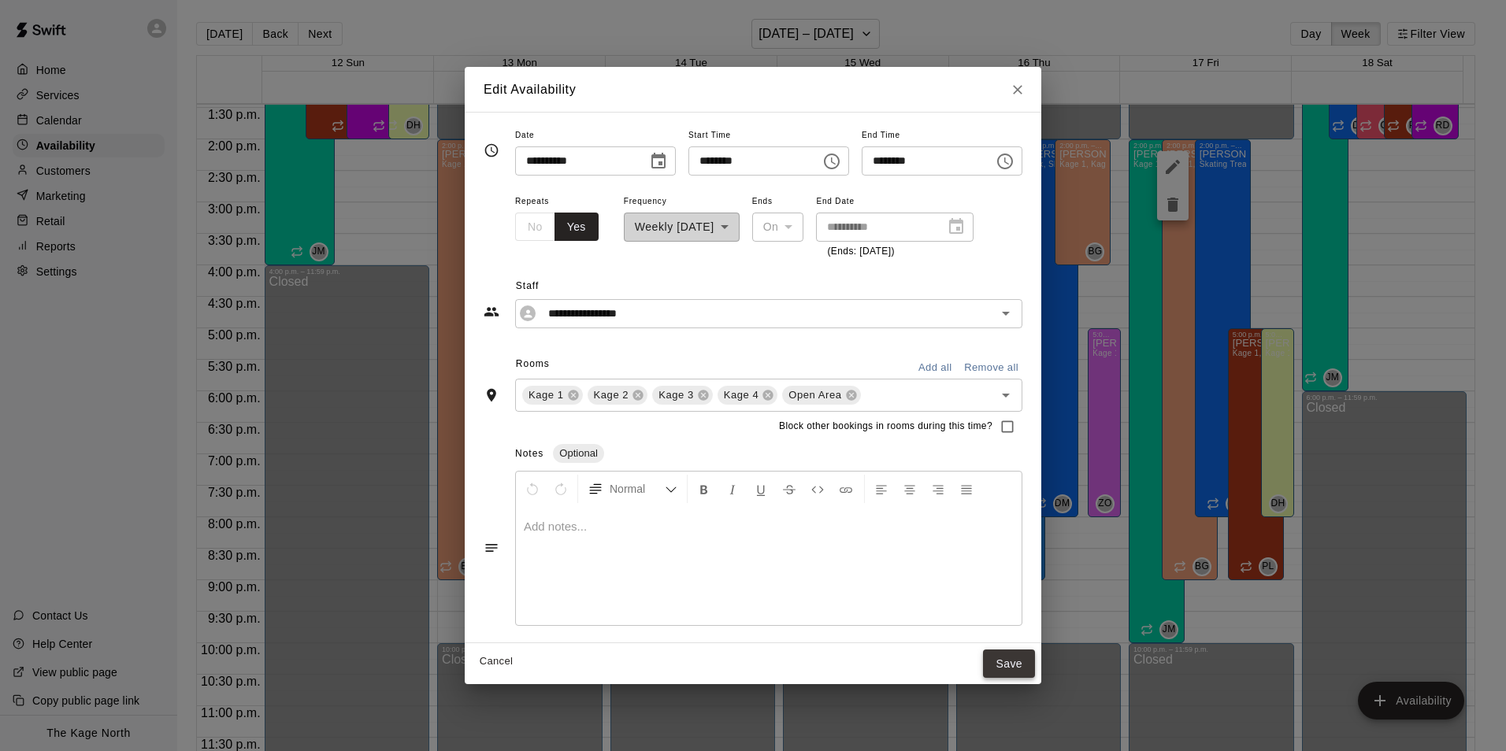
click at [1030, 666] on button "Save" at bounding box center [1009, 664] width 52 height 29
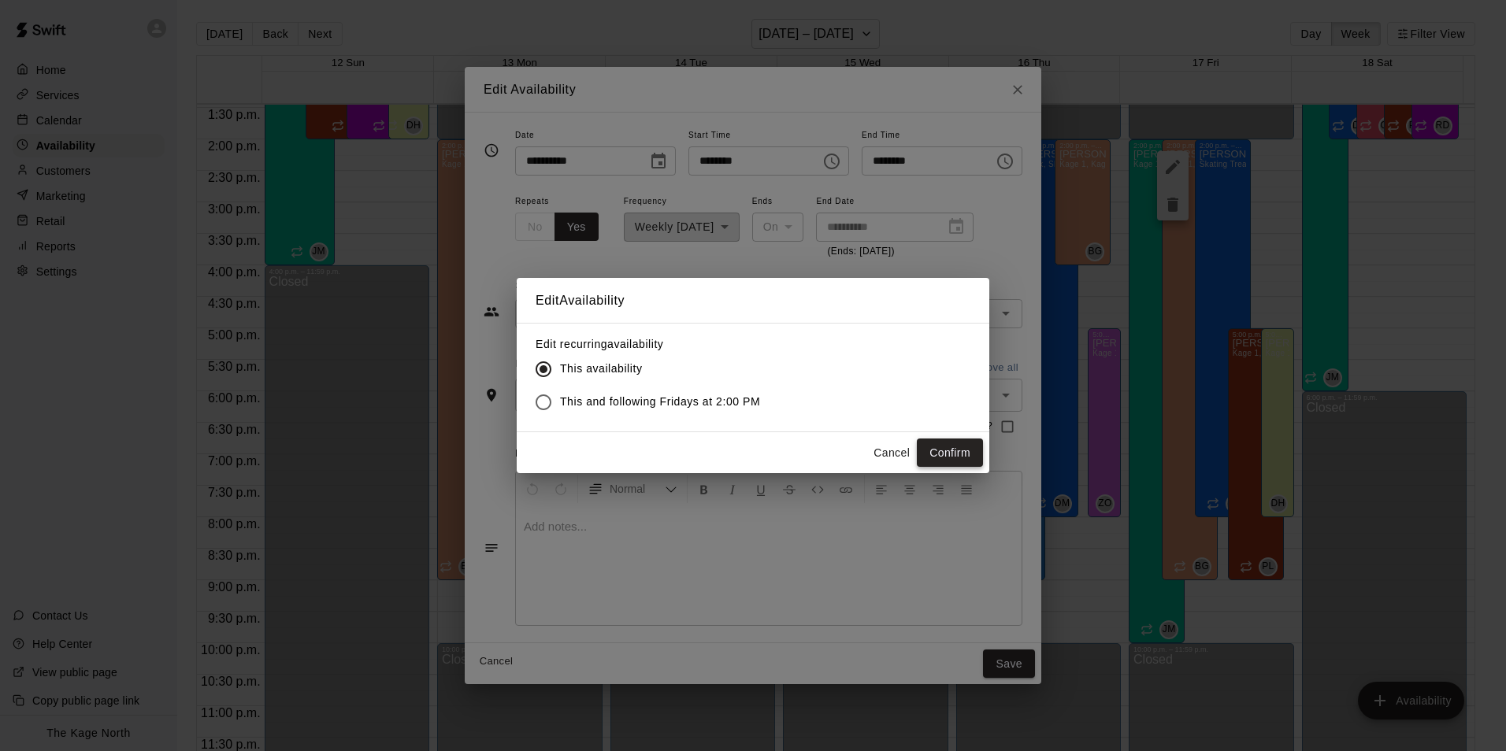
click at [939, 455] on button "Confirm" at bounding box center [950, 453] width 66 height 29
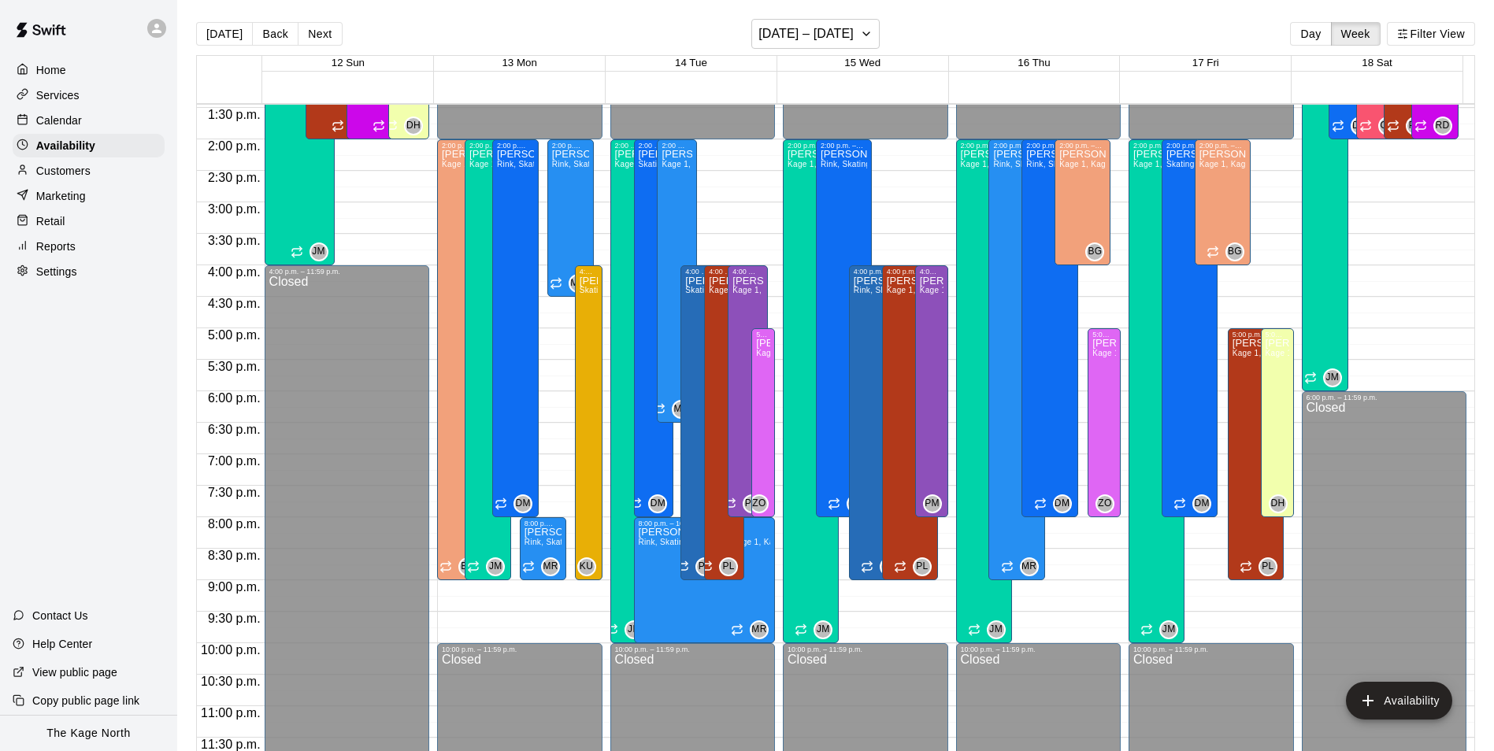
click at [89, 126] on div "Calendar" at bounding box center [89, 121] width 152 height 24
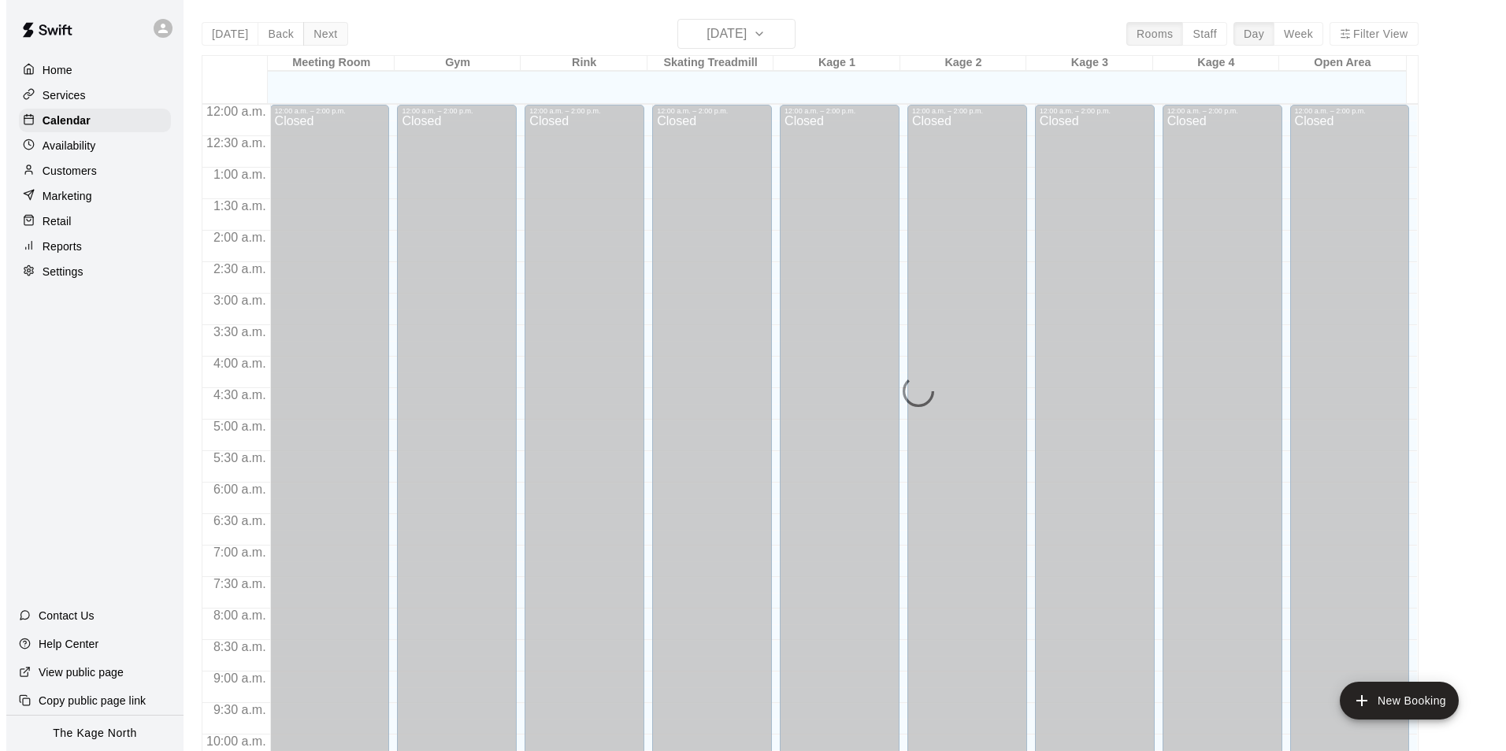
scroll to position [800, 0]
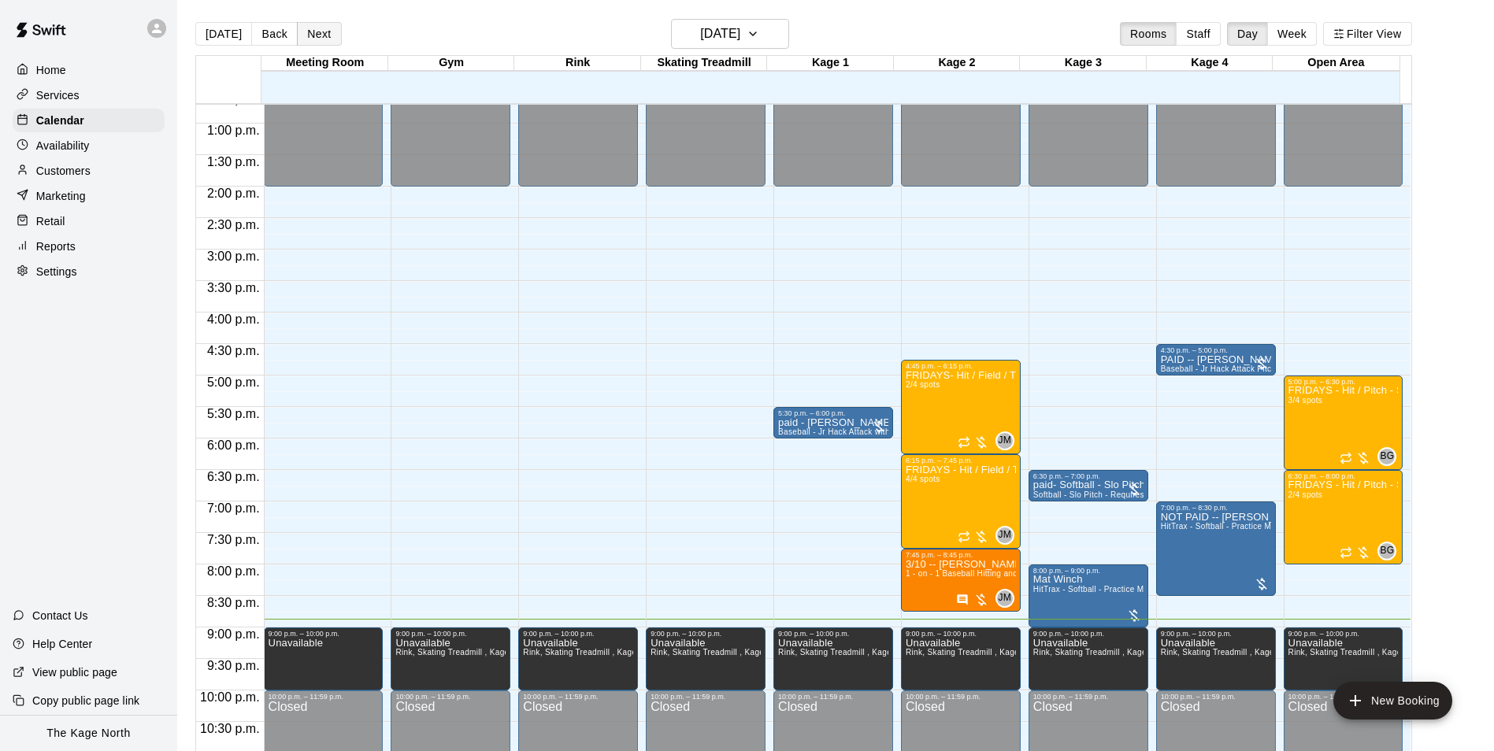
click at [309, 36] on button "Next" at bounding box center [319, 34] width 44 height 24
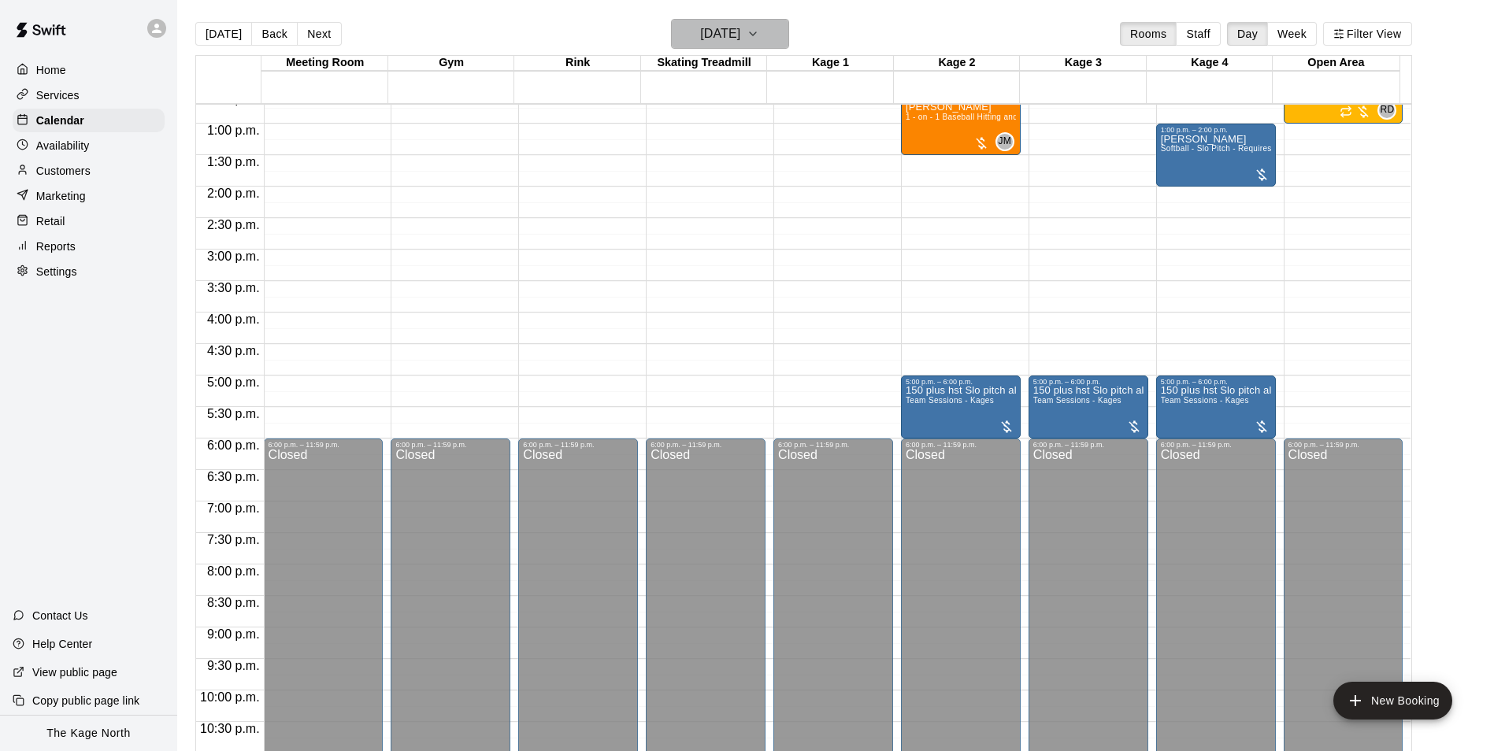
click at [740, 35] on h6 "[DATE]" at bounding box center [720, 34] width 40 height 22
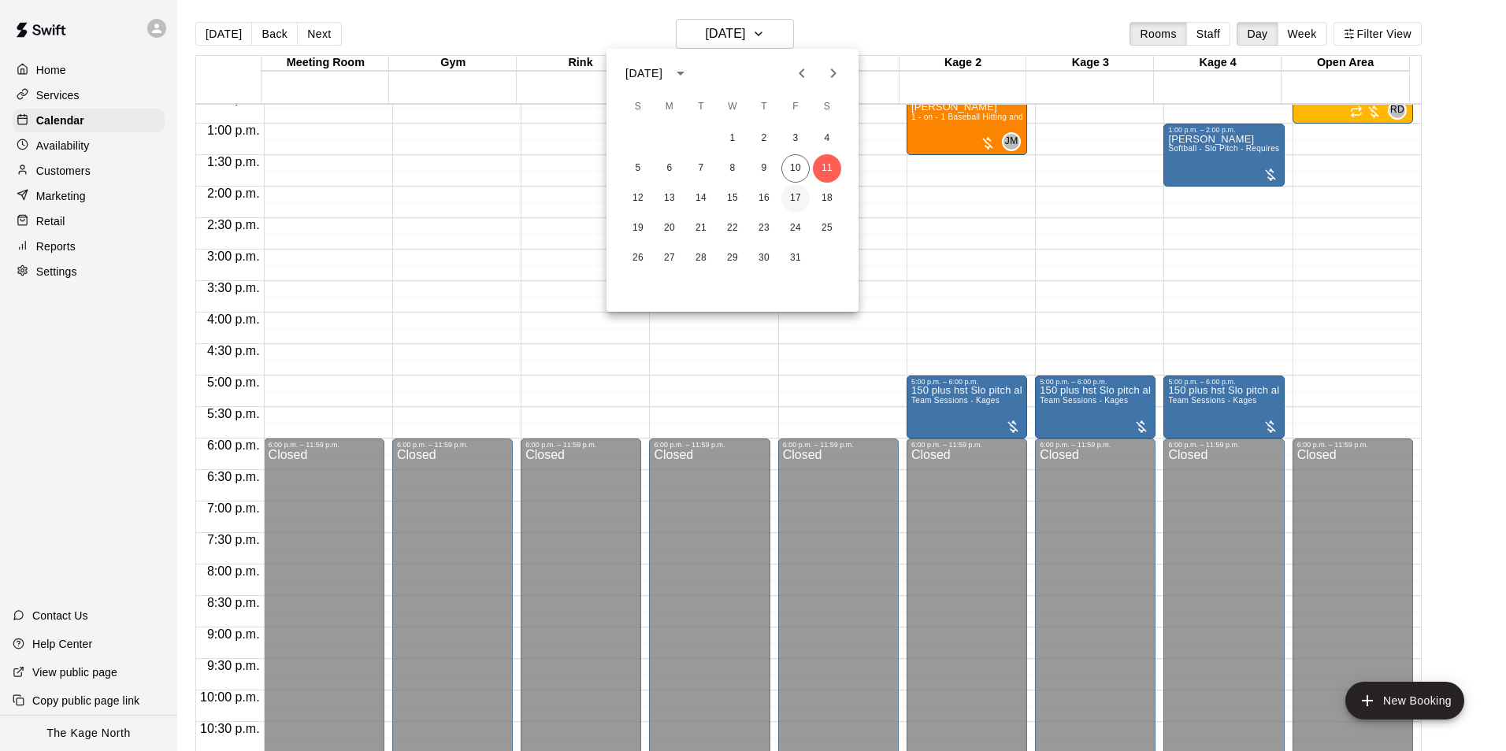
click at [803, 195] on button "17" at bounding box center [795, 198] width 28 height 28
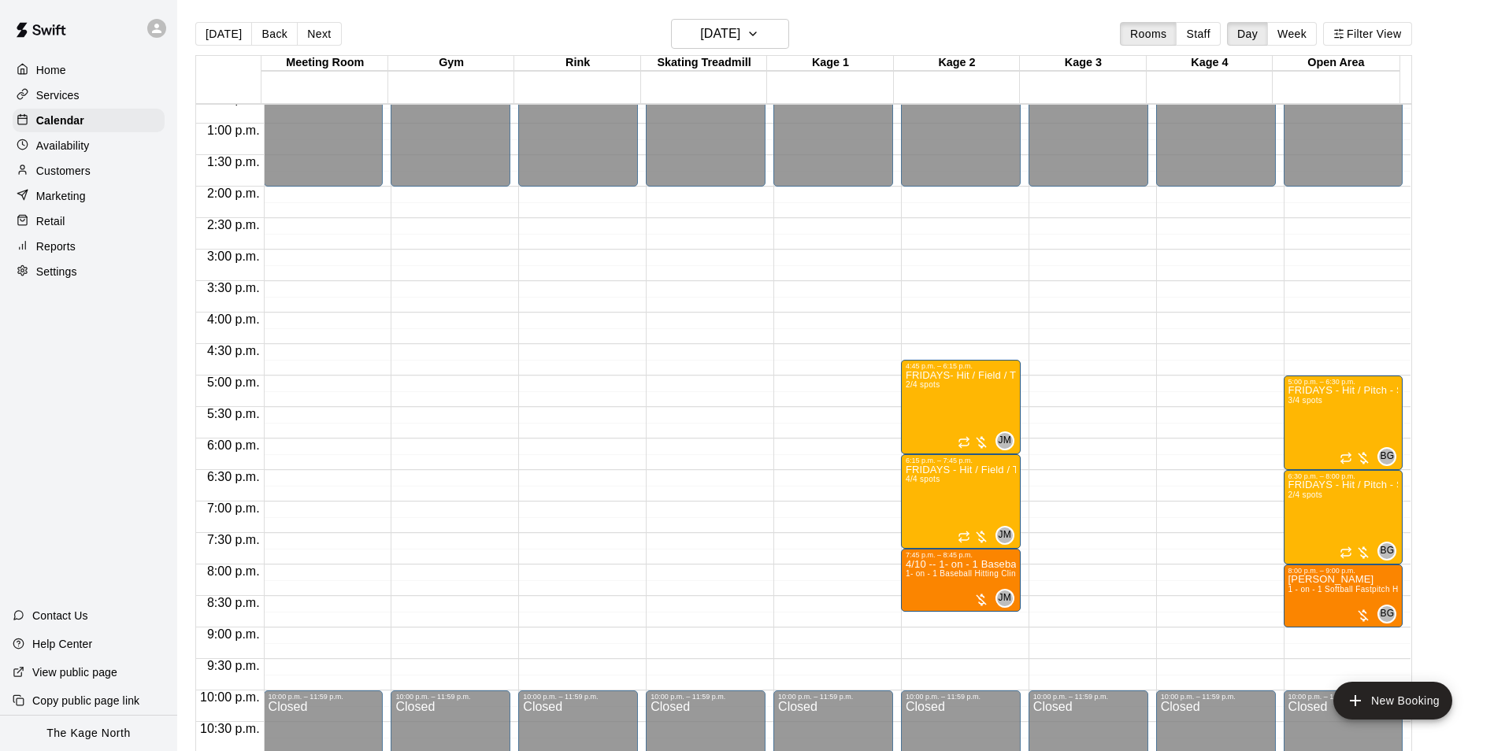
drag, startPoint x: 217, startPoint y: 37, endPoint x: 553, endPoint y: 256, distance: 401.4
click at [217, 37] on button "[DATE]" at bounding box center [223, 34] width 57 height 24
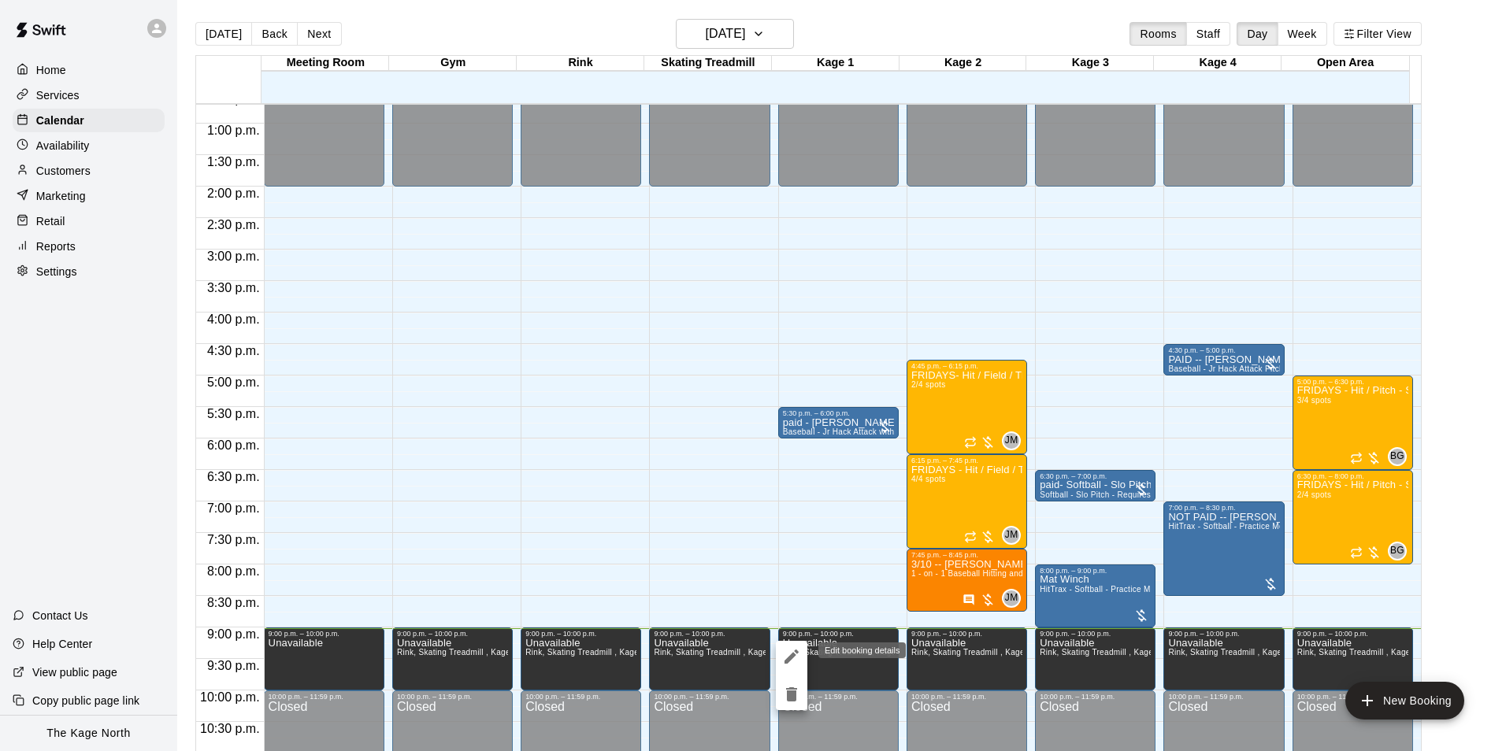
click at [790, 662] on icon "edit" at bounding box center [791, 657] width 19 height 19
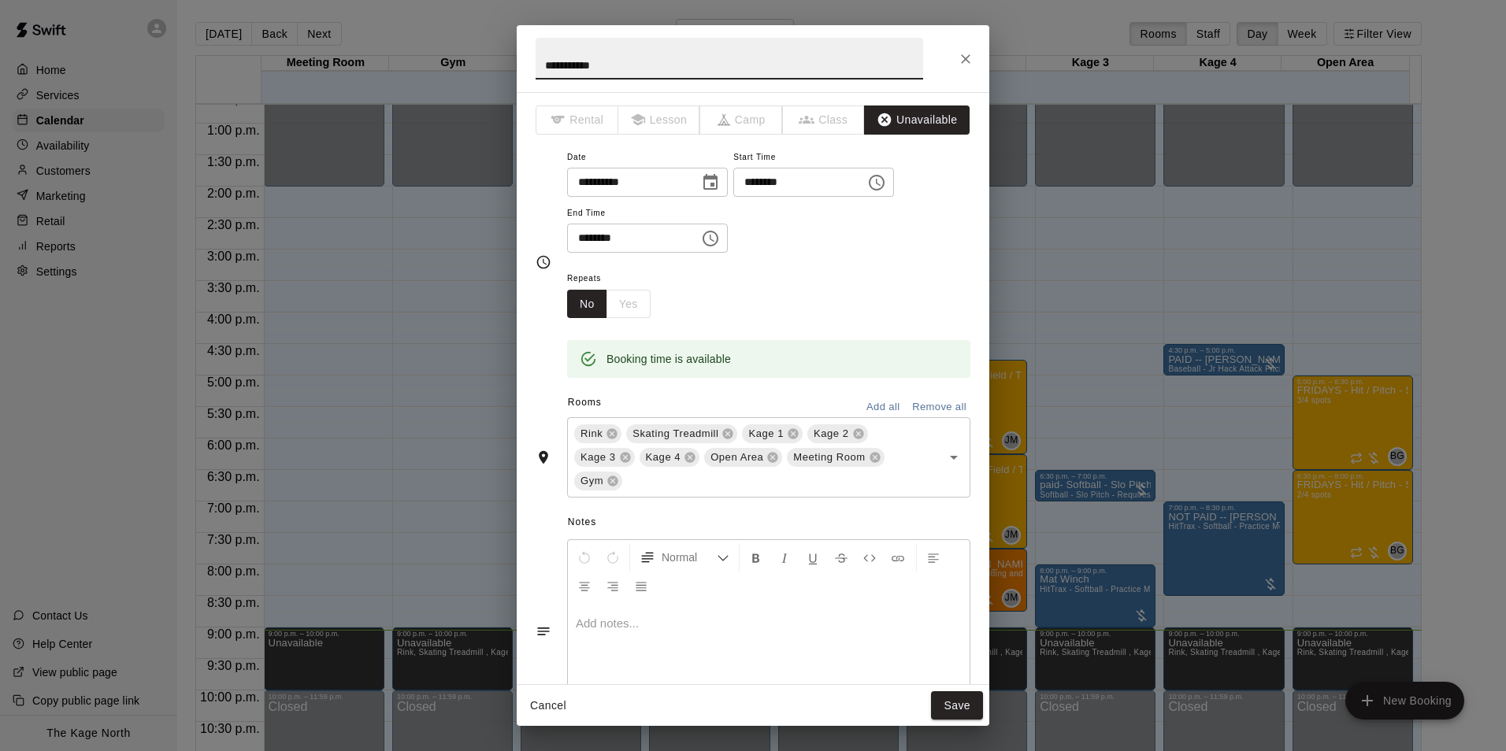
click at [886, 184] on icon "Choose time, selected time is 9:00 PM" at bounding box center [876, 182] width 19 height 19
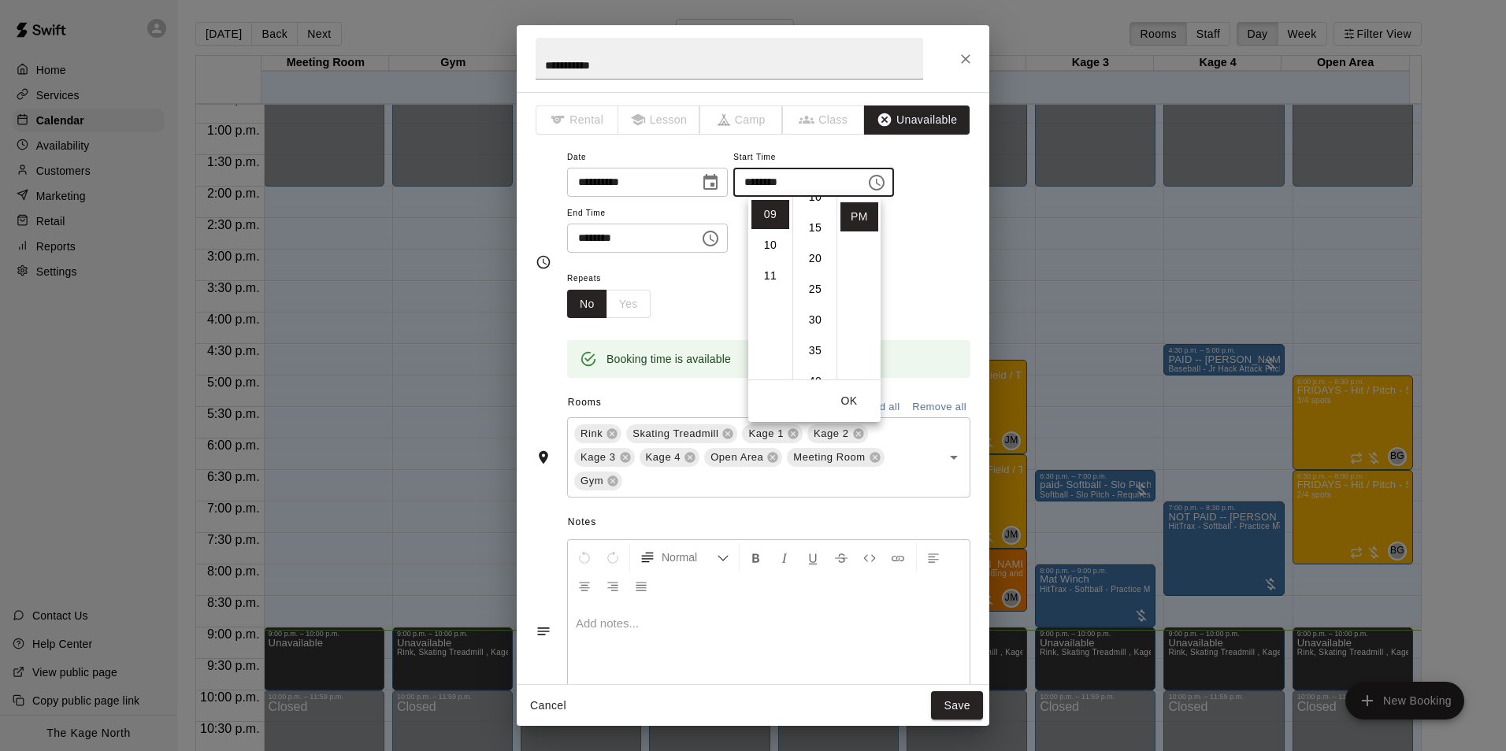
scroll to position [158, 0]
click at [810, 243] on li "30" at bounding box center [815, 241] width 38 height 29
type input "********"
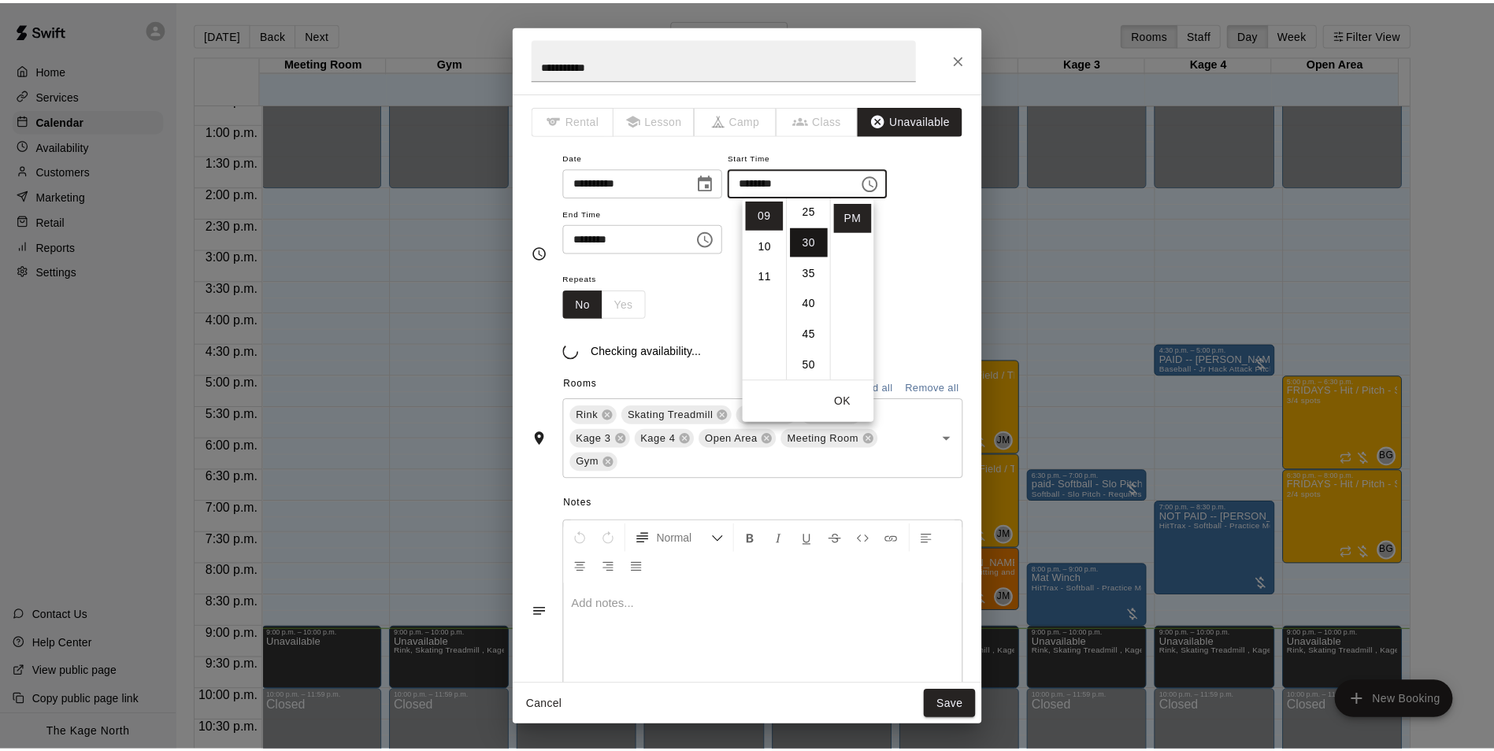
scroll to position [184, 0]
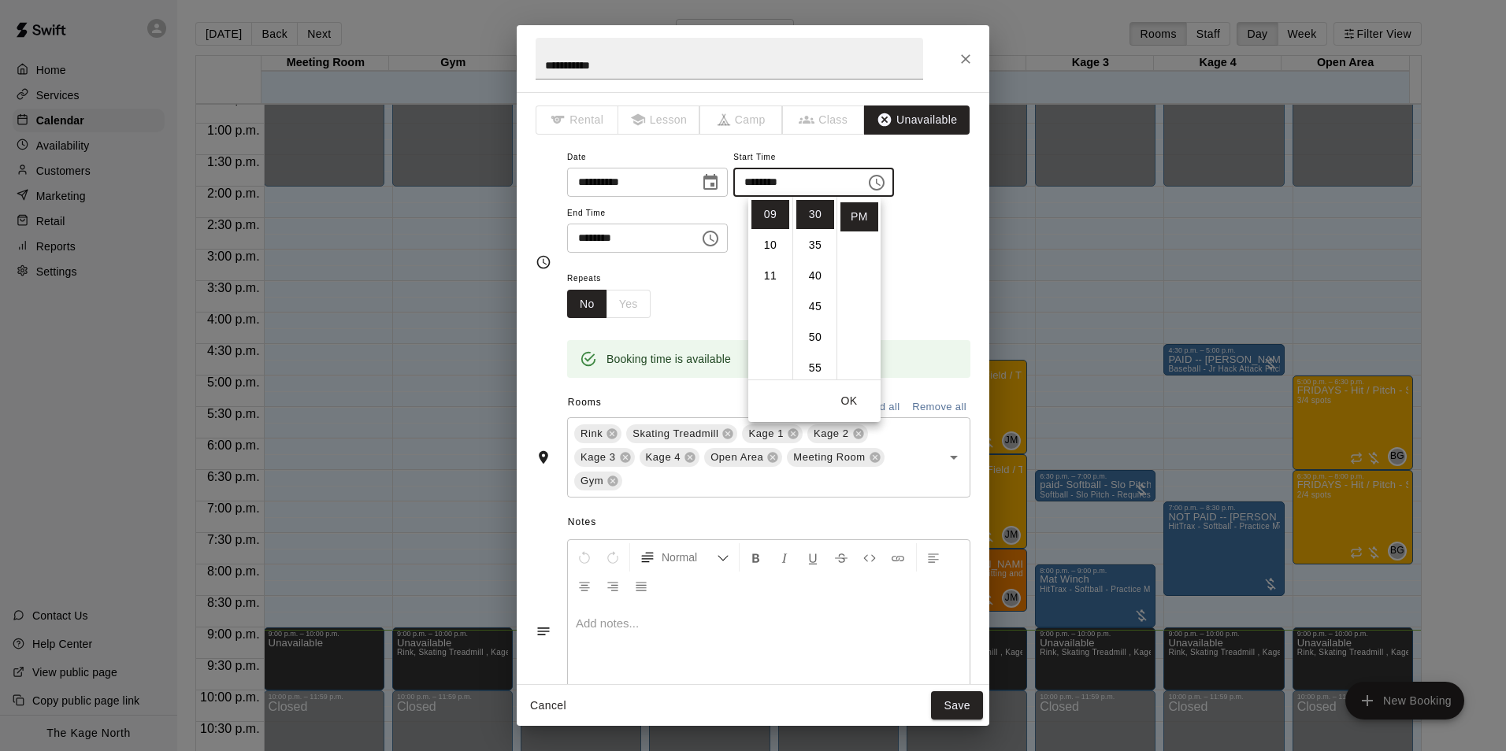
click at [848, 395] on button "OK" at bounding box center [849, 401] width 50 height 29
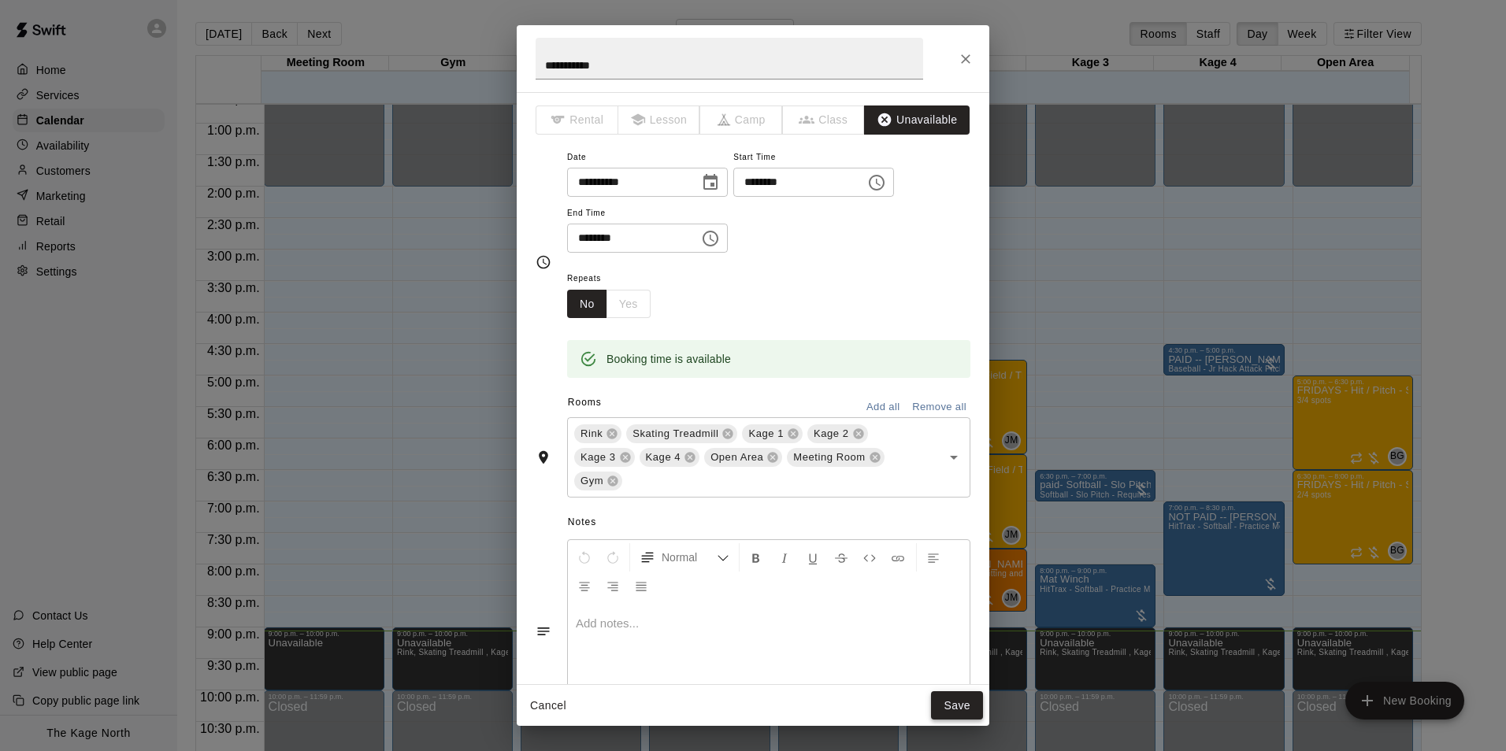
click at [963, 711] on button "Save" at bounding box center [957, 706] width 52 height 29
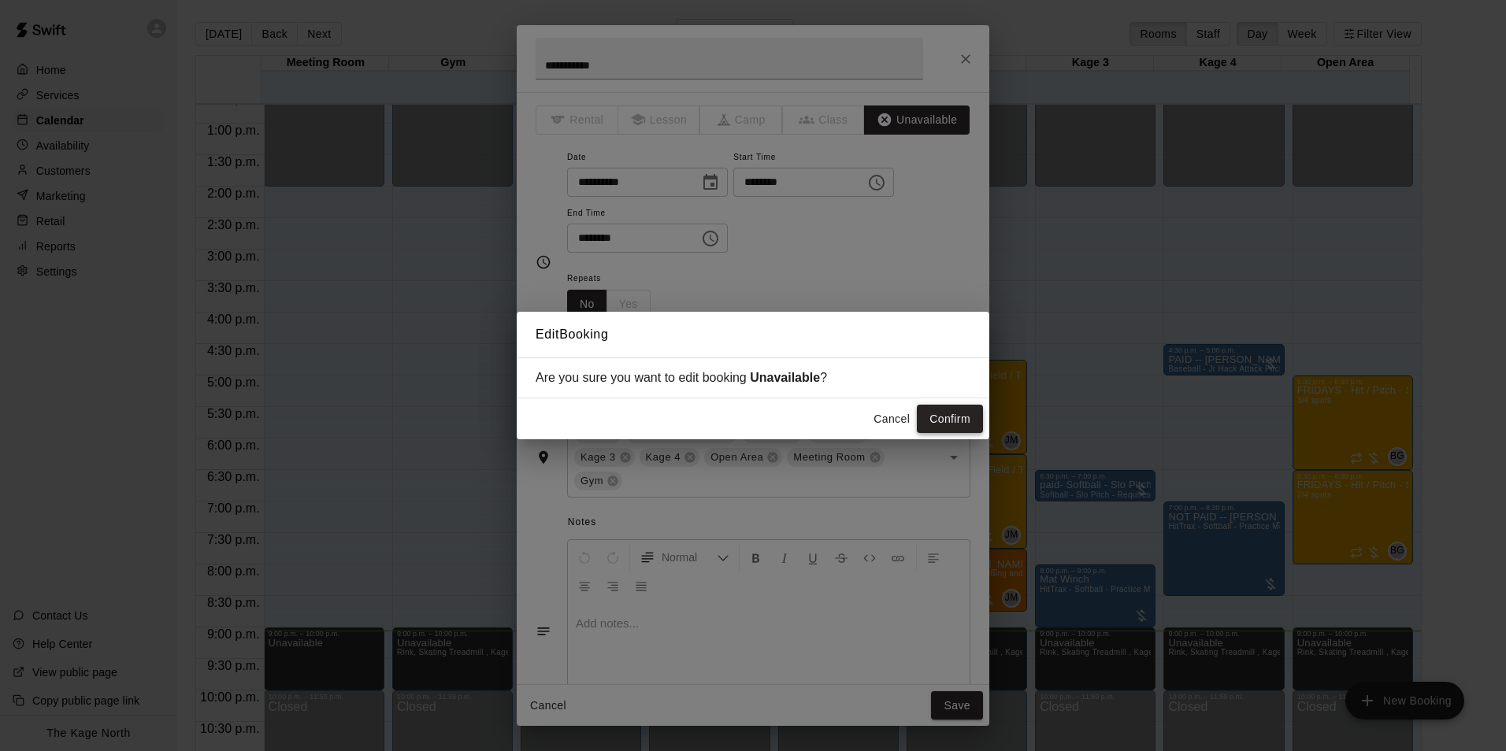
click at [955, 420] on button "Confirm" at bounding box center [950, 419] width 66 height 29
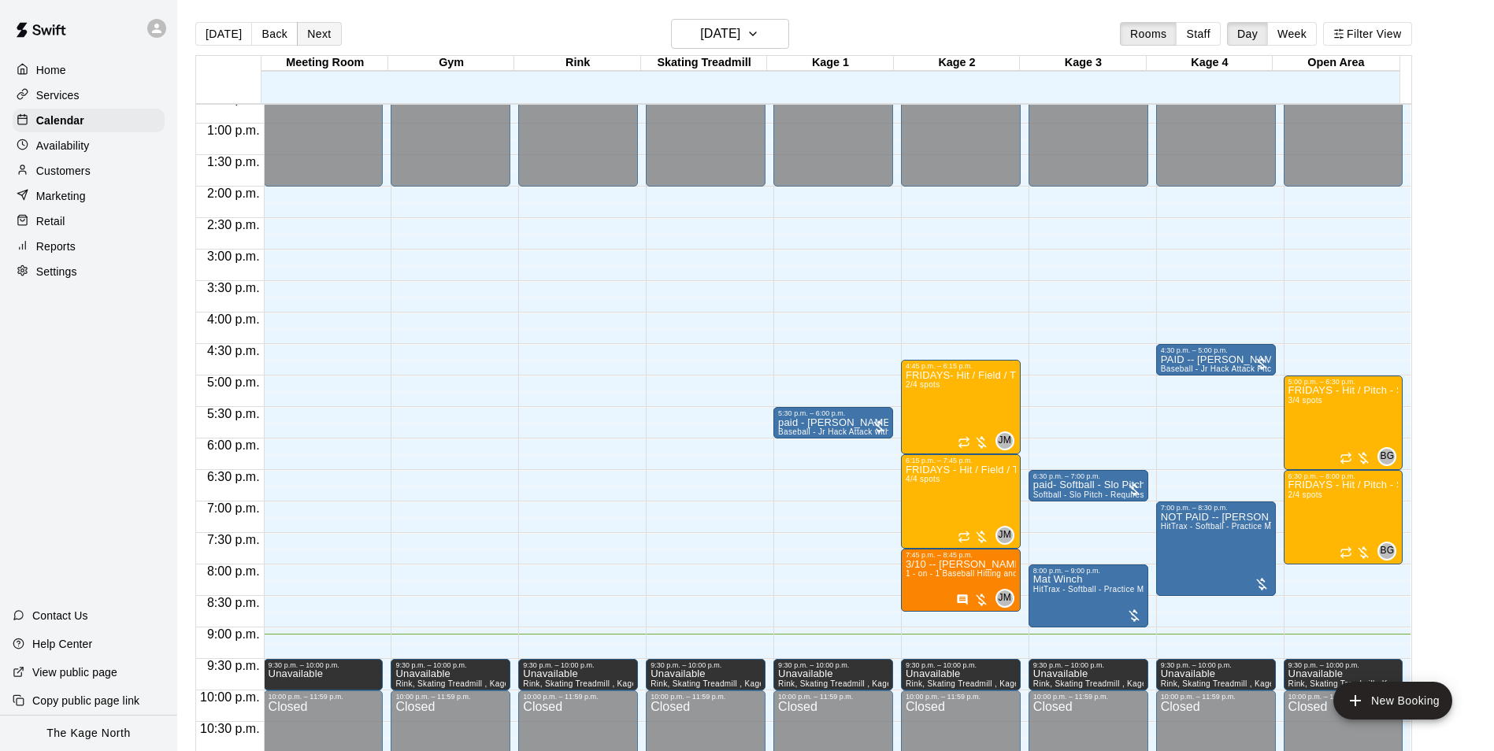
click at [310, 33] on button "Next" at bounding box center [319, 34] width 44 height 24
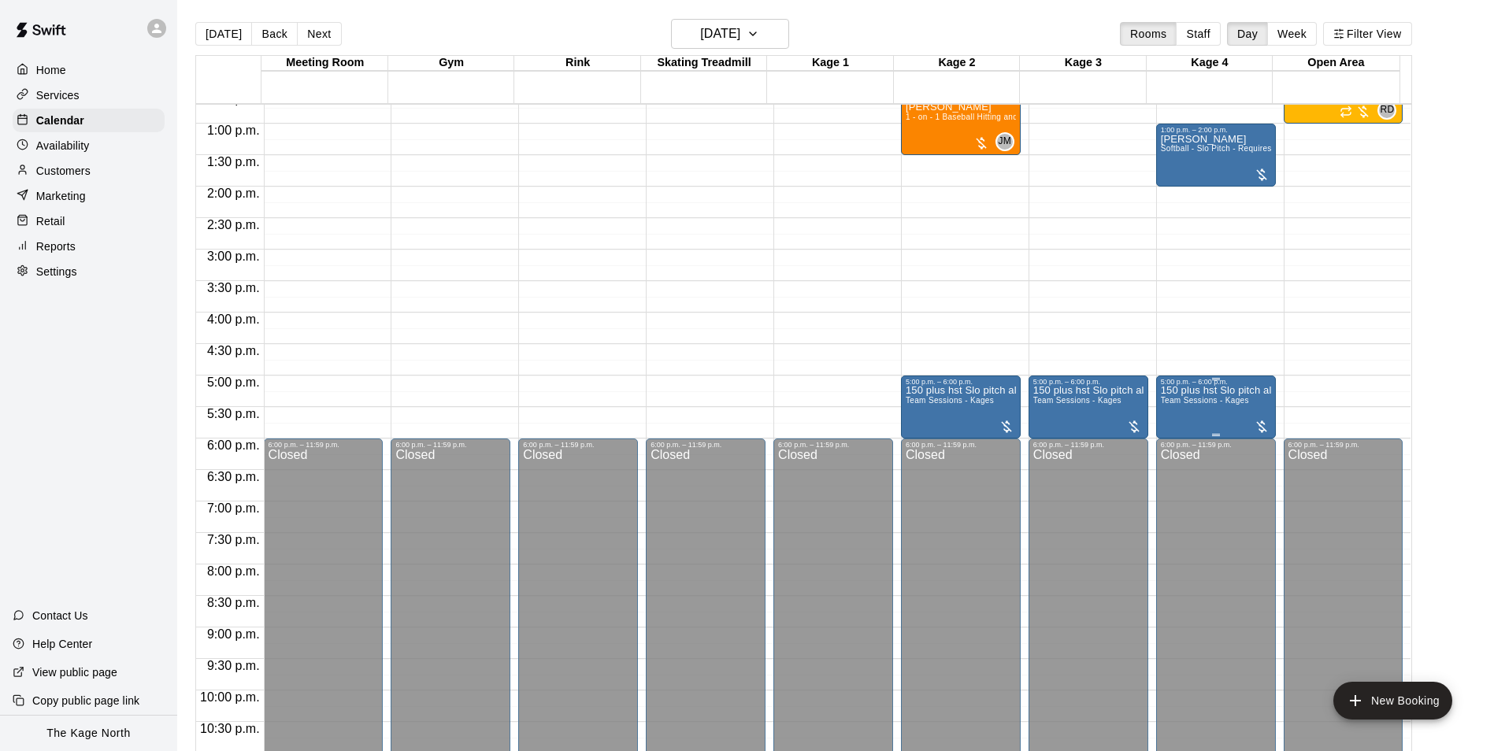
scroll to position [643, 0]
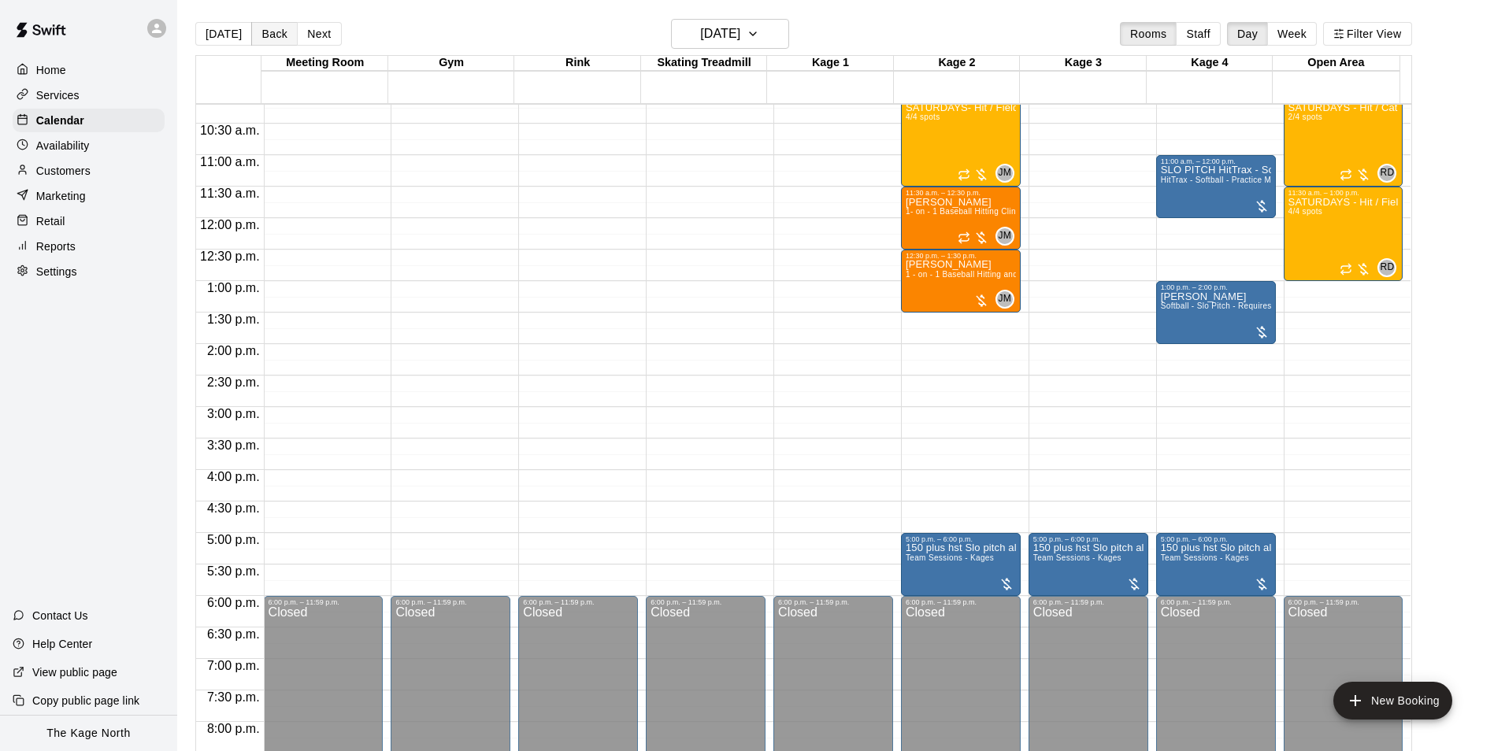
click at [265, 36] on button "Back" at bounding box center [274, 34] width 46 height 24
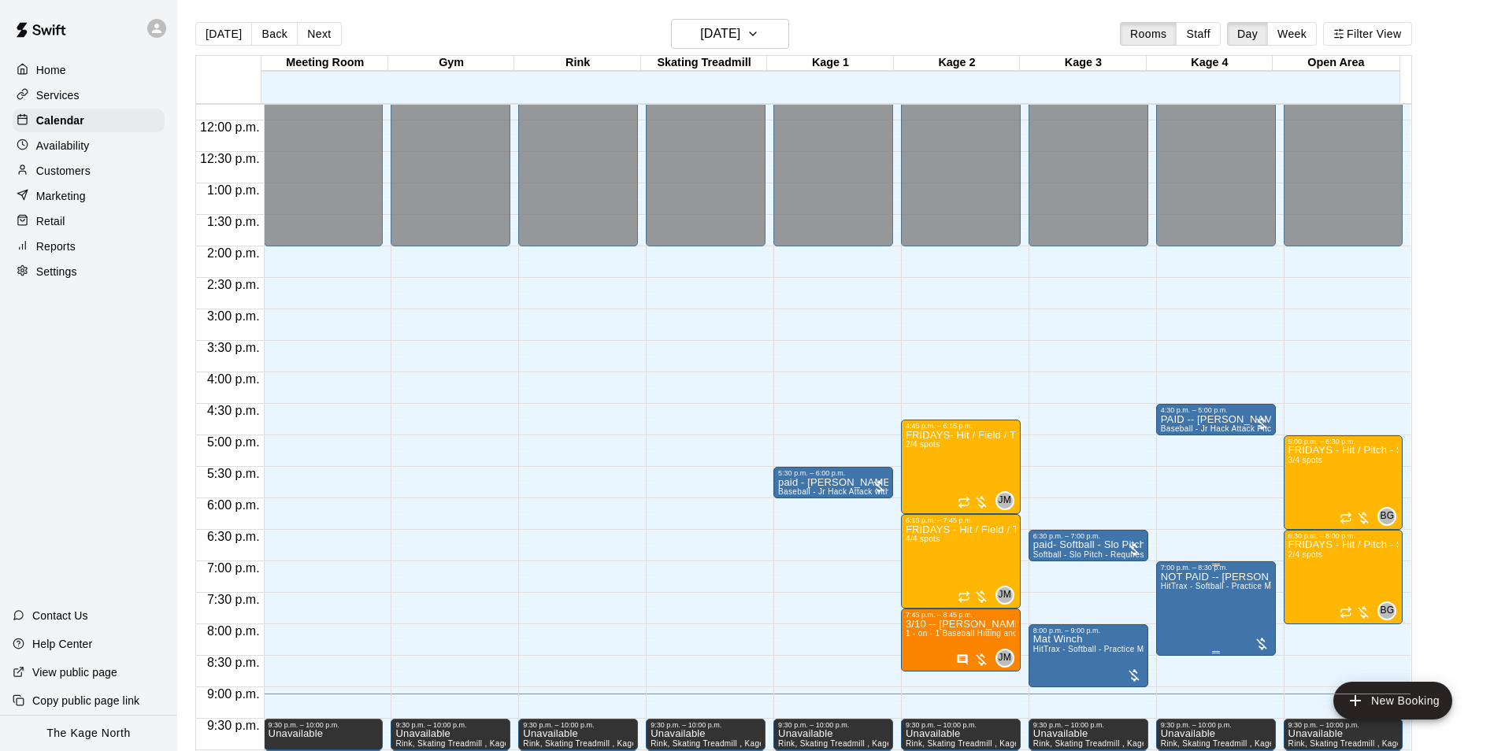
scroll to position [849, 0]
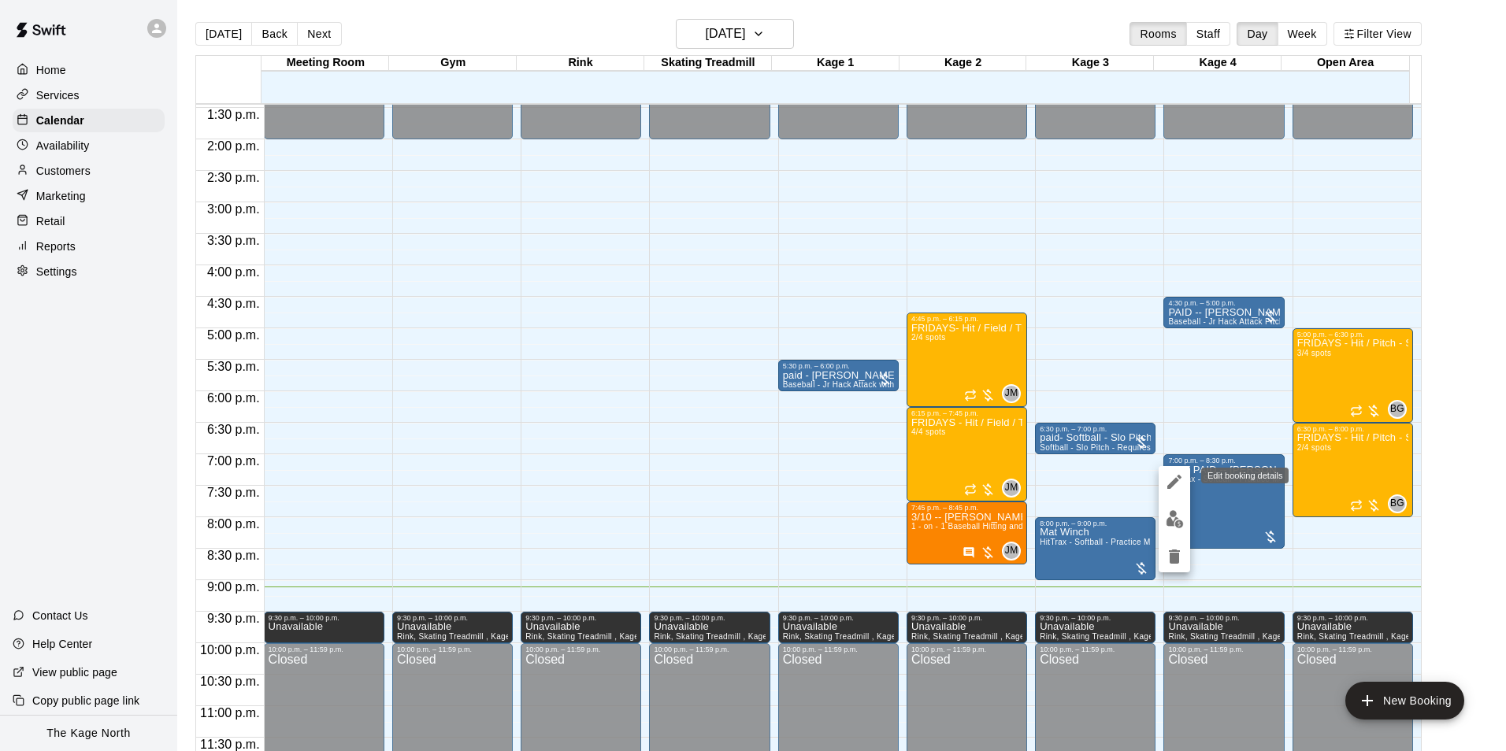
click at [1171, 478] on icon "edit" at bounding box center [1174, 482] width 19 height 19
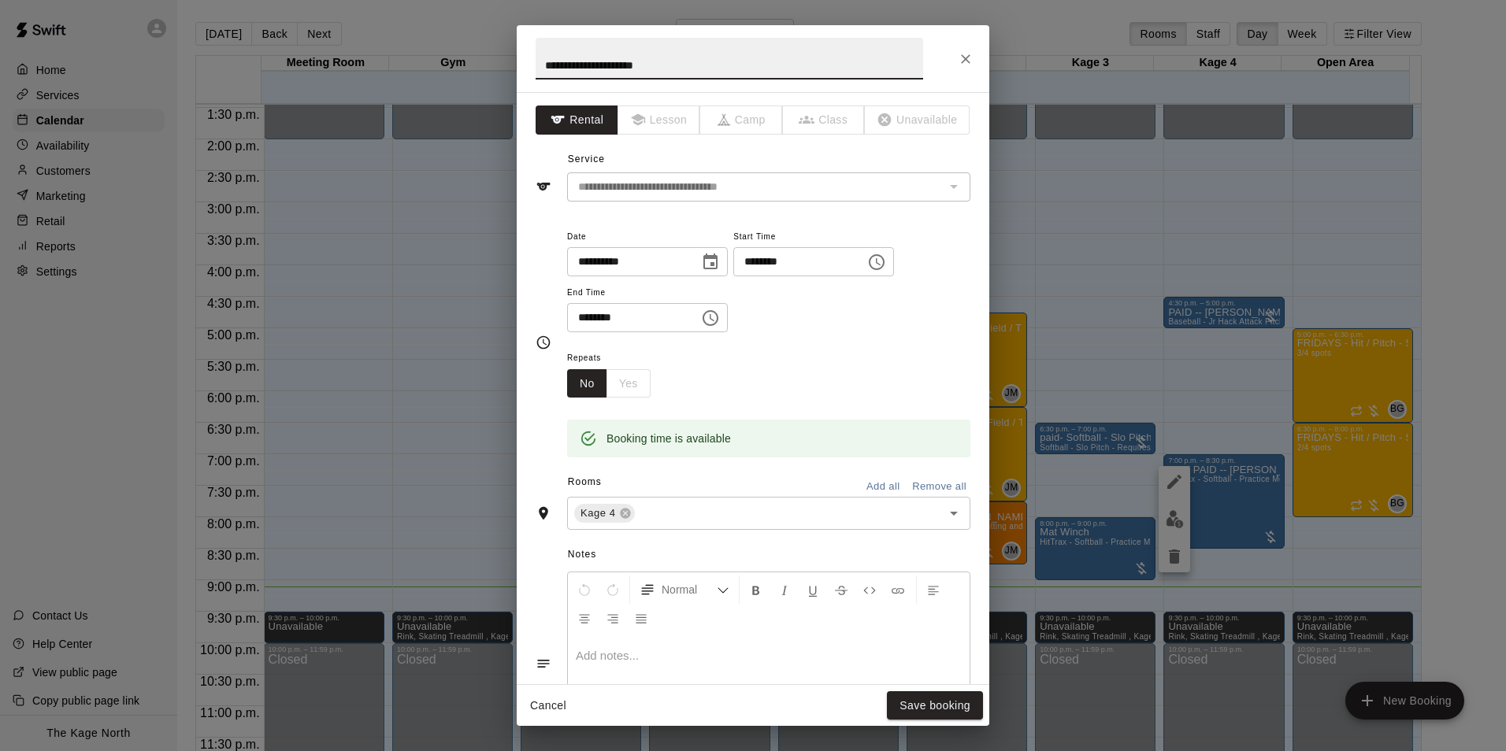
drag, startPoint x: 569, startPoint y: 62, endPoint x: 489, endPoint y: 61, distance: 79.6
click at [489, 61] on div "**********" at bounding box center [753, 375] width 1506 height 751
type input "**********"
click at [947, 697] on button "Save booking" at bounding box center [935, 706] width 96 height 29
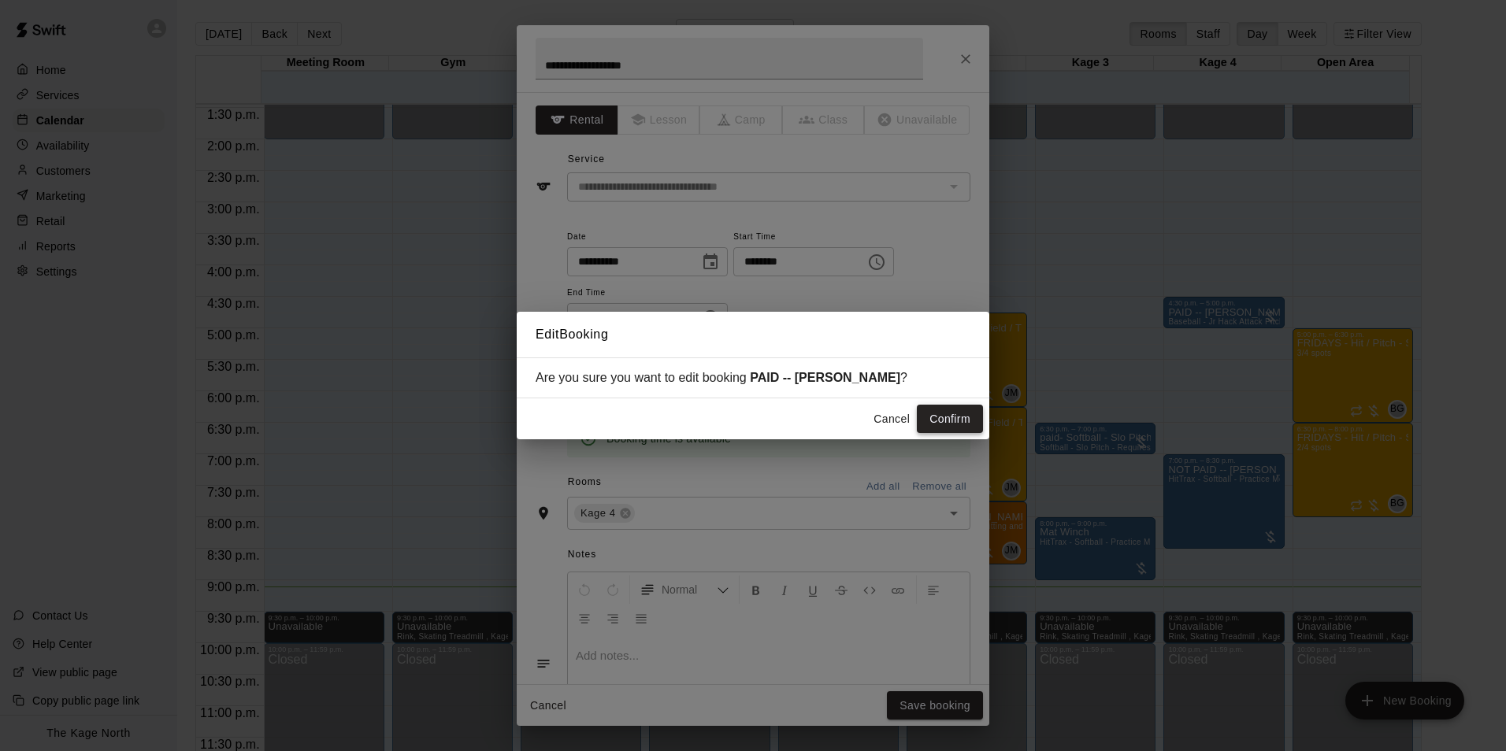
click at [954, 420] on button "Confirm" at bounding box center [950, 419] width 66 height 29
